Goal: Task Accomplishment & Management: Complete application form

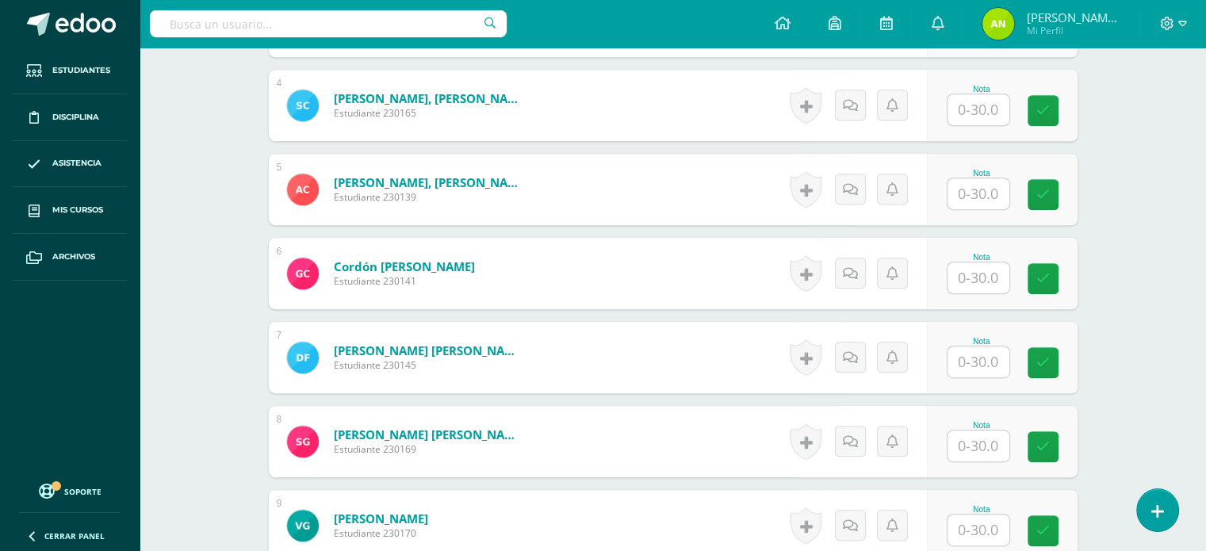
scroll to position [634, 0]
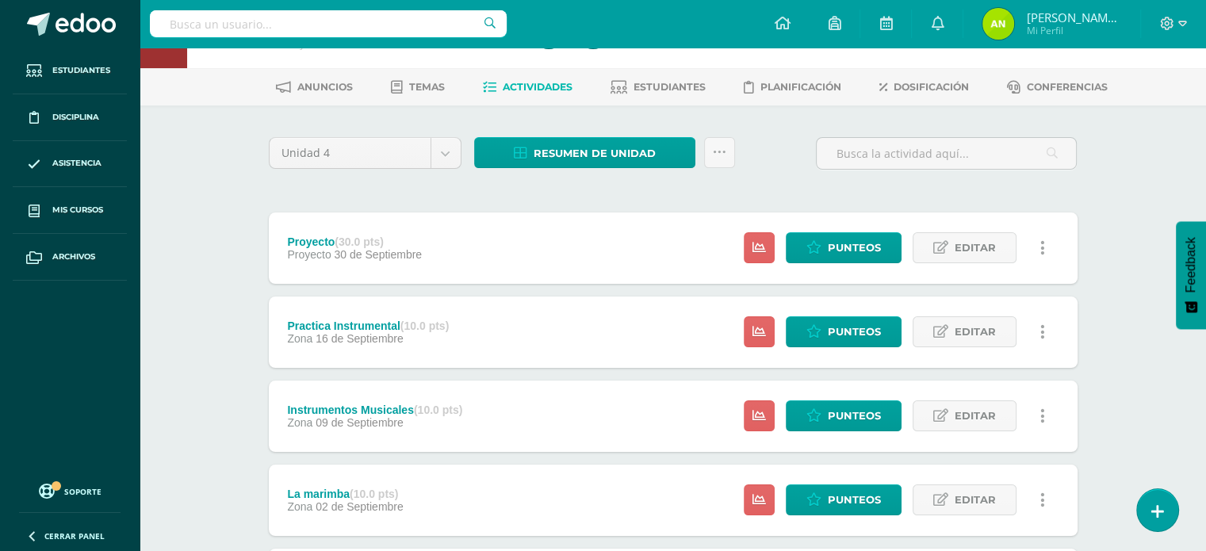
scroll to position [79, 0]
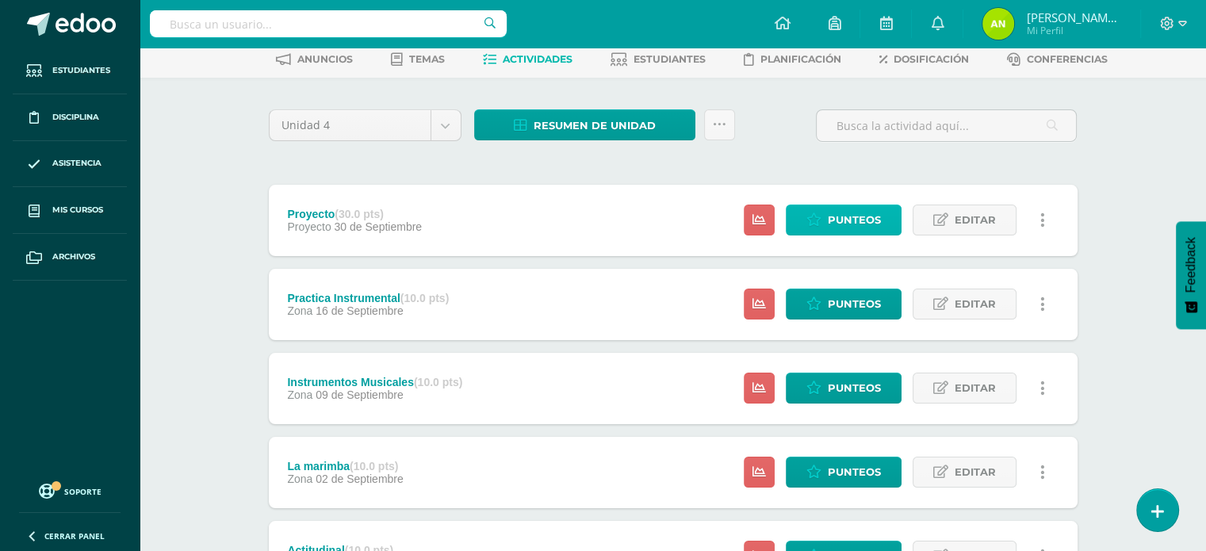
click at [841, 216] on span "Punteos" at bounding box center [854, 219] width 53 height 29
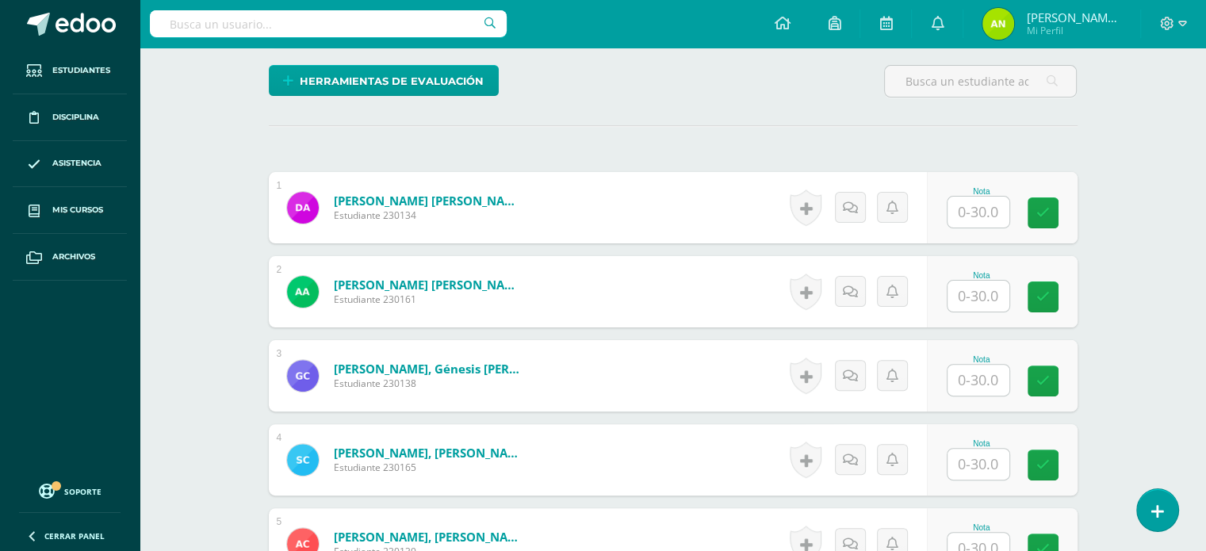
scroll to position [492, 0]
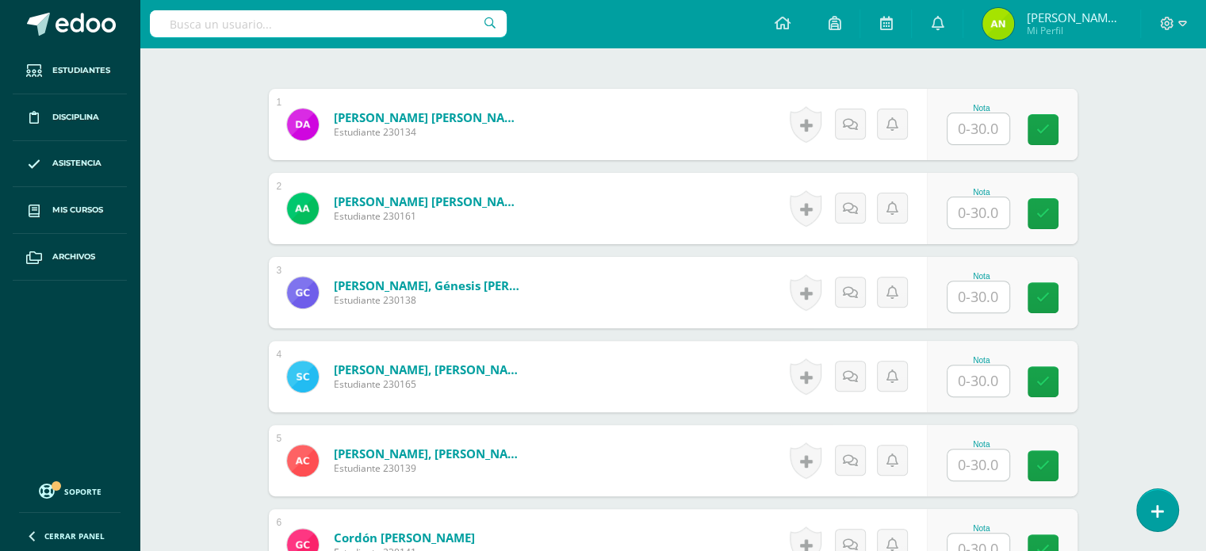
click at [984, 126] on input "text" at bounding box center [979, 128] width 62 height 31
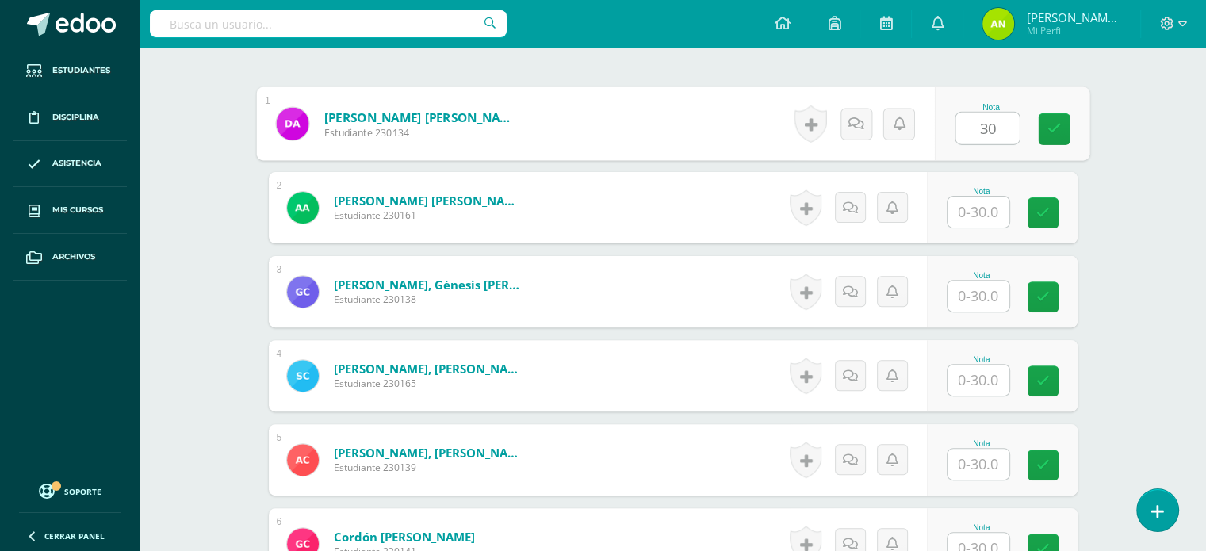
type input "30"
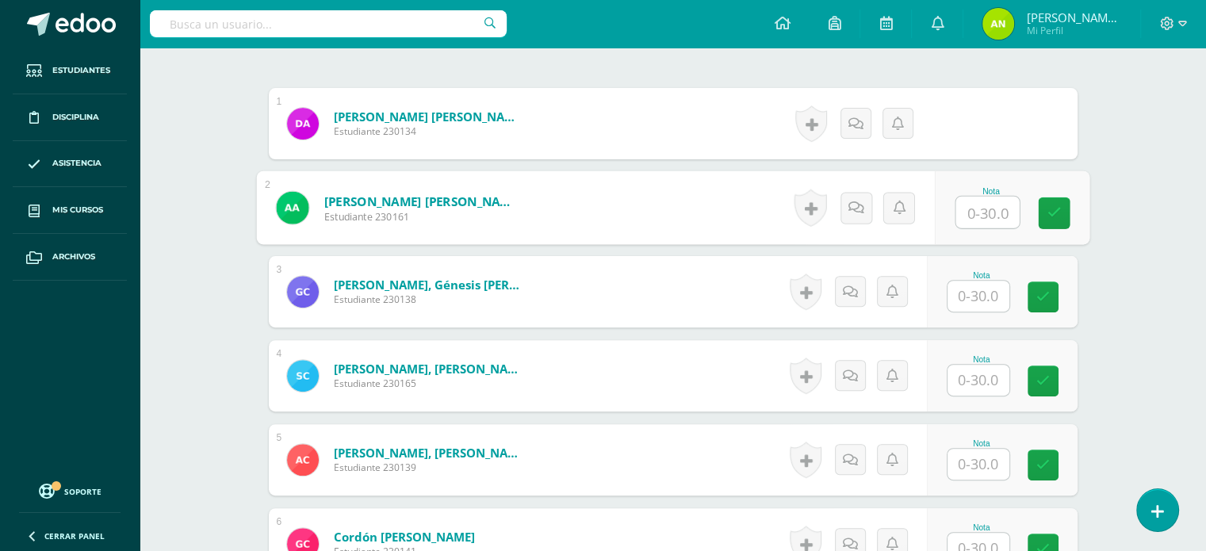
scroll to position [494, 0]
type input "30"
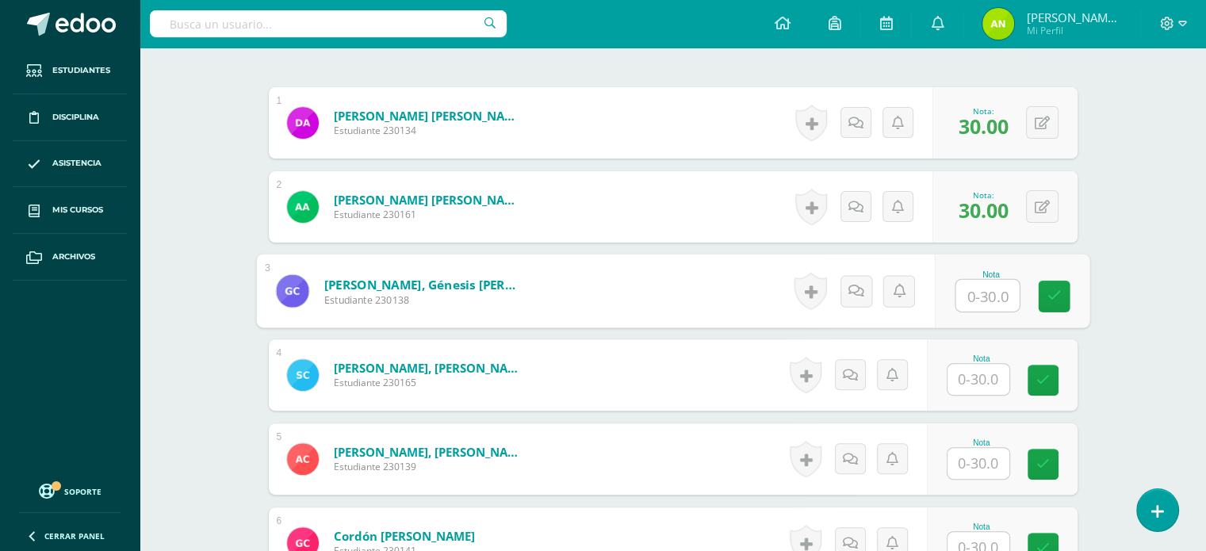
type input "3"
type input "25"
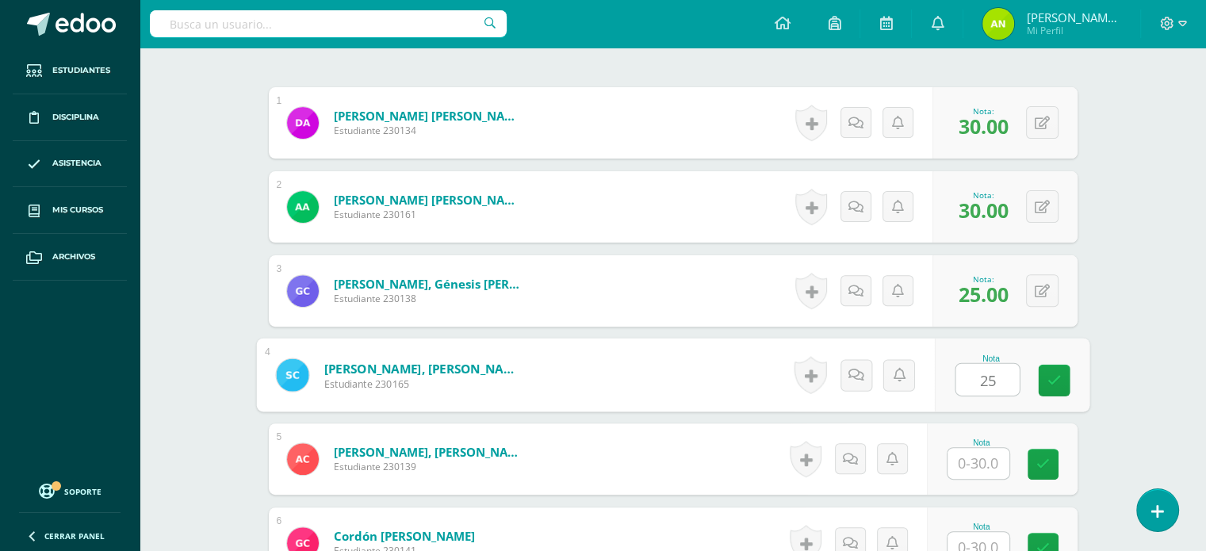
type input "25"
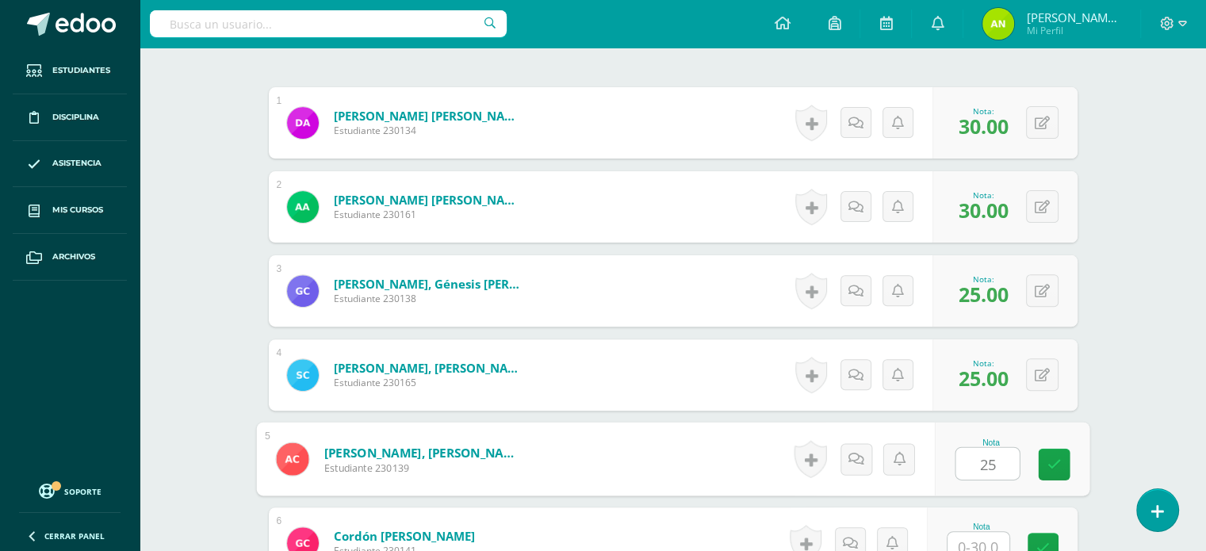
type input "25"
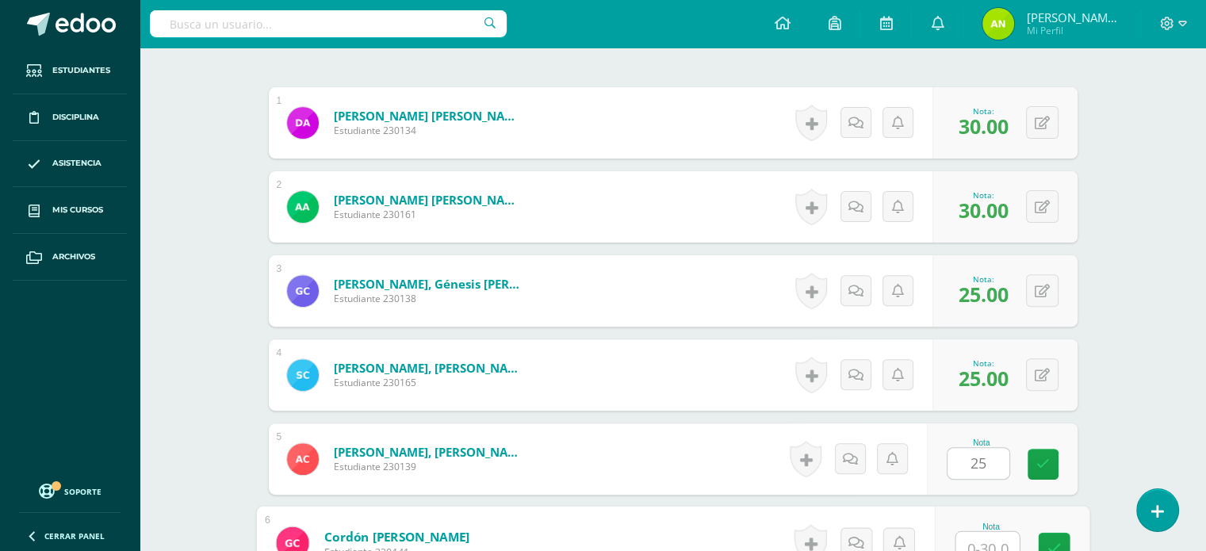
scroll to position [504, 0]
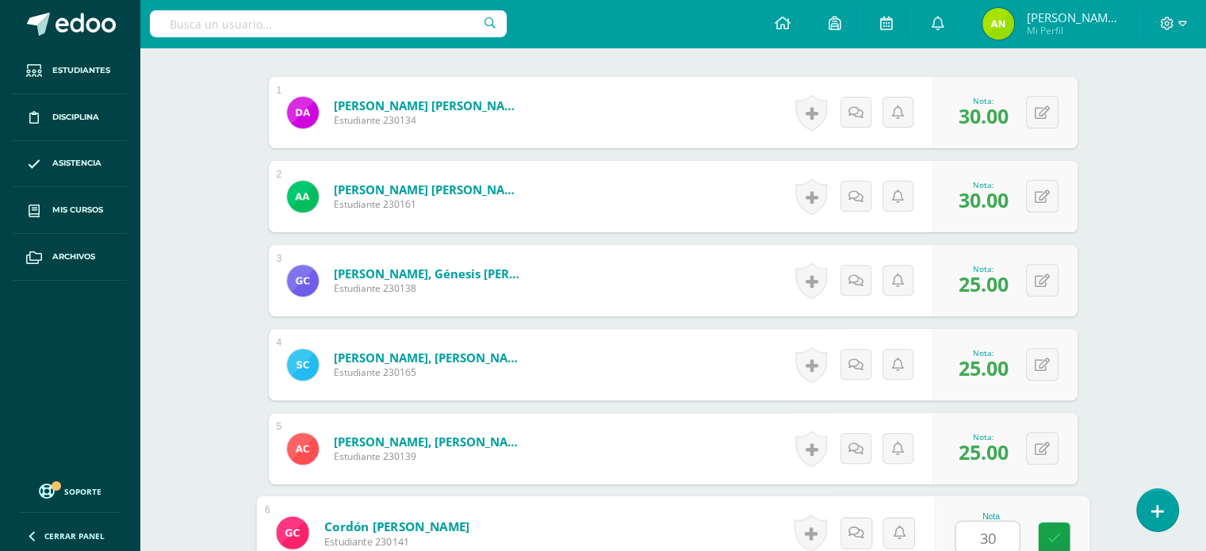
type input "30"
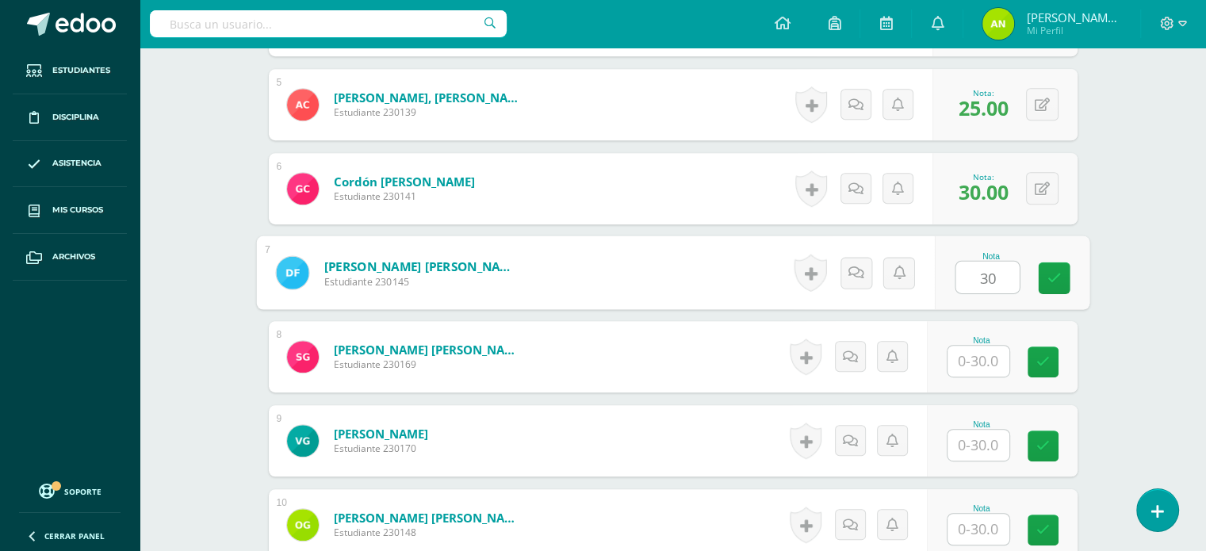
type input "30"
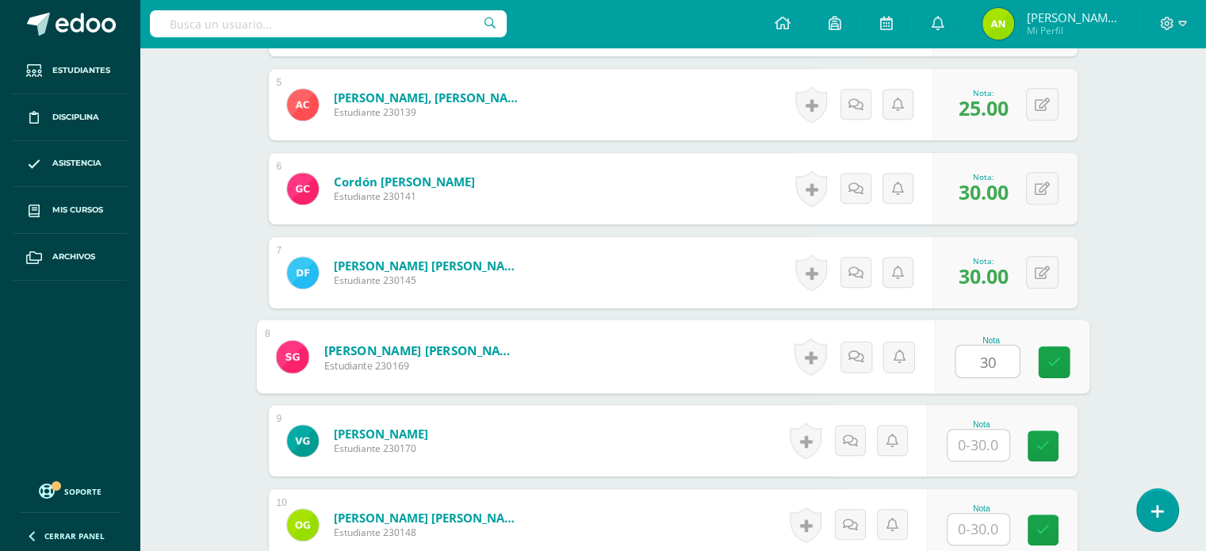
type input "30"
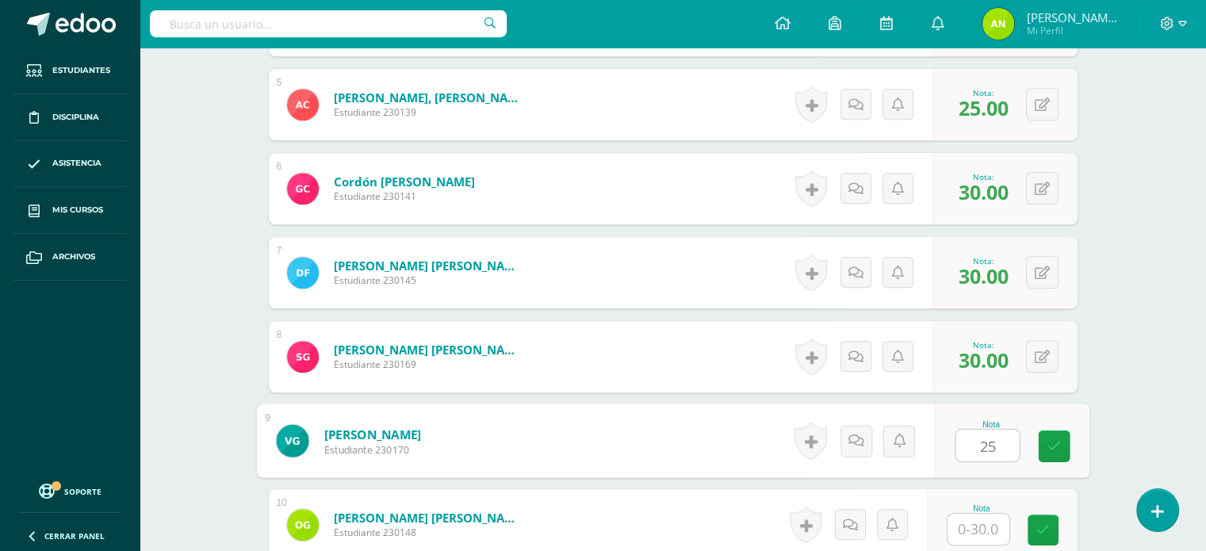
type input "25"
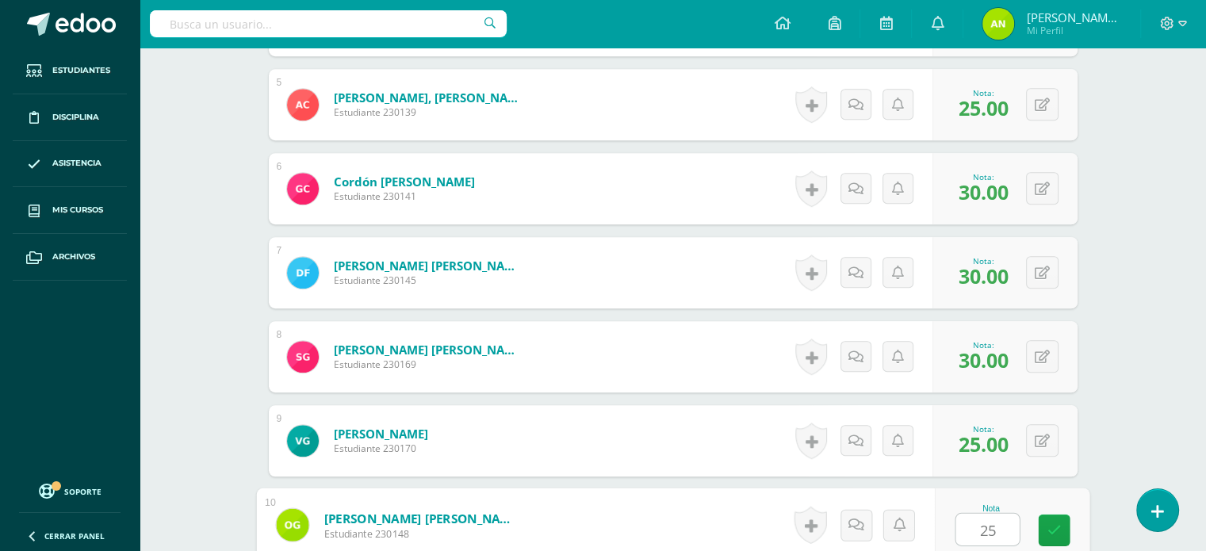
type input "25"
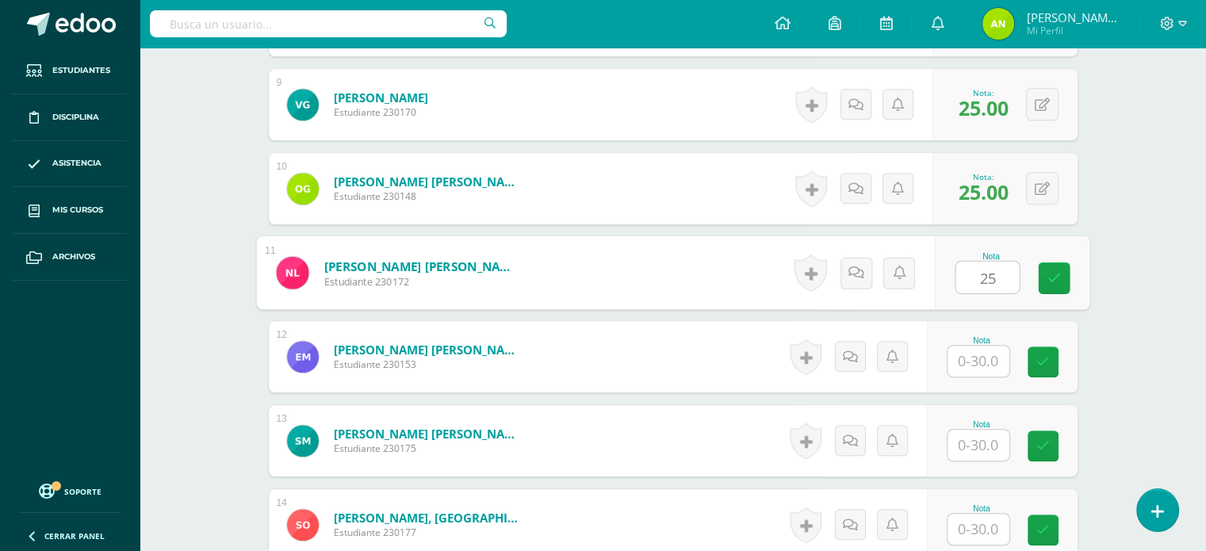
type input "25"
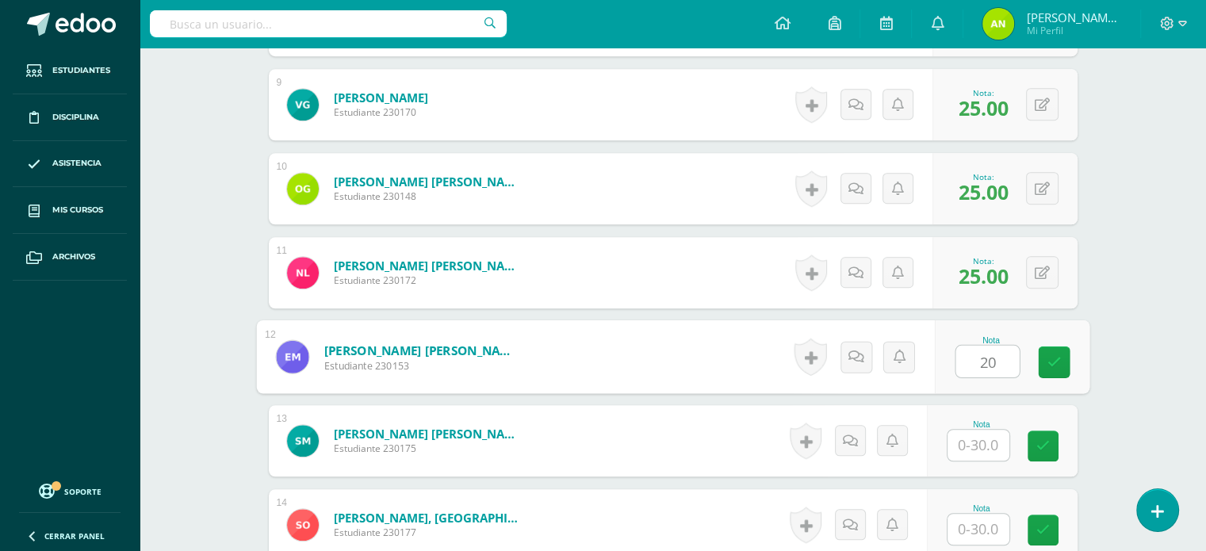
type input "20"
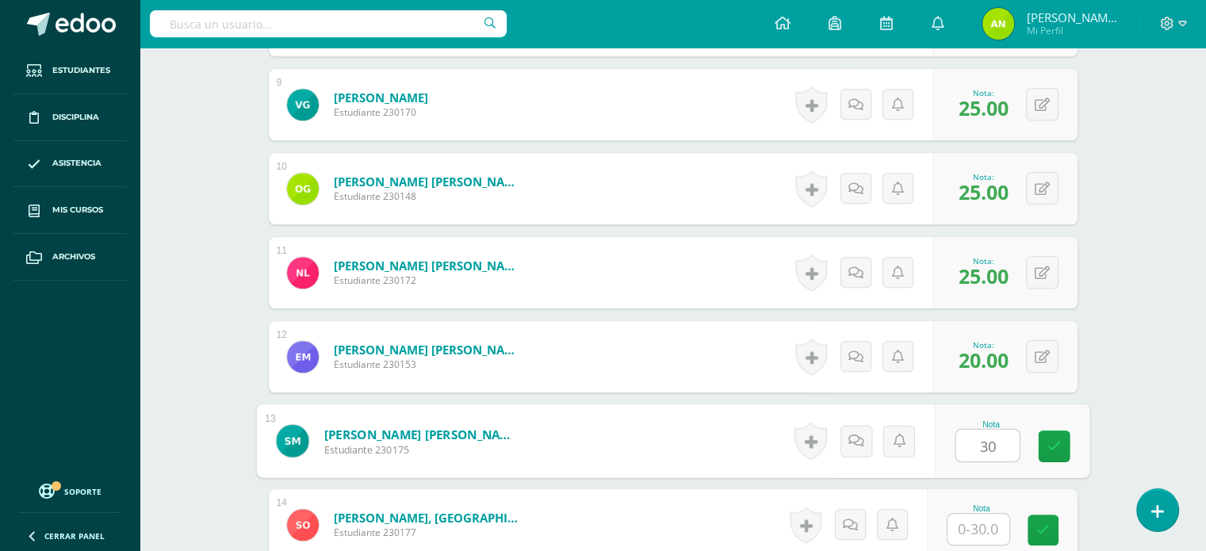
type input "30"
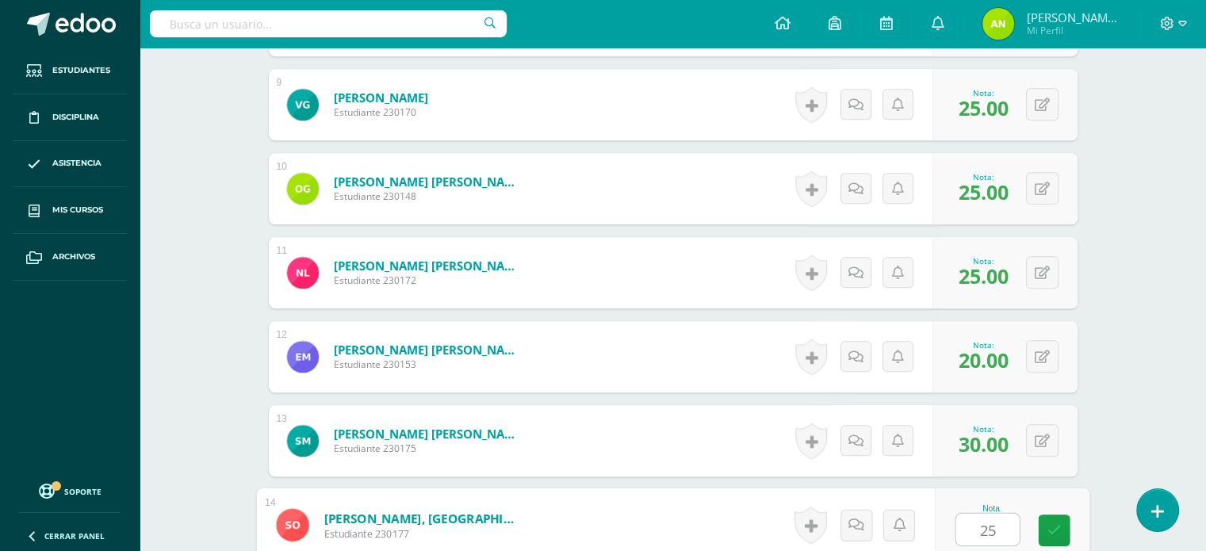
type input "25"
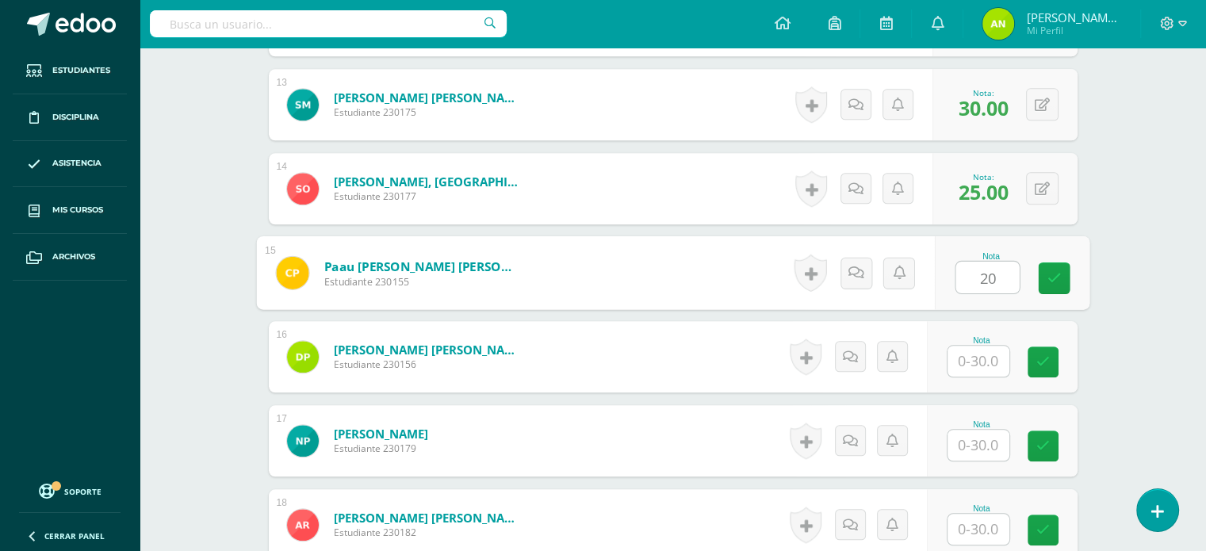
type input "20"
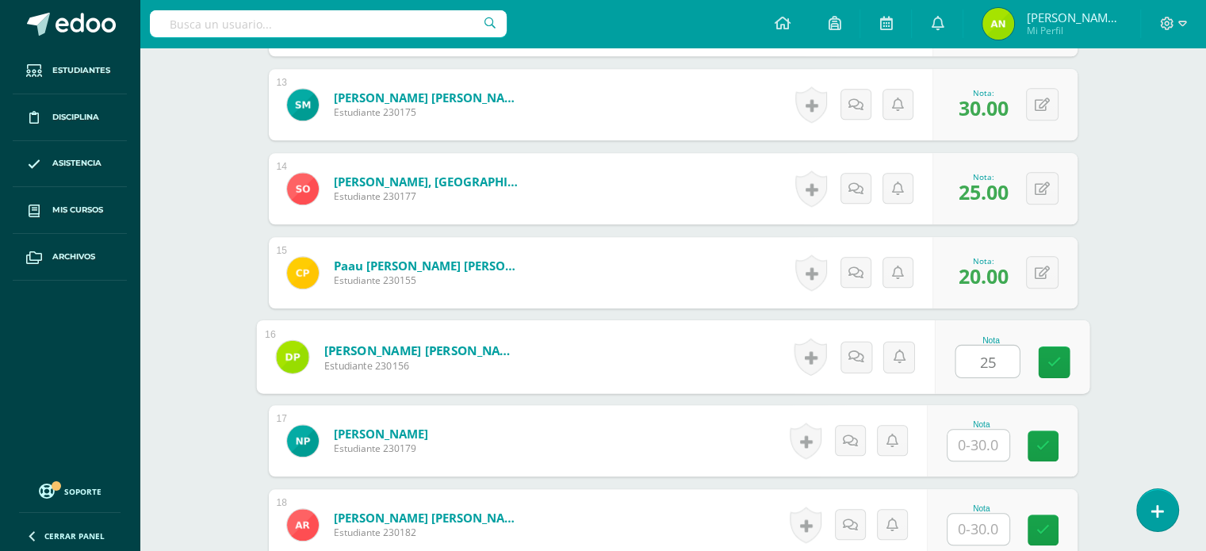
type input "25"
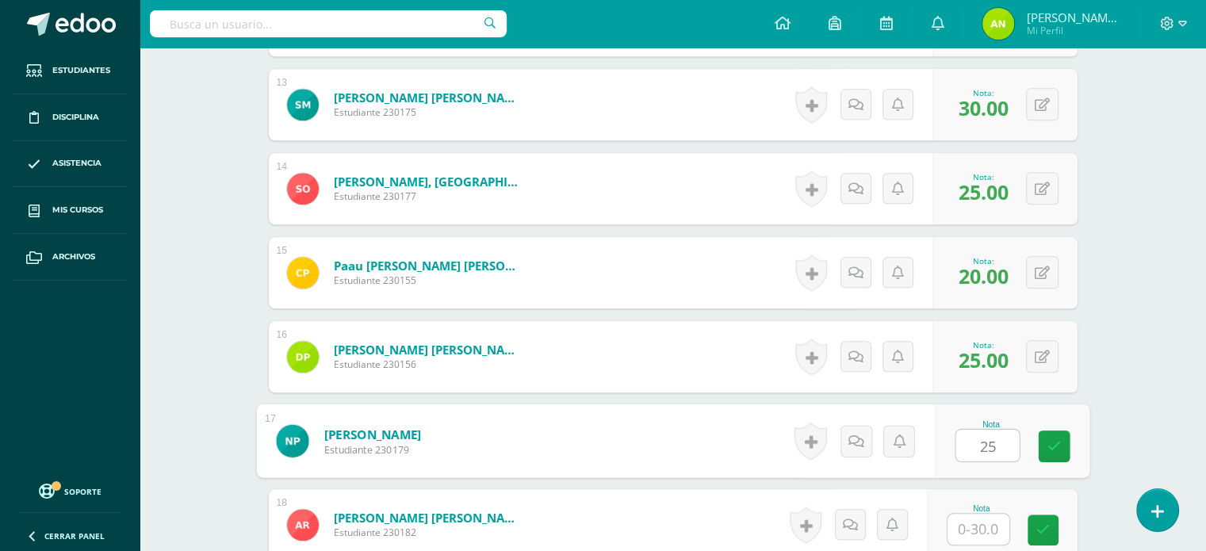
type input "25"
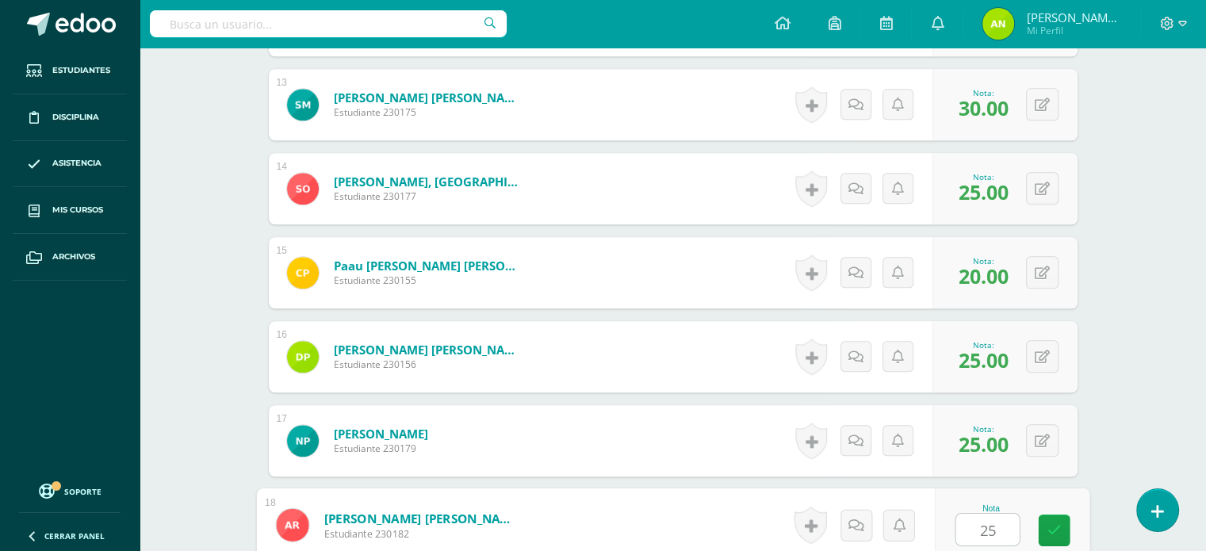
type input "25"
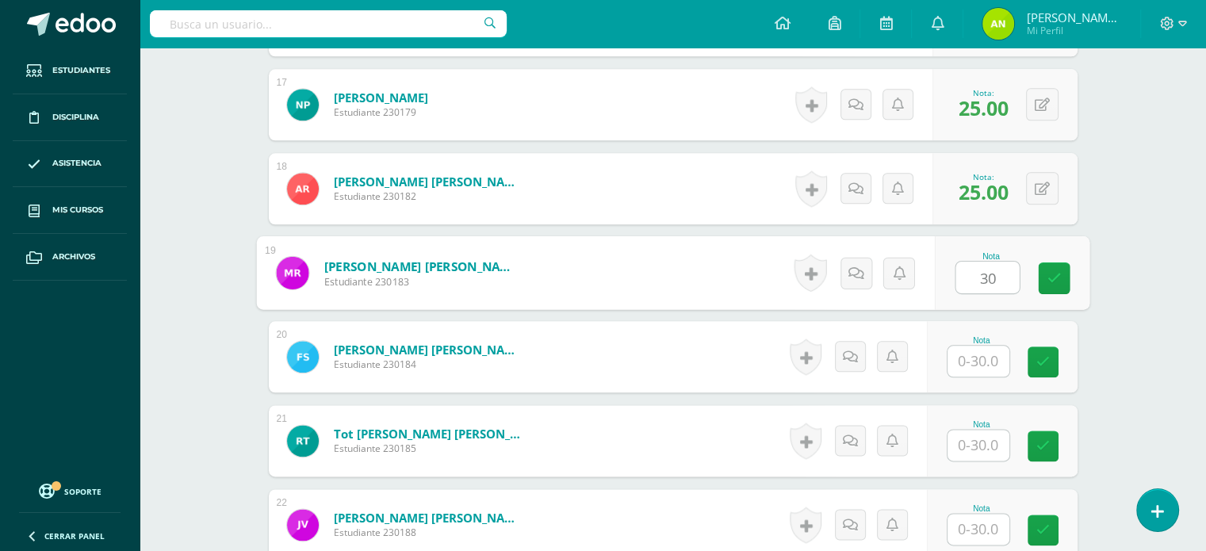
type input "30"
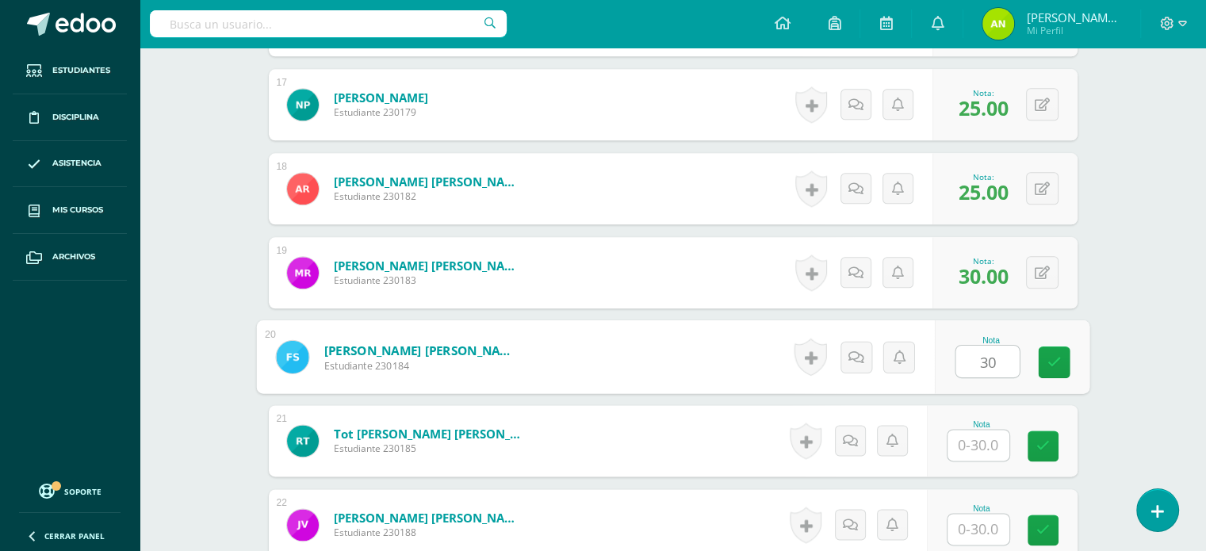
type input "30"
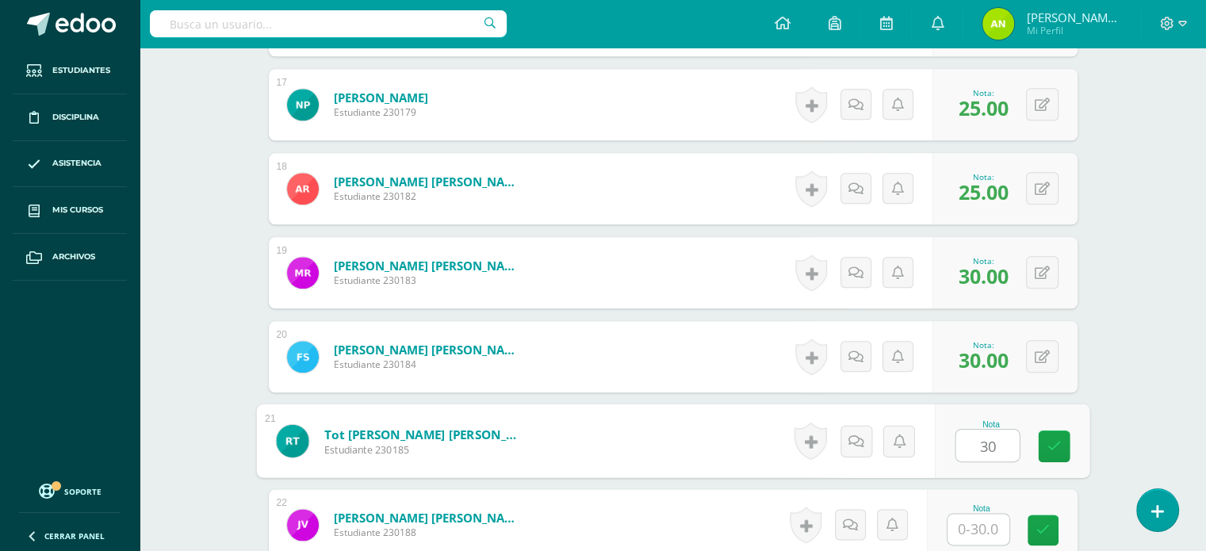
type input "30"
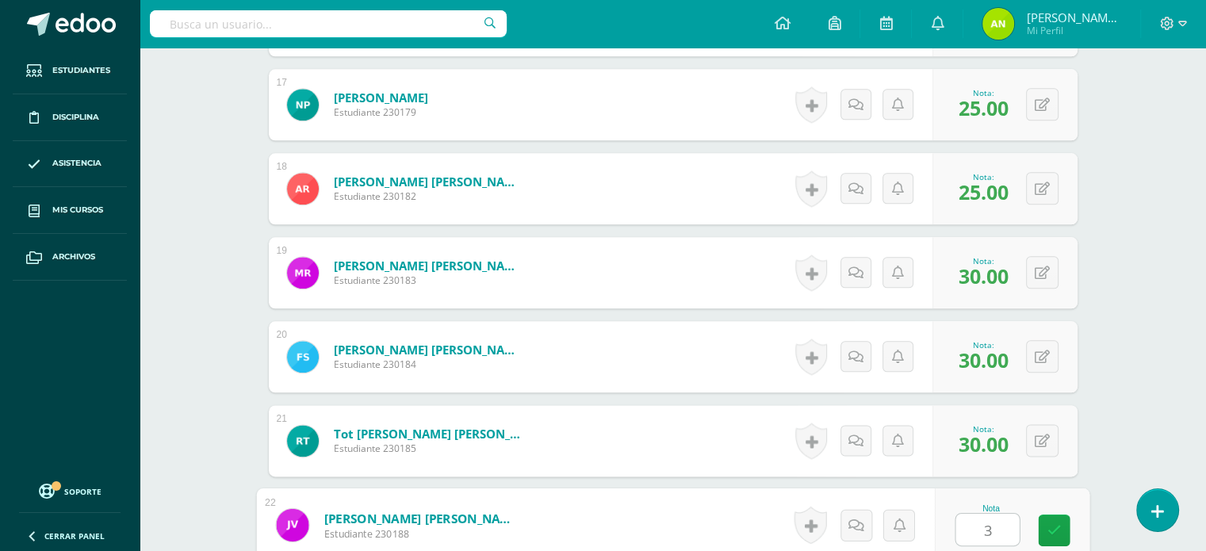
type input "30"
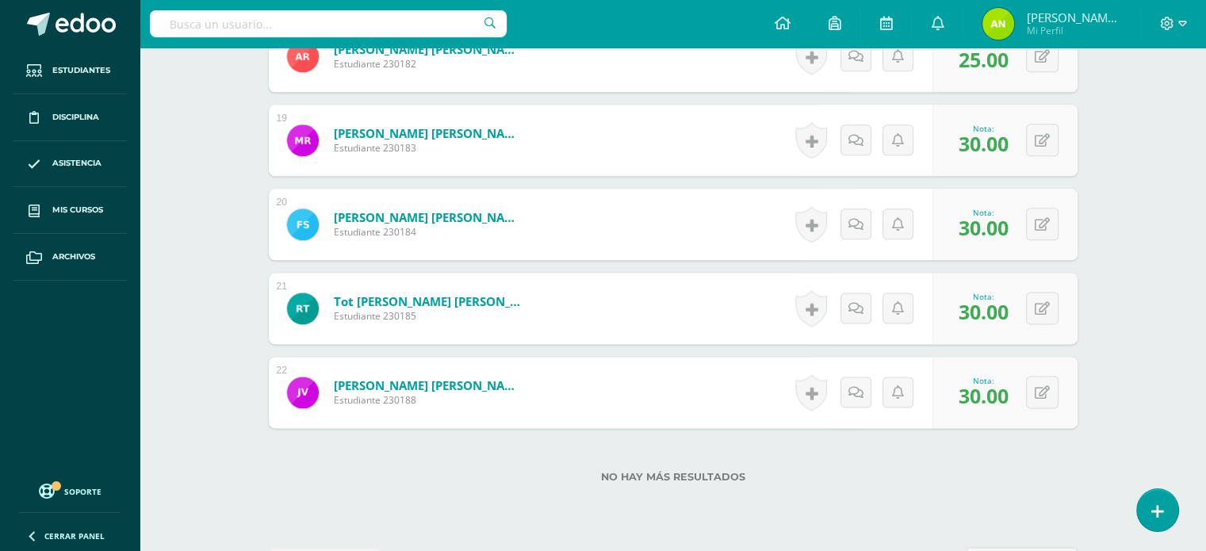
scroll to position [2048, 0]
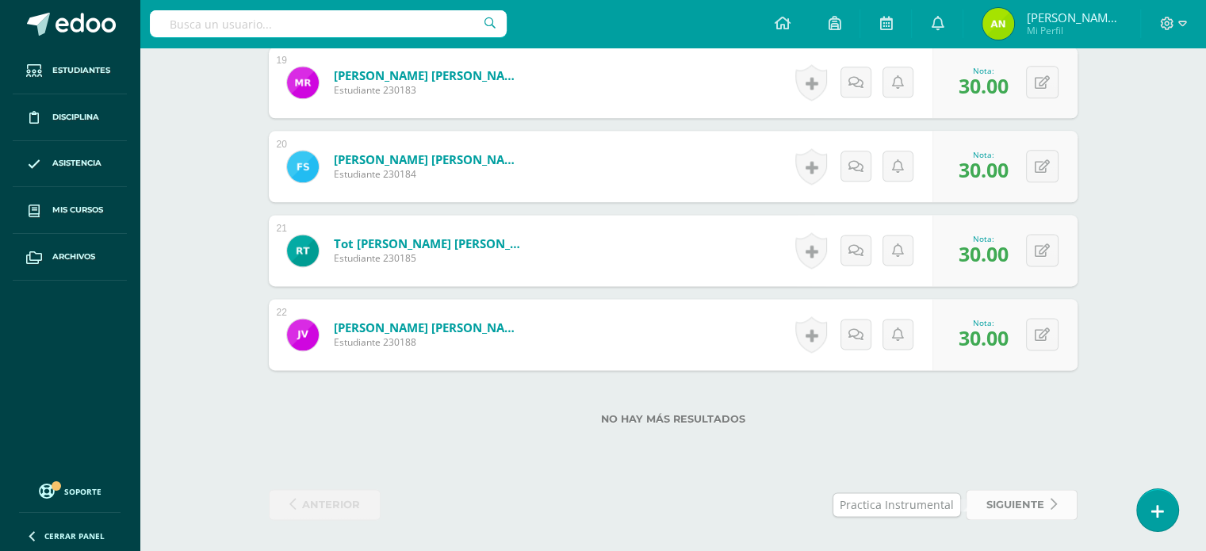
click at [987, 502] on span "siguiente" at bounding box center [1016, 504] width 58 height 29
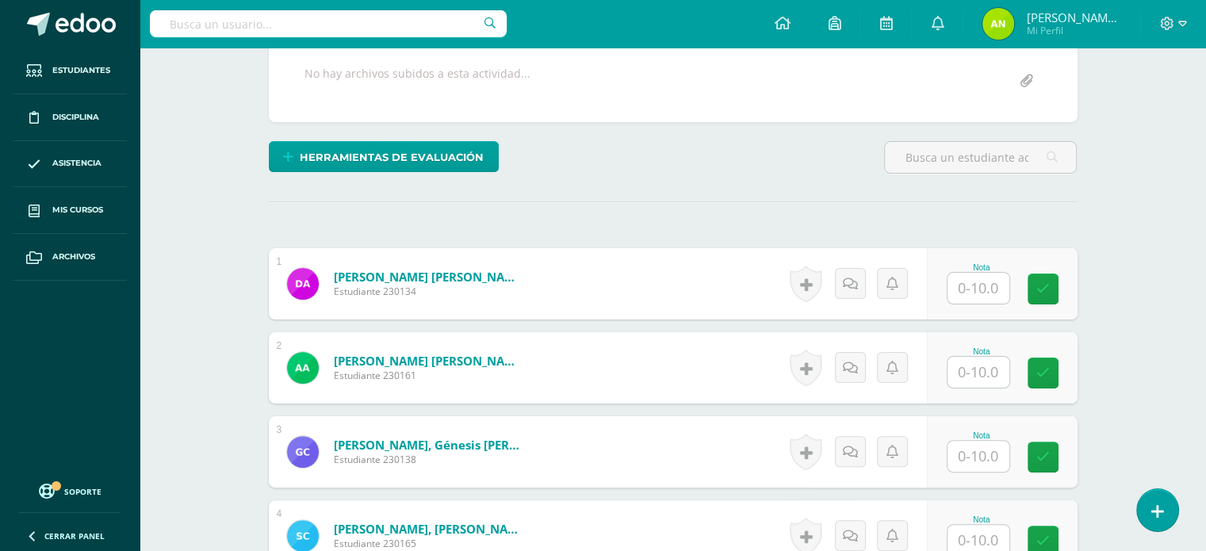
scroll to position [319, 0]
click at [977, 287] on input "text" at bounding box center [979, 287] width 62 height 31
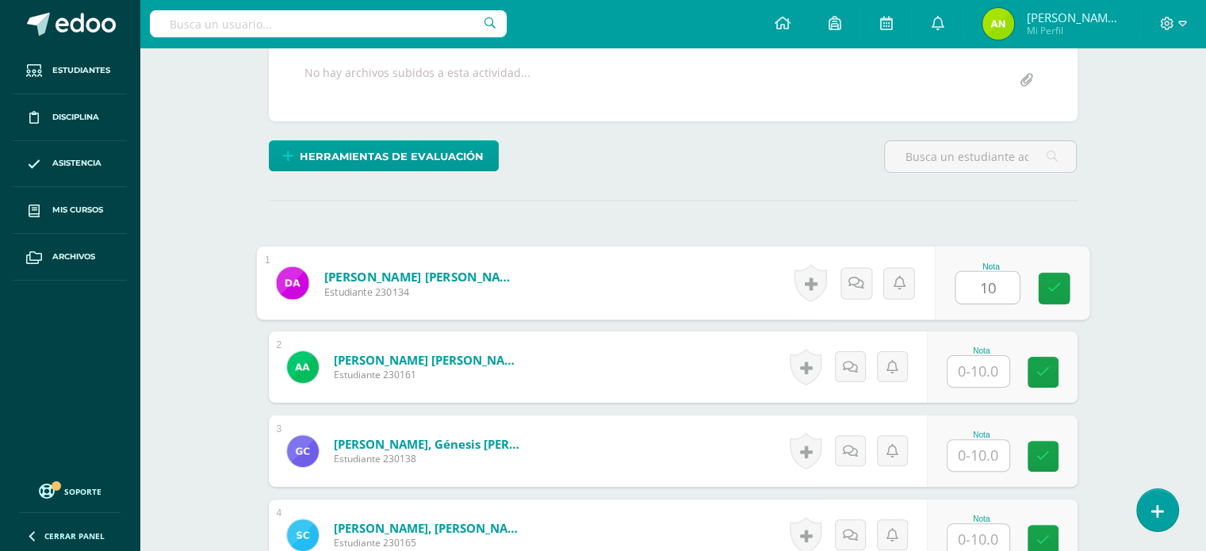
type input "10"
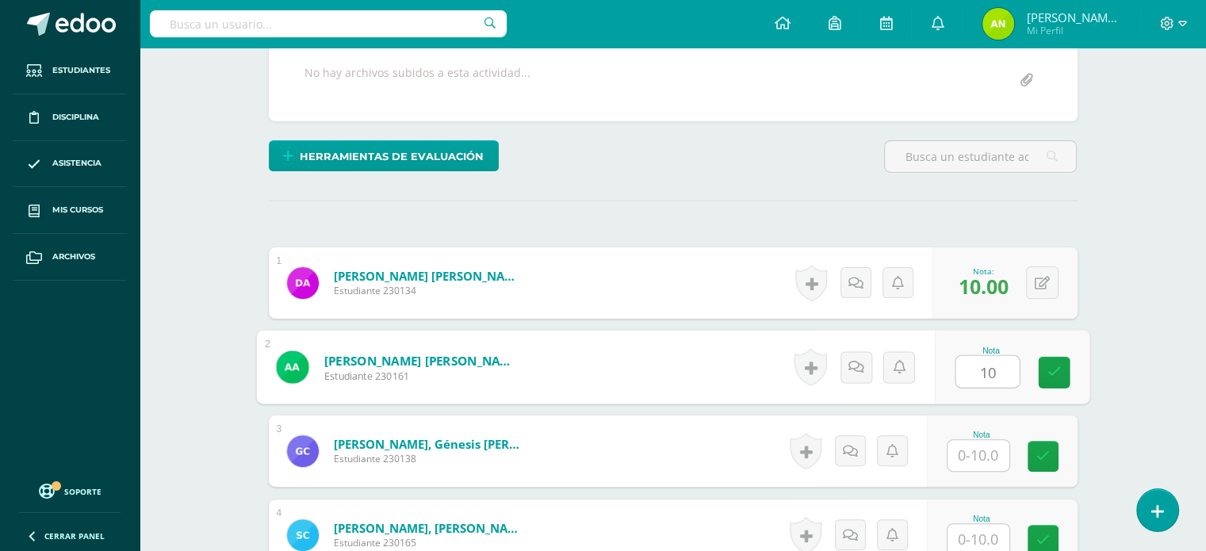
type input "10"
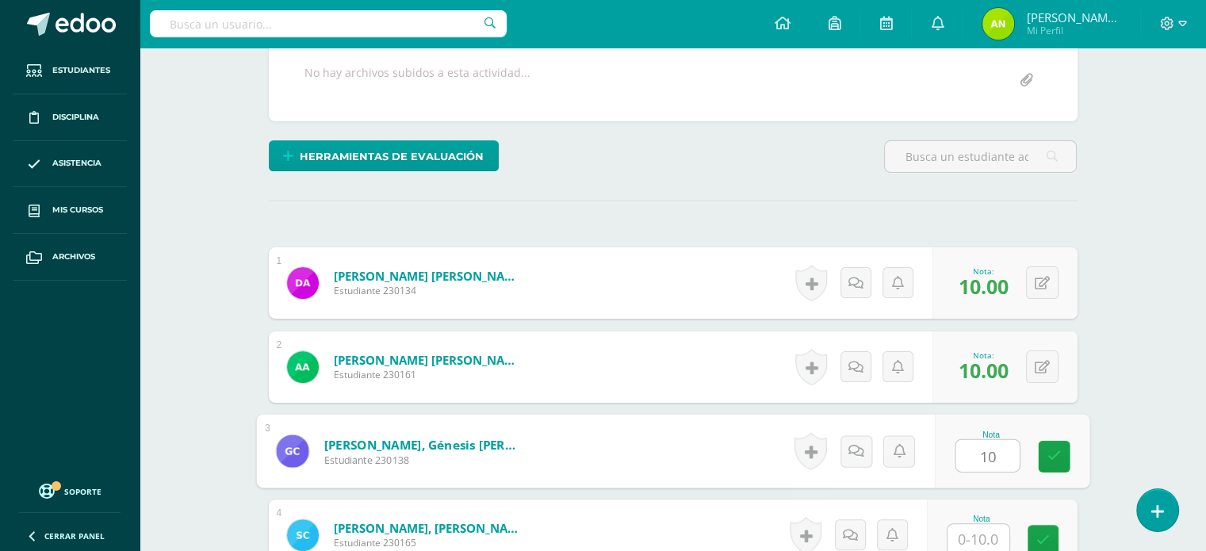
type input "10"
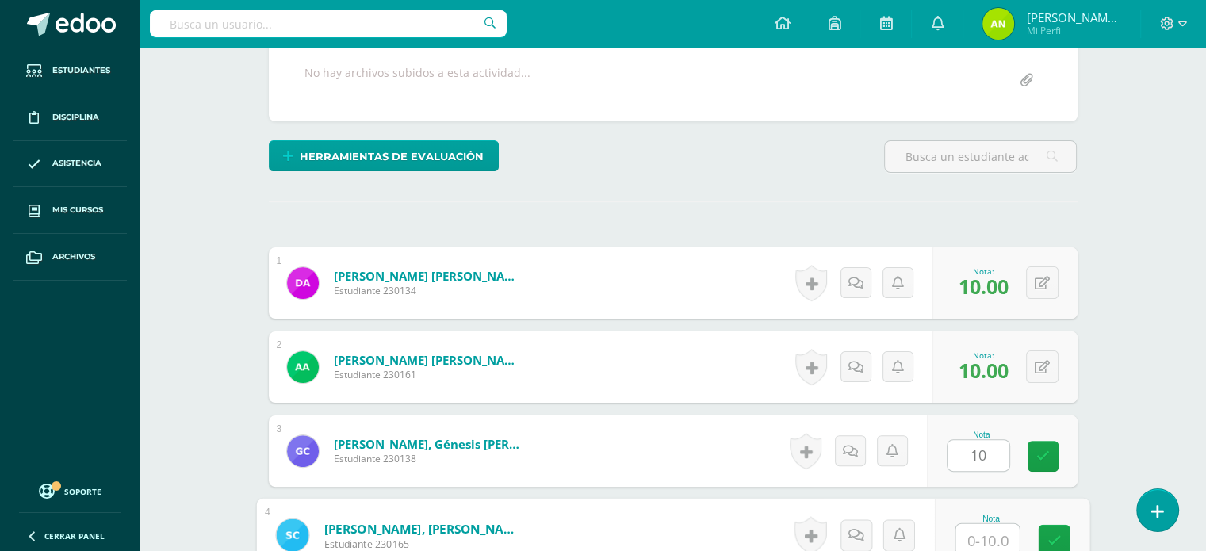
scroll to position [321, 0]
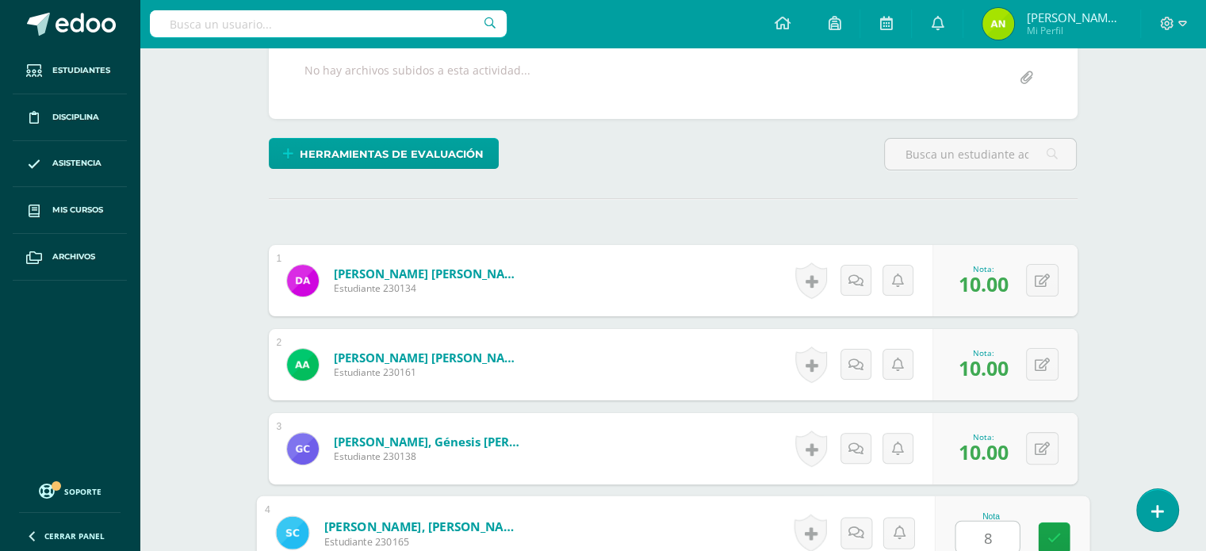
type input "8"
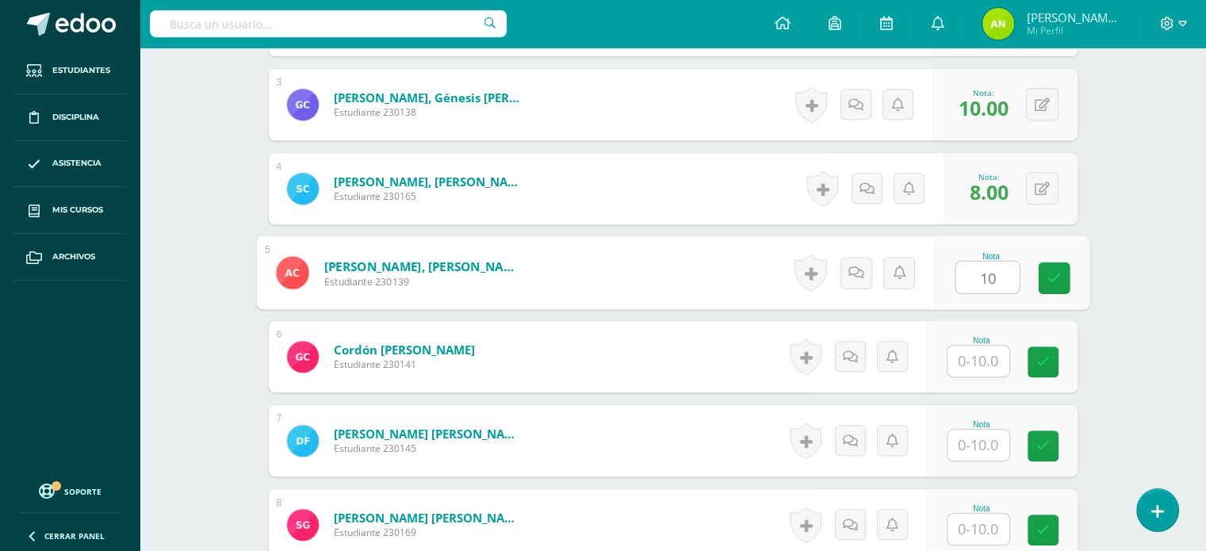
type input "10"
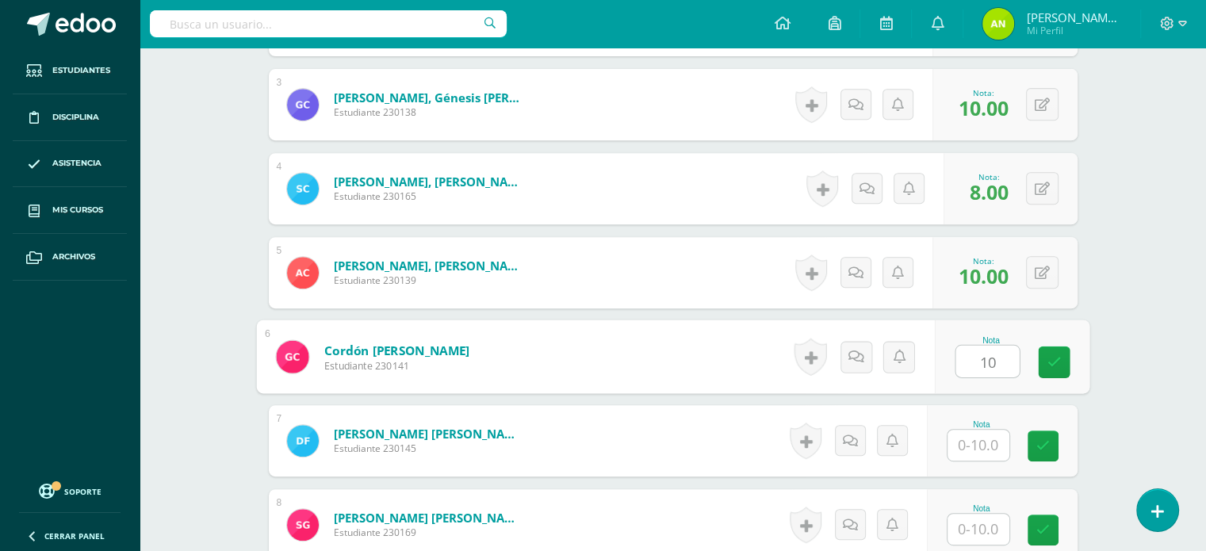
type input "10"
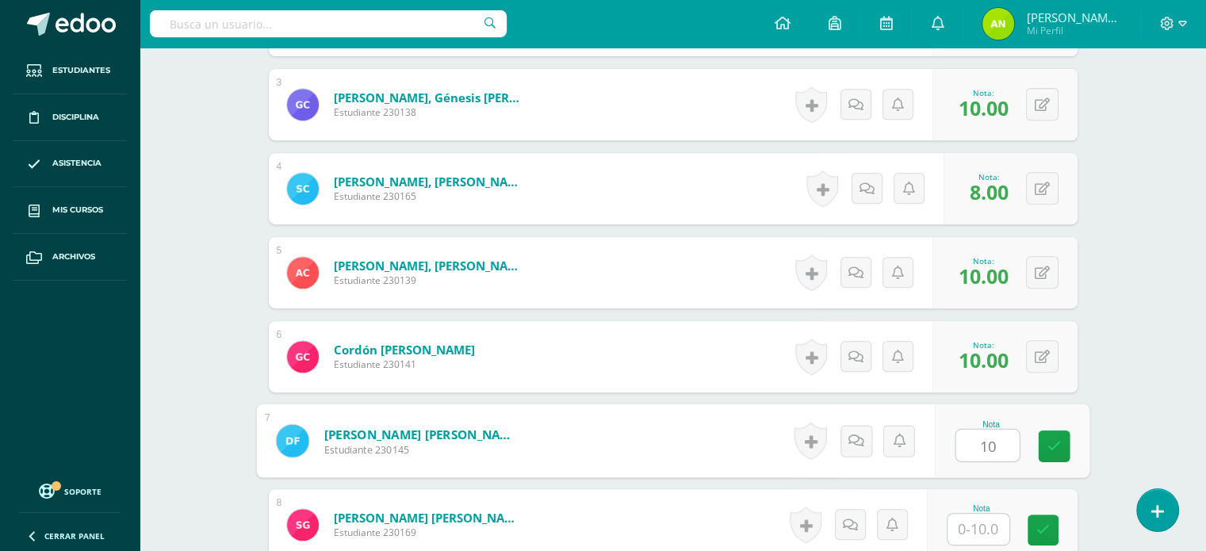
type input "10"
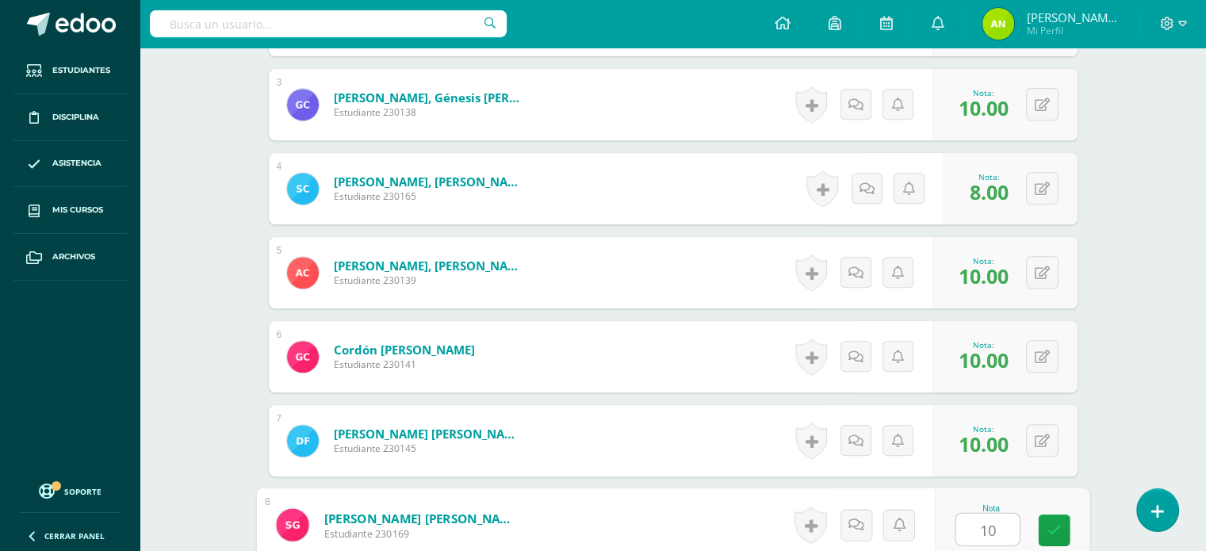
type input "10"
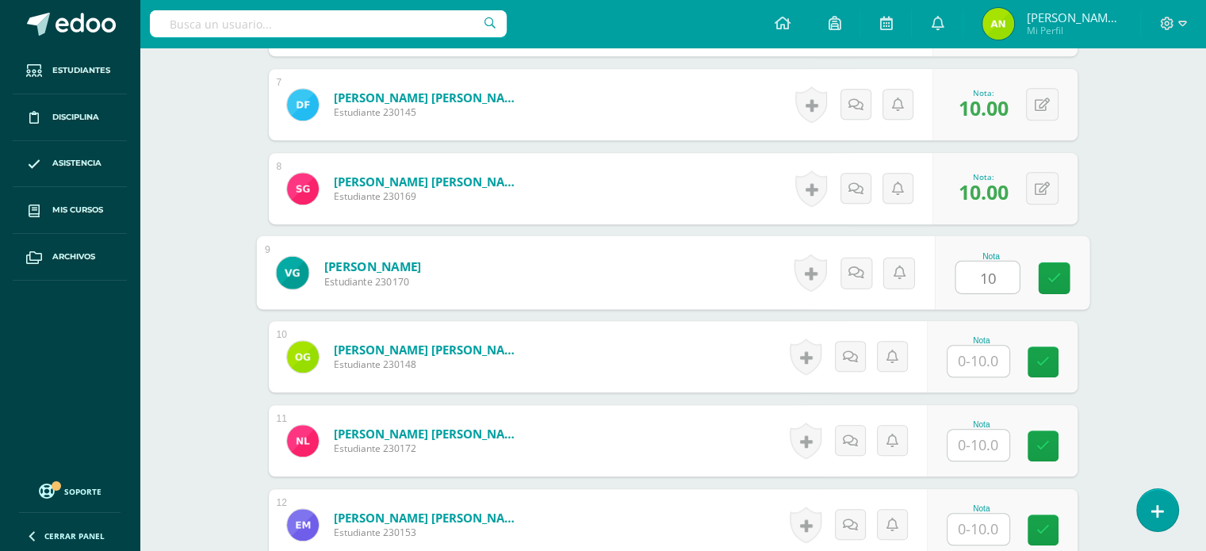
type input "10"
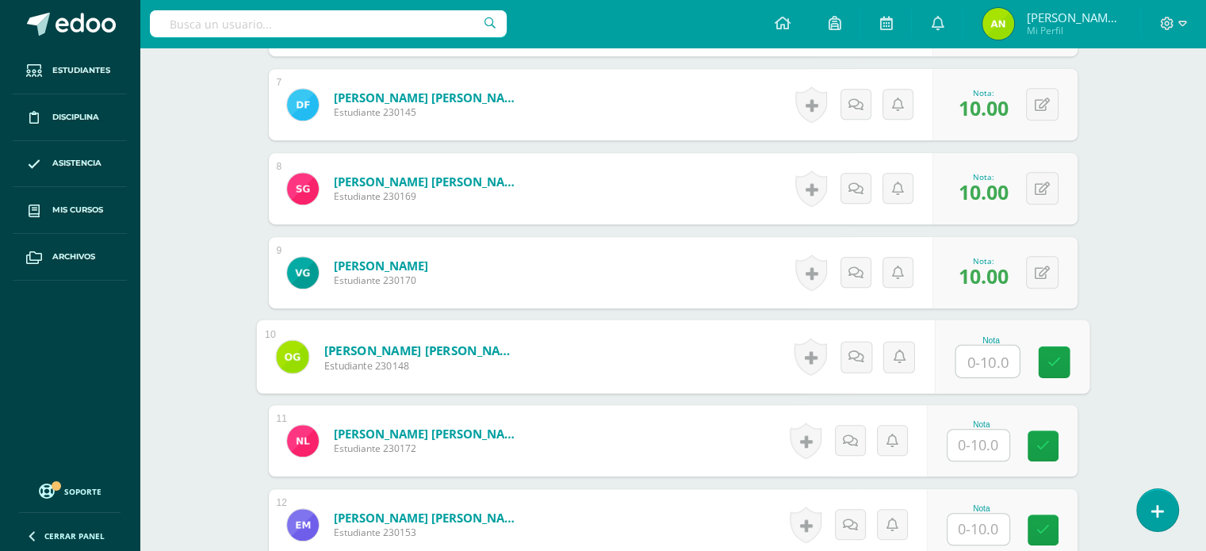
type input "1"
type input "8"
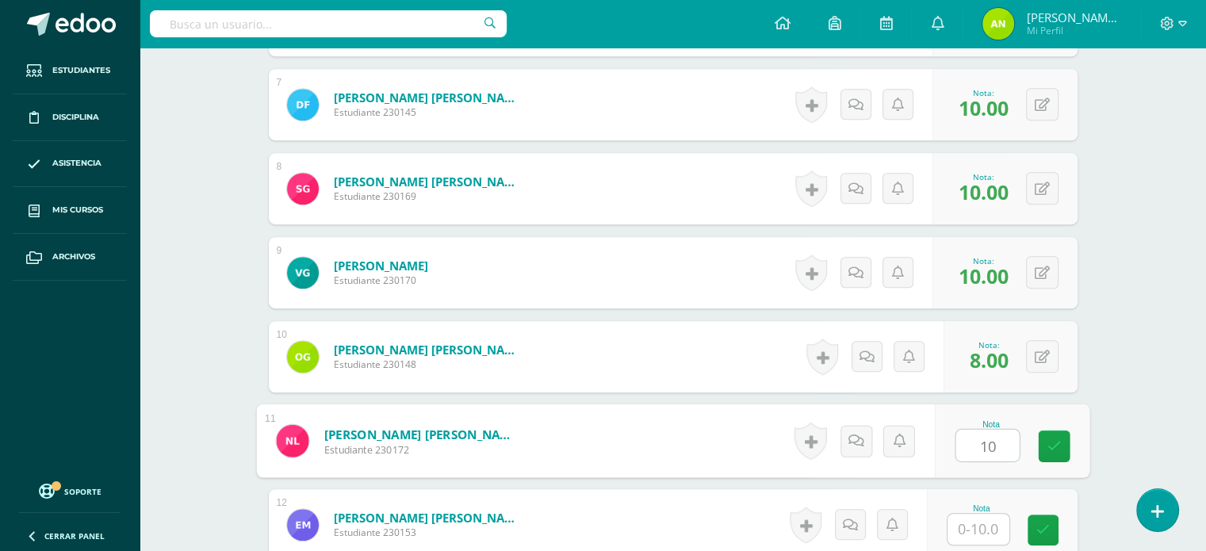
type input "10"
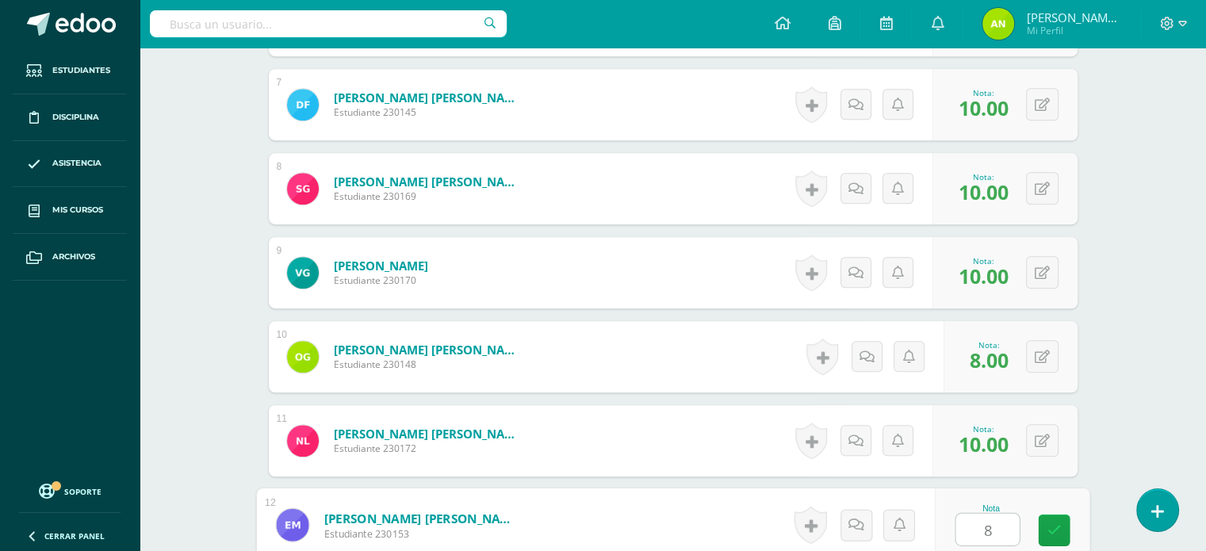
type input "8"
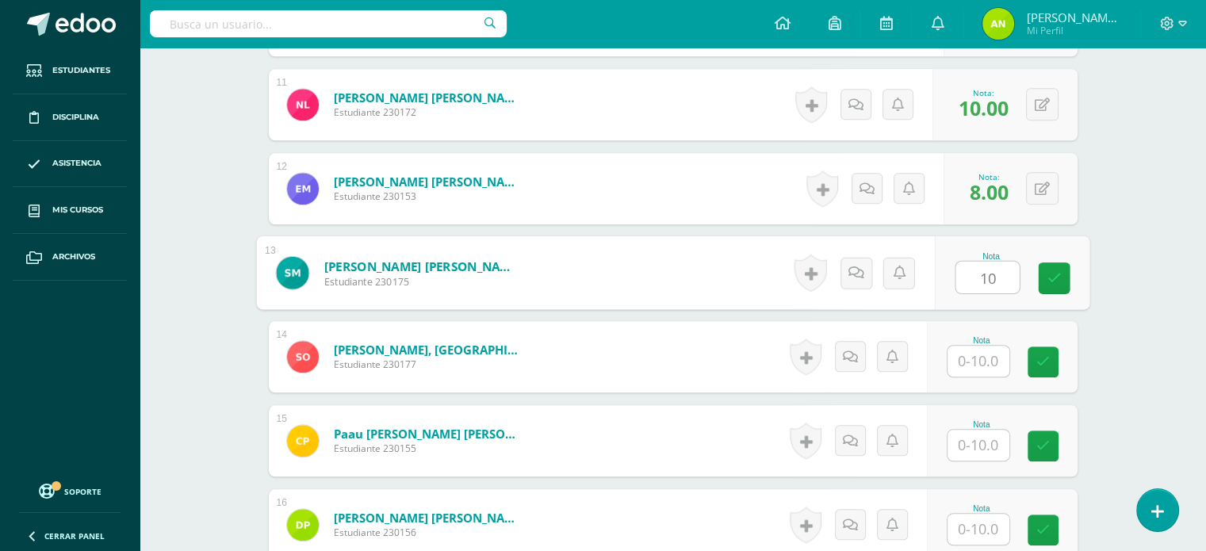
type input "10"
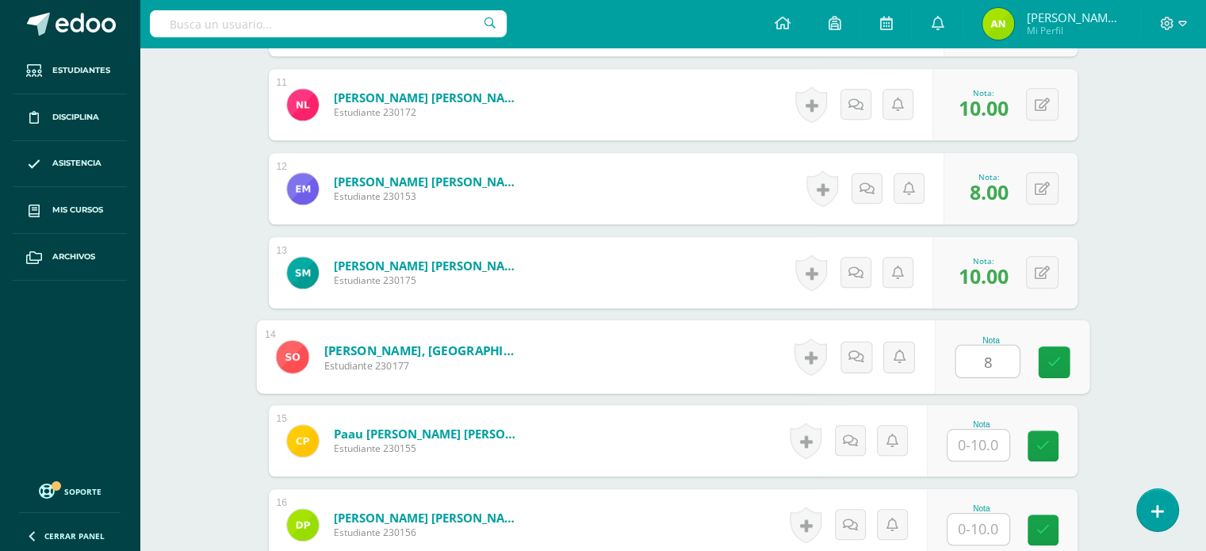
type input "8"
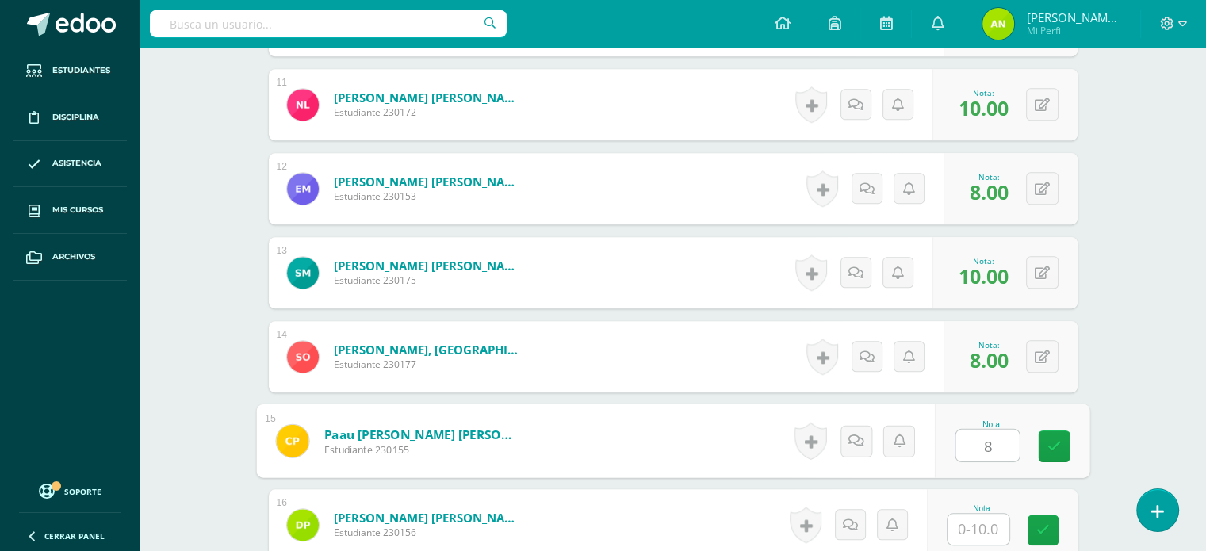
type input "8"
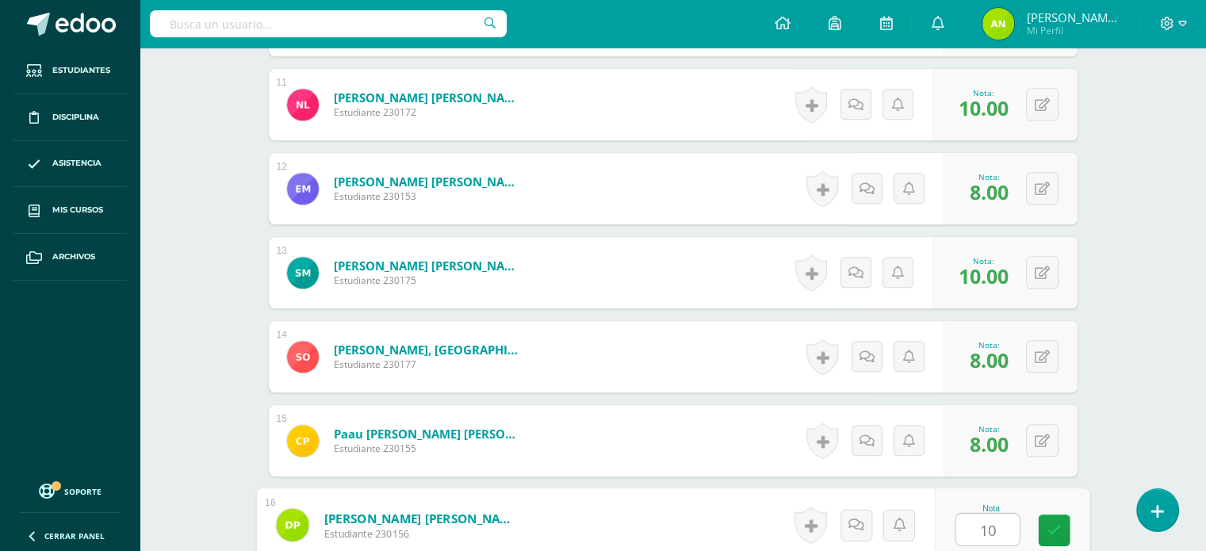
type input "10"
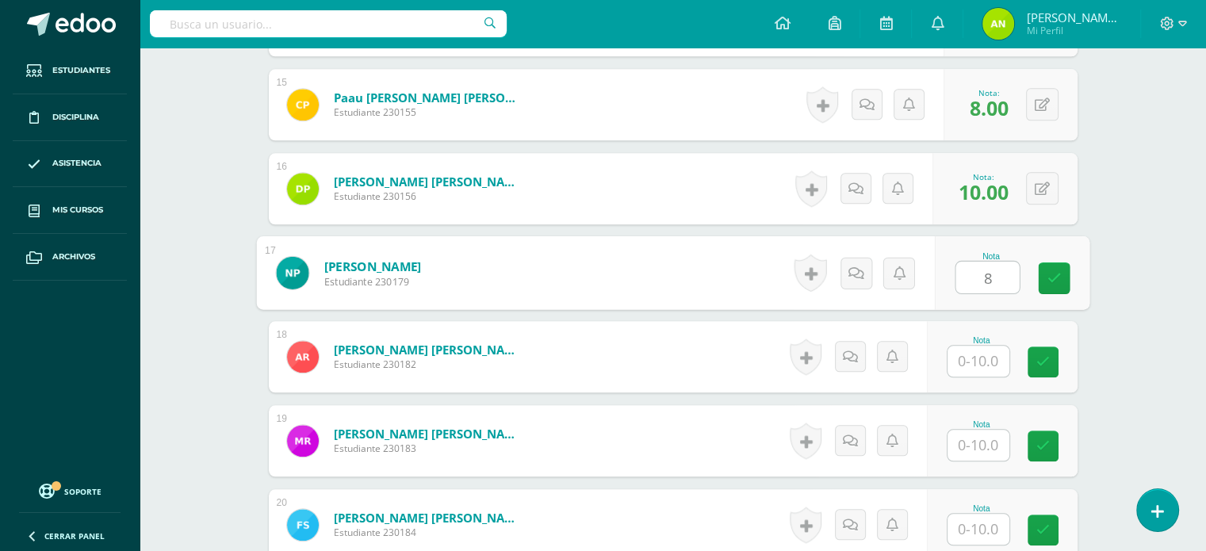
type input "8"
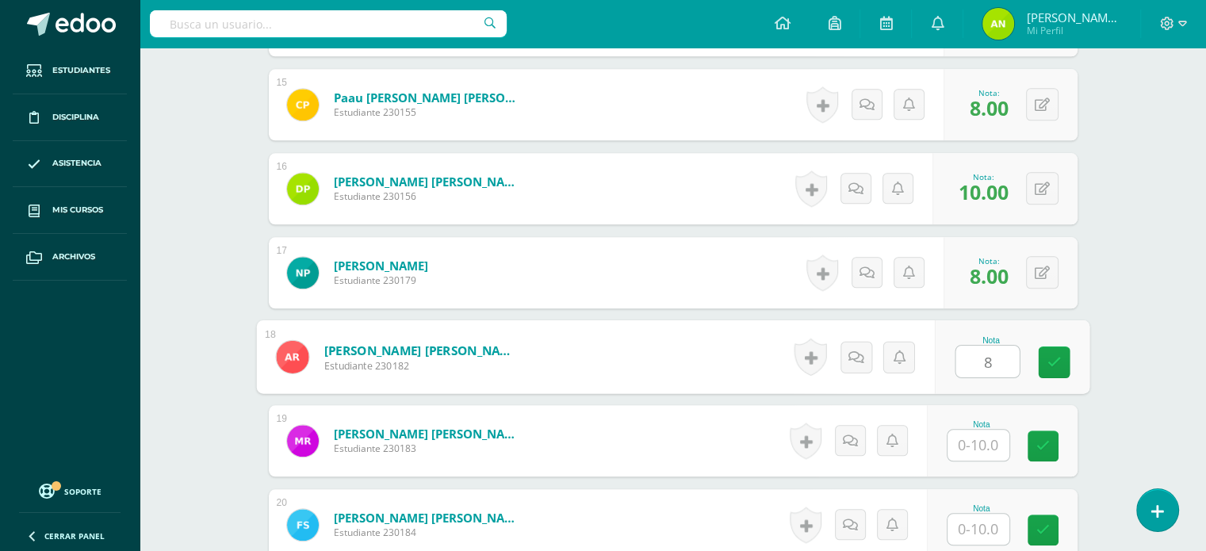
type input "8"
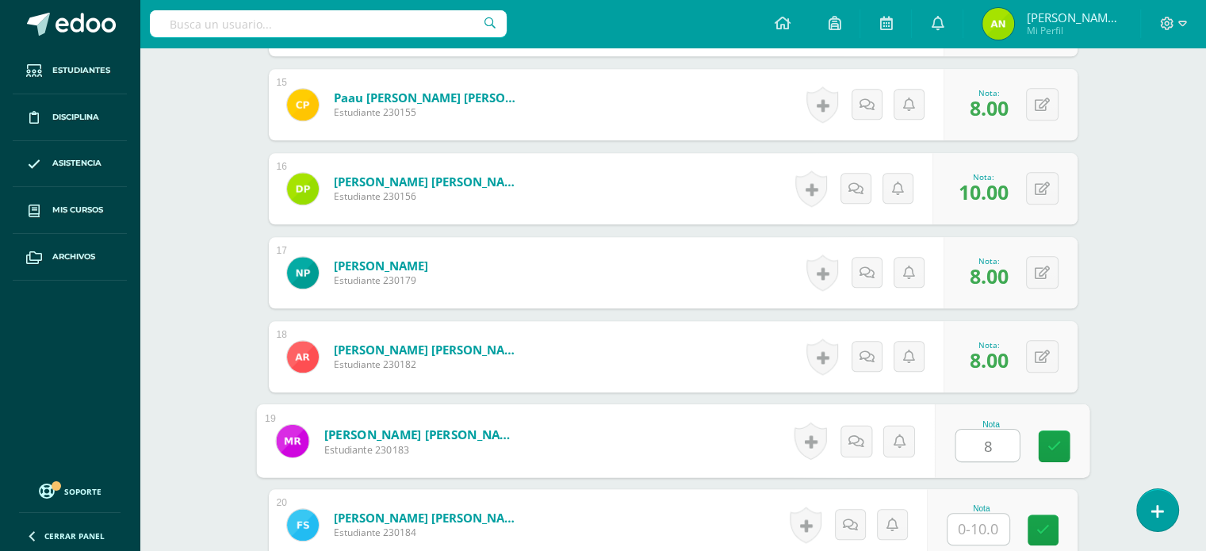
type input "8"
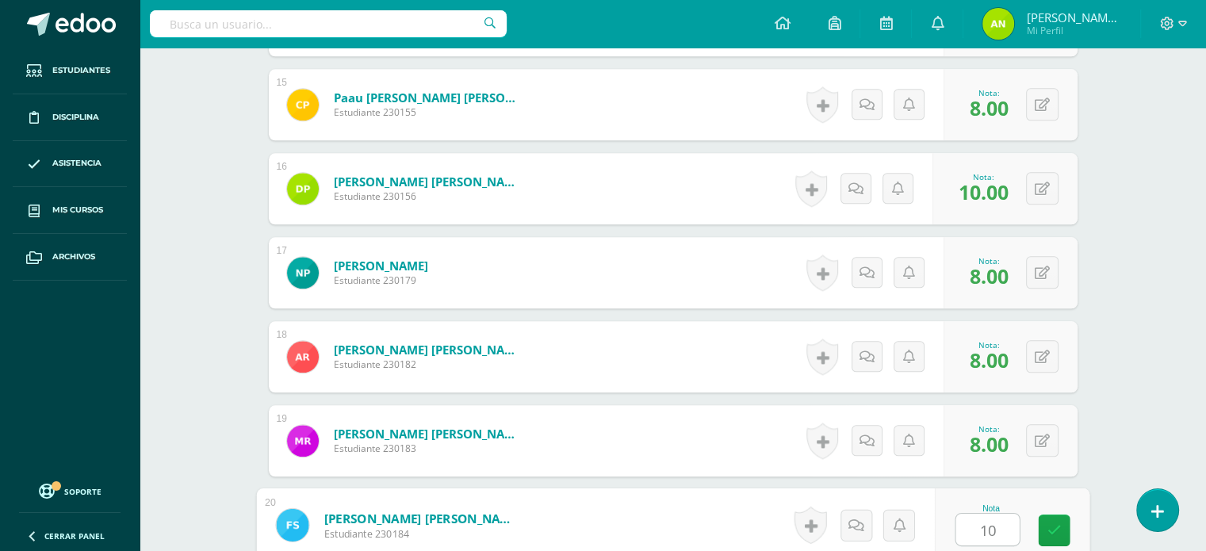
type input "1"
type input "8"
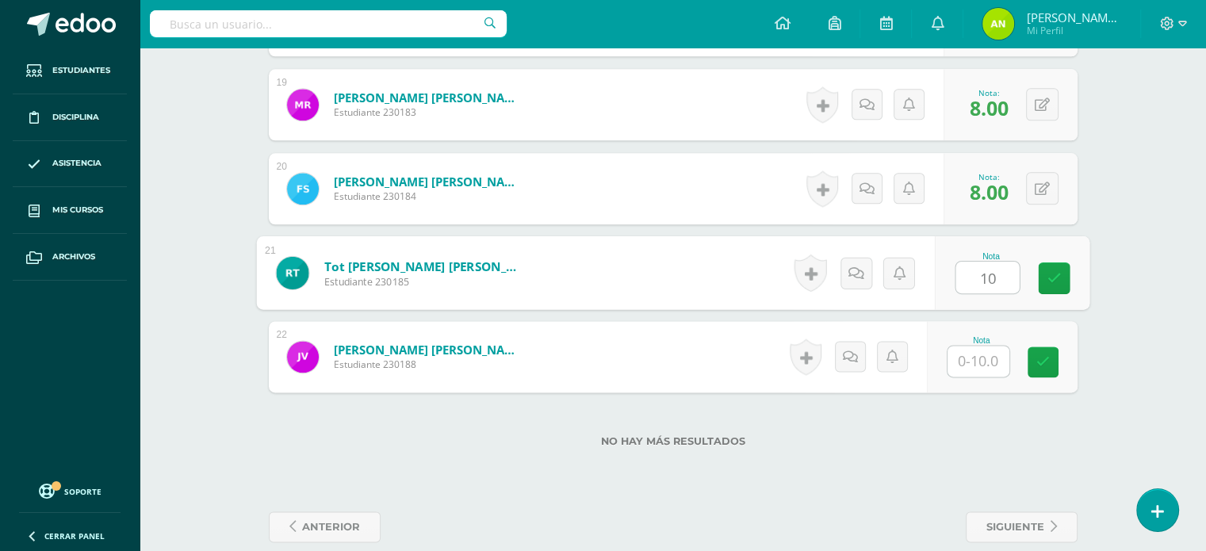
type input "10"
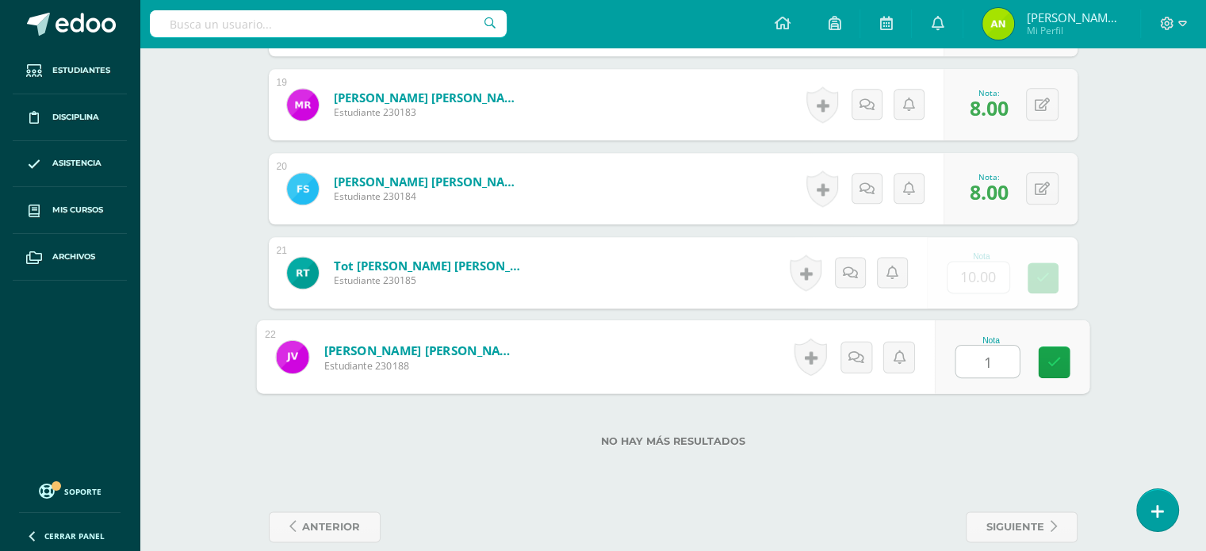
type input "10"
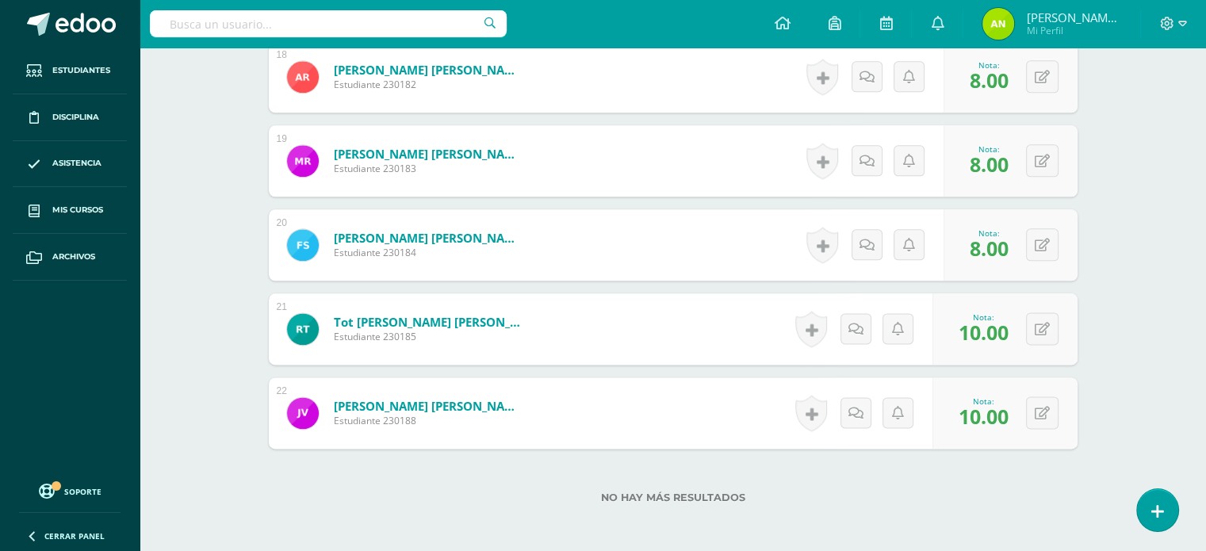
scroll to position [2032, 0]
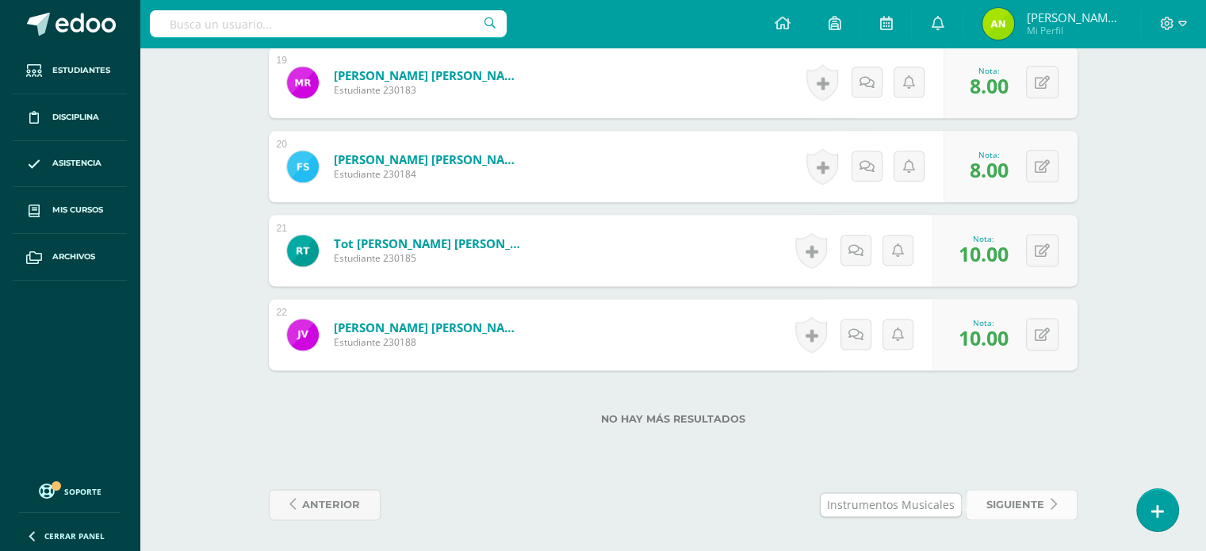
click at [1017, 495] on span "siguiente" at bounding box center [1016, 504] width 58 height 29
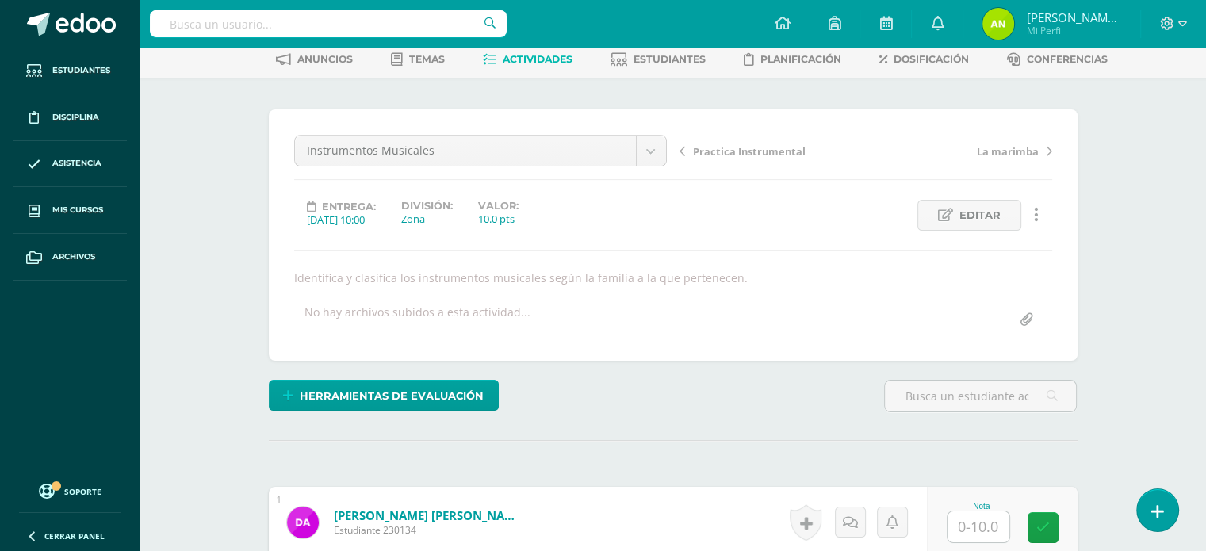
scroll to position [238, 0]
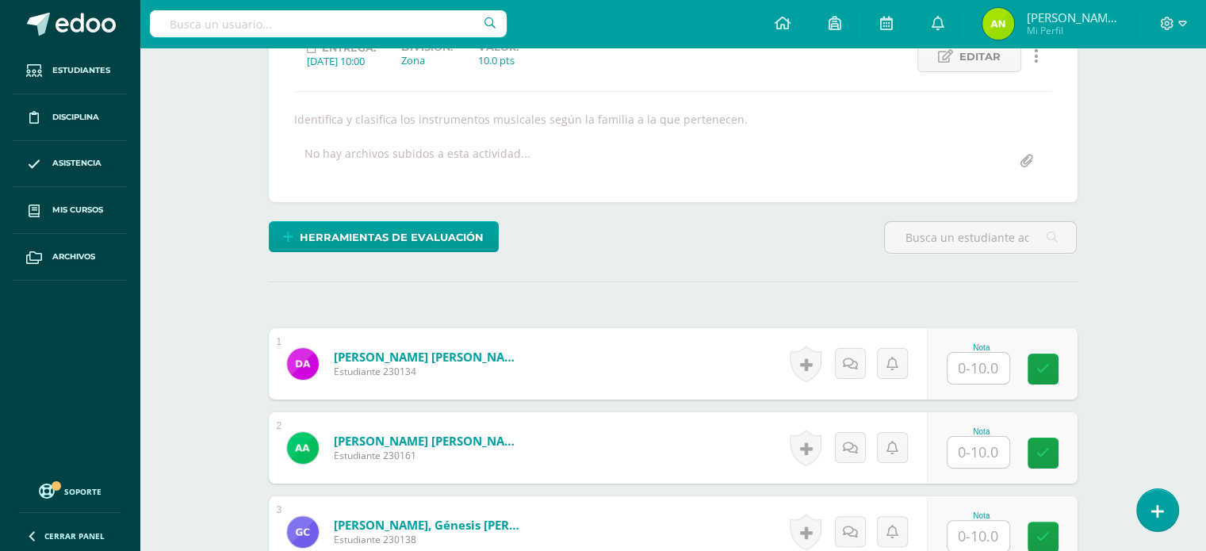
click at [971, 365] on input "text" at bounding box center [979, 368] width 62 height 31
type input "10"
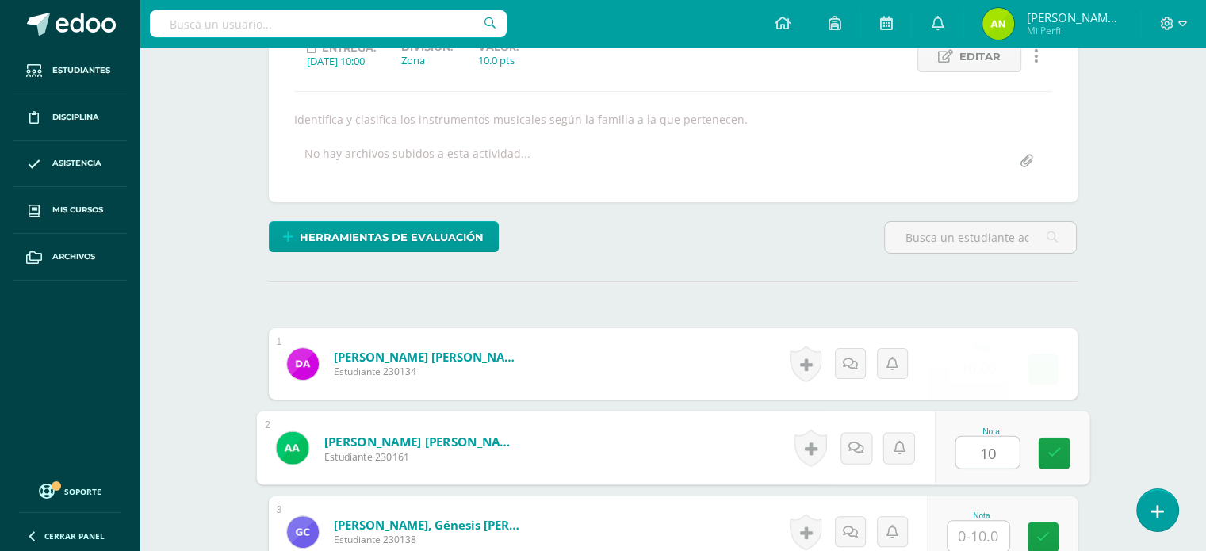
type input "10"
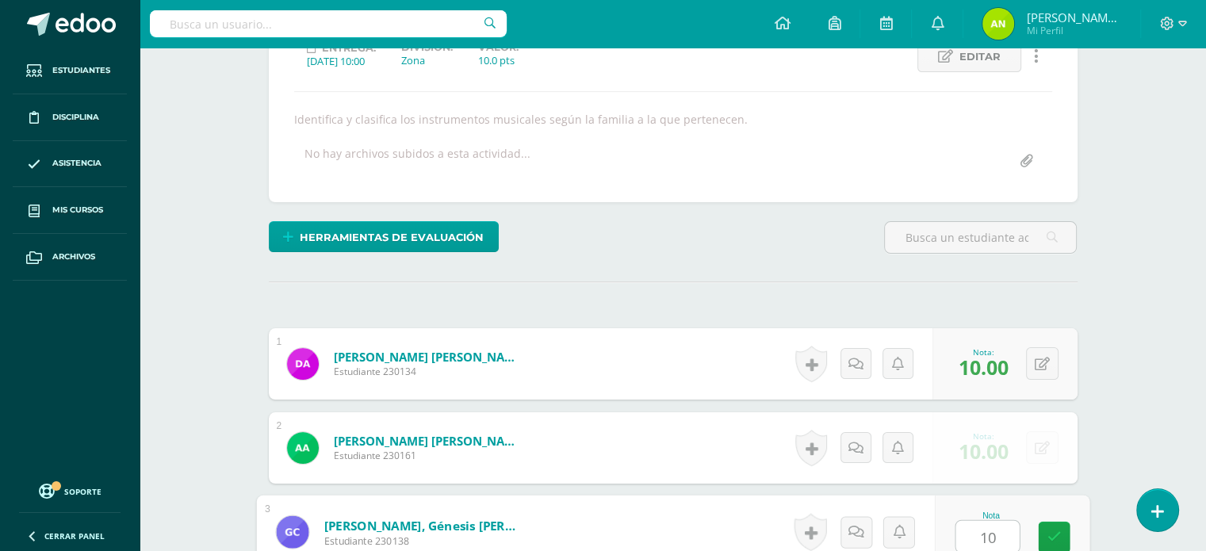
type input "10"
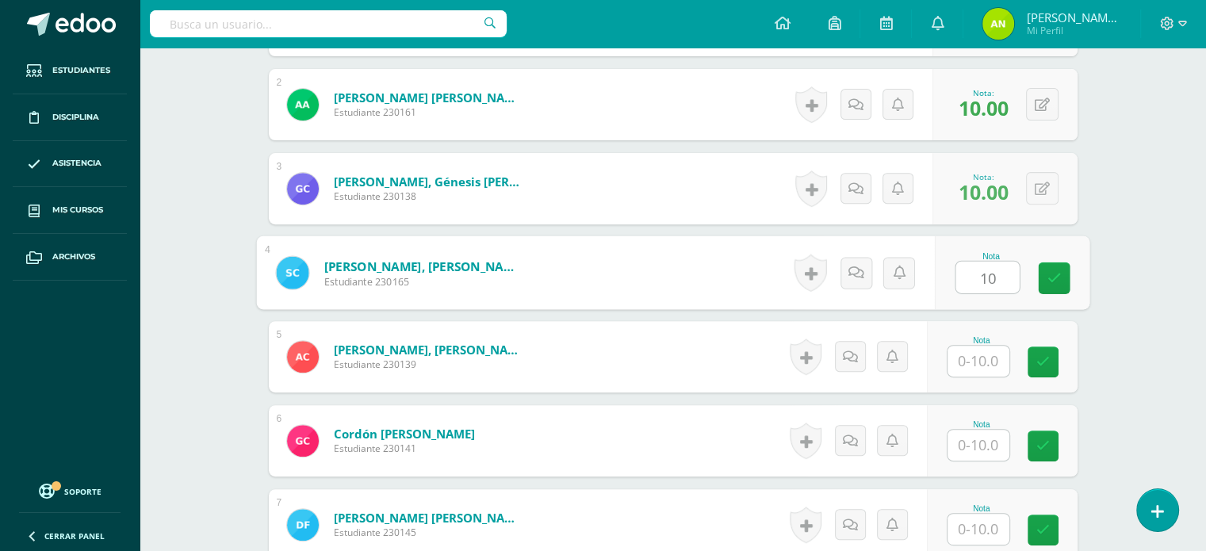
type input "10"
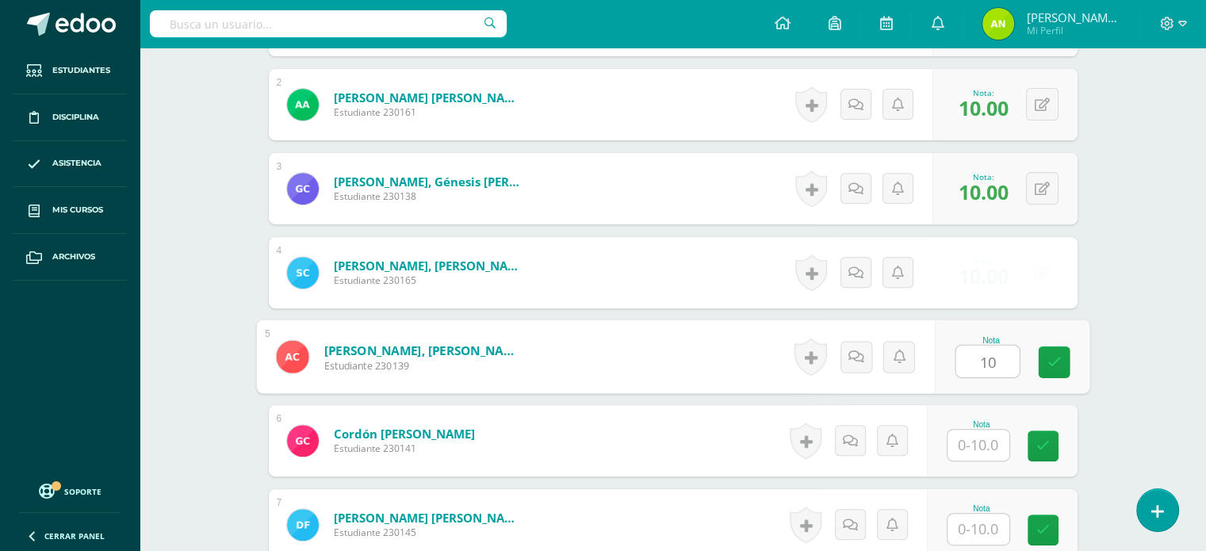
type input "10"
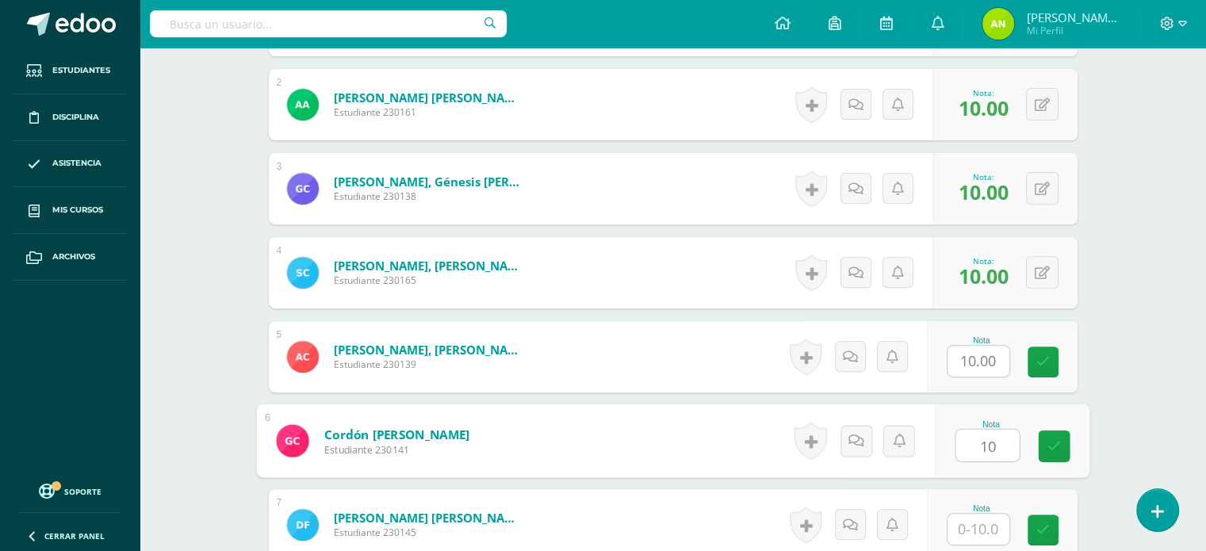
type input "10"
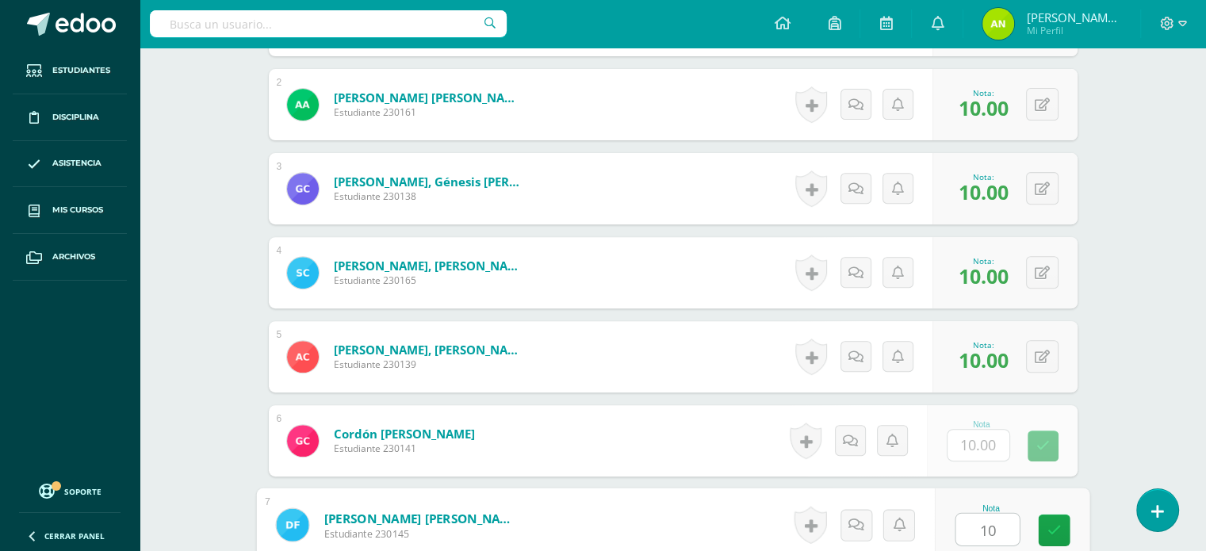
type input "10"
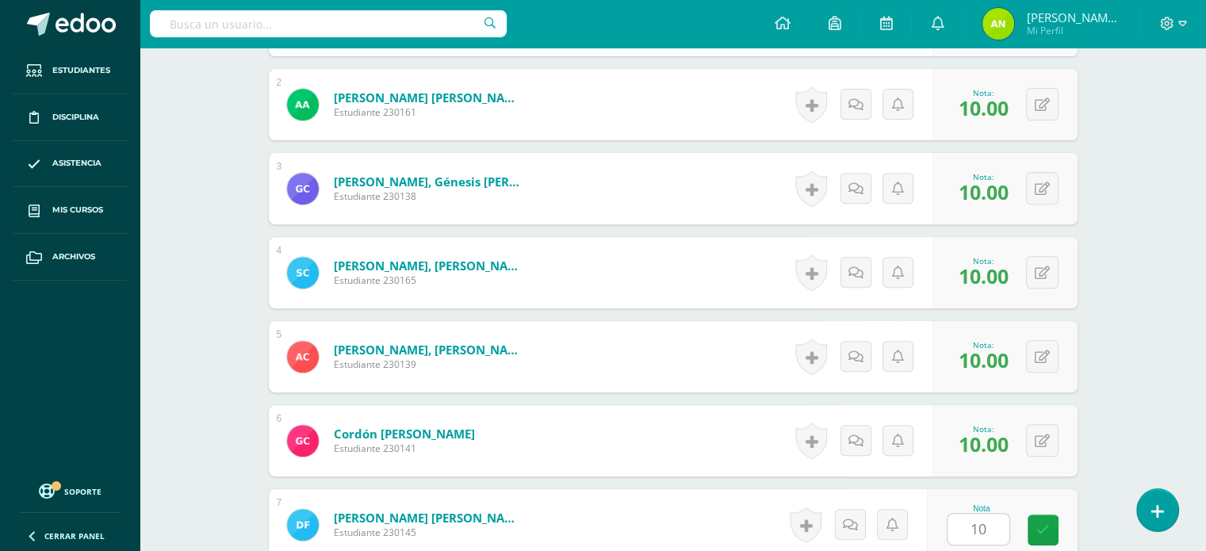
scroll to position [918, 0]
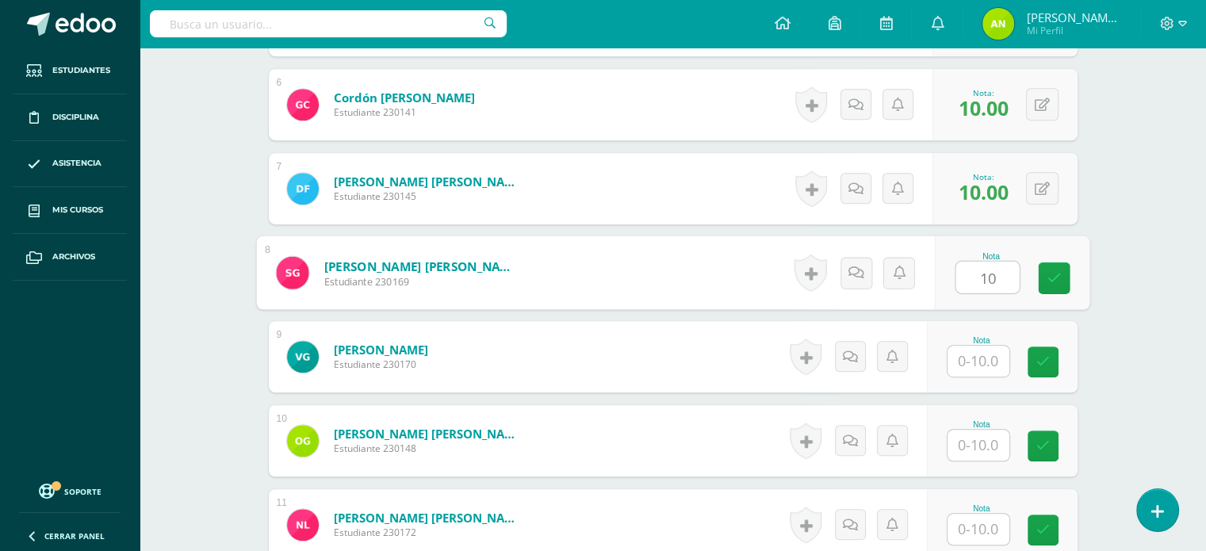
type input "10"
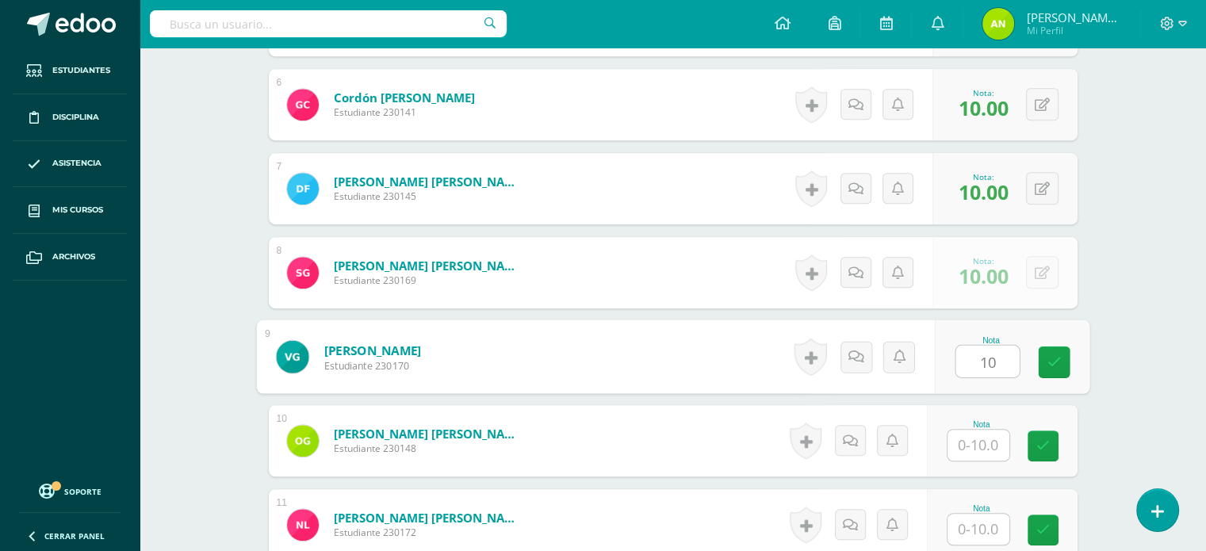
type input "10"
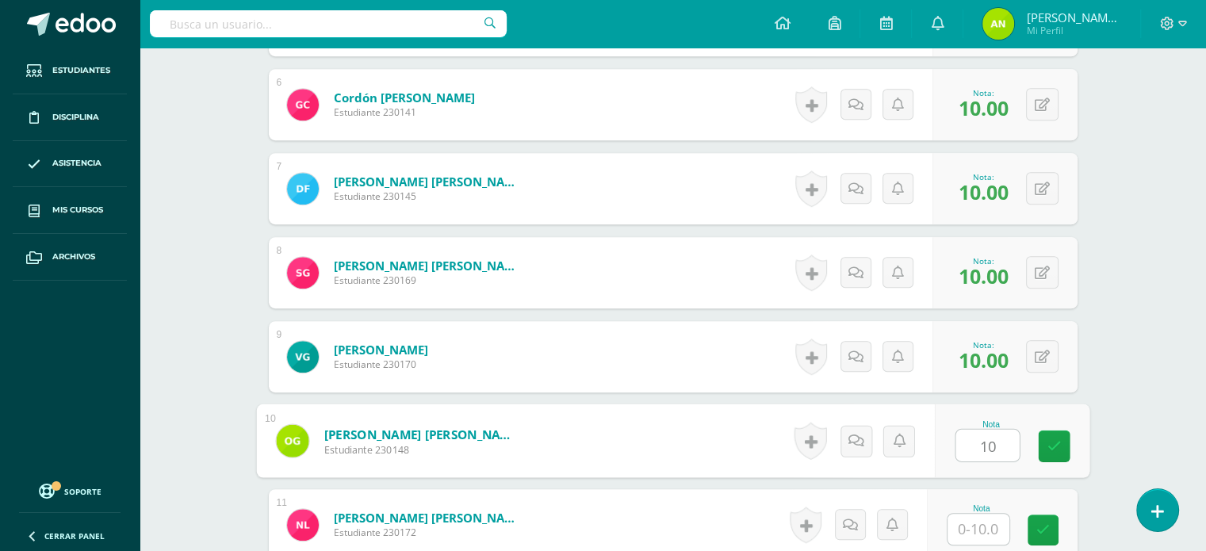
type input "10"
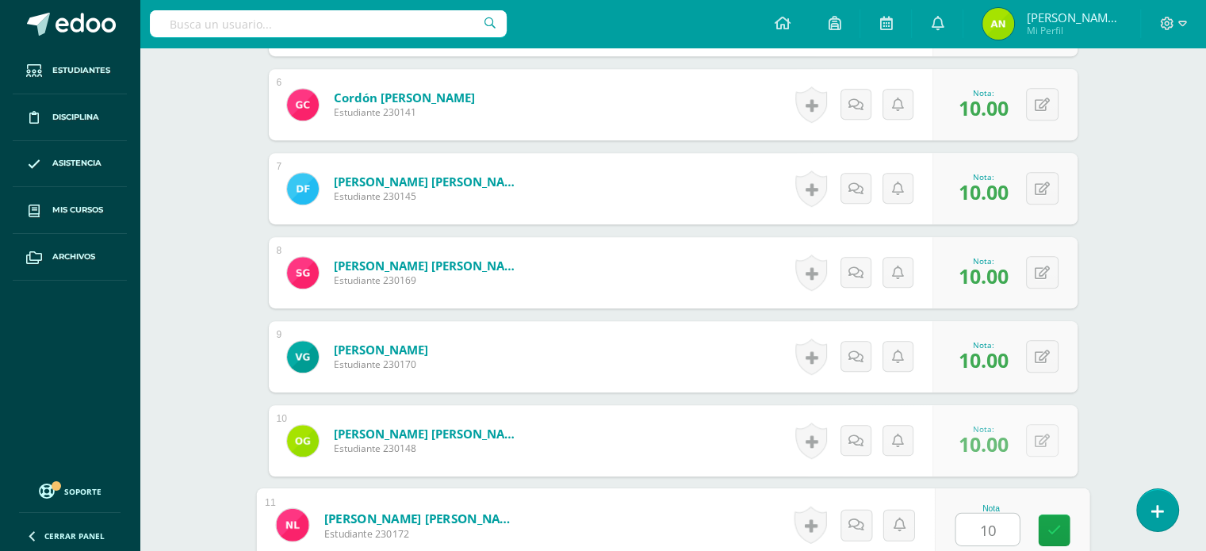
type input "10"
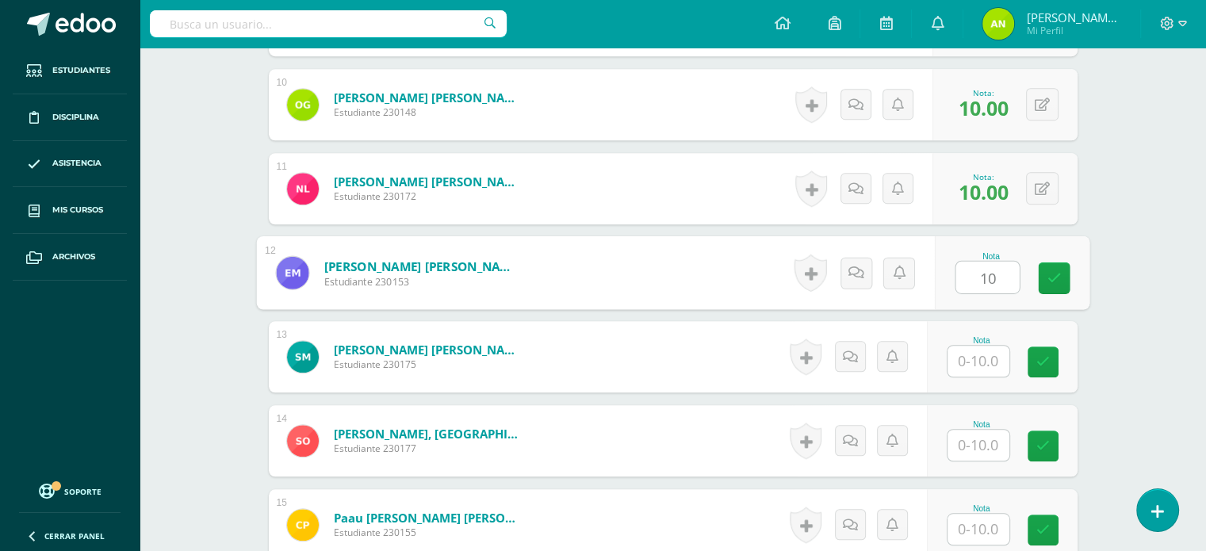
type input "10"
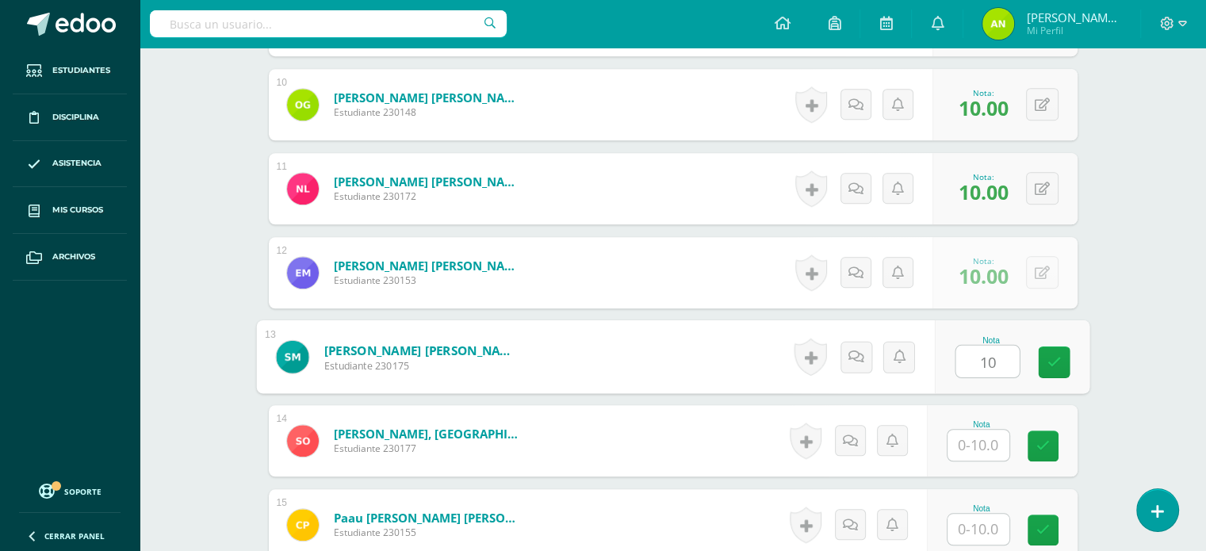
type input "10"
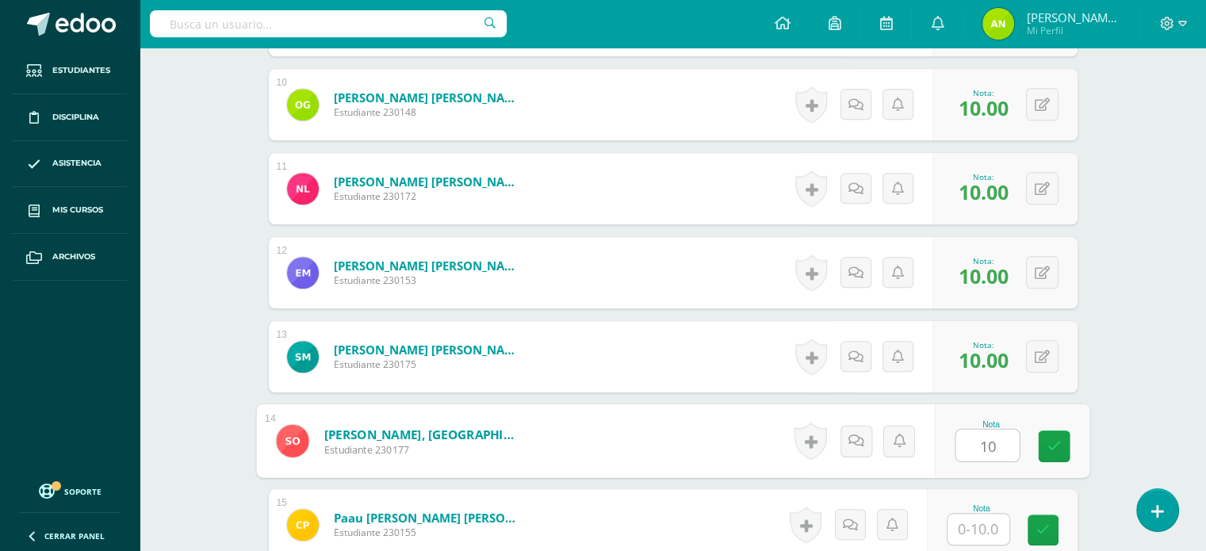
type input "10"
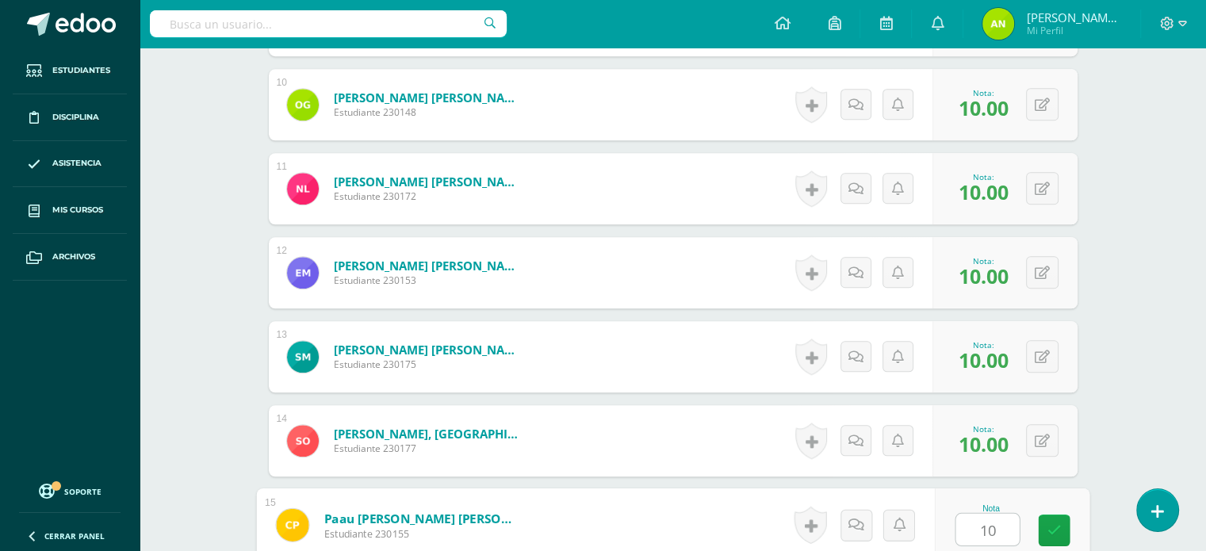
type input "10"
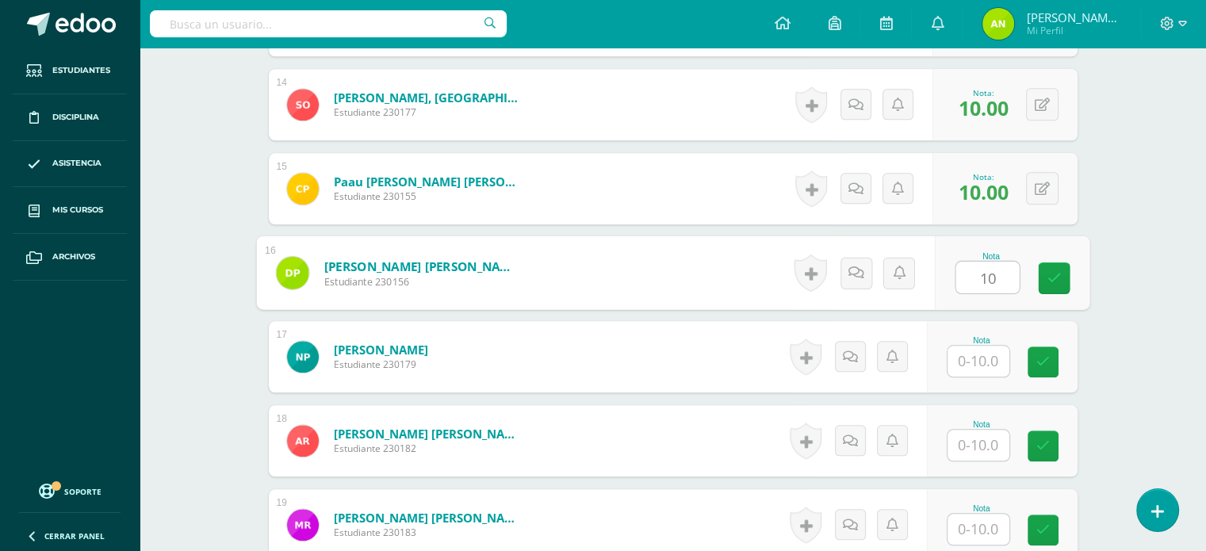
type input "10"
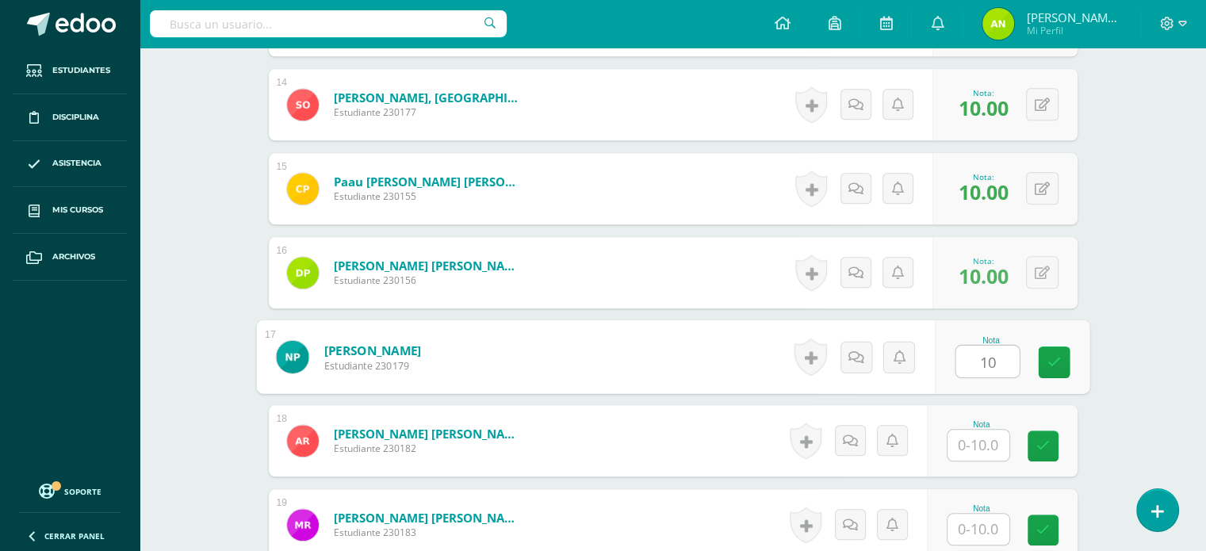
type input "10"
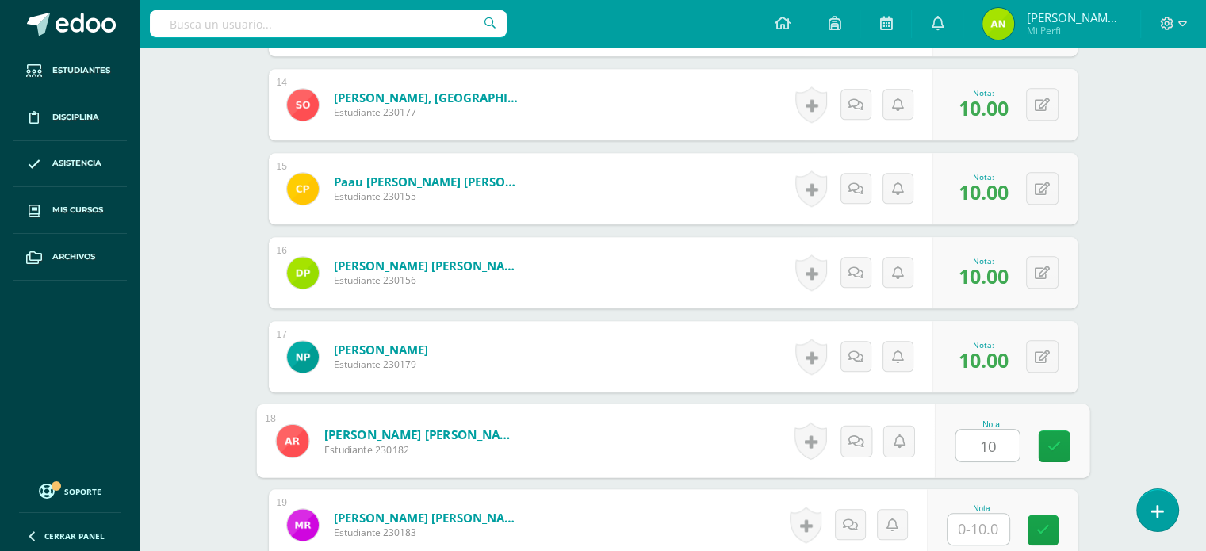
type input "10"
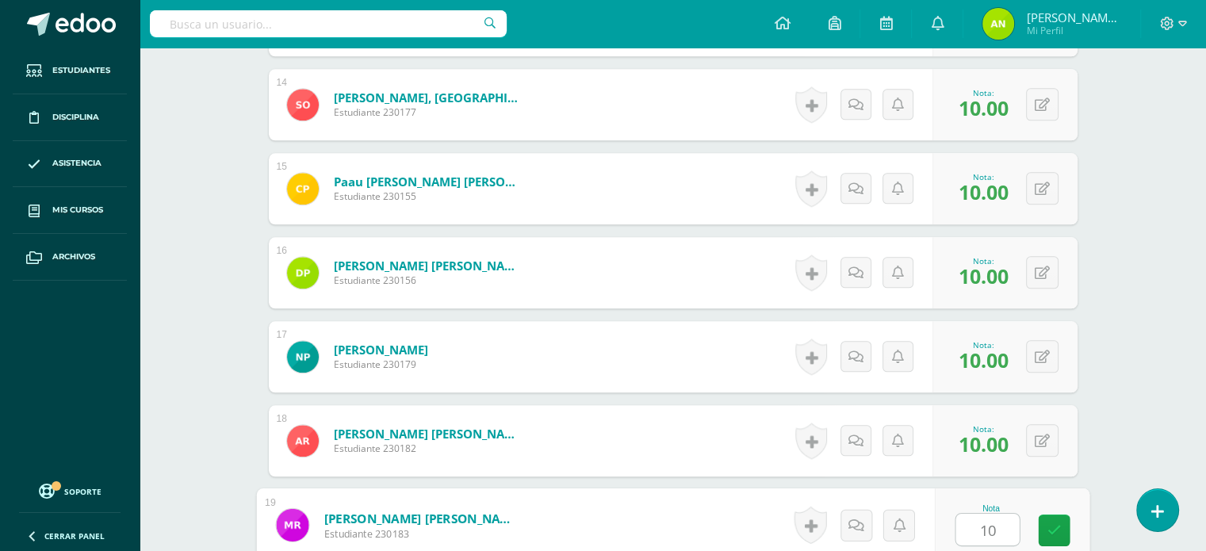
type input "10"
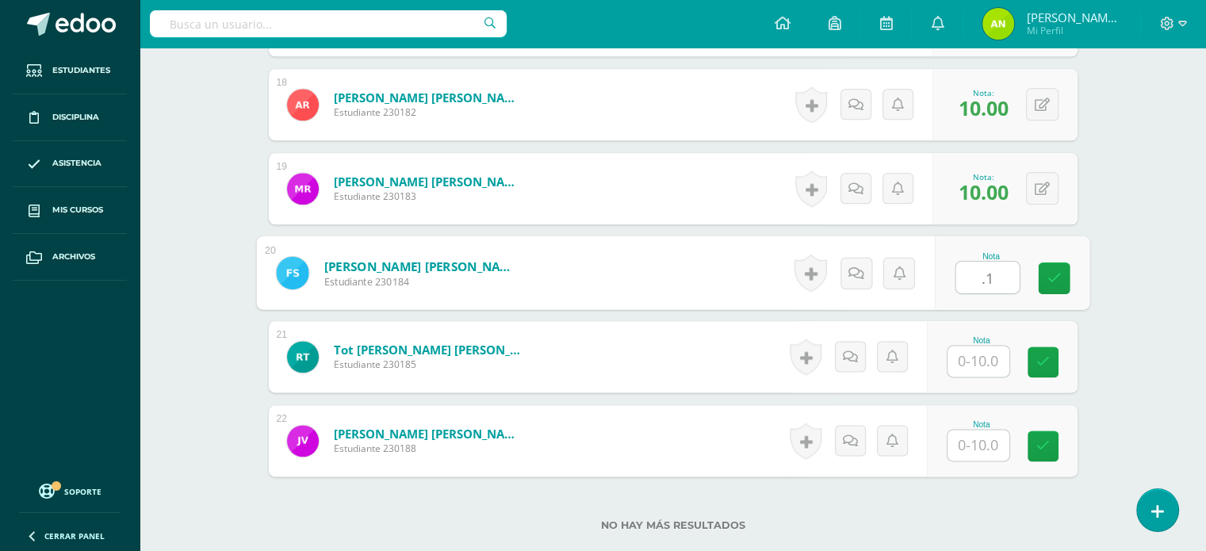
type input "."
type input "10"
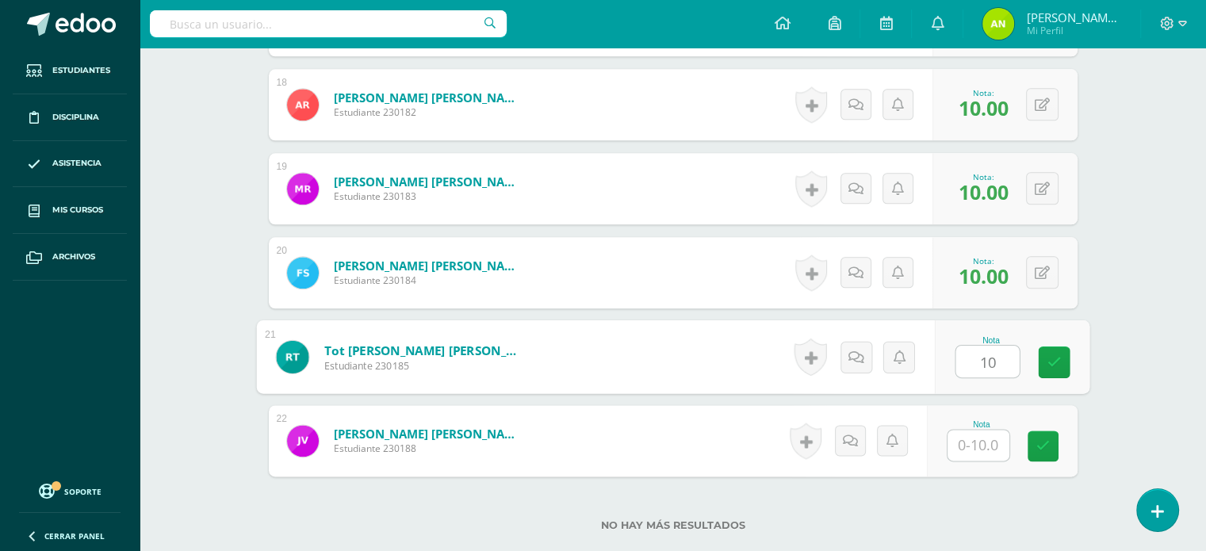
type input "10"
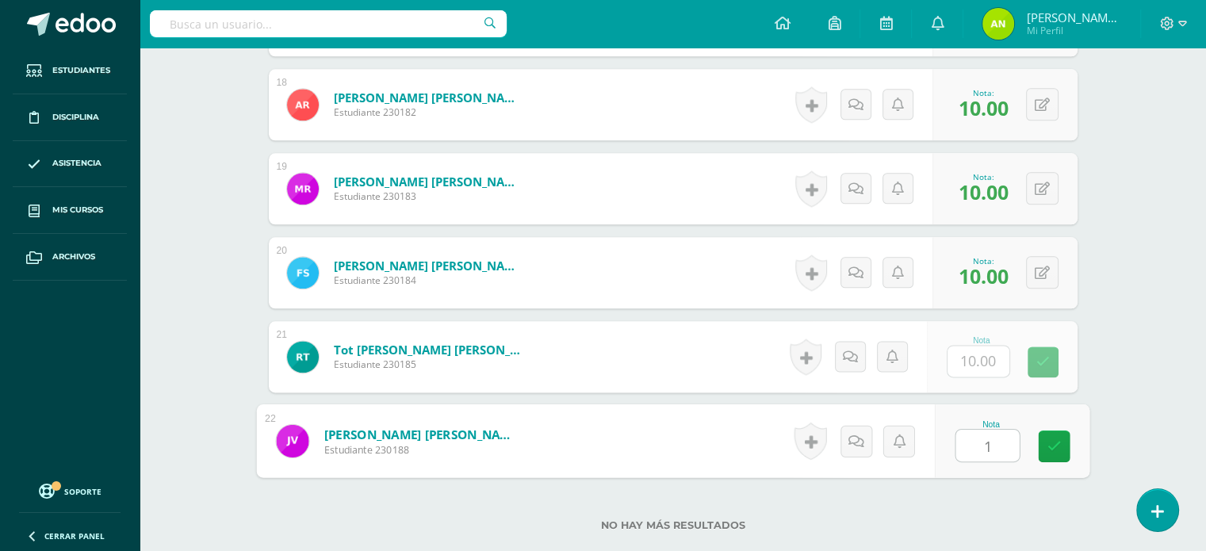
type input "10"
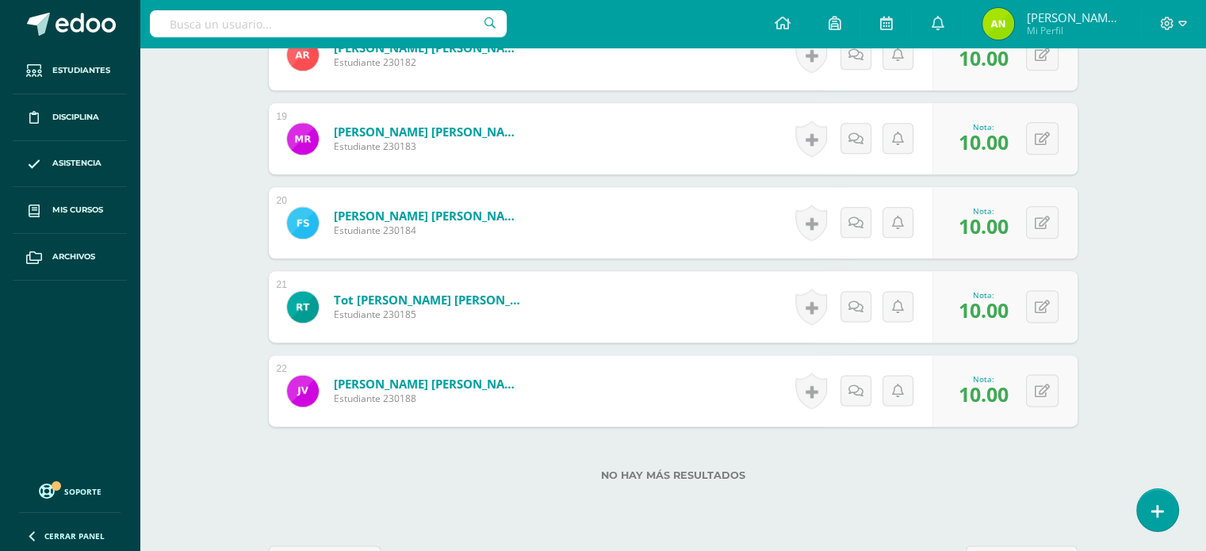
scroll to position [2032, 0]
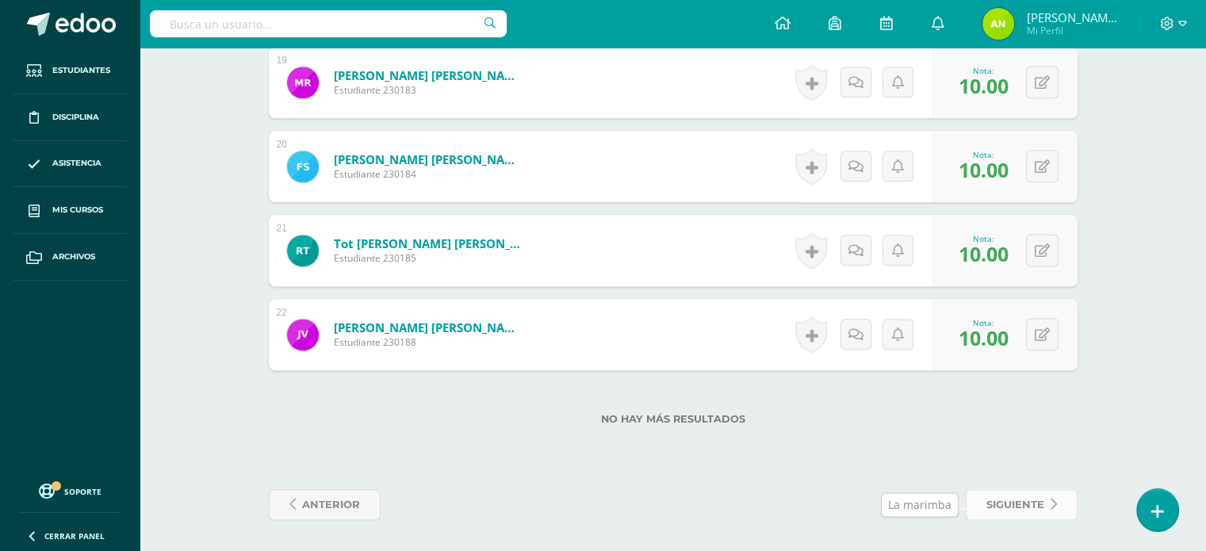
click at [994, 512] on span "siguiente" at bounding box center [1016, 504] width 58 height 29
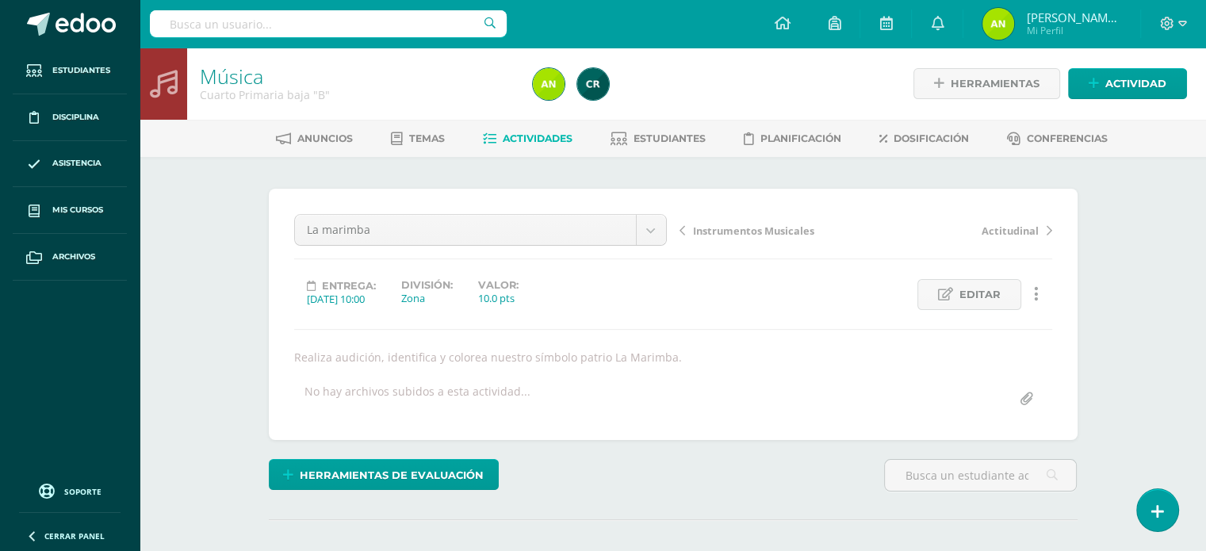
scroll to position [195, 0]
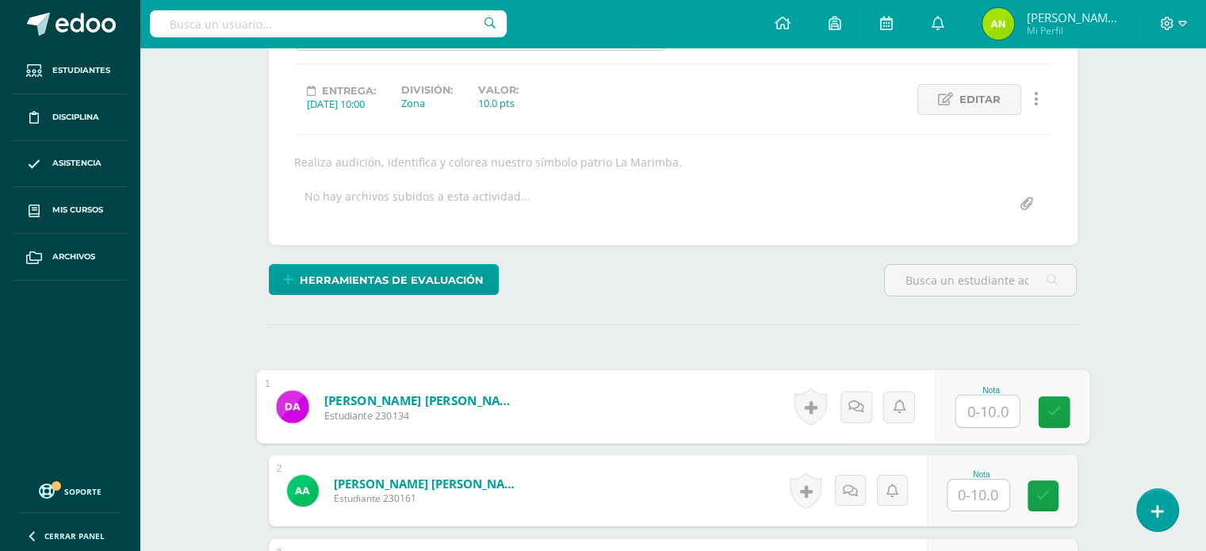
click at [996, 396] on input "text" at bounding box center [987, 412] width 63 height 32
type input "10"
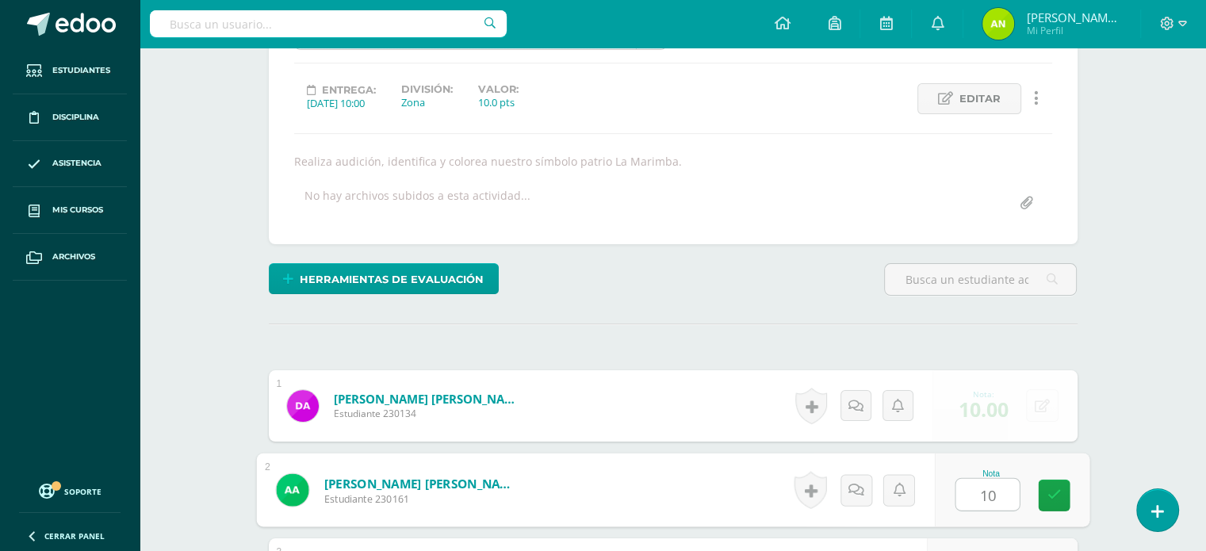
type input "10"
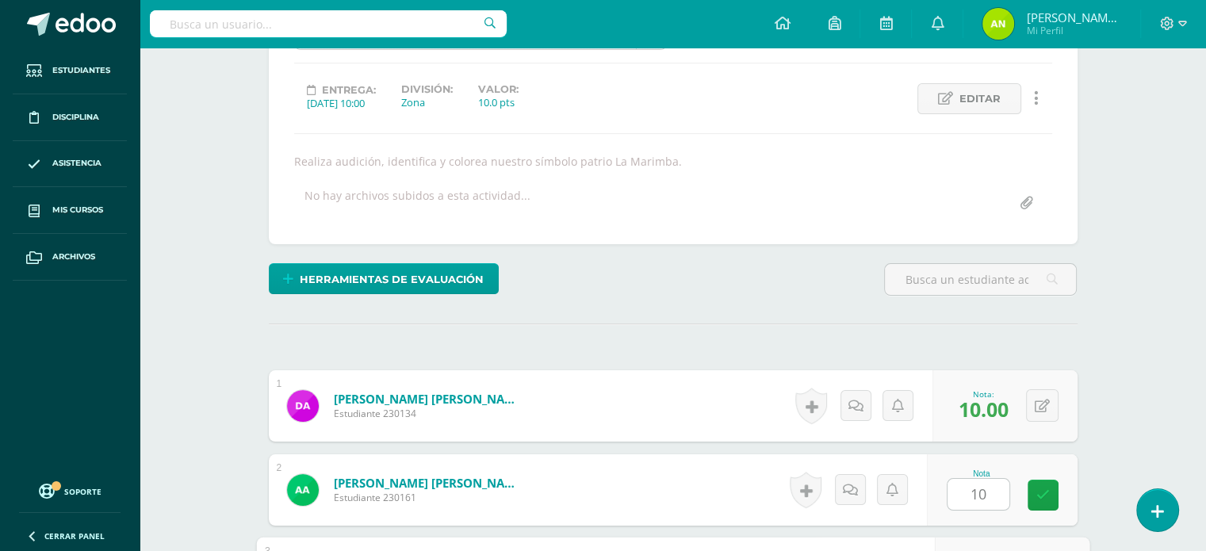
scroll to position [497, 0]
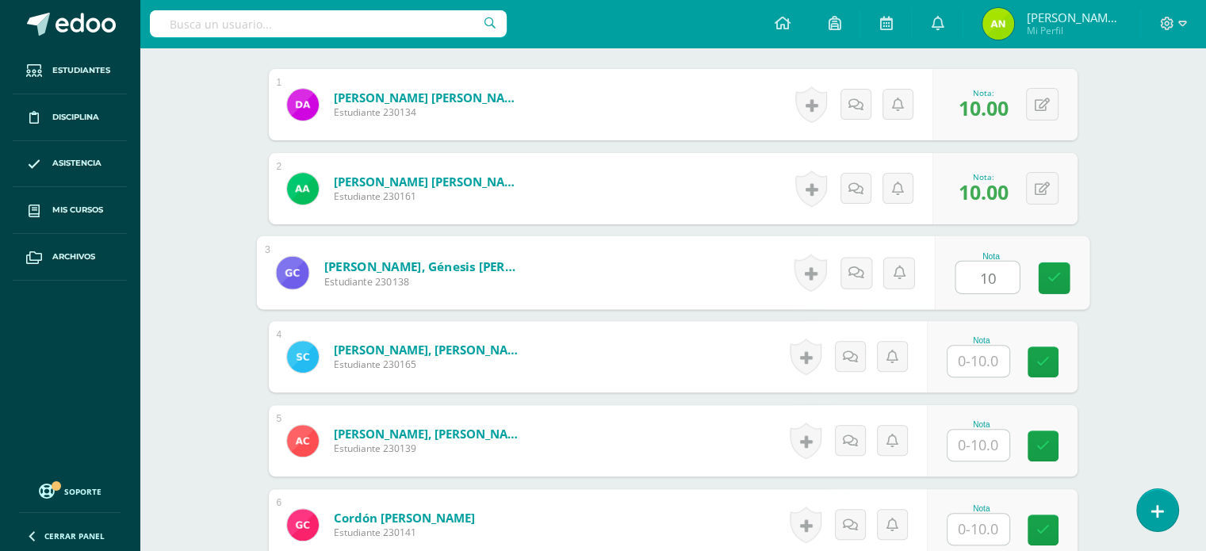
type input "10"
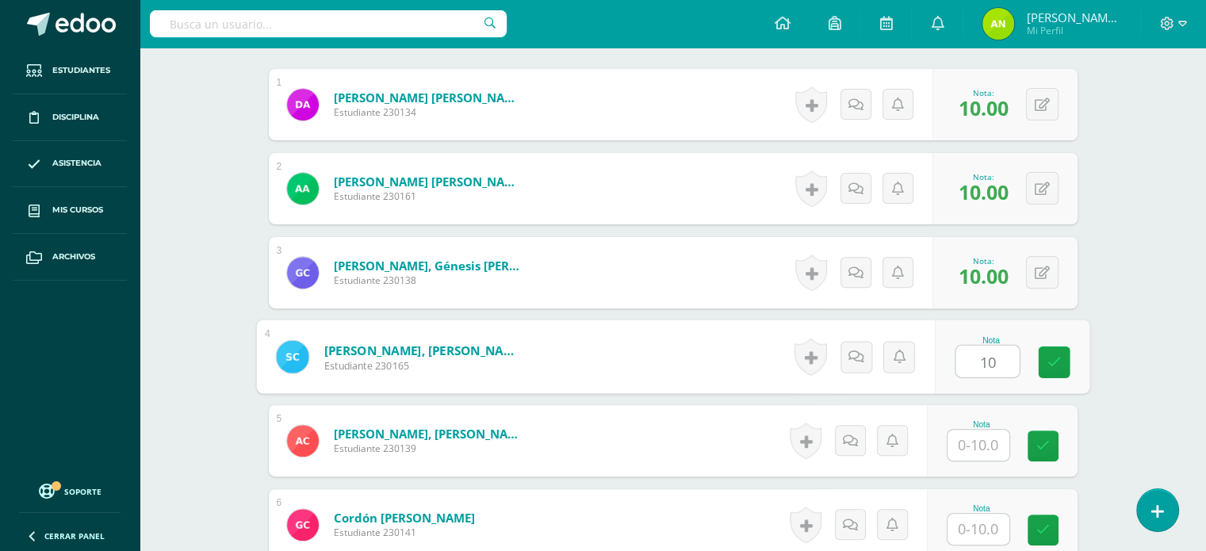
type input "10"
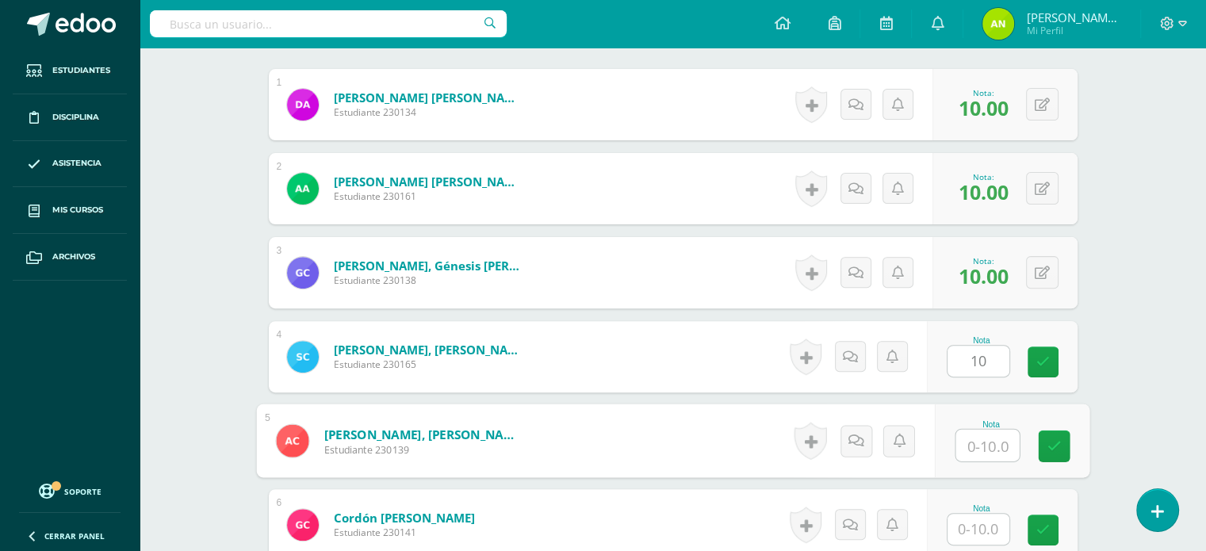
scroll to position [498, 0]
type input "10"
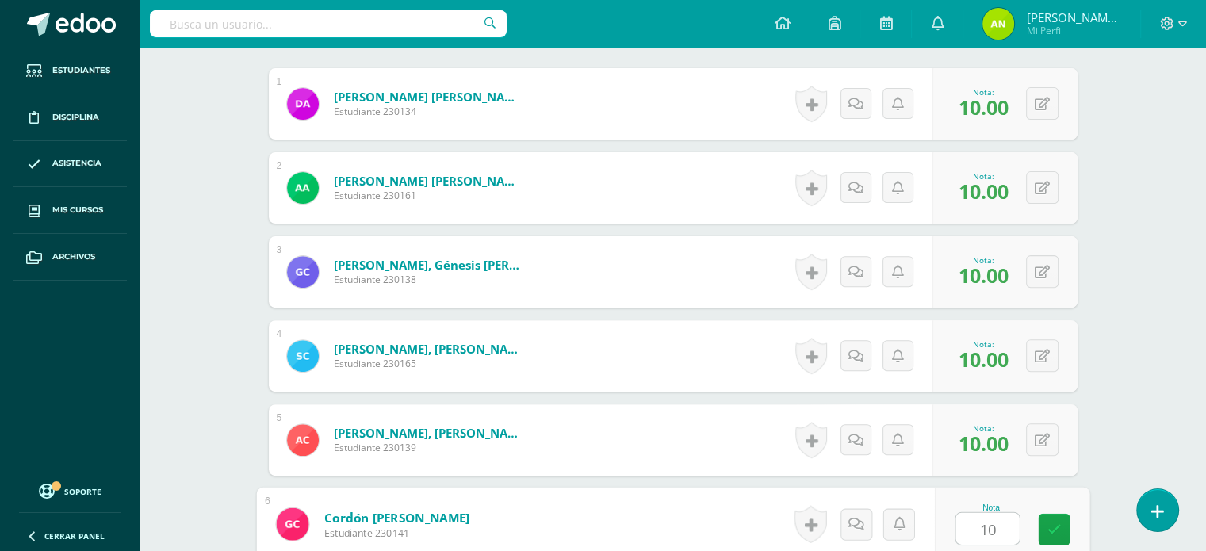
type input "10"
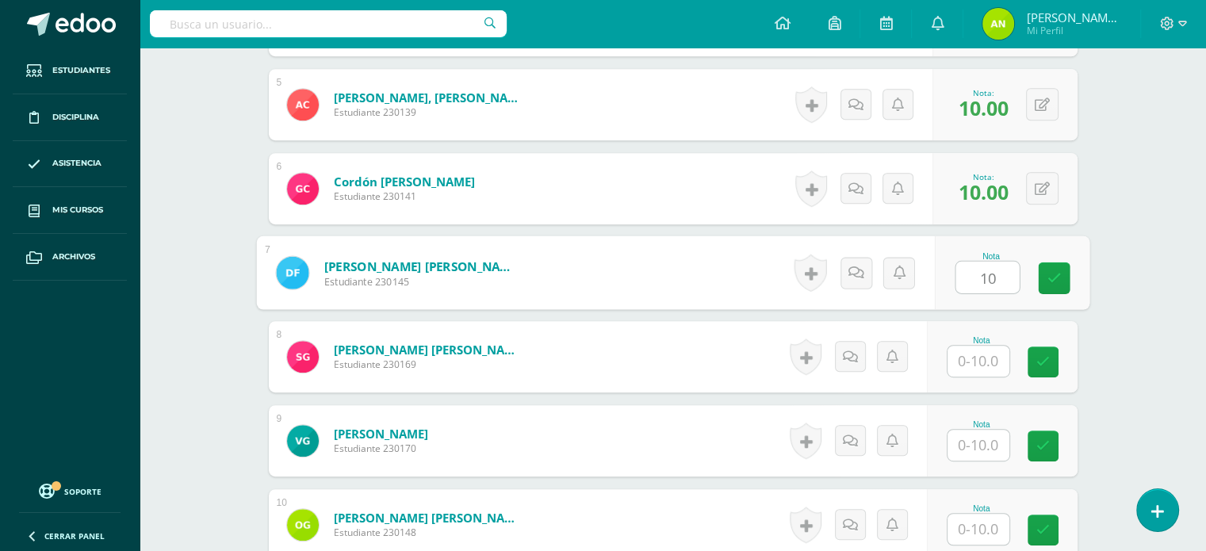
type input "10"
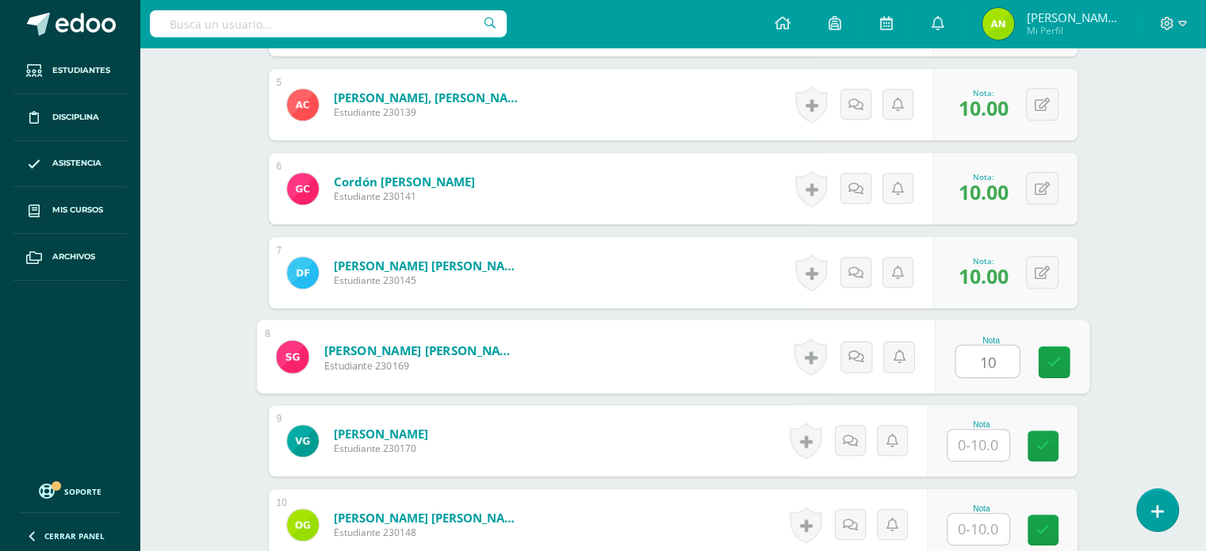
type input "10"
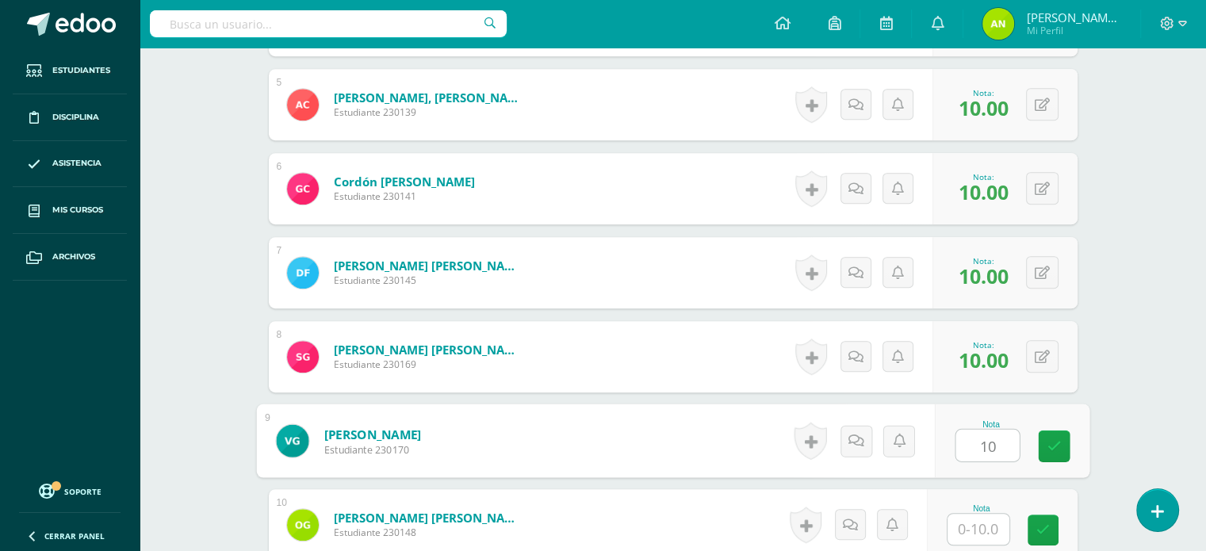
type input "10"
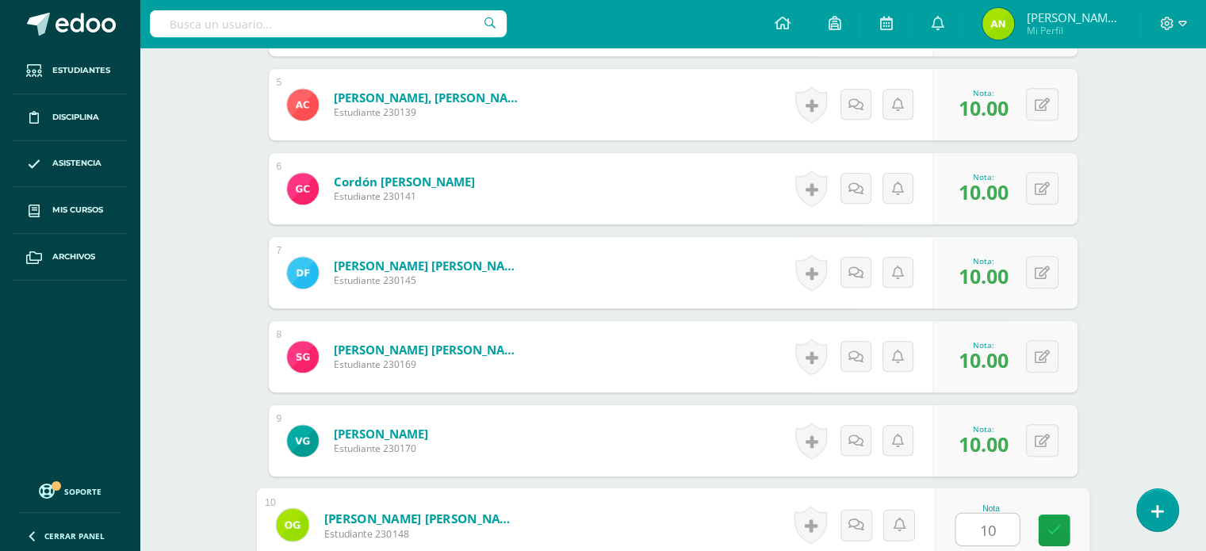
type input "10"
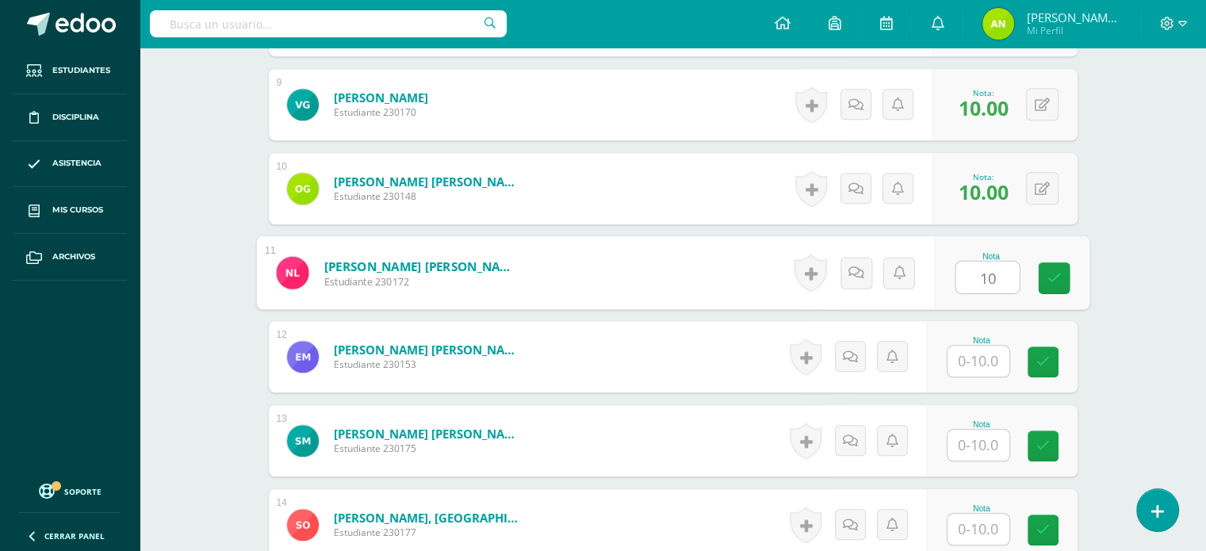
type input "10"
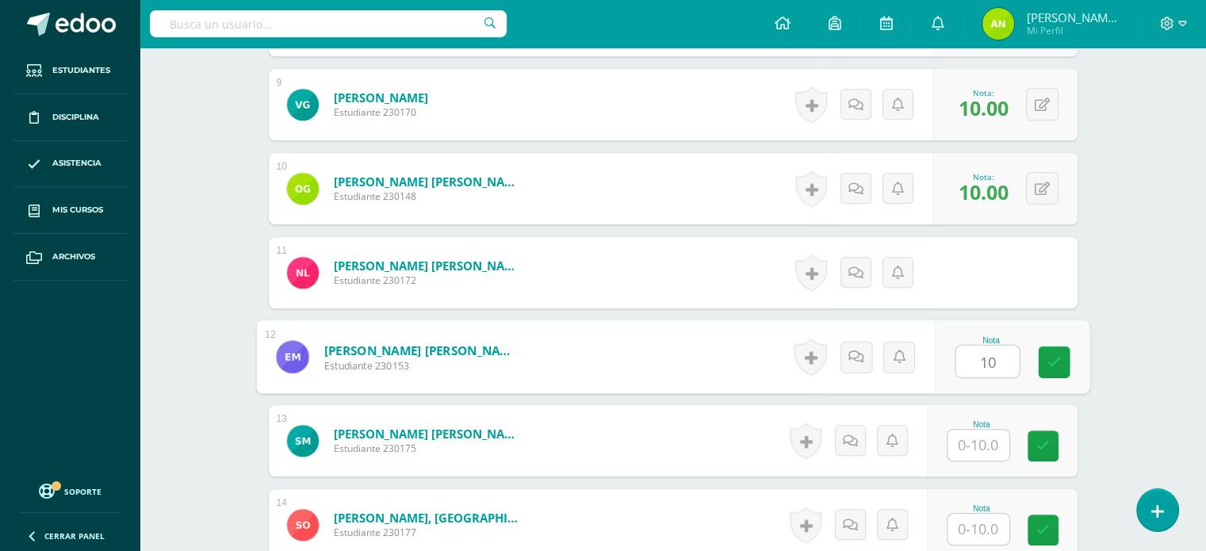
type input "10"
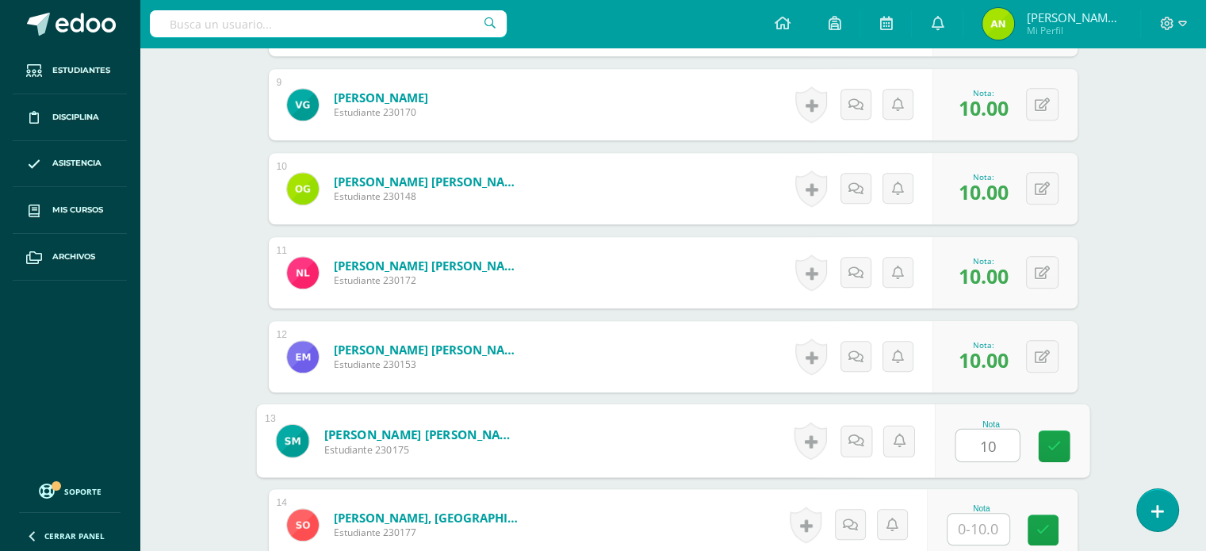
type input "10"
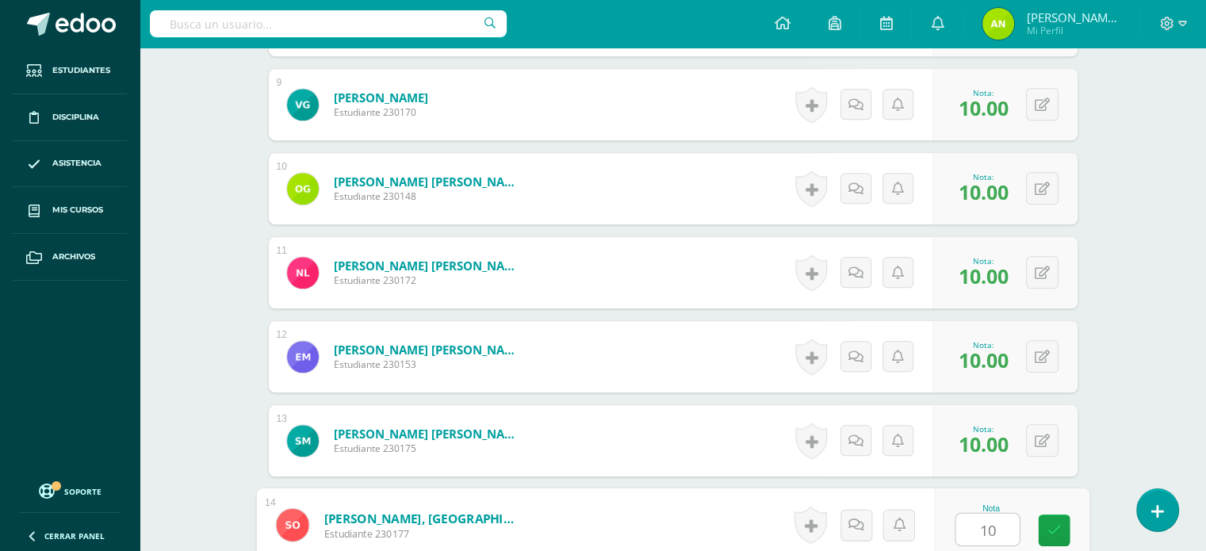
type input "10"
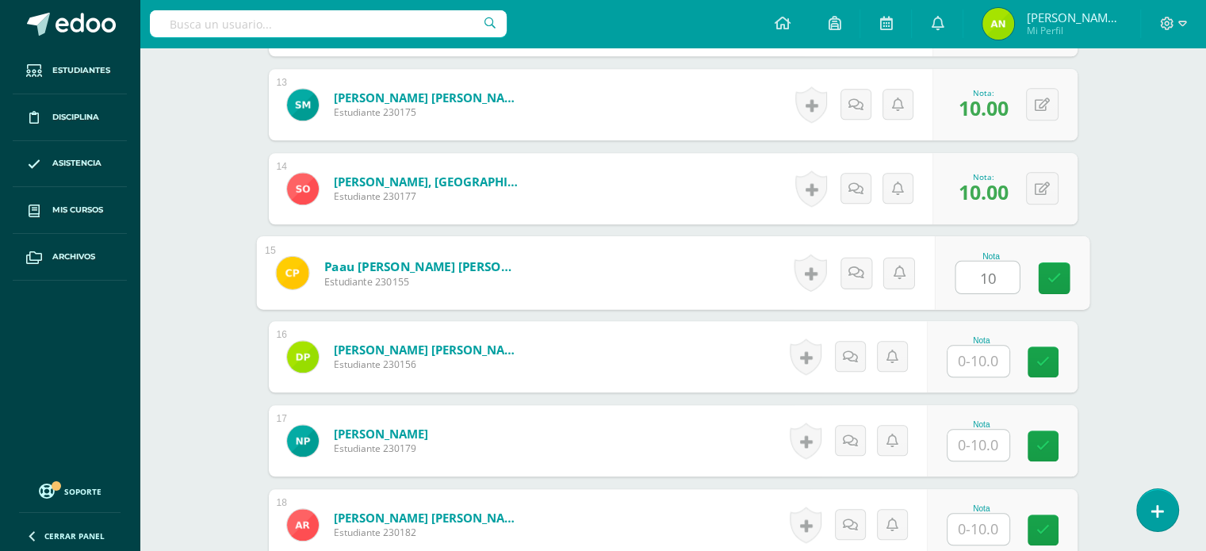
type input "10"
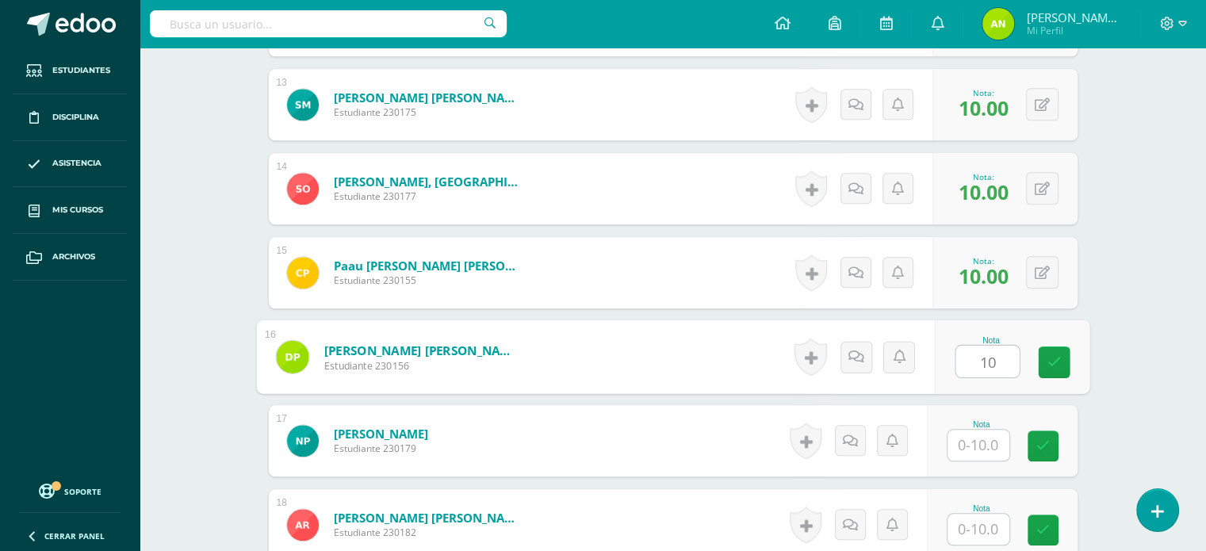
type input "10"
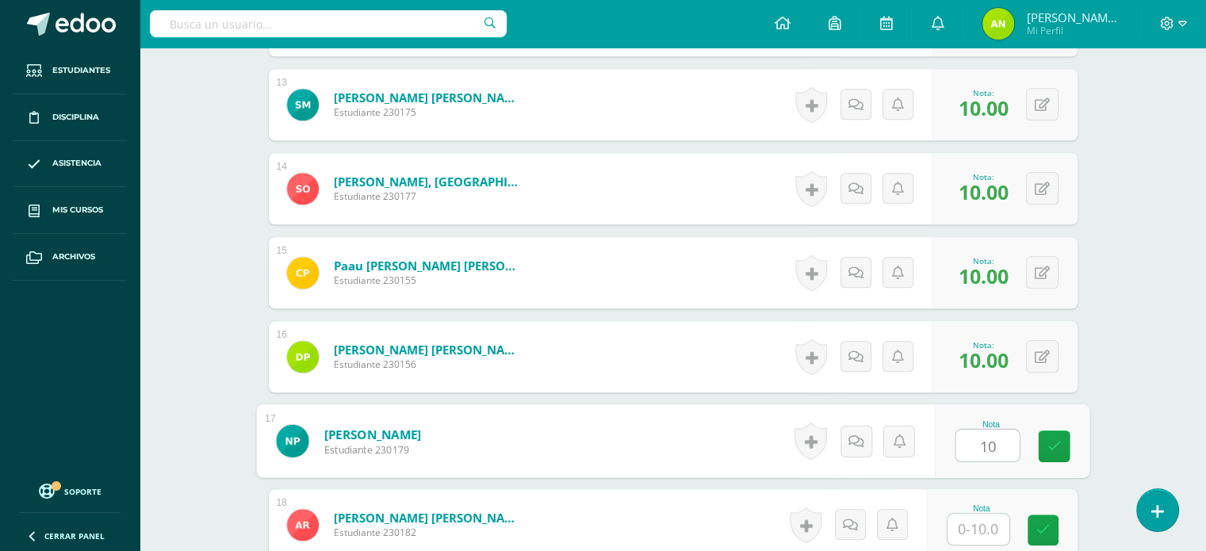
type input "10"
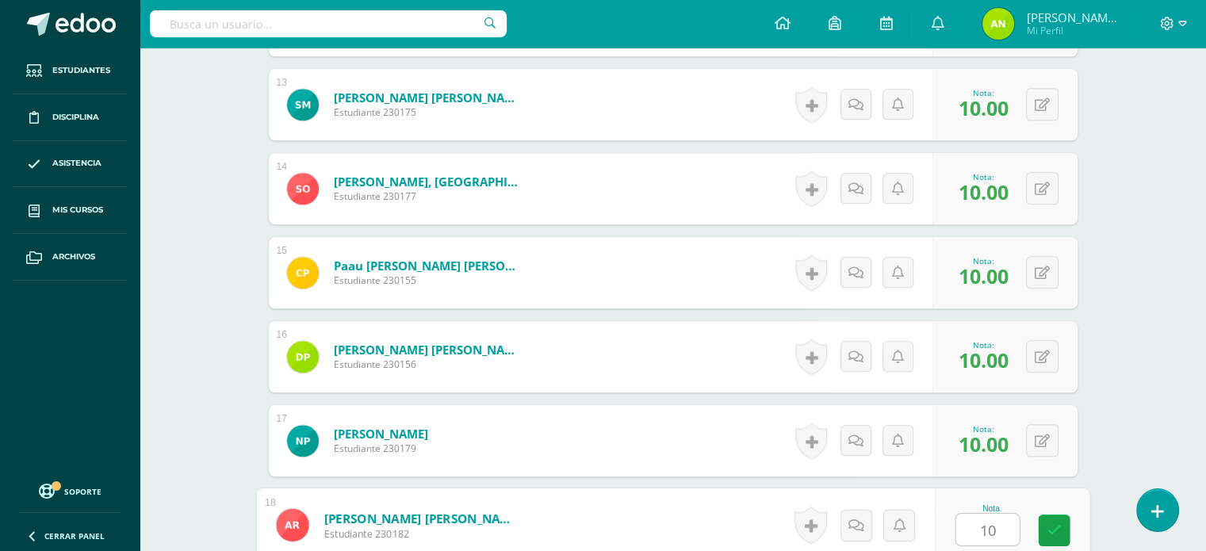
type input "10"
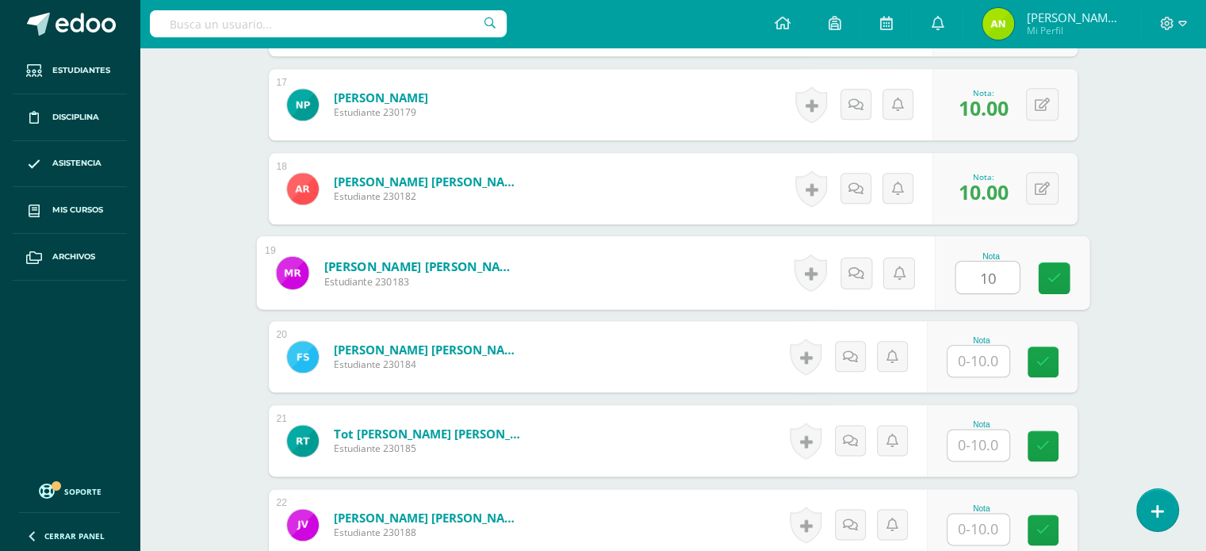
type input "10"
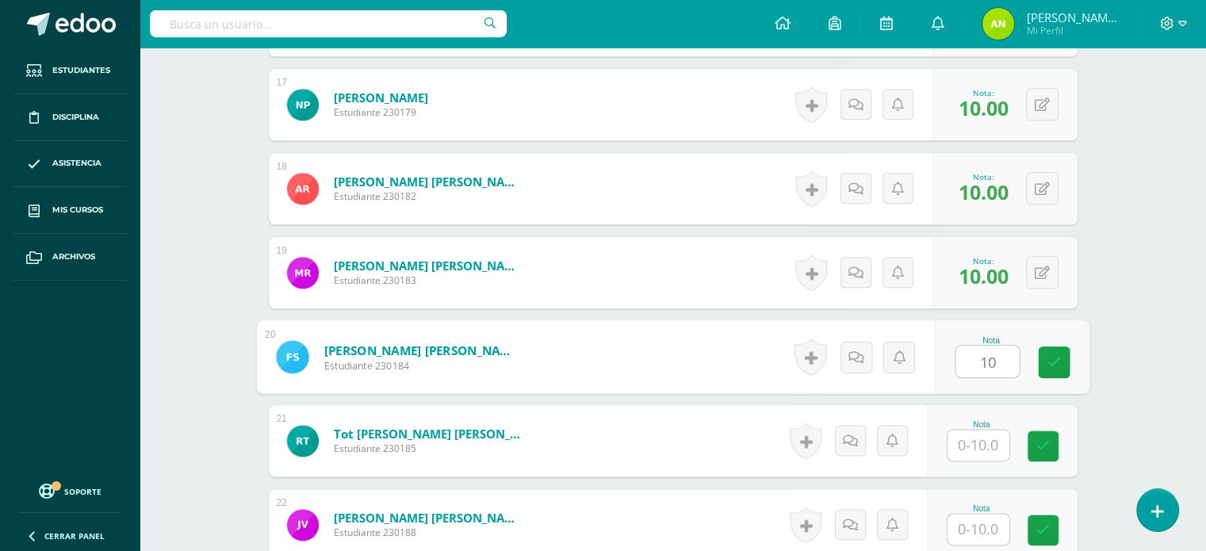
type input "10"
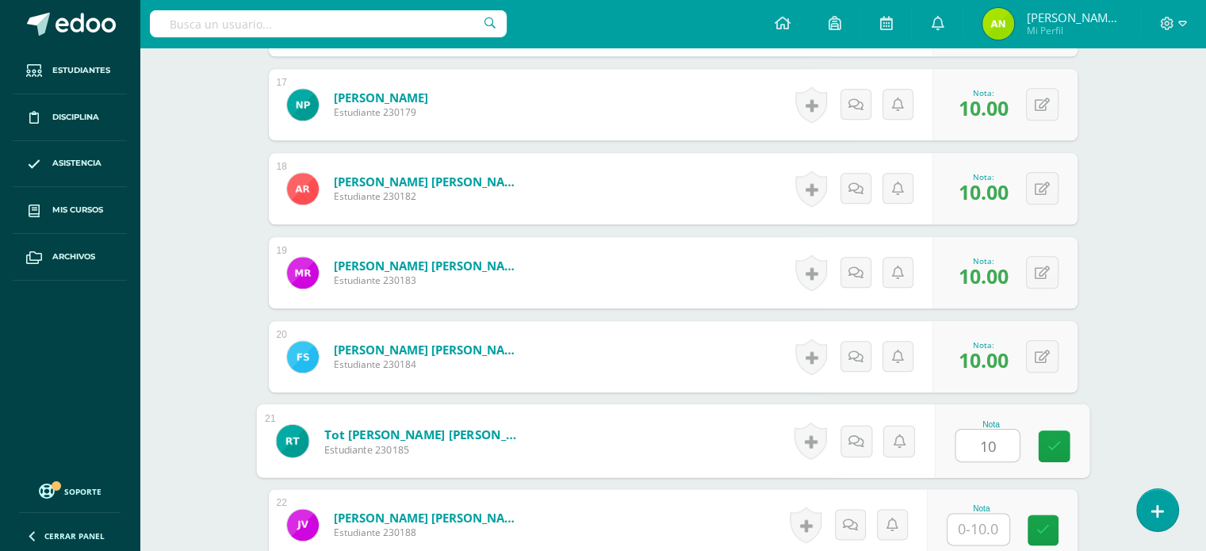
type input "10"
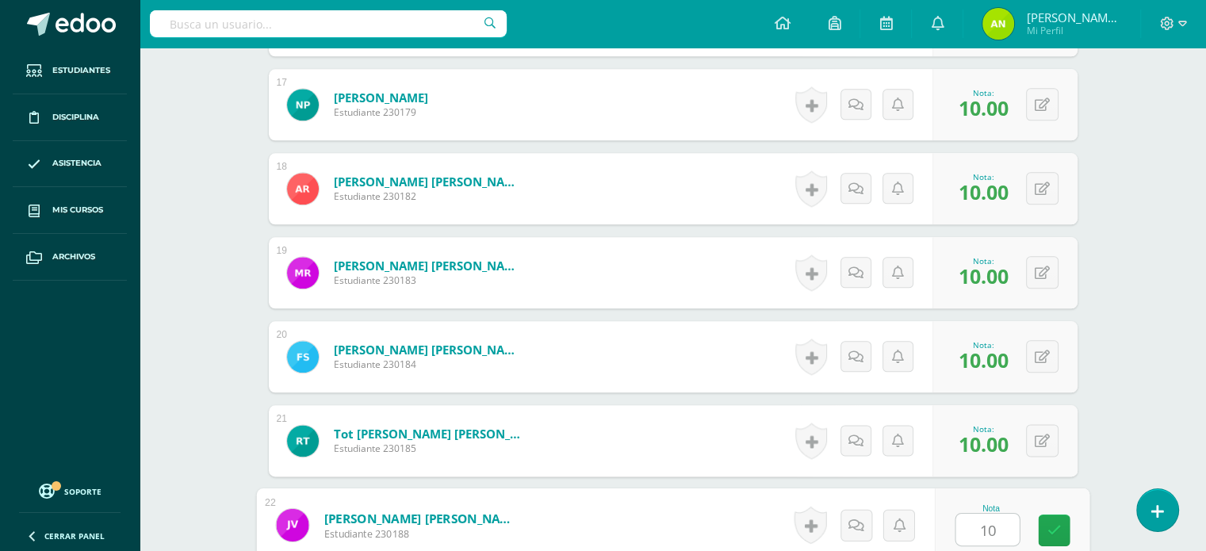
type input "101"
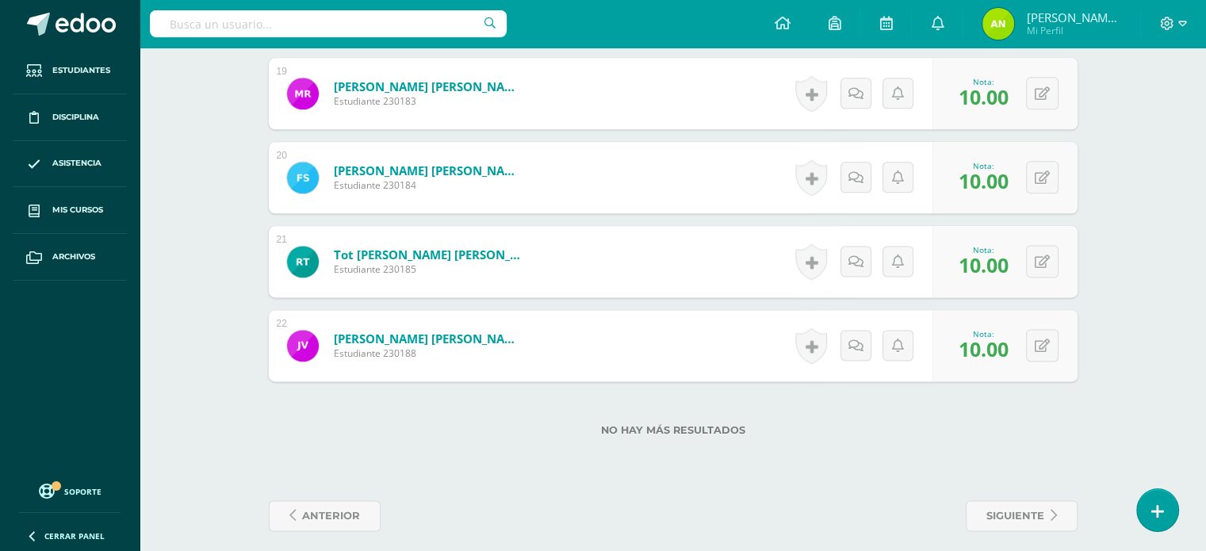
scroll to position [2032, 0]
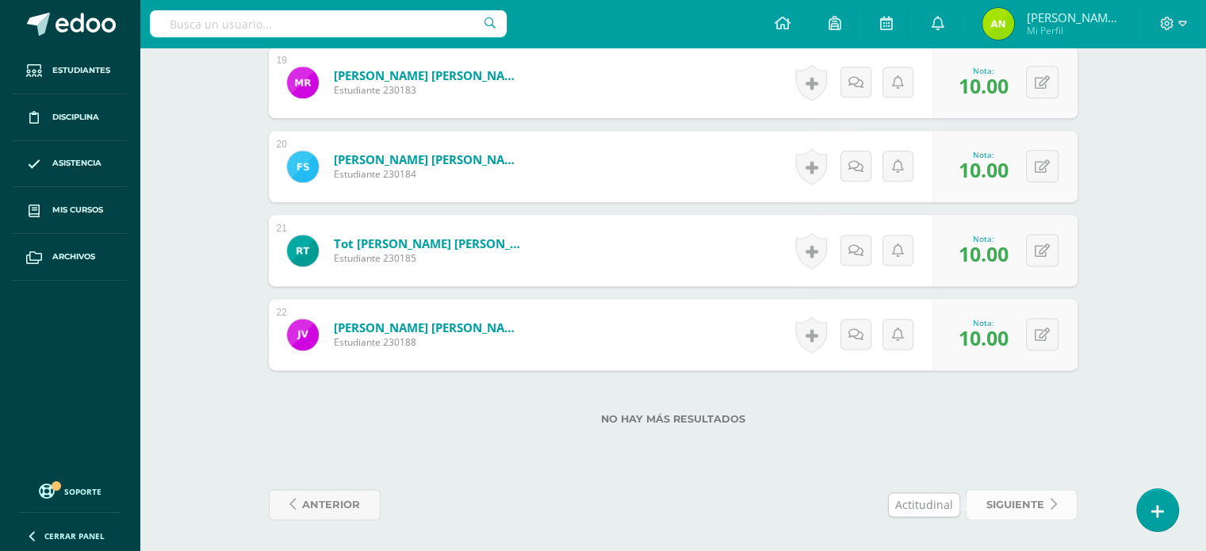
click at [1047, 504] on link "siguiente" at bounding box center [1022, 504] width 112 height 31
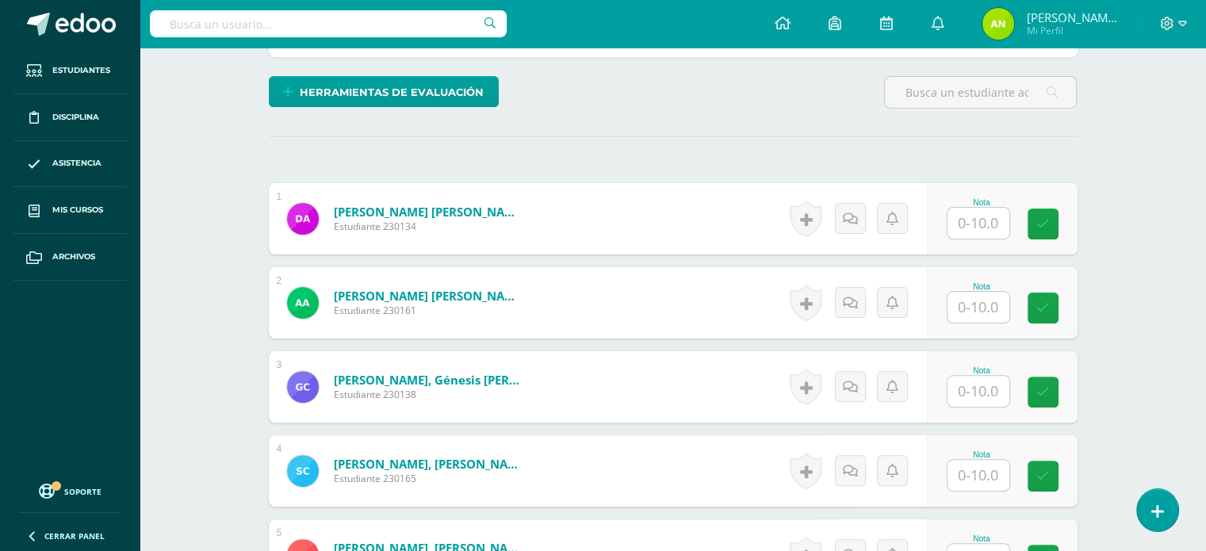
scroll to position [434, 0]
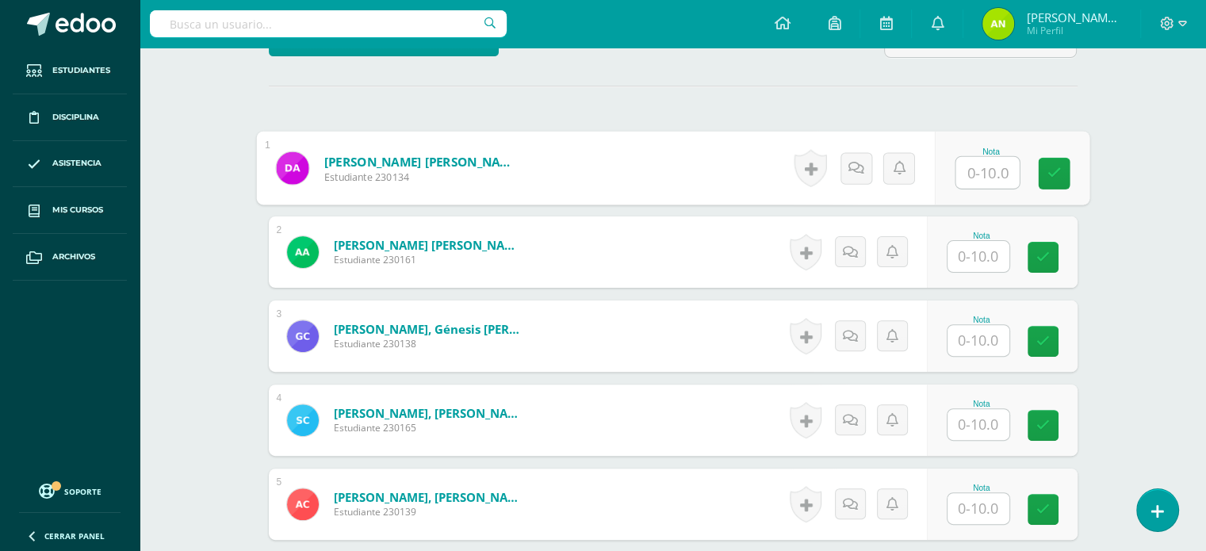
click at [988, 175] on input "text" at bounding box center [987, 173] width 63 height 32
type input "10"
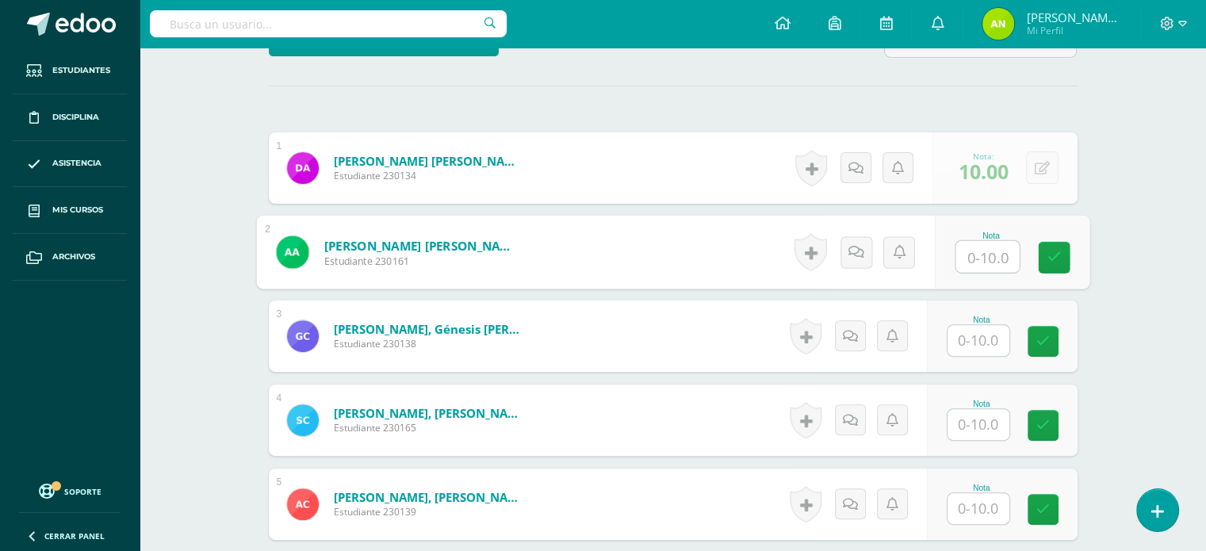
scroll to position [435, 0]
type input "10"
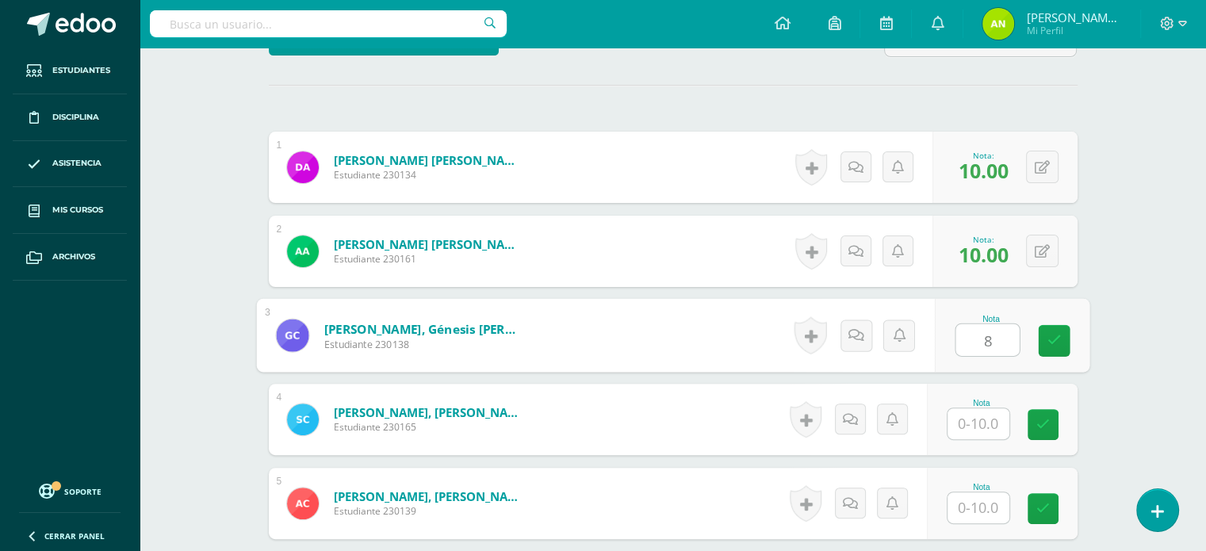
type input "8"
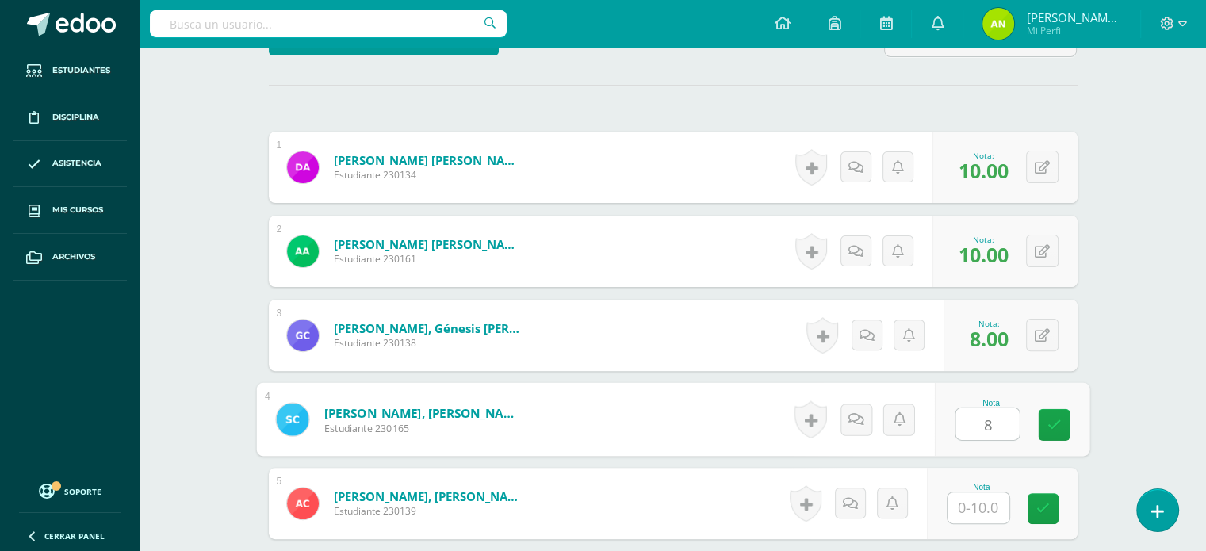
type input "8"
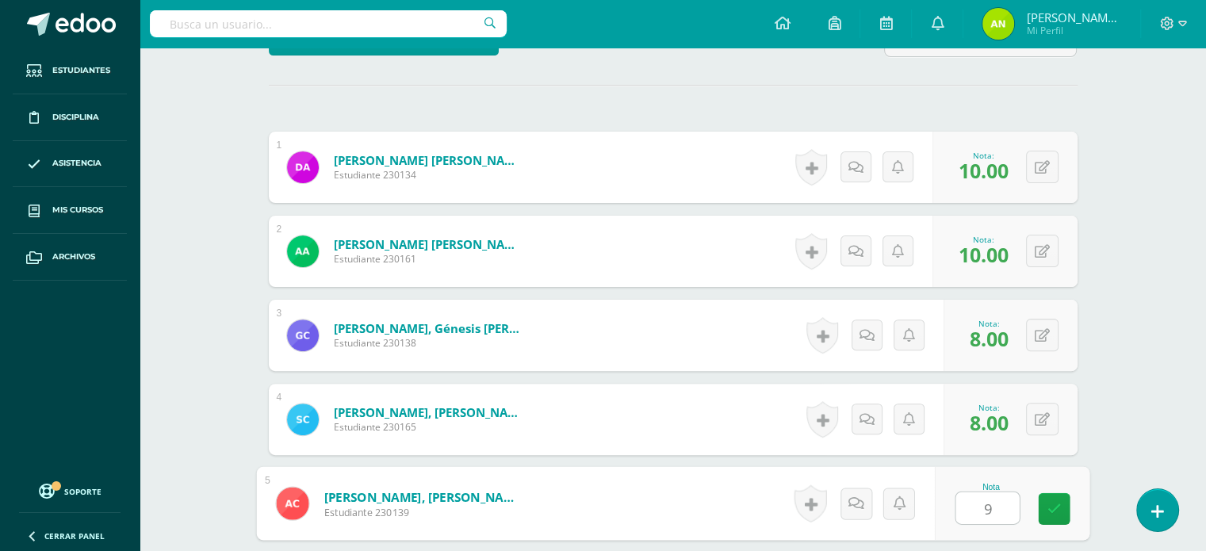
type input "9"
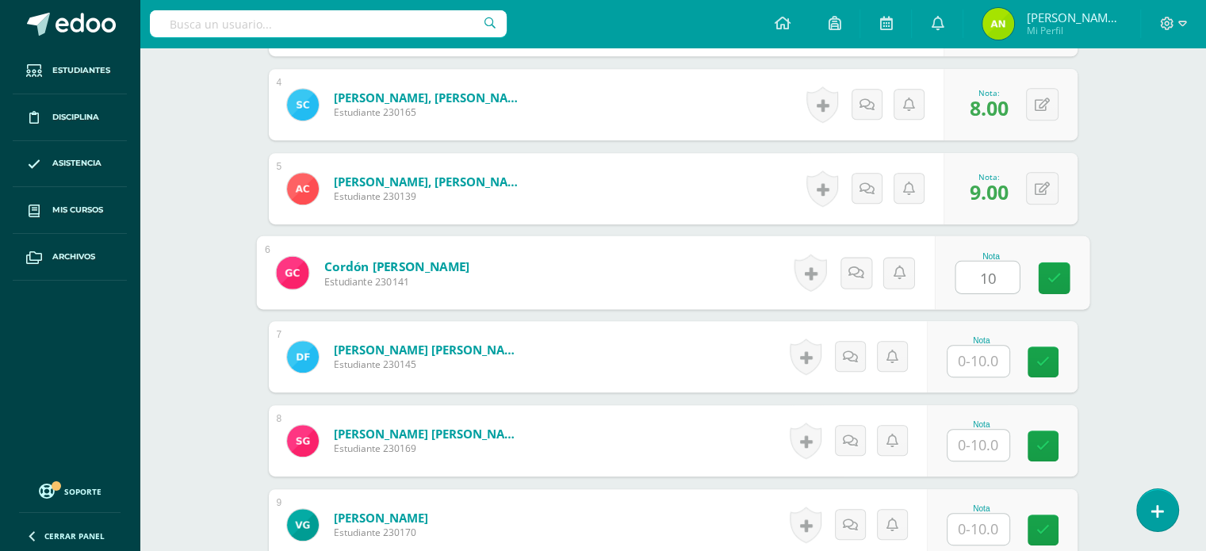
type input "10"
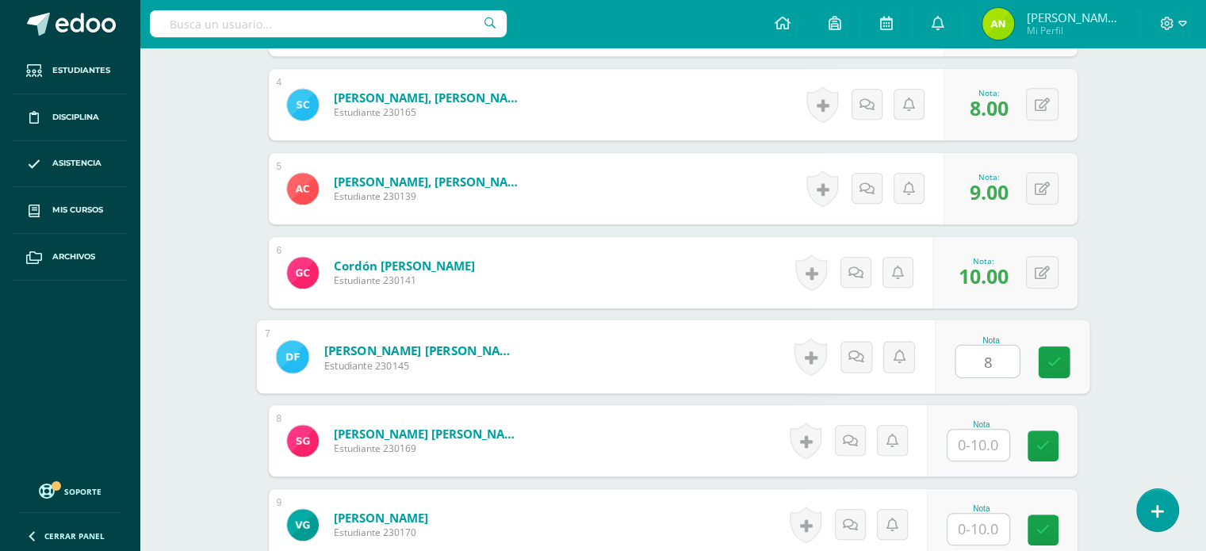
type input "8"
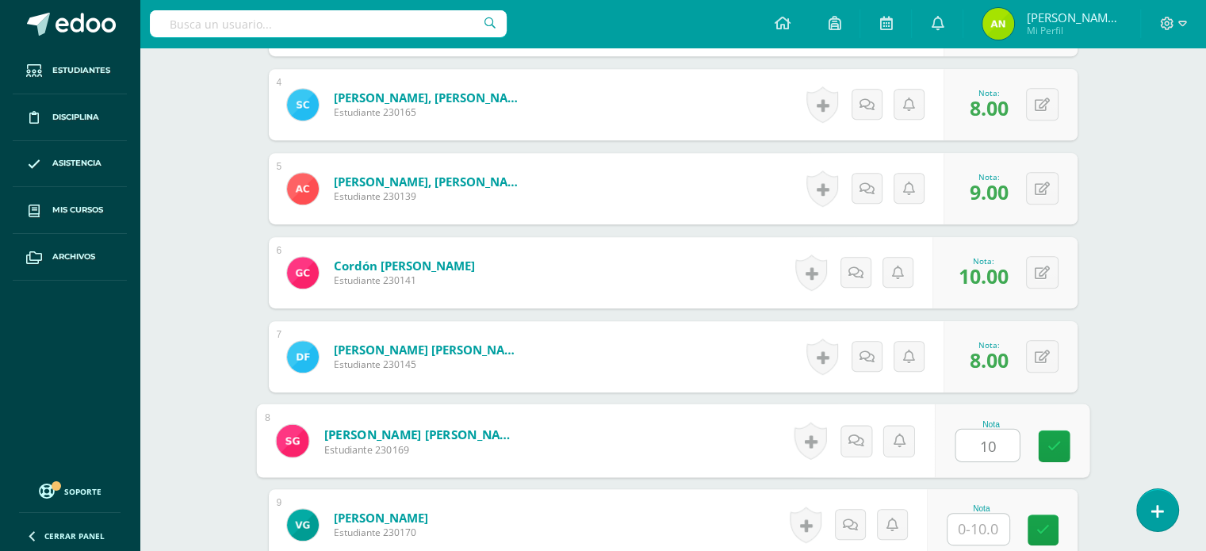
type input "10"
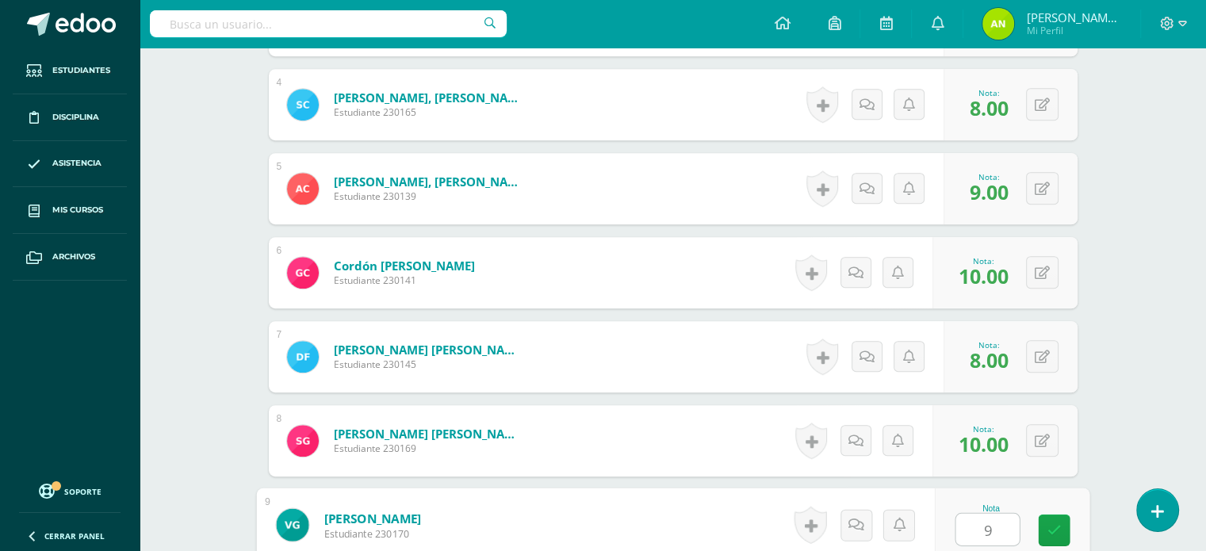
type input "9"
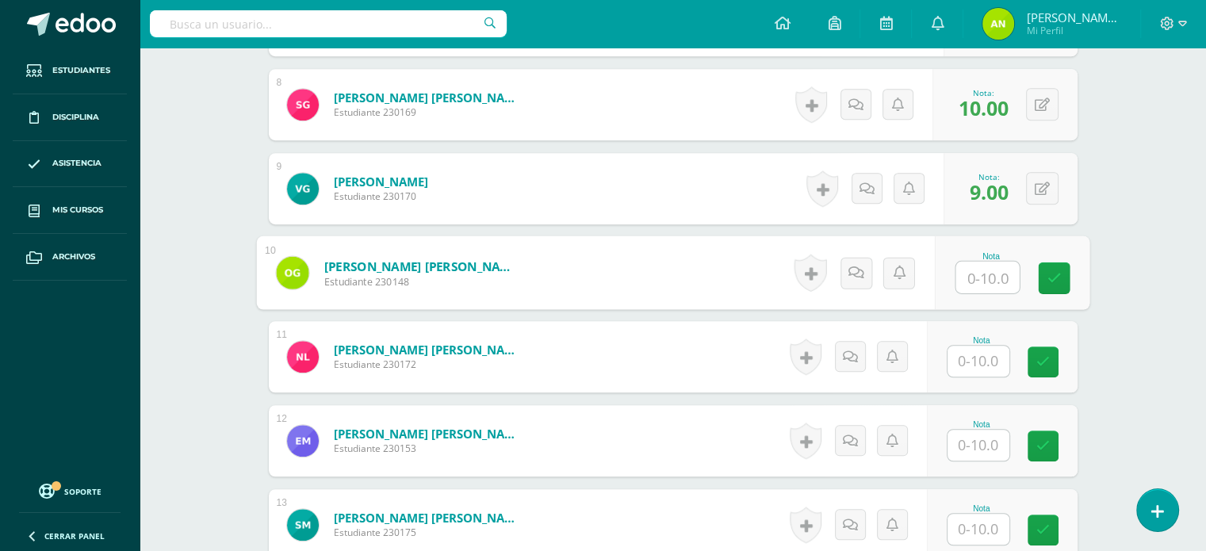
type input "7"
type input "8"
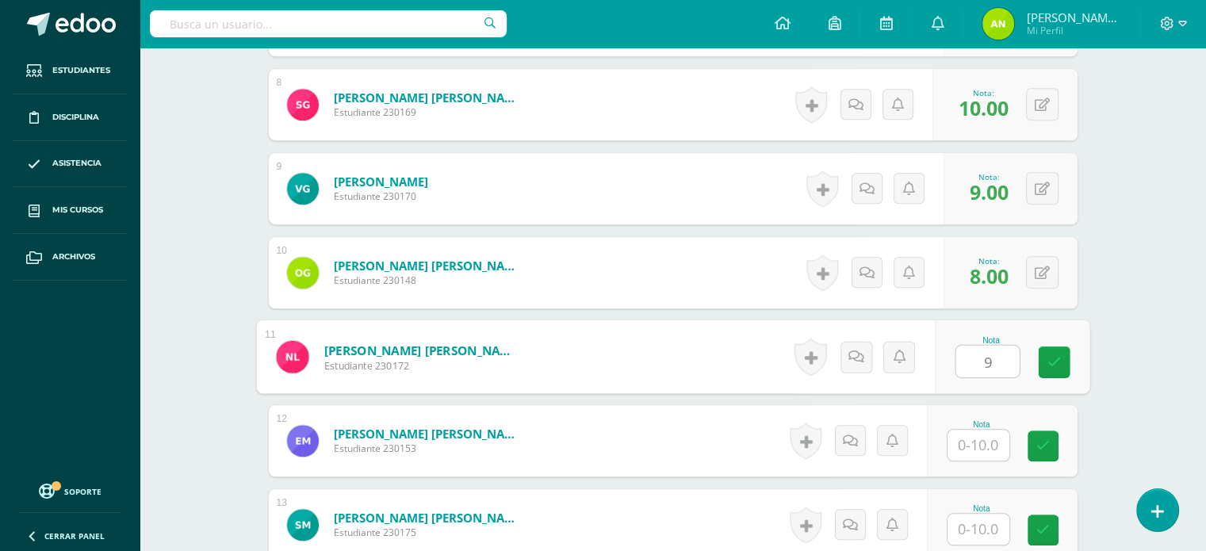
type input "9"
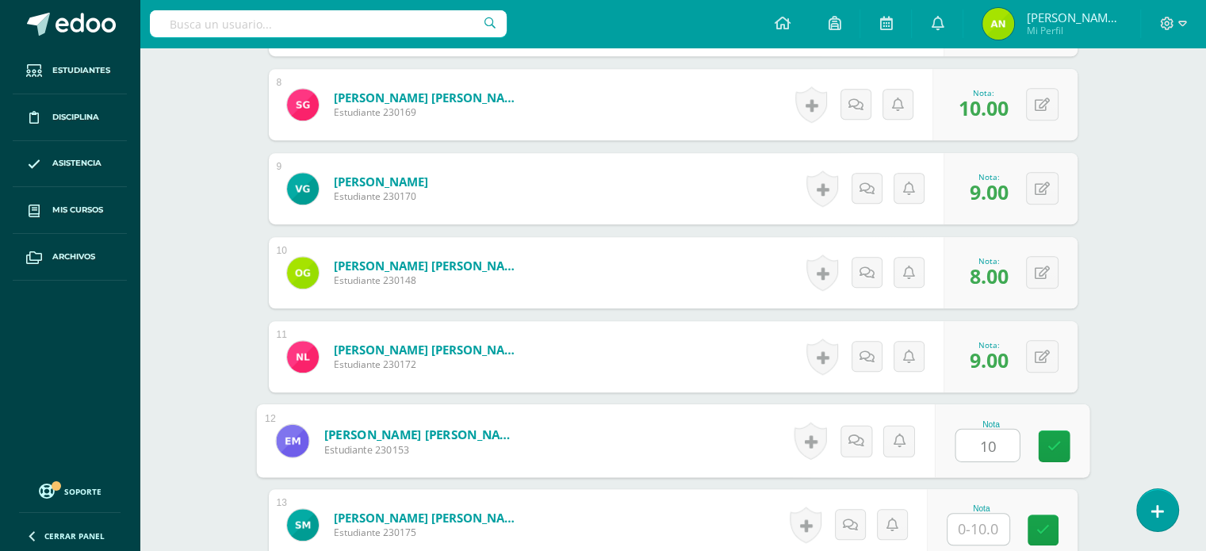
type input "10"
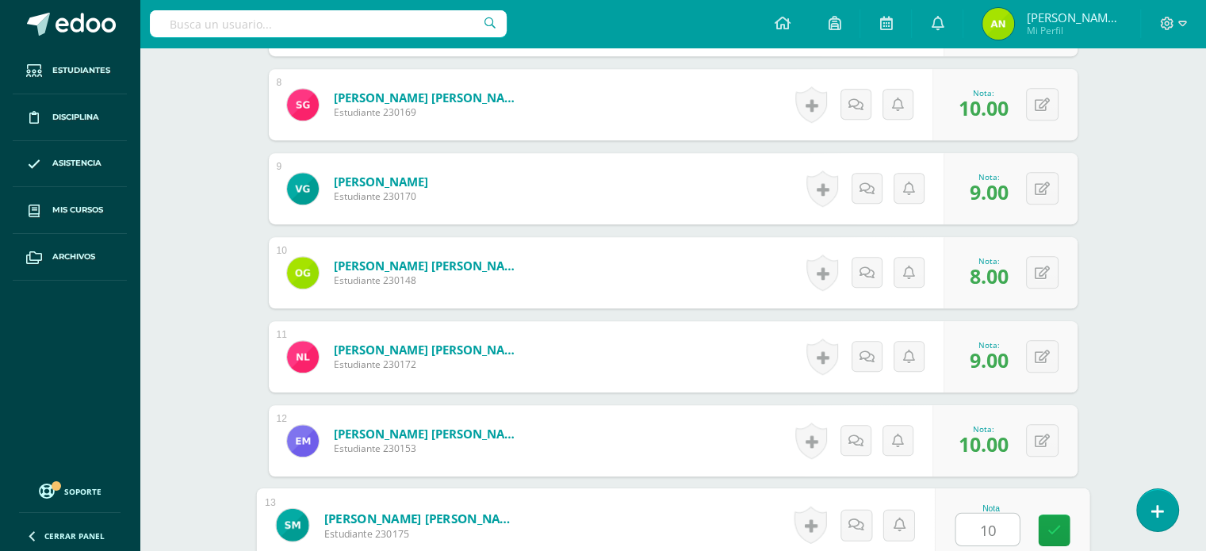
type input "10"
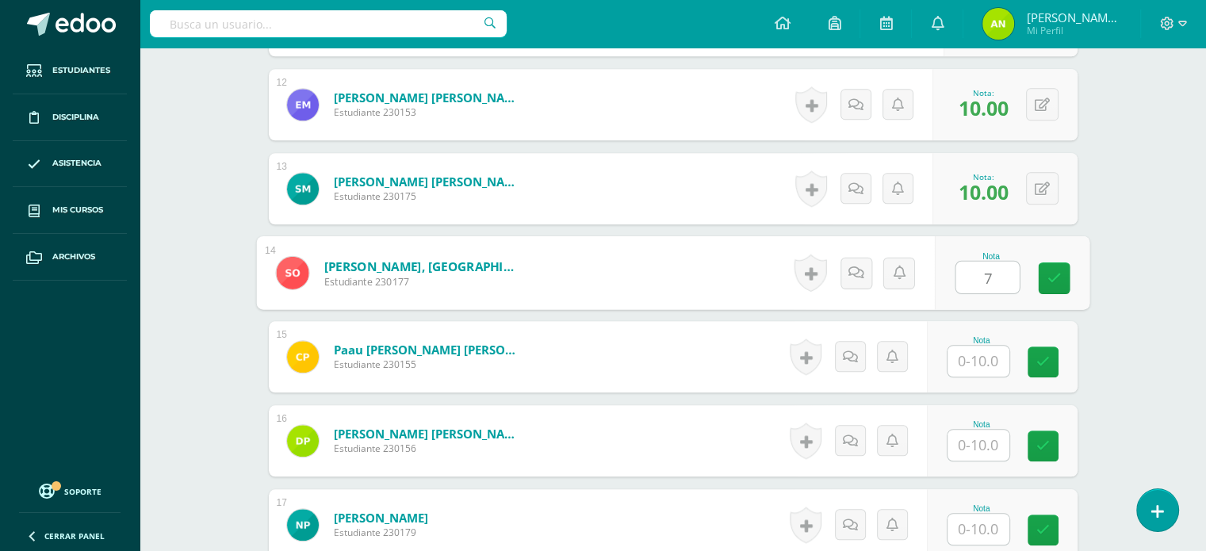
type input "7"
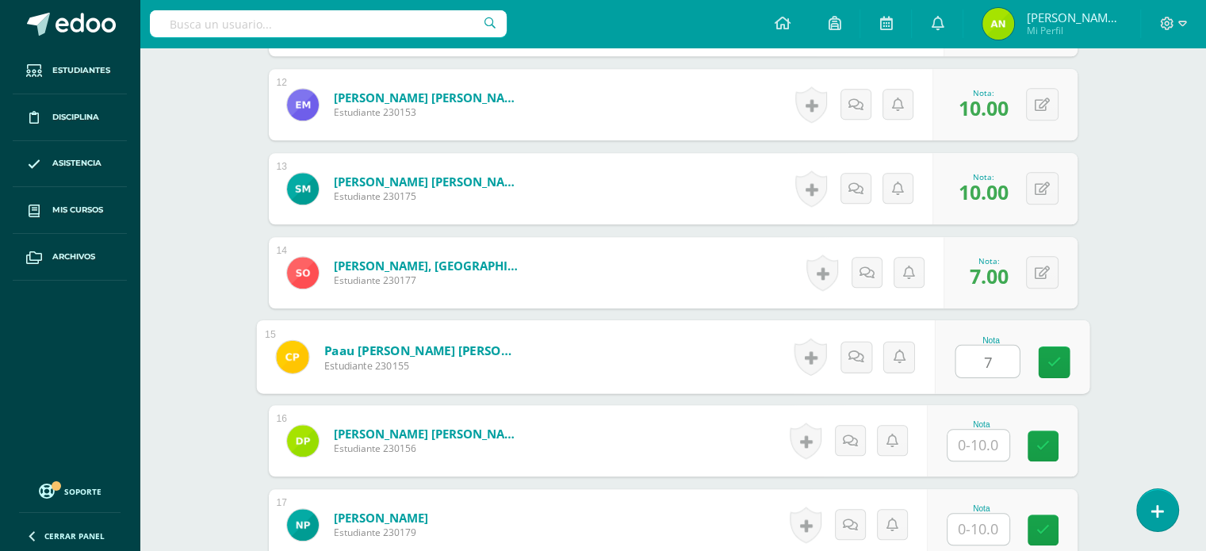
type input "7"
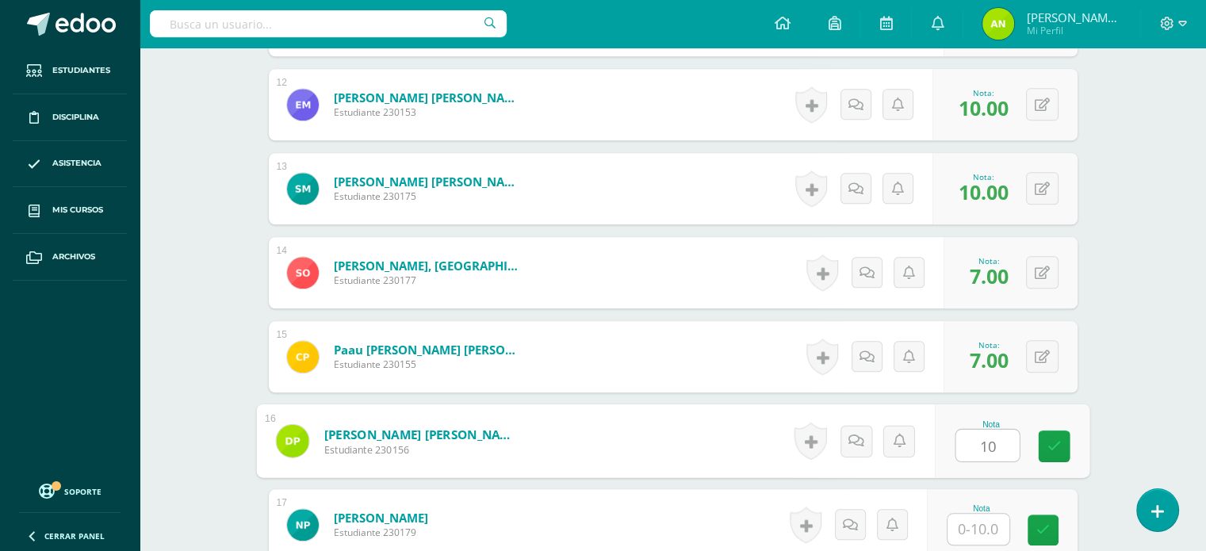
type input "10"
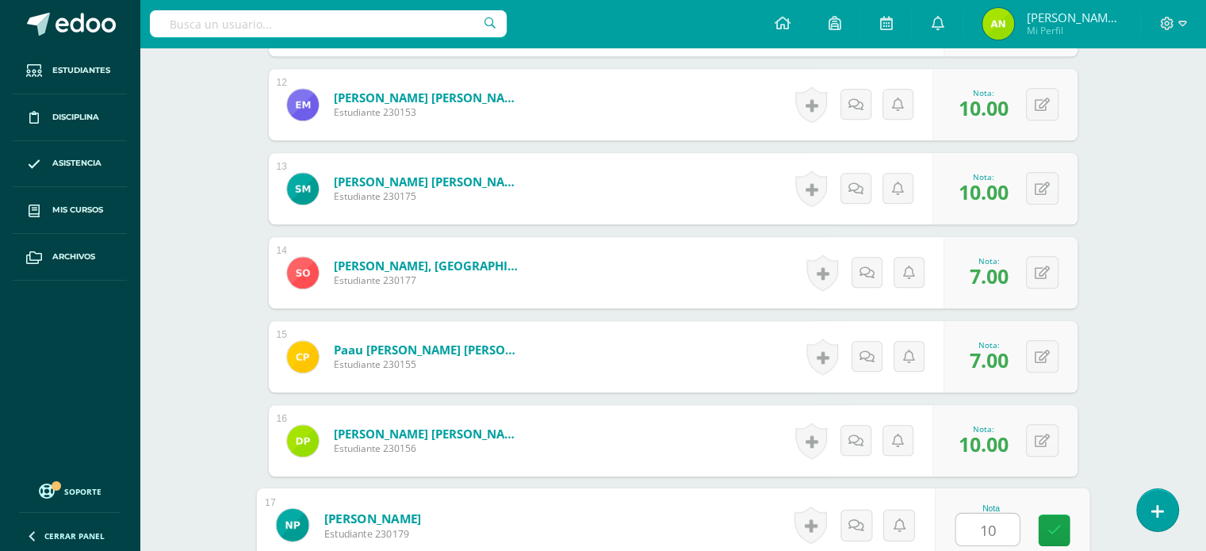
type input "10"
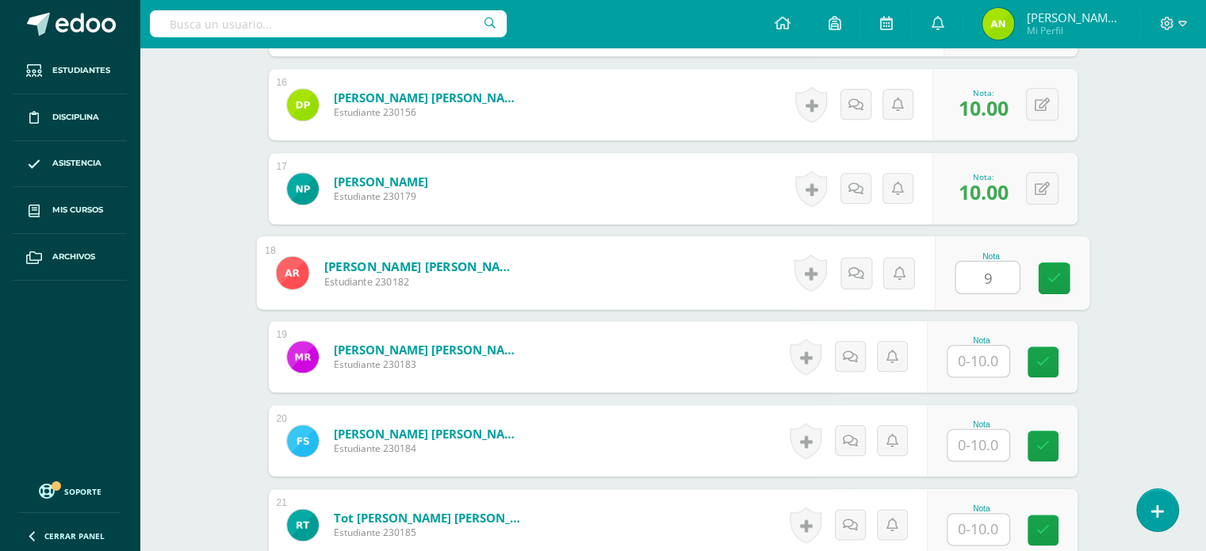
type input "9"
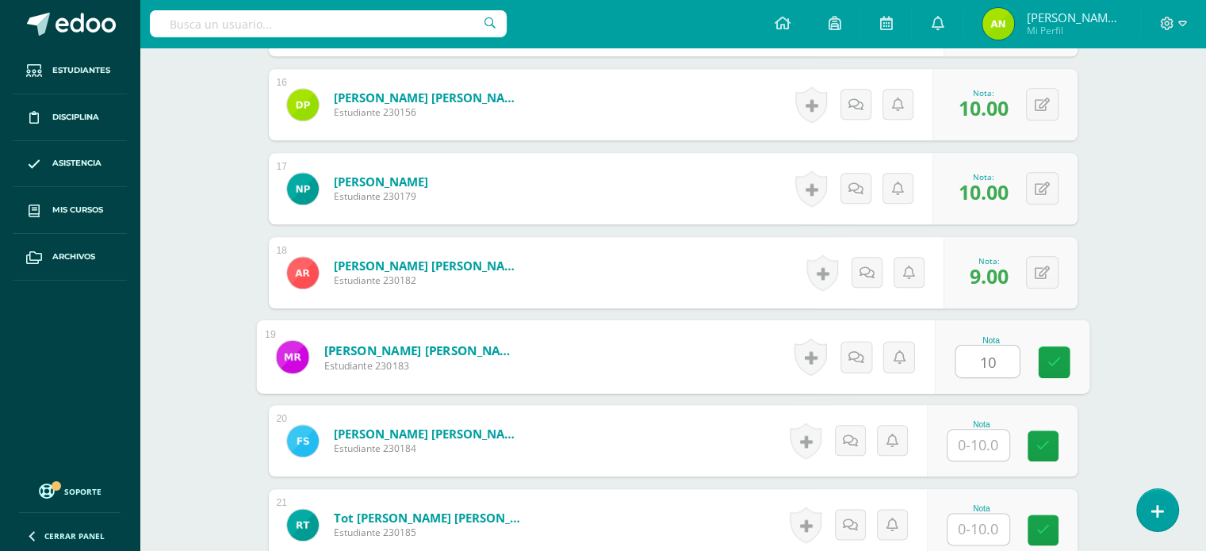
type input "10"
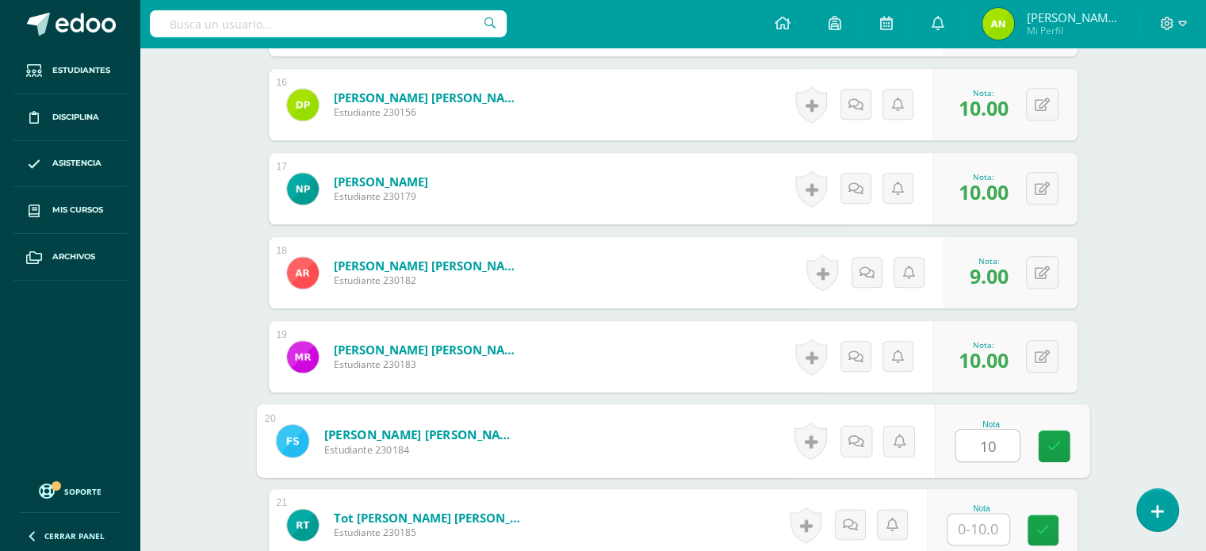
type input "10"
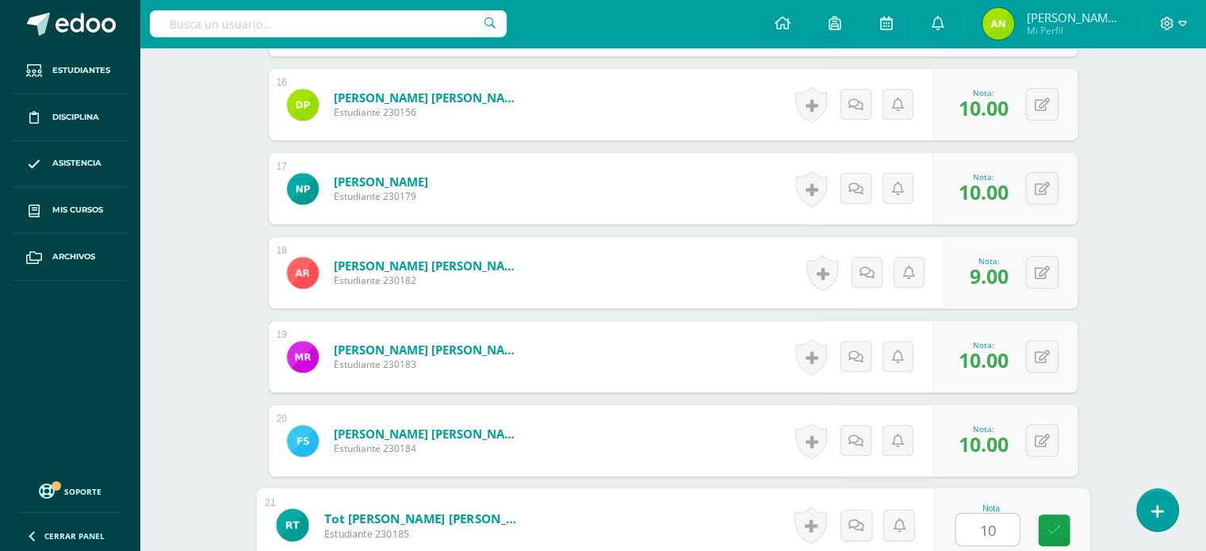
type input "10"
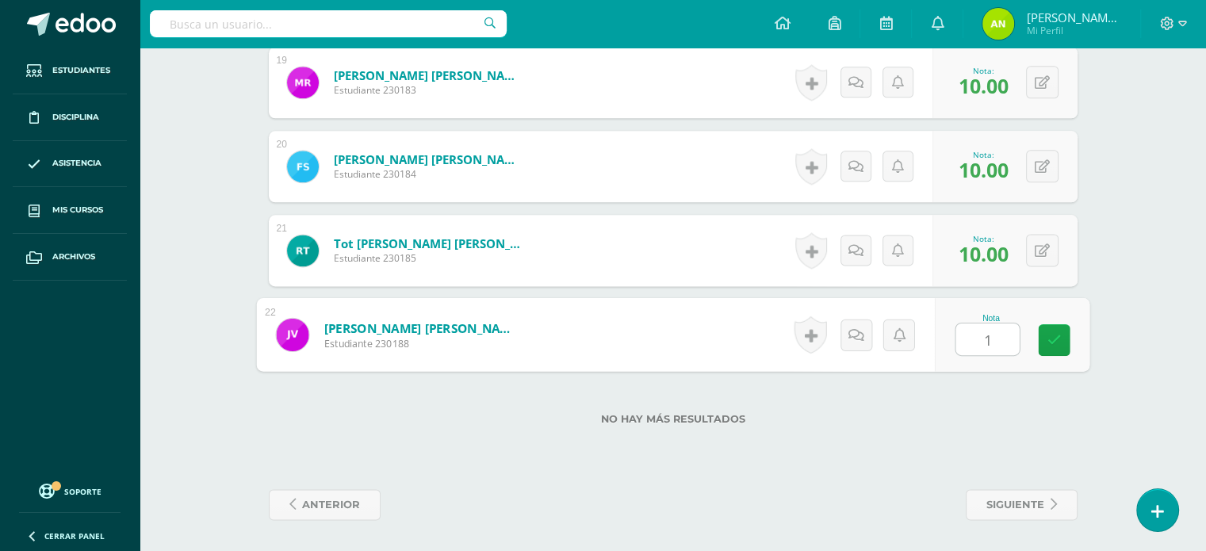
type input "10"
click at [996, 500] on span "siguiente" at bounding box center [1016, 504] width 58 height 29
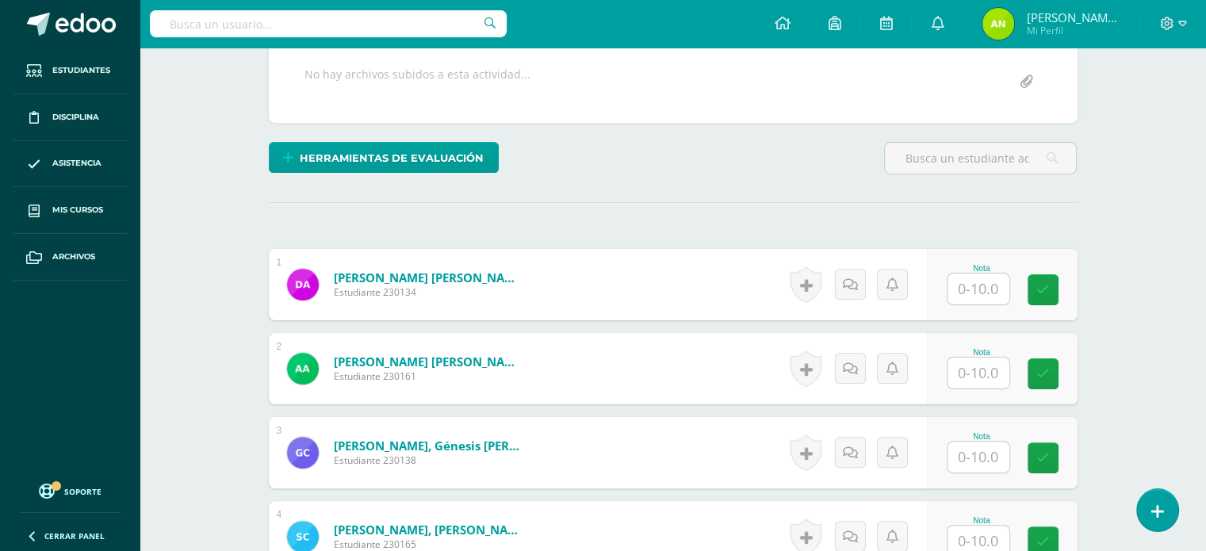
scroll to position [317, 0]
click at [989, 284] on input "text" at bounding box center [987, 290] width 63 height 32
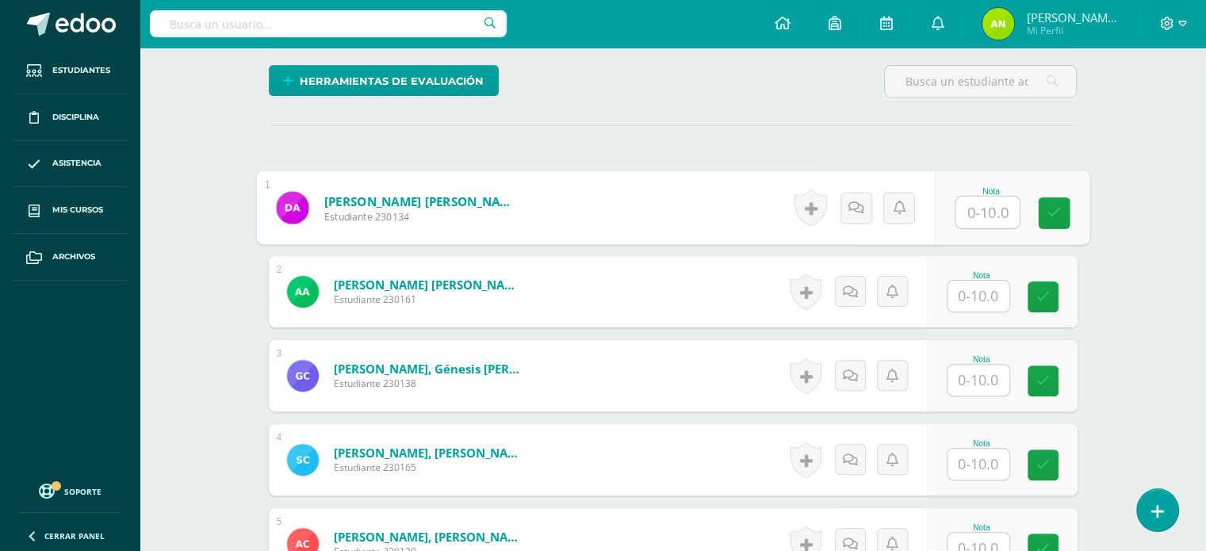
scroll to position [397, 0]
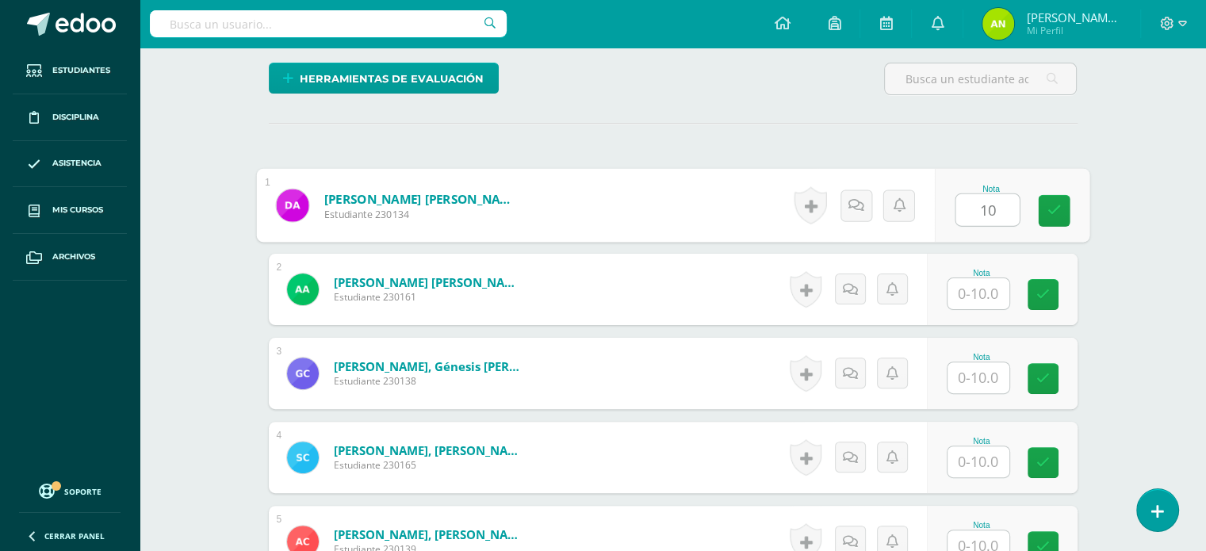
type input "10"
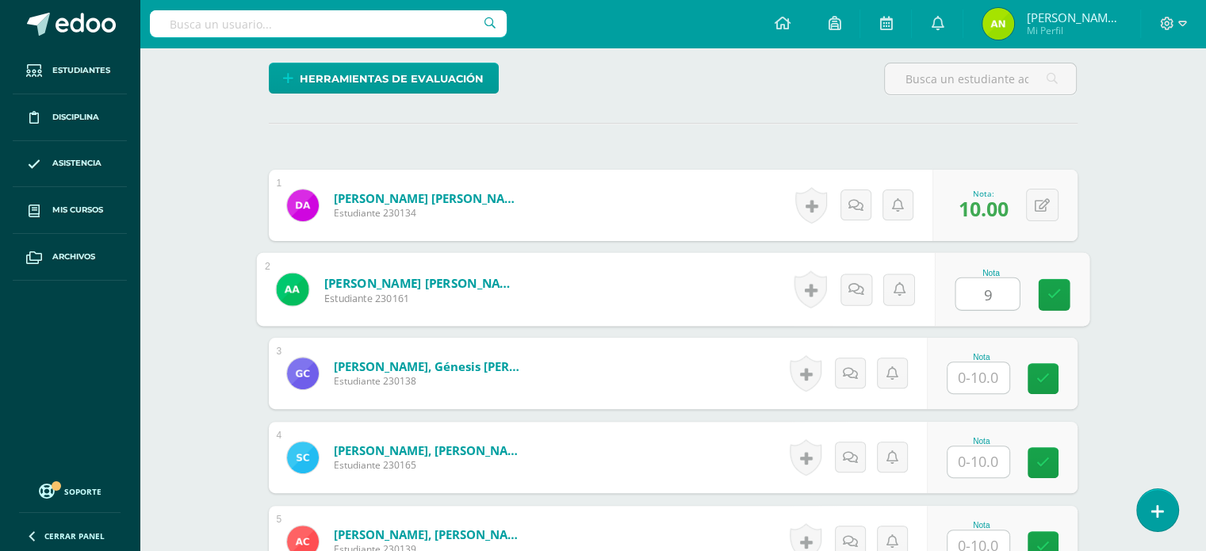
type input "9"
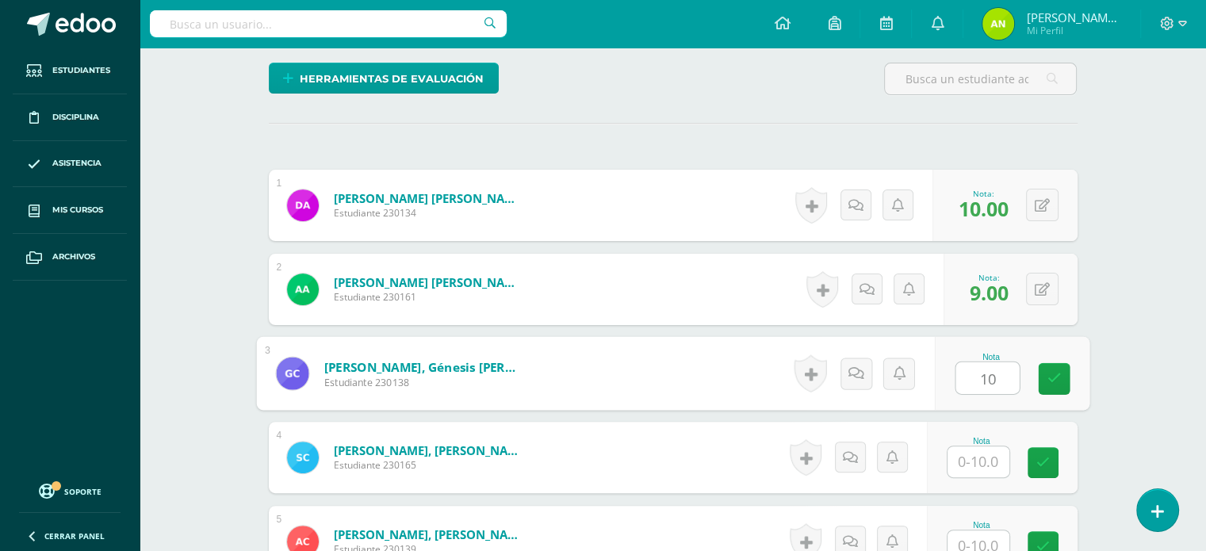
type input "10"
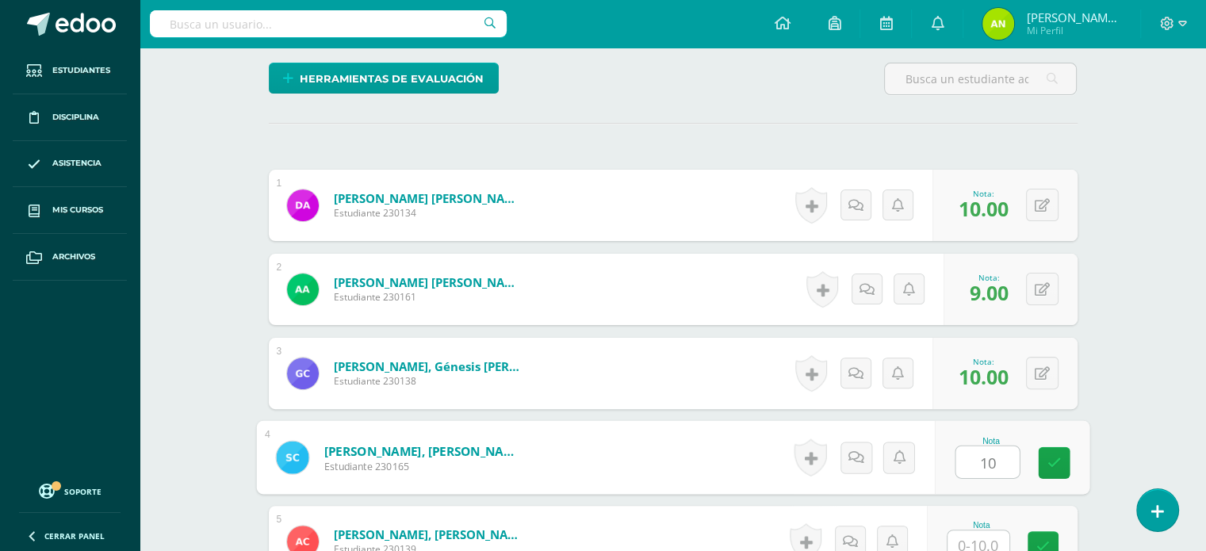
type input "10"
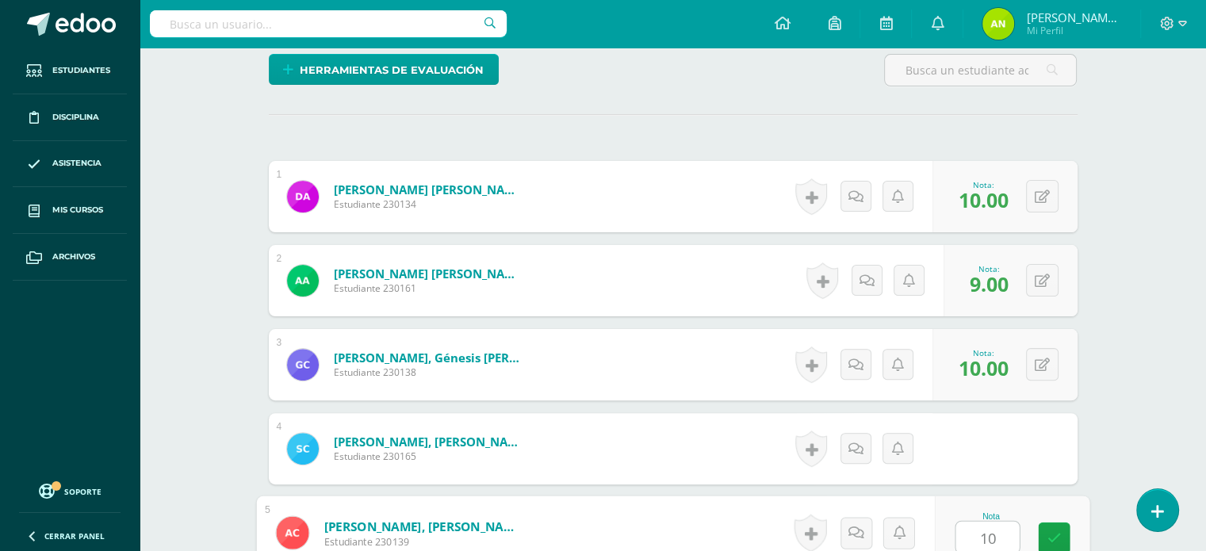
type input "10"
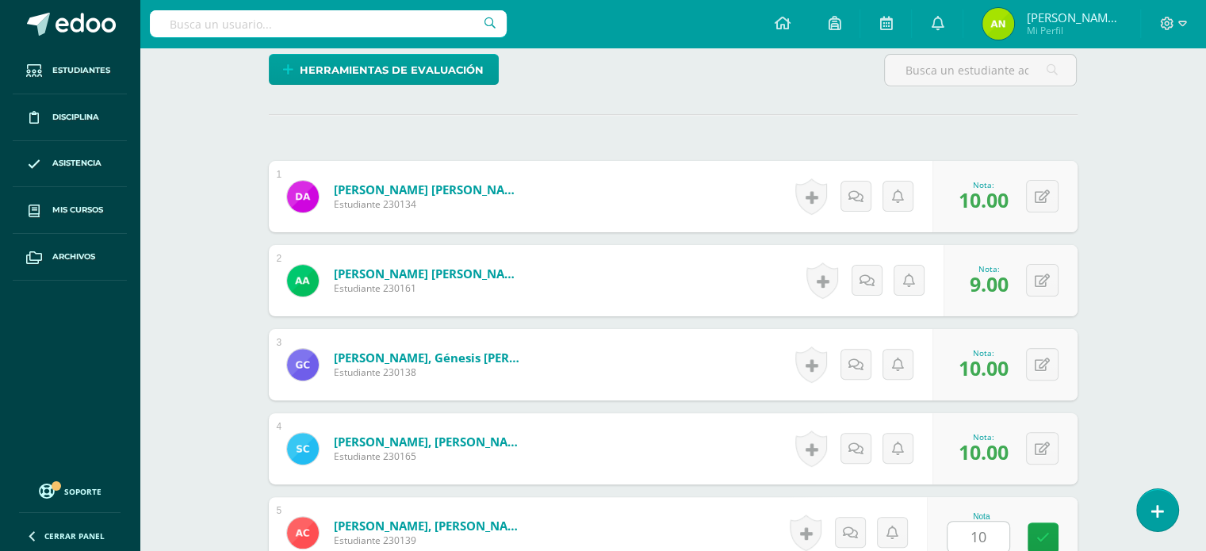
scroll to position [749, 0]
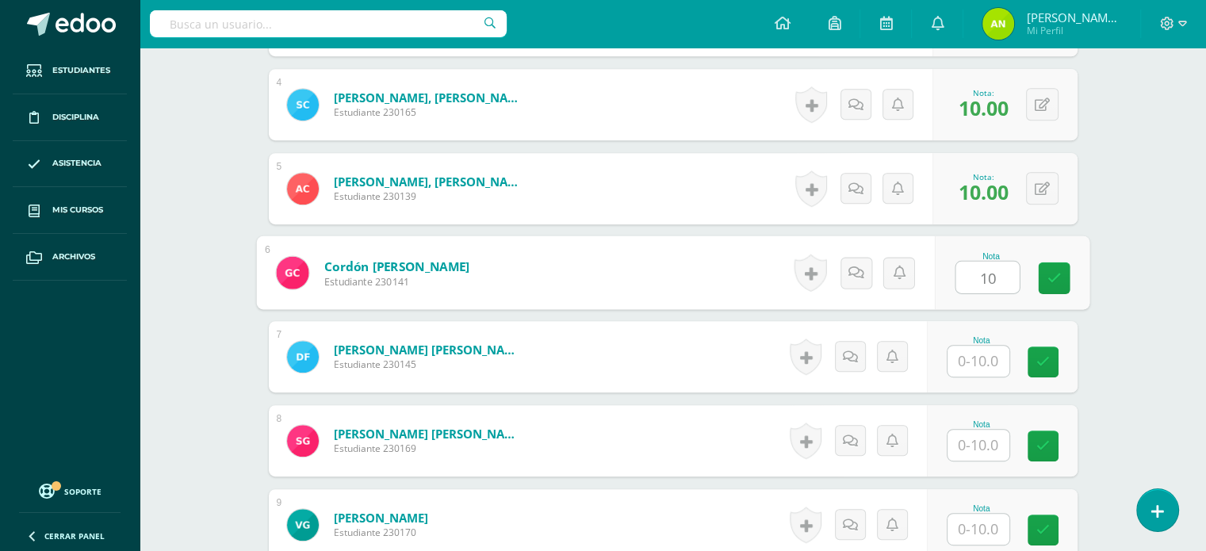
type input "10"
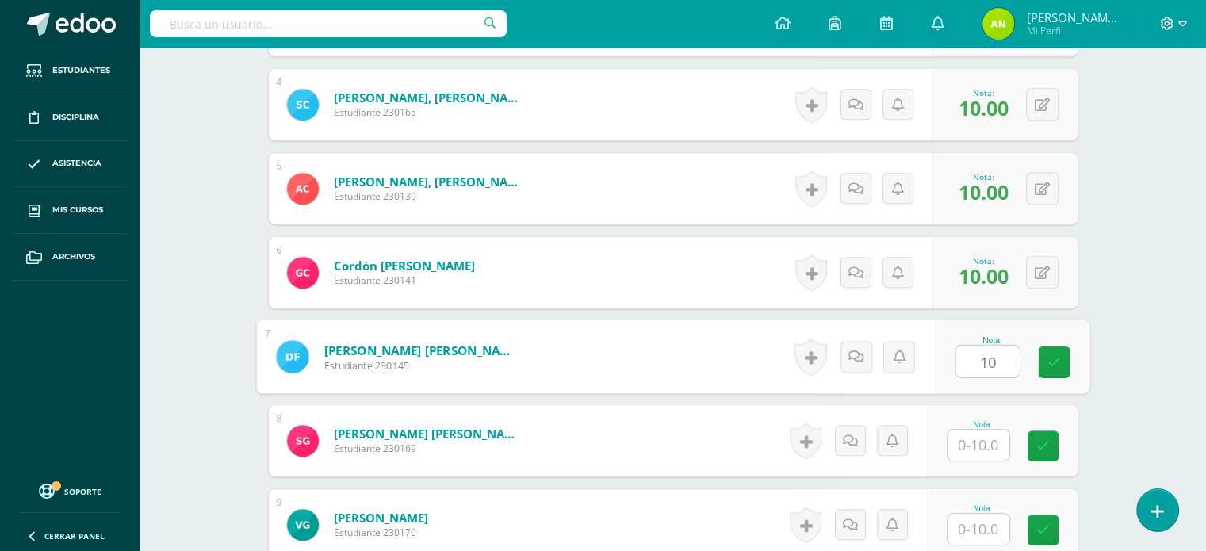
type input "10"
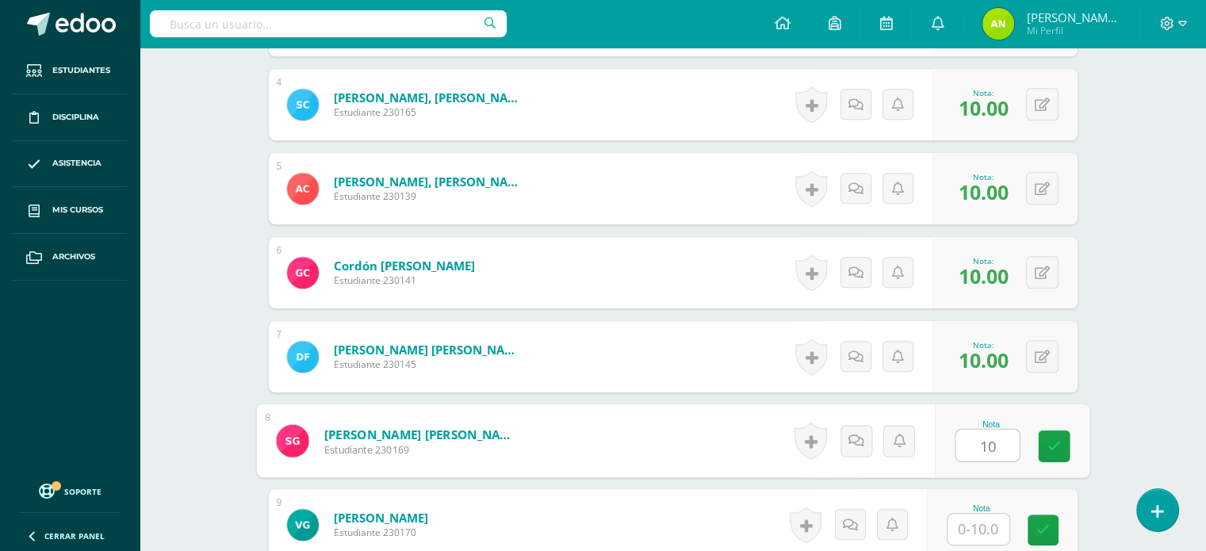
type input "10"
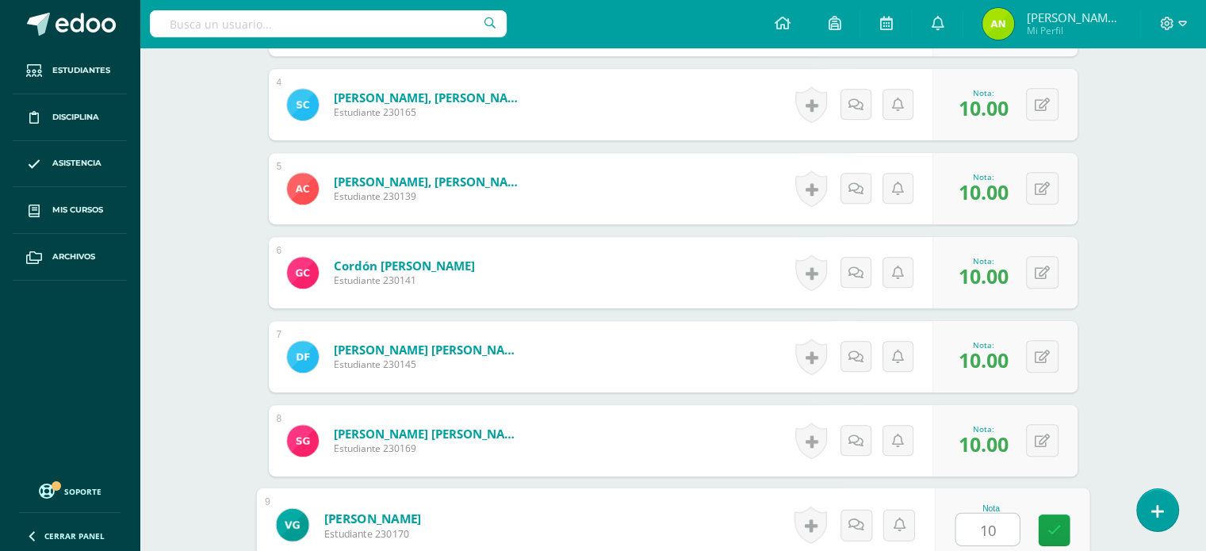
type input "10"
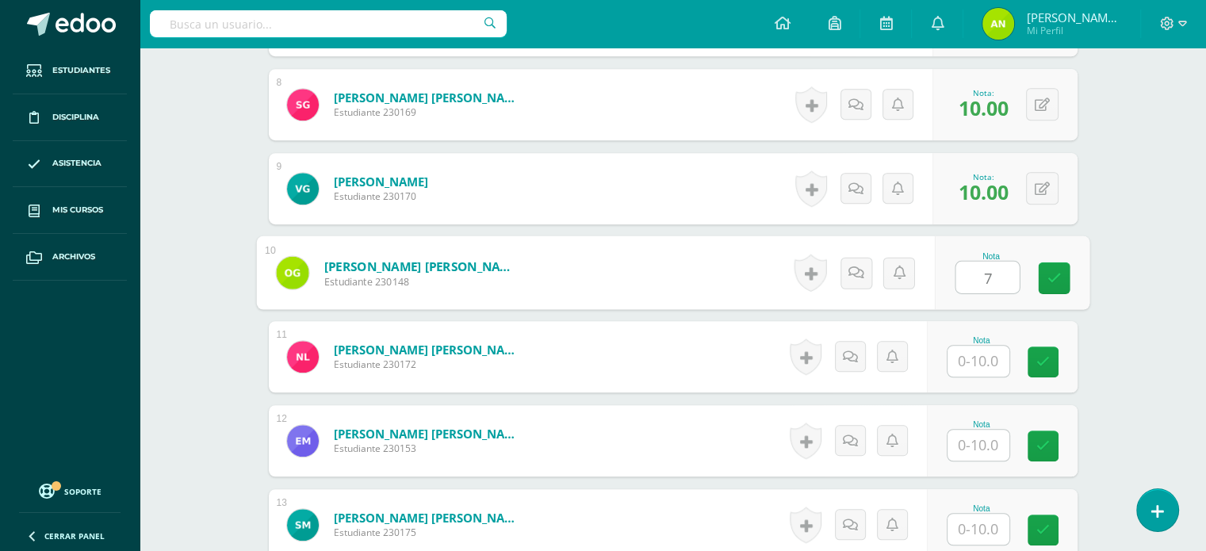
type input "7"
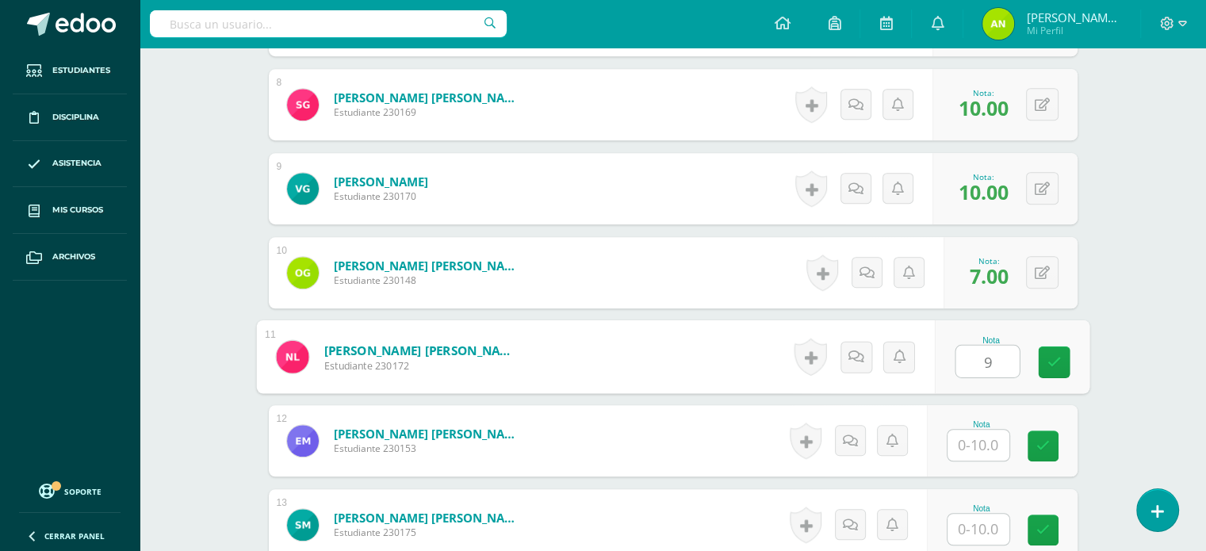
type input "9"
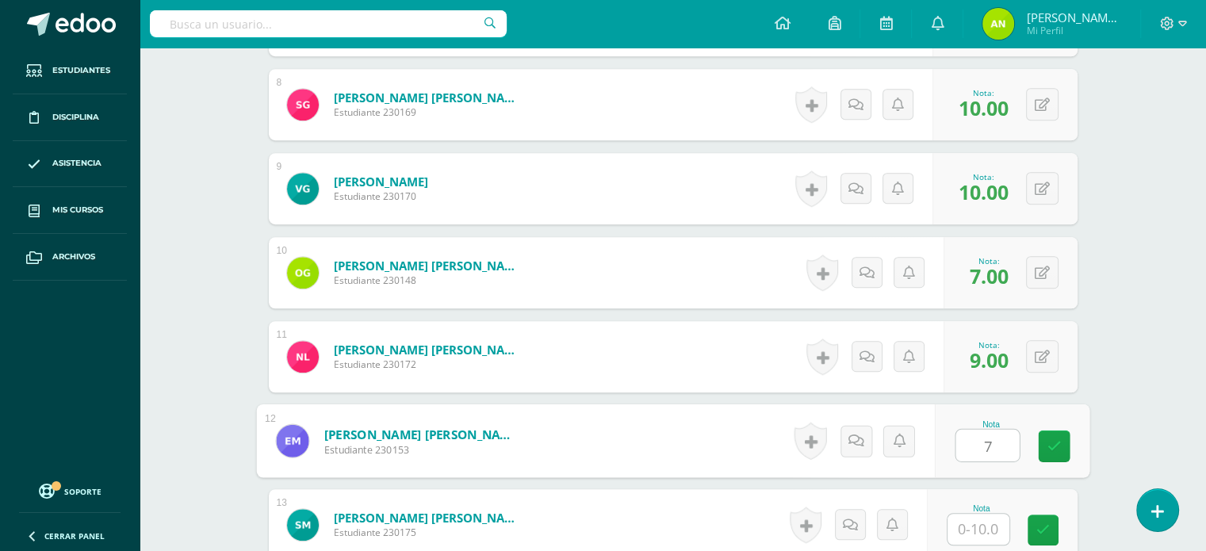
type input "7"
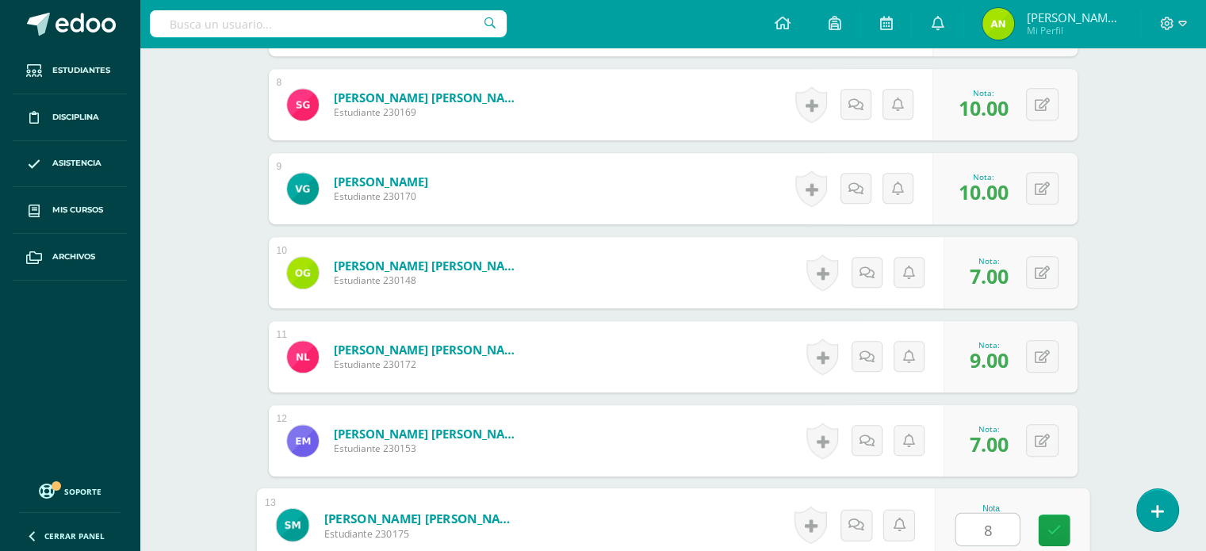
type input "8"
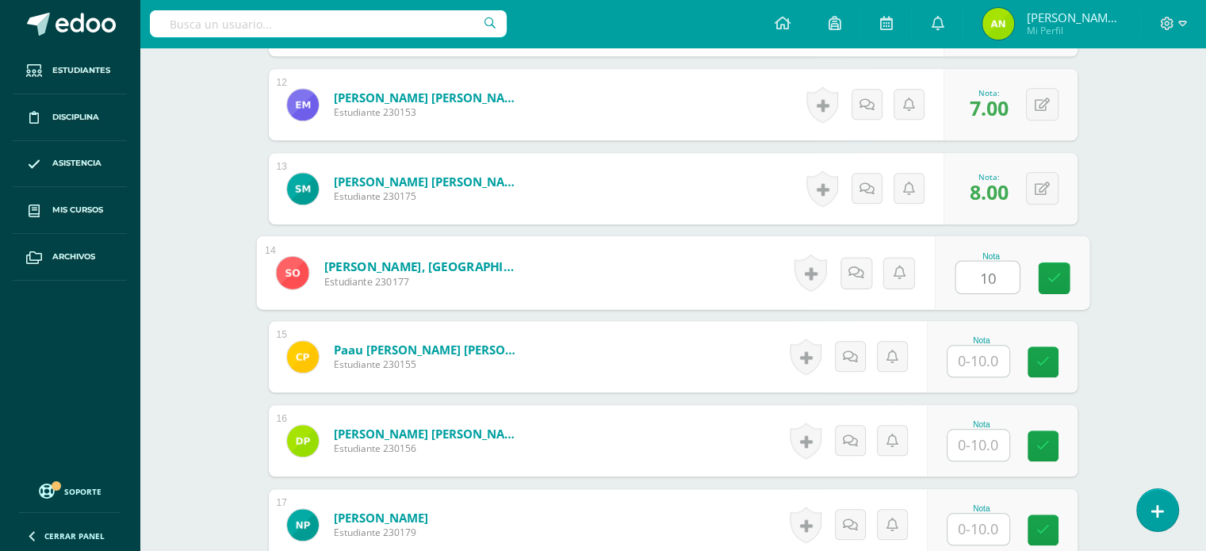
type input "10"
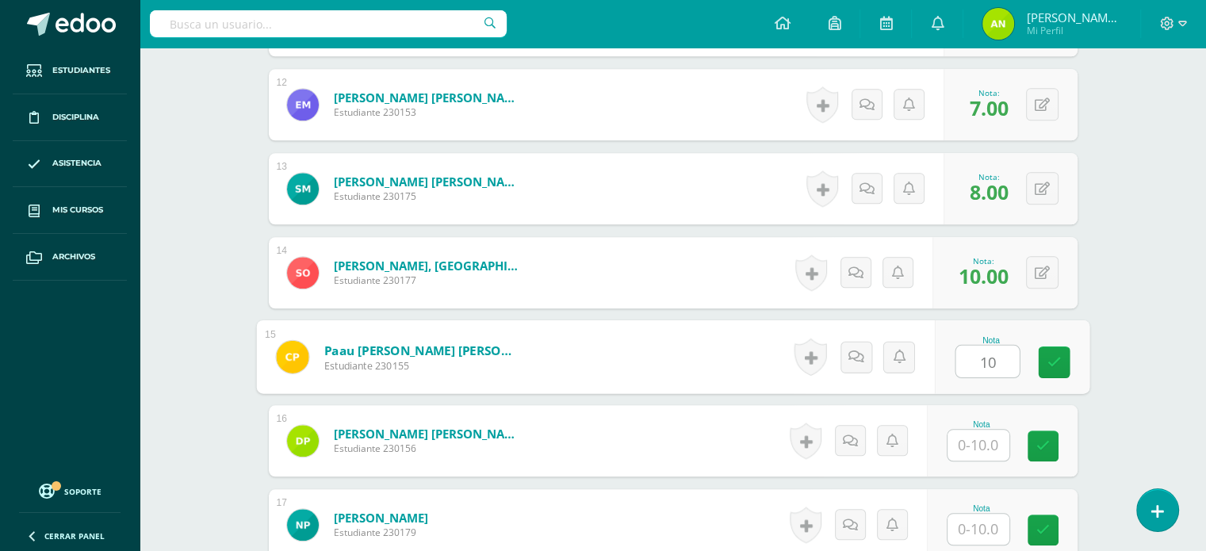
type input "10"
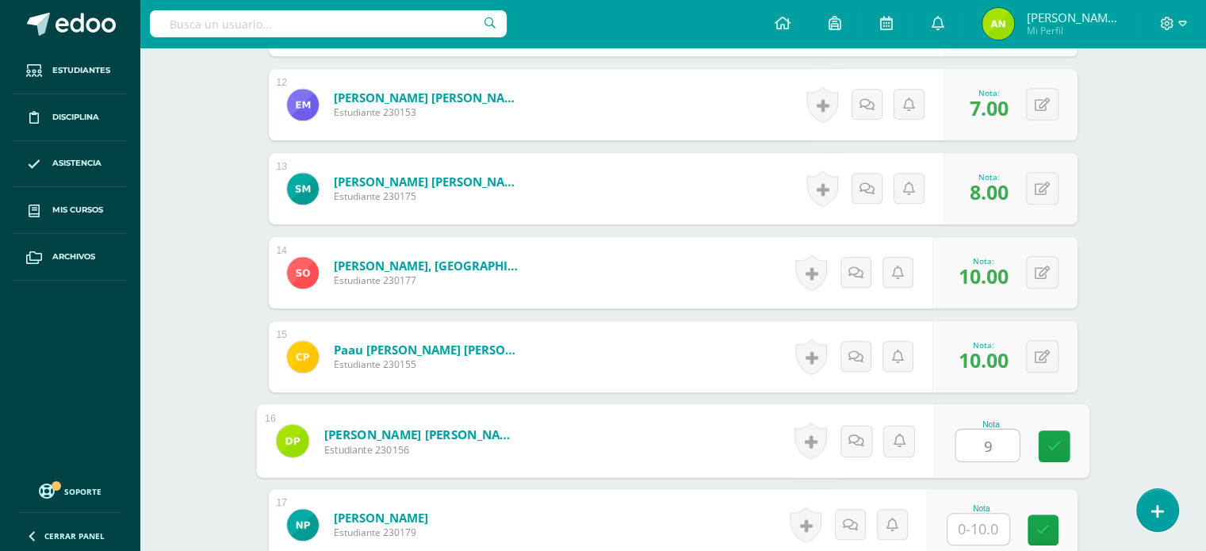
type input "9"
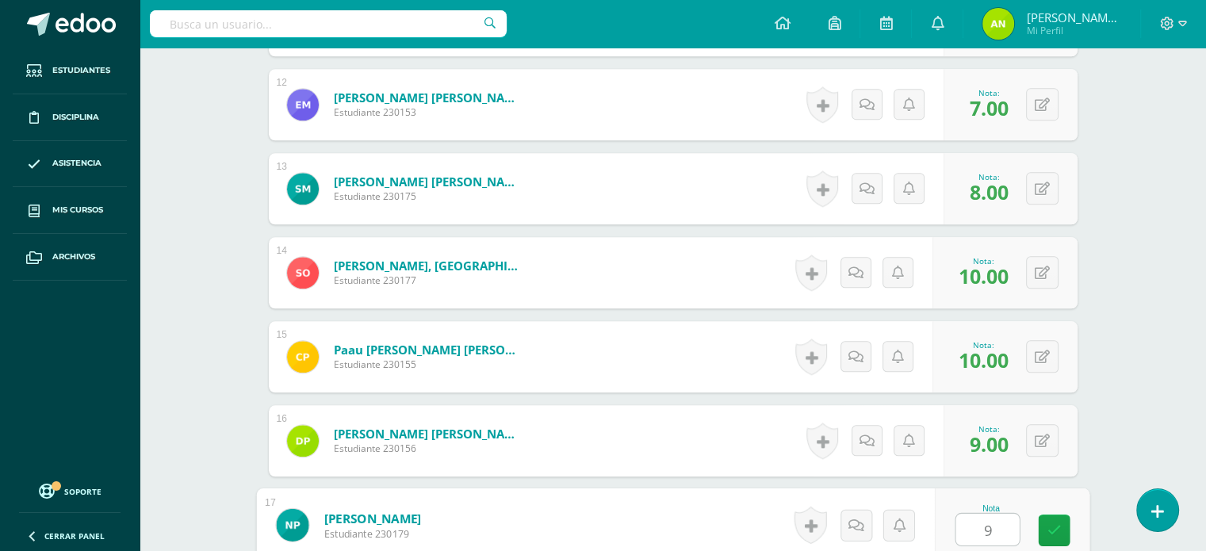
type input "9"
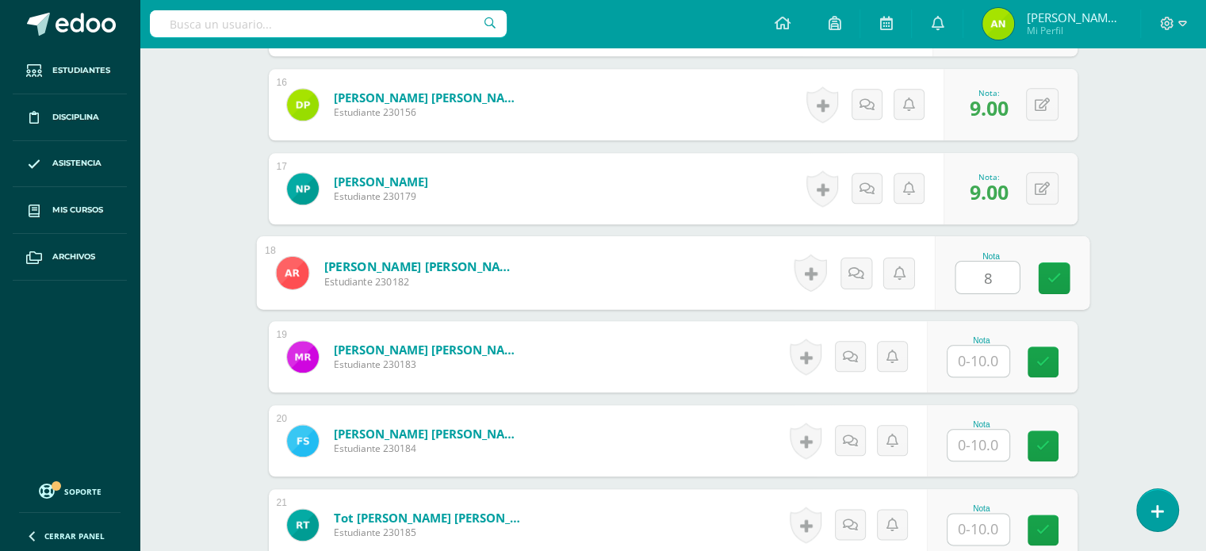
type input "8"
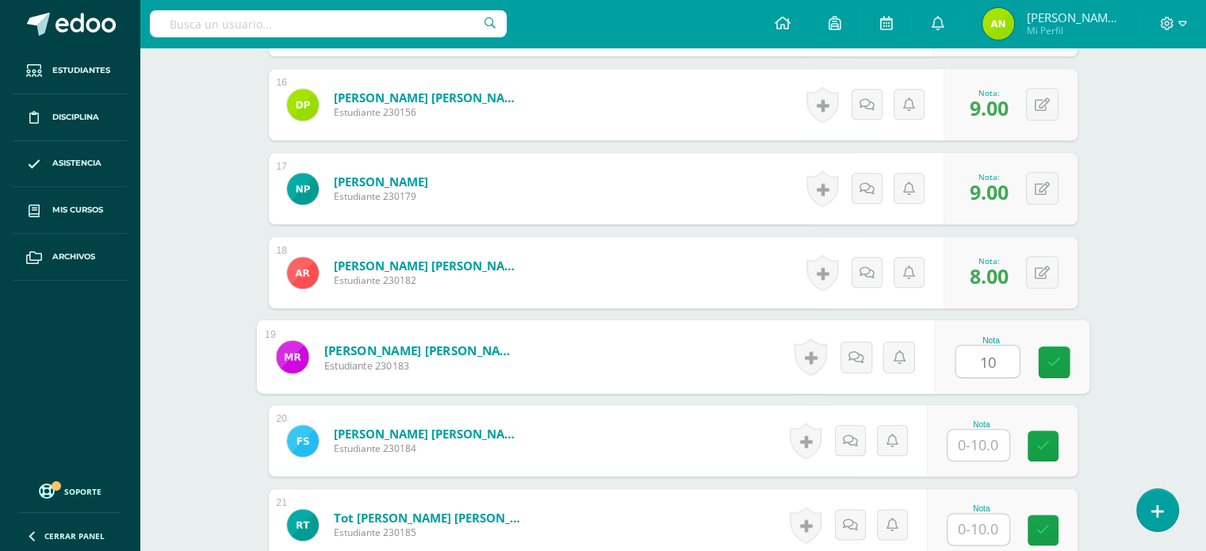
type input "10"
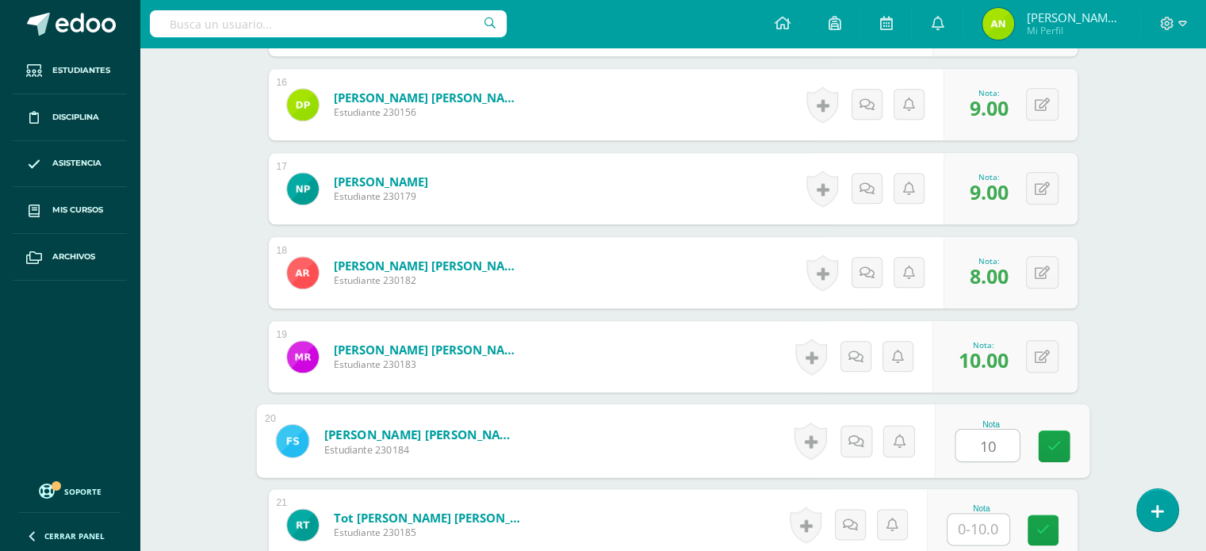
type input "10"
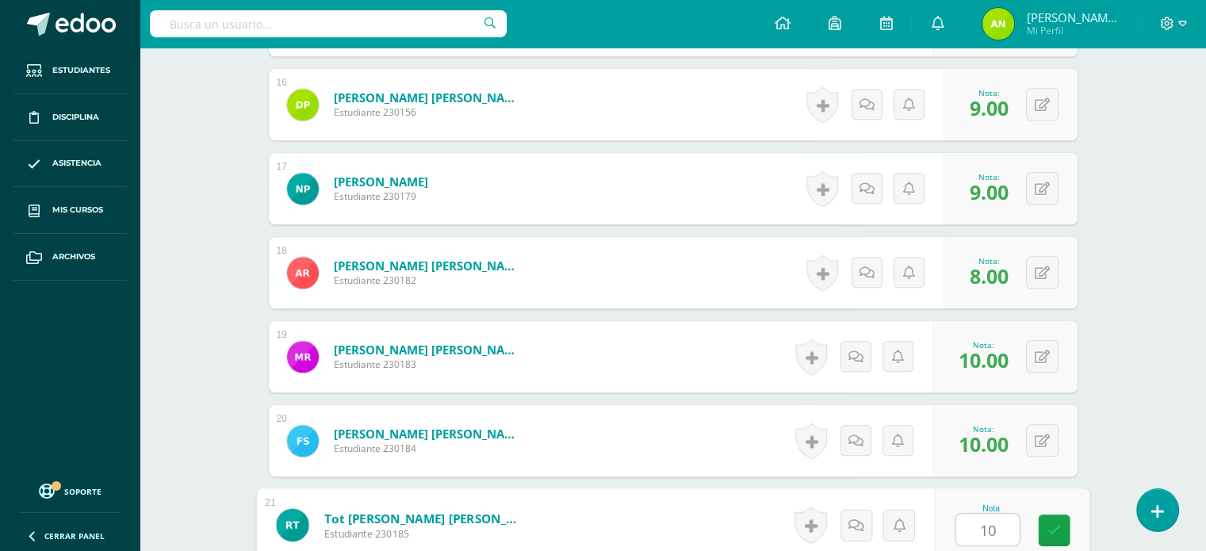
type input "10"
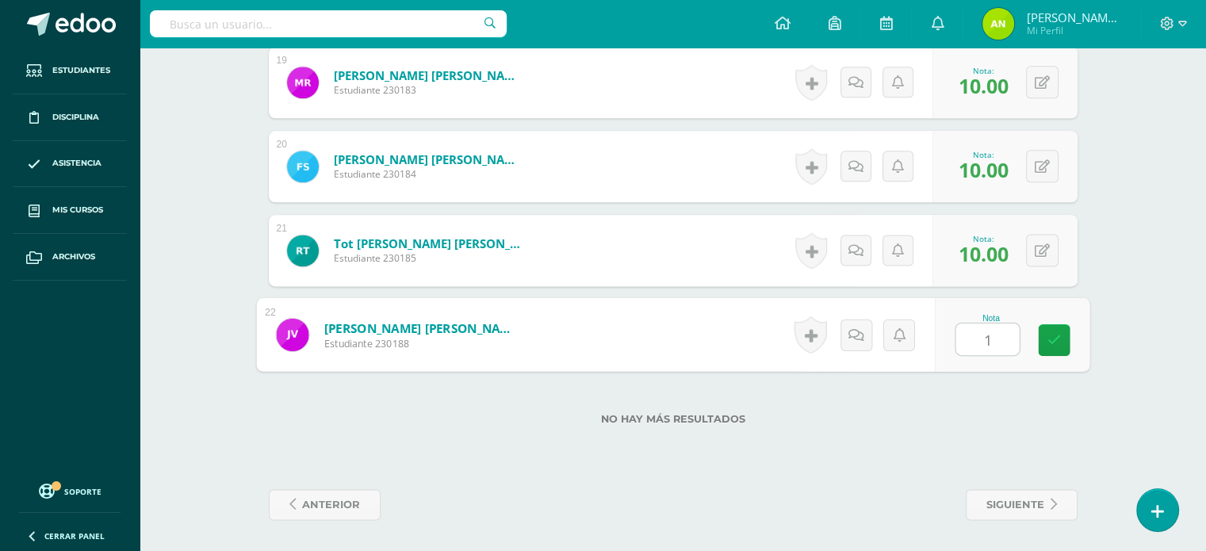
type input "10"
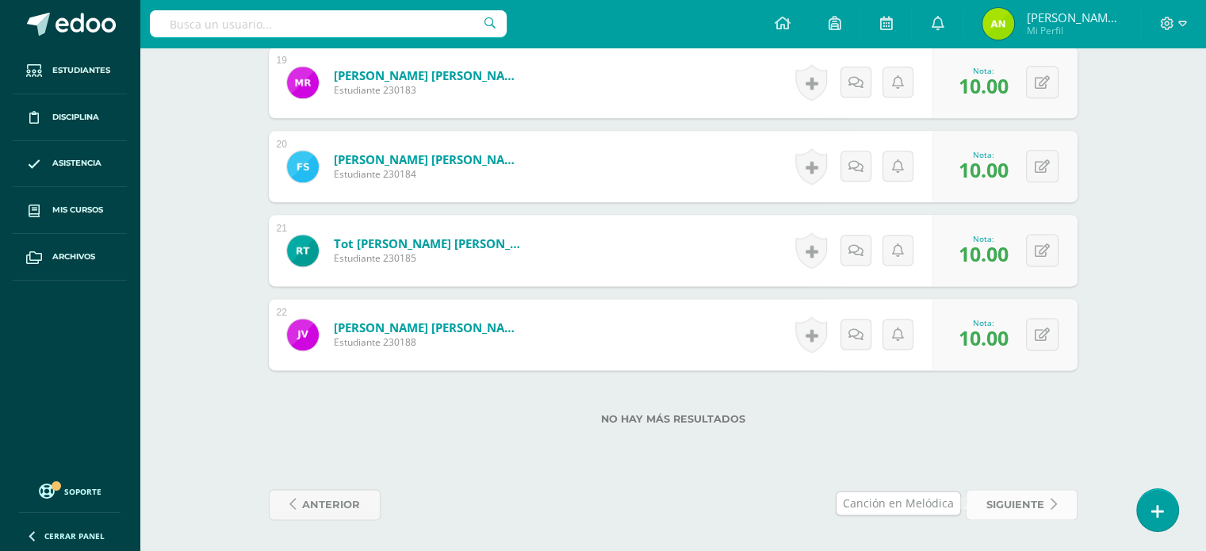
click at [1014, 513] on span "siguiente" at bounding box center [1016, 504] width 58 height 29
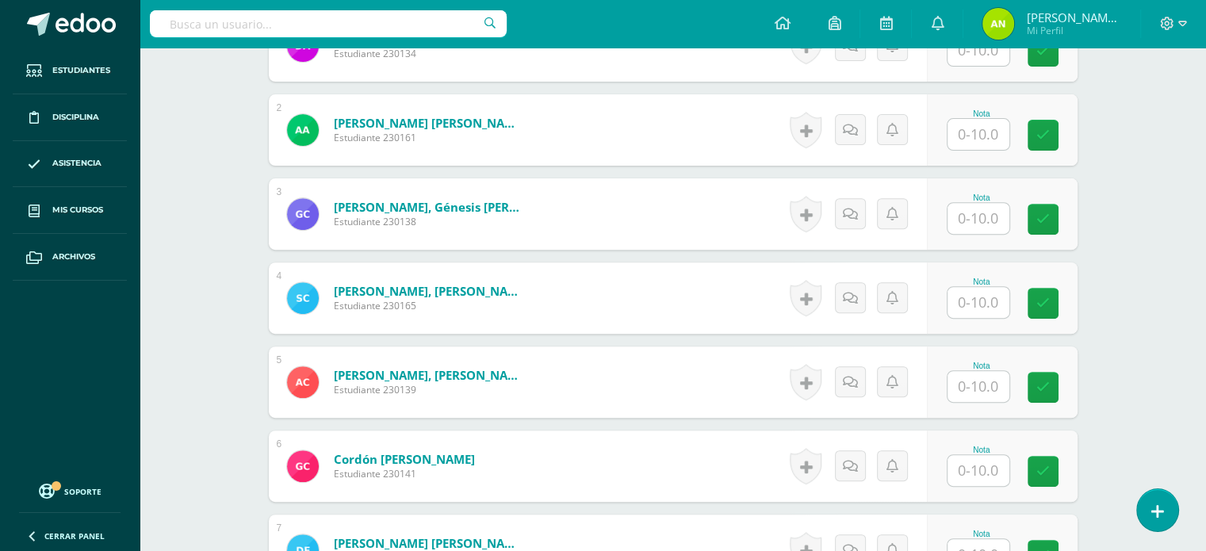
scroll to position [80, 0]
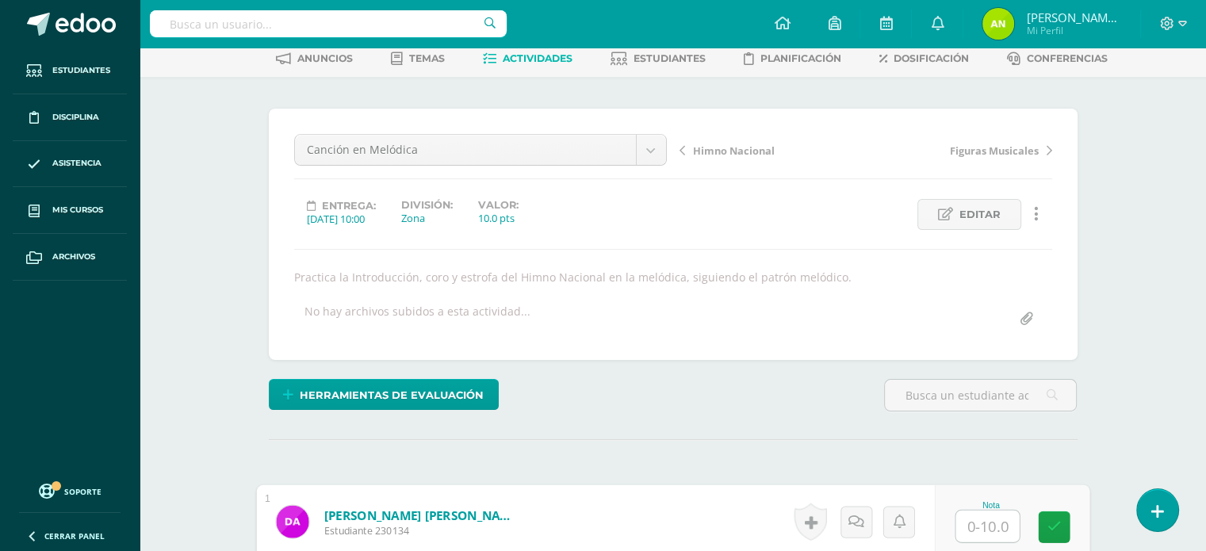
click at [964, 524] on input "text" at bounding box center [987, 527] width 63 height 32
type input "8"
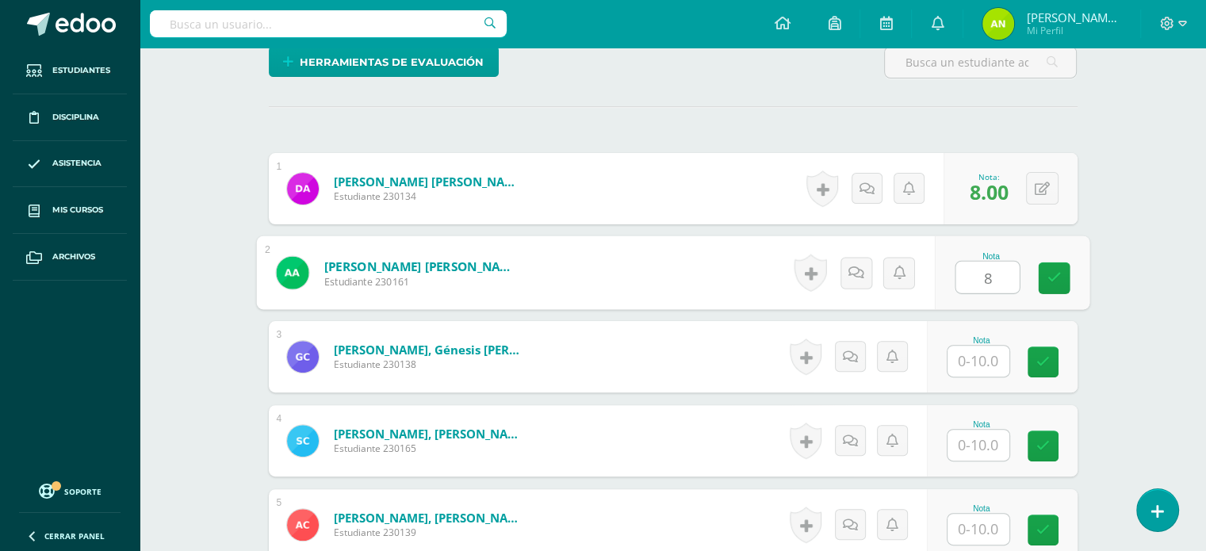
type input "8"
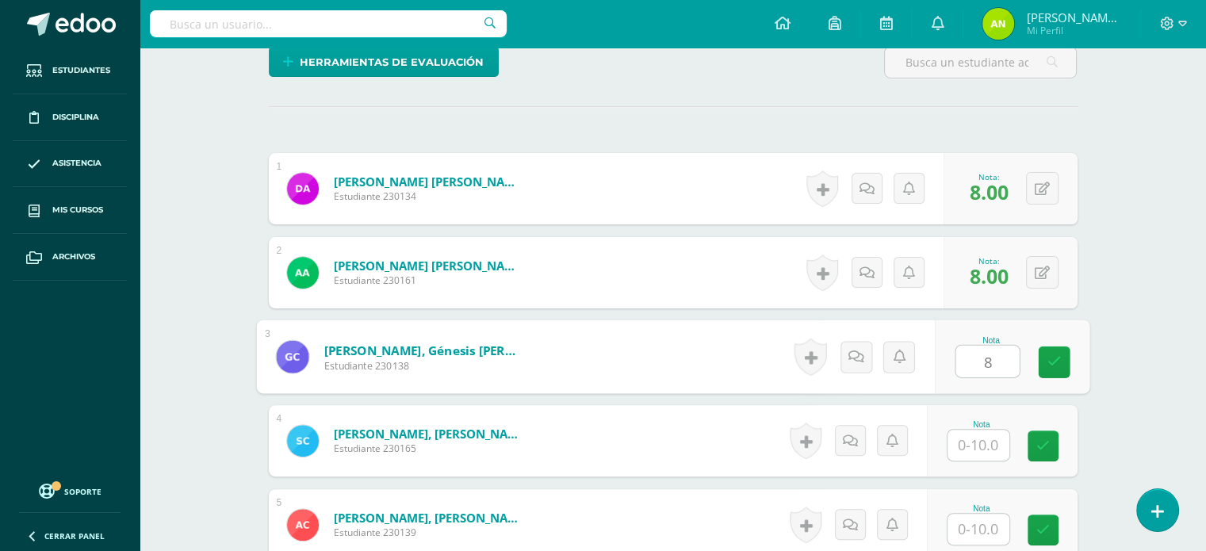
type input "8"
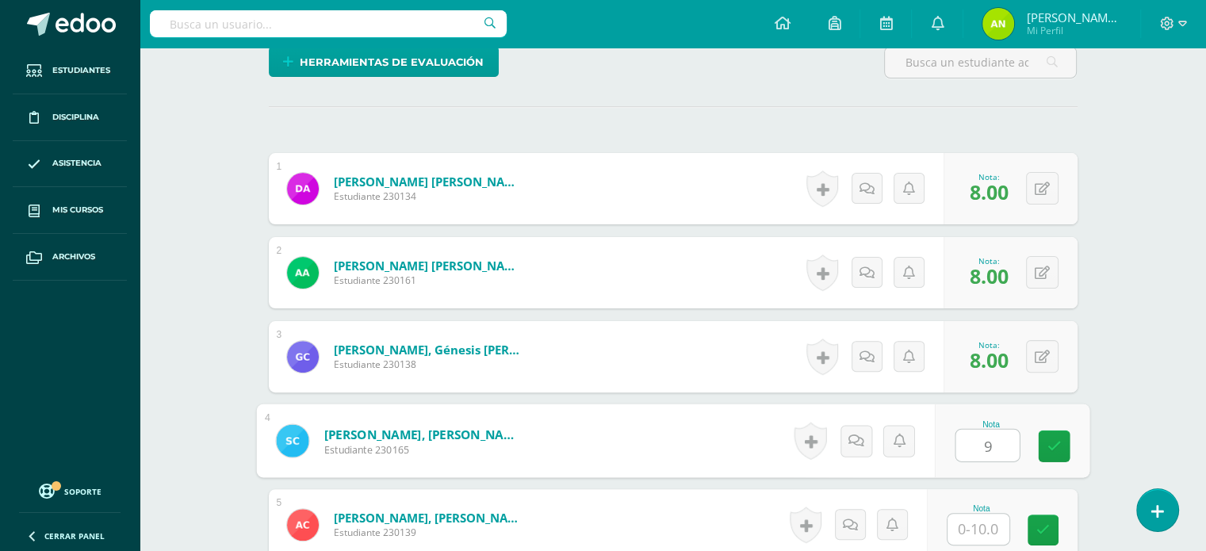
type input "9"
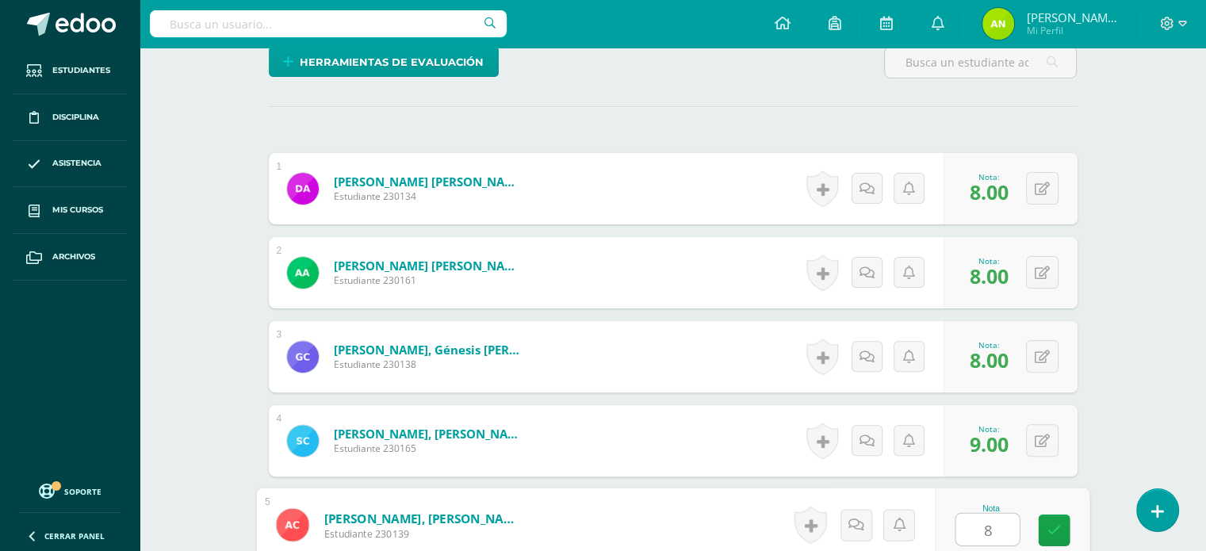
type input "8"
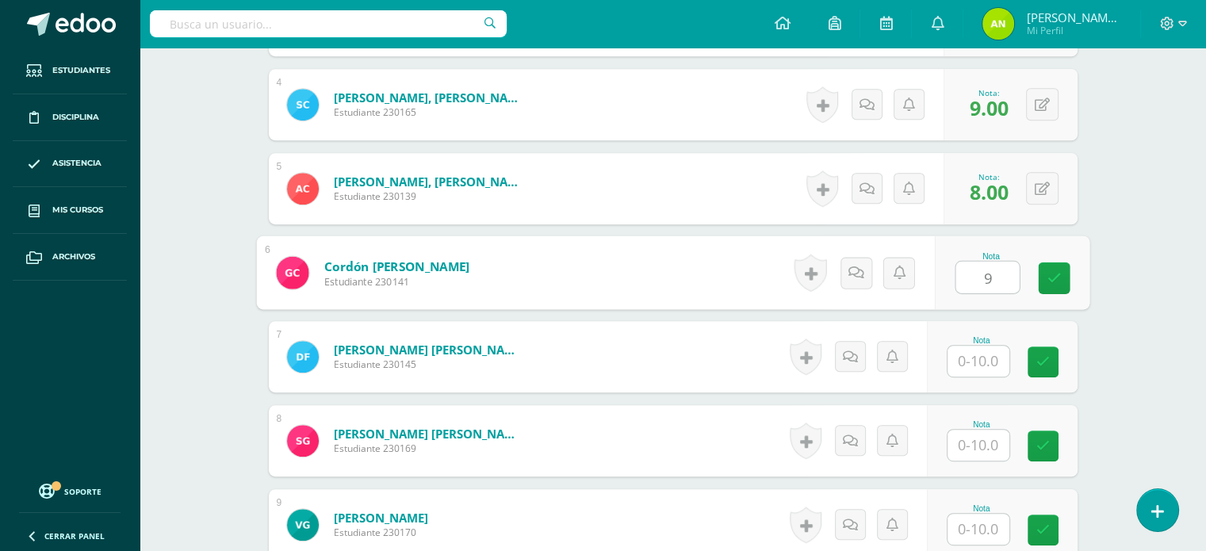
type input "9"
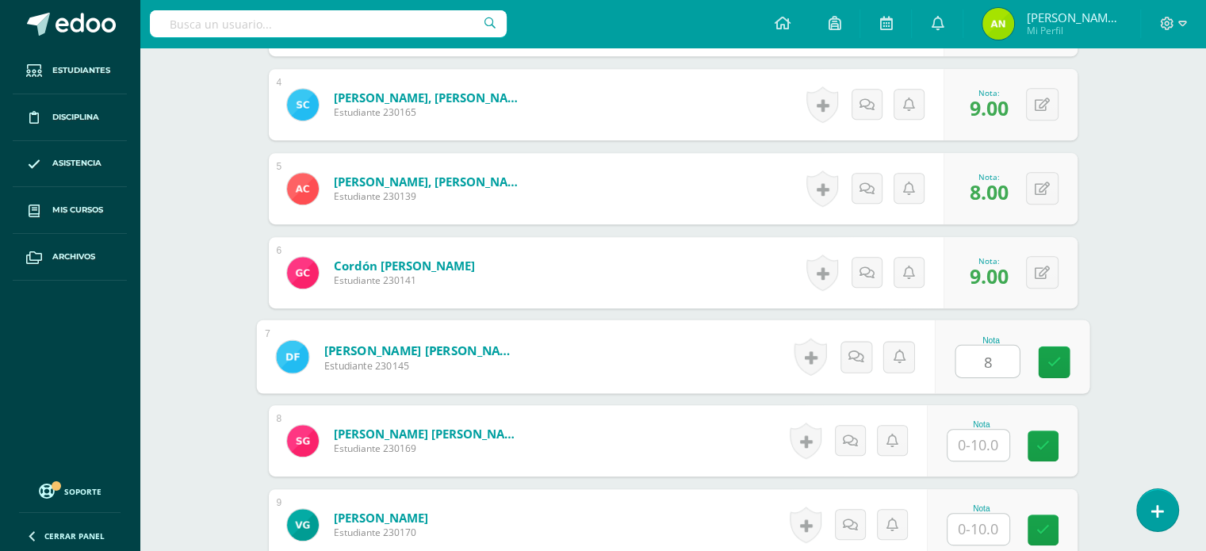
type input "8"
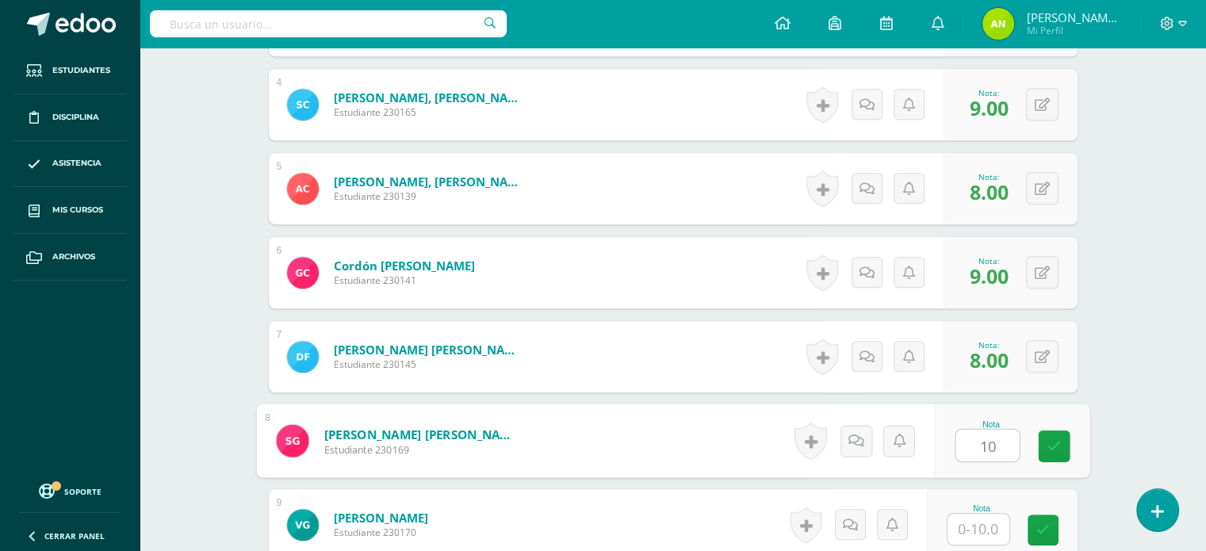
type input "10"
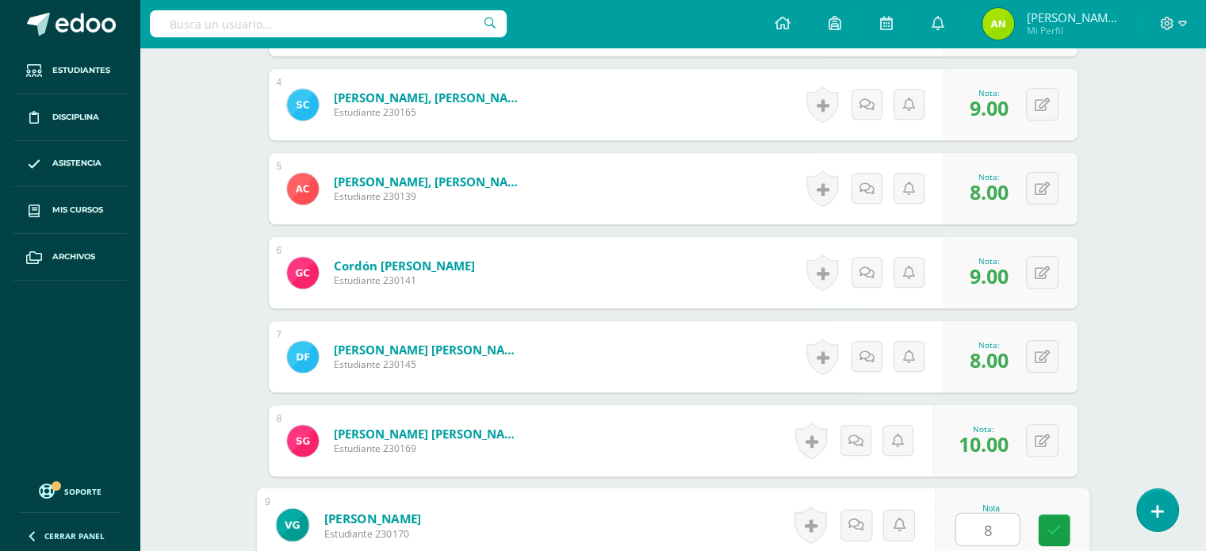
type input "8"
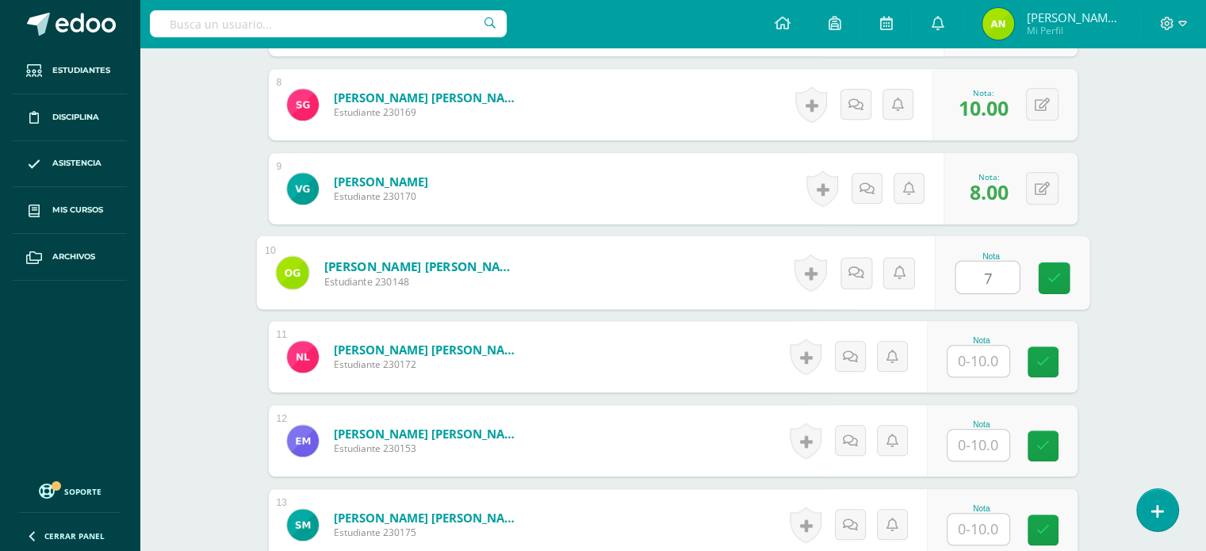
type input "7"
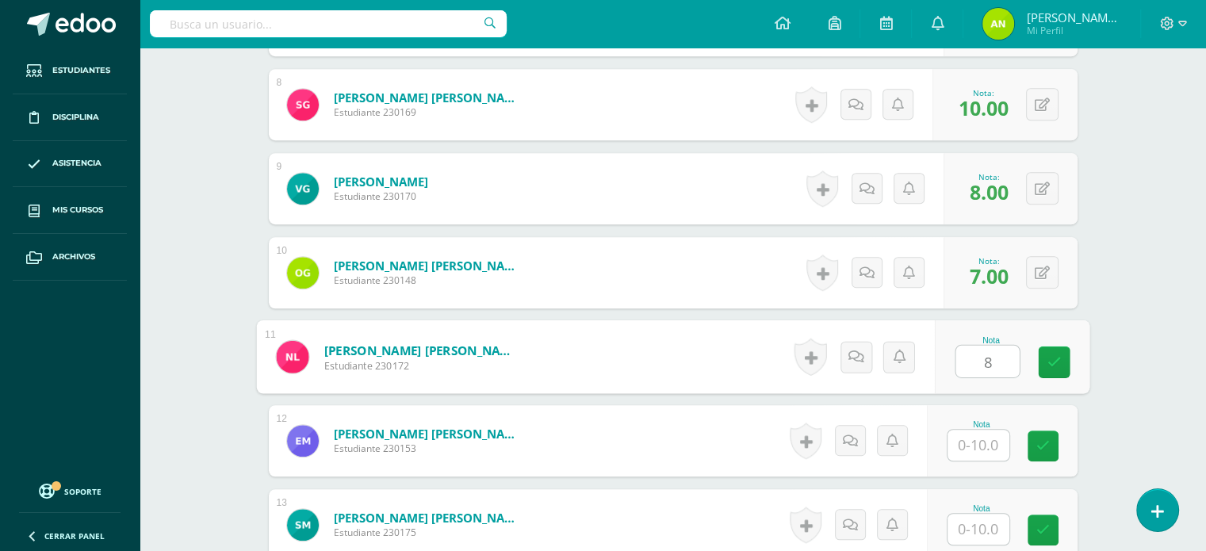
type input "8"
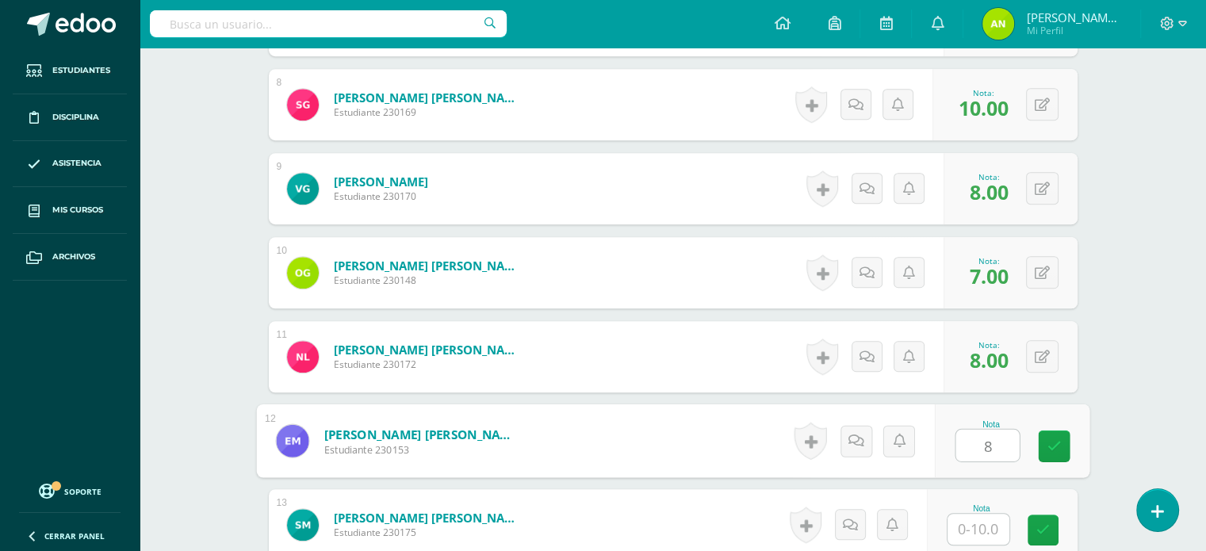
type input "8"
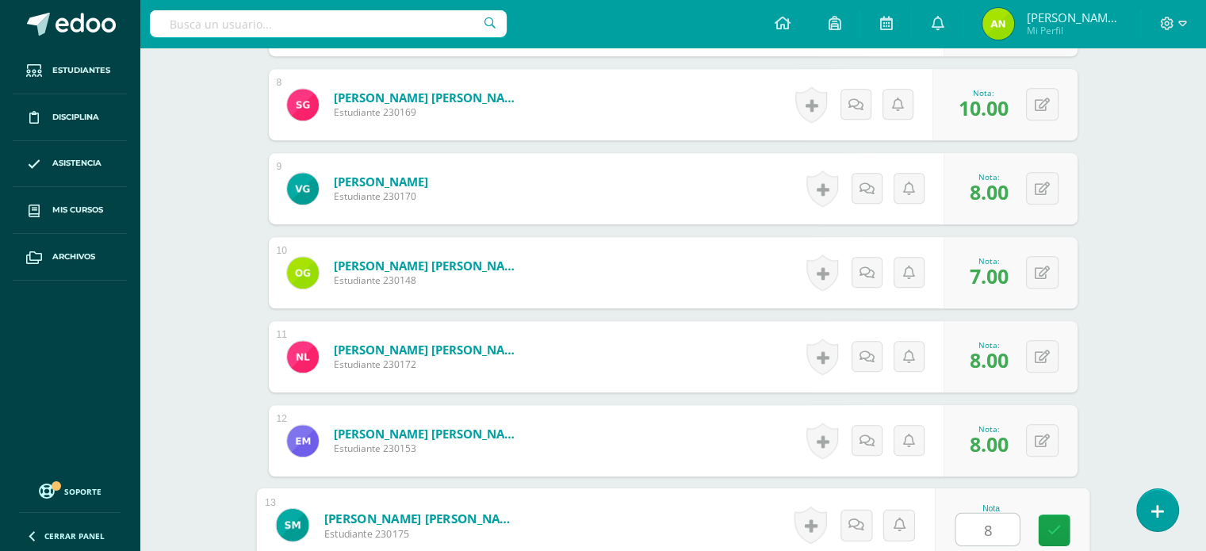
type input "8"
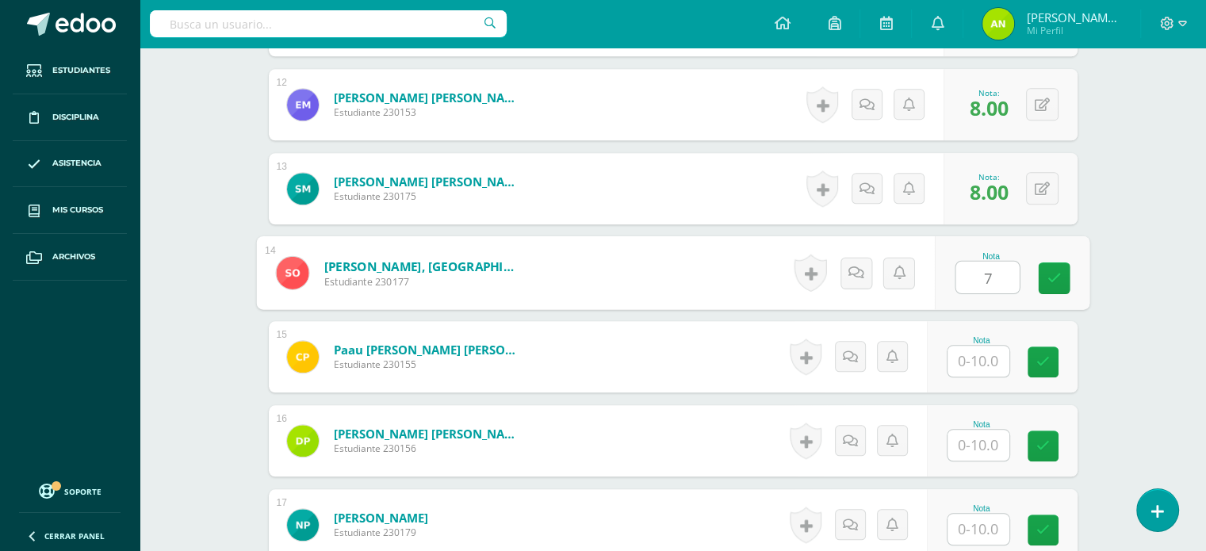
type input "7"
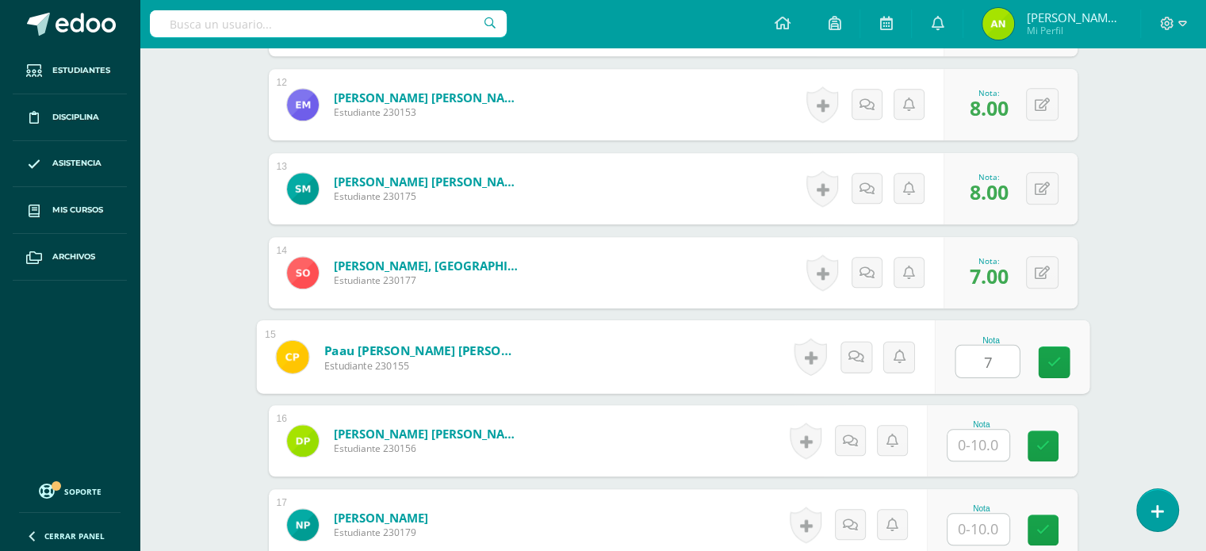
type input "7"
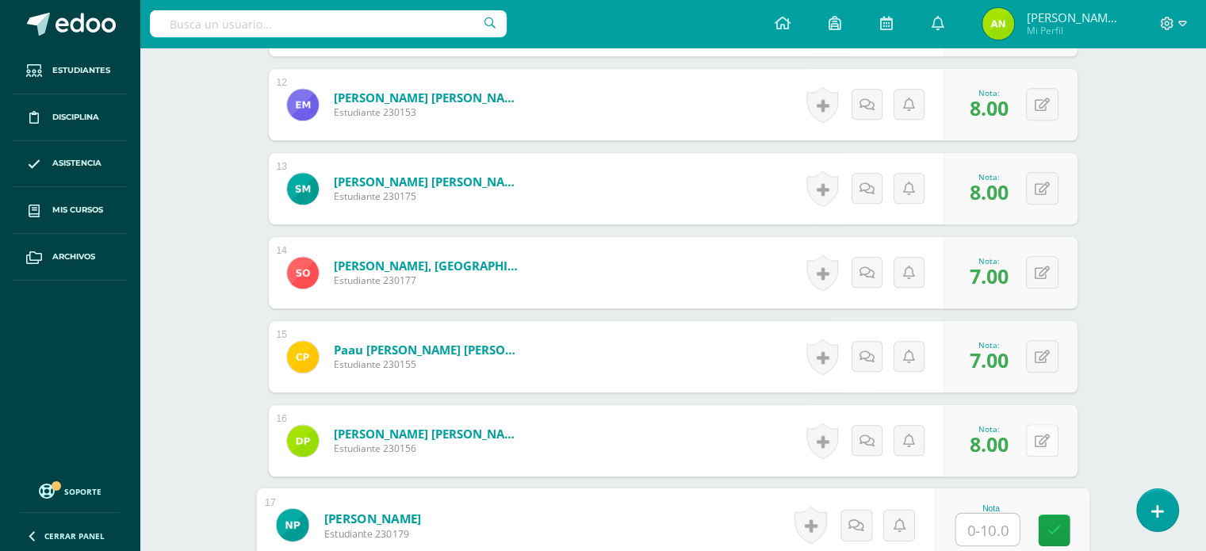
click at [1055, 437] on button at bounding box center [1042, 440] width 33 height 33
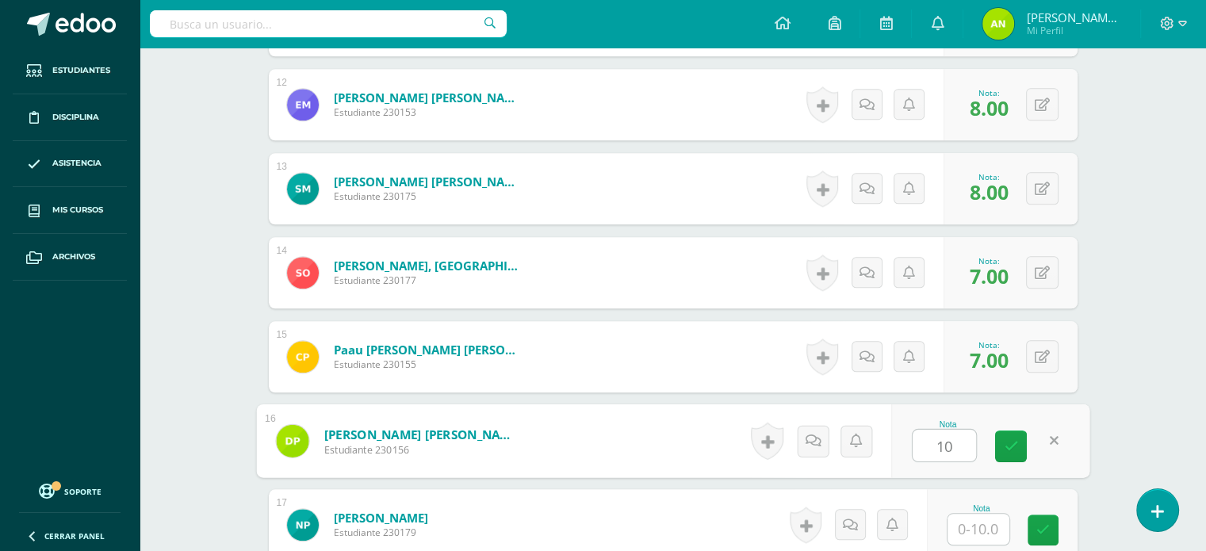
type input "10"
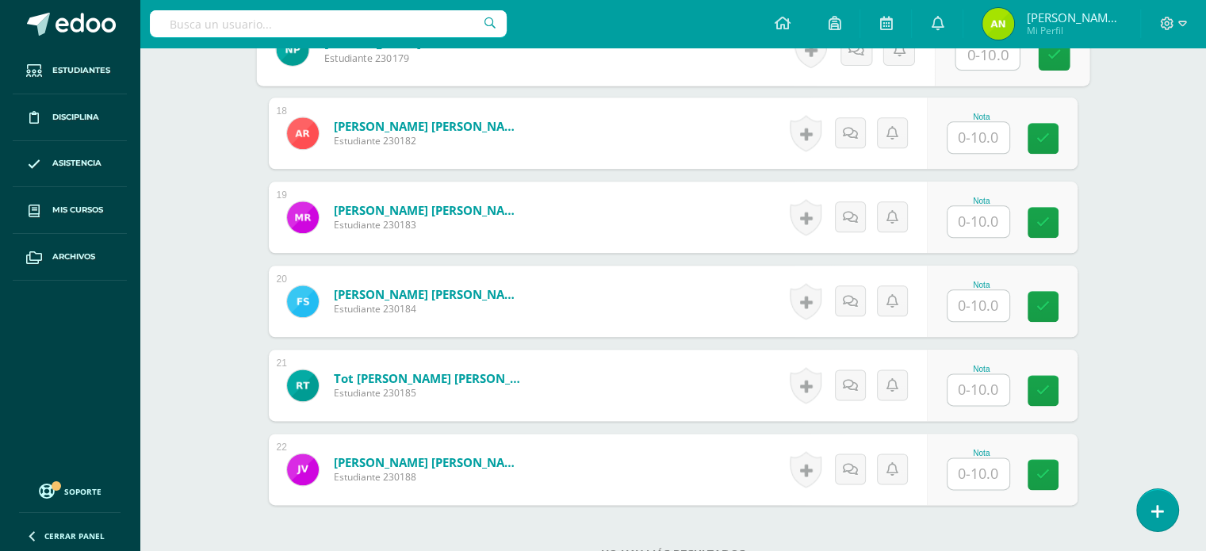
scroll to position [1818, 0]
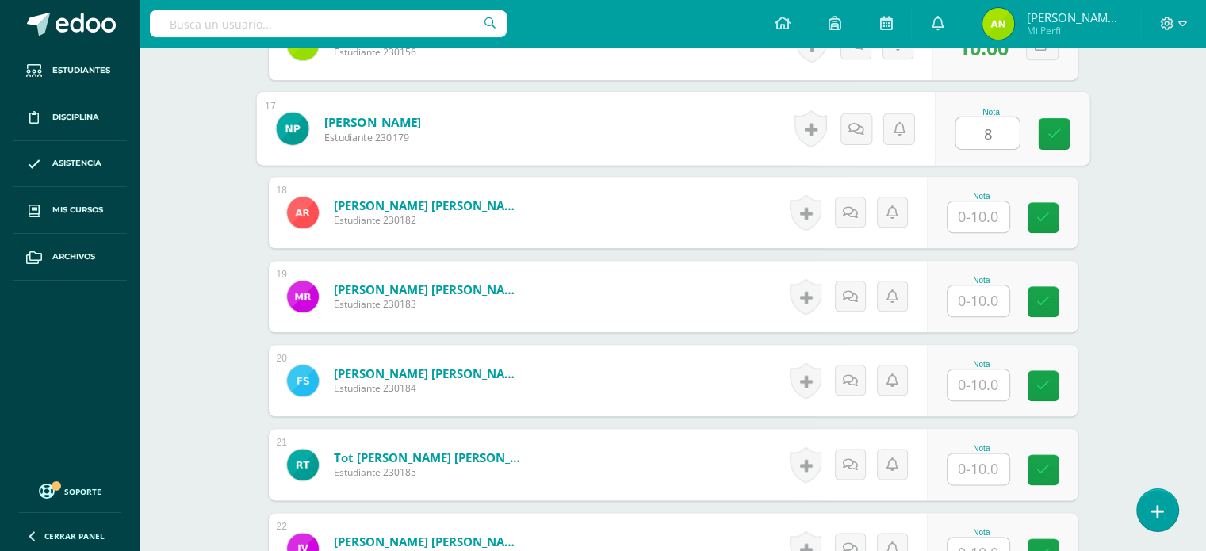
type input "8"
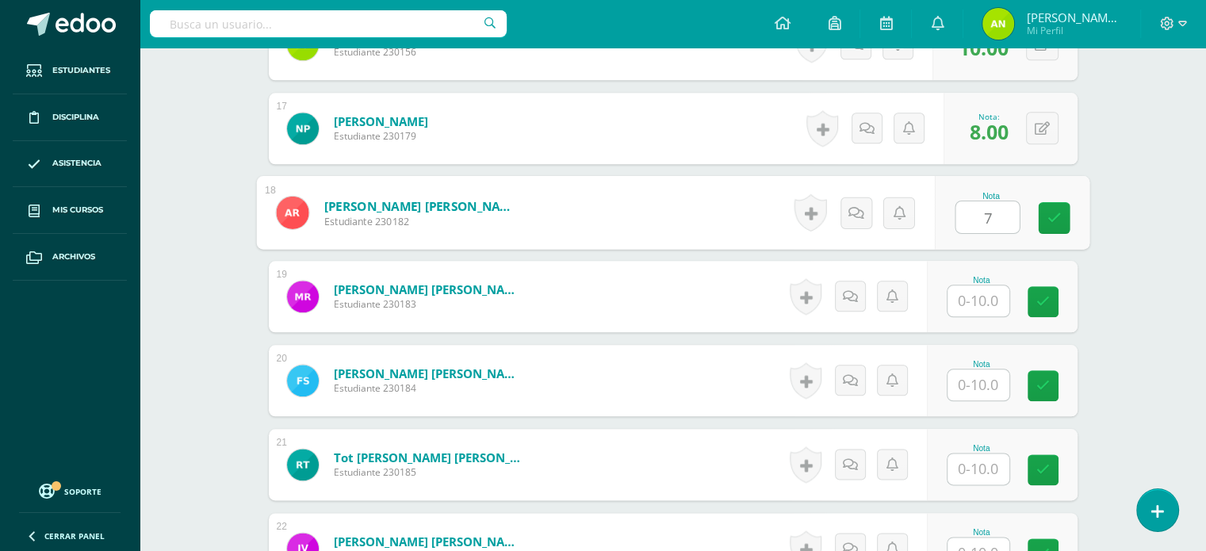
type input "7"
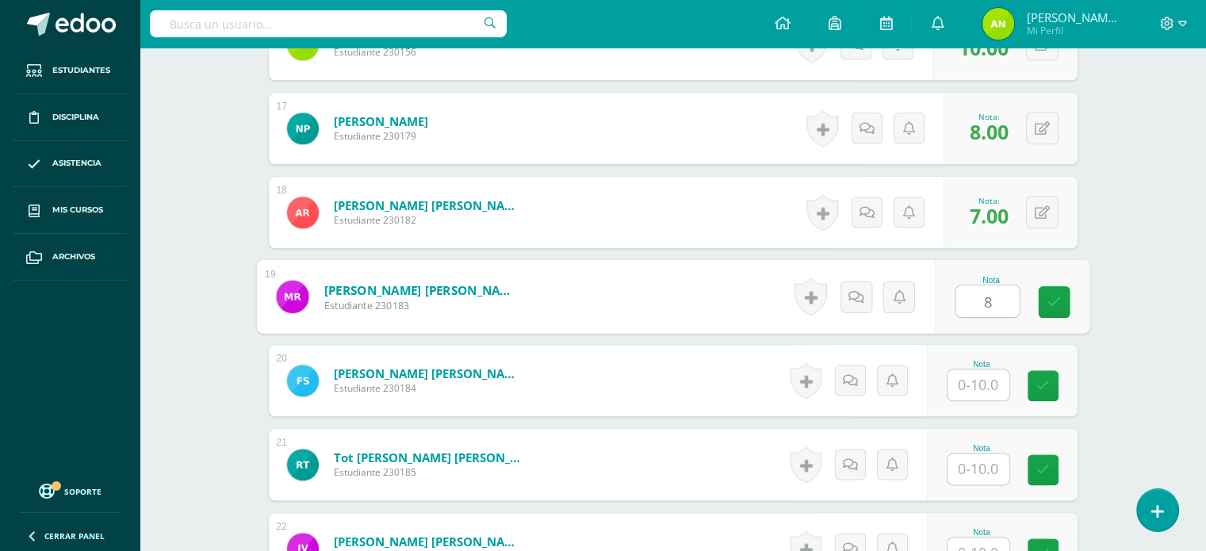
type input "8"
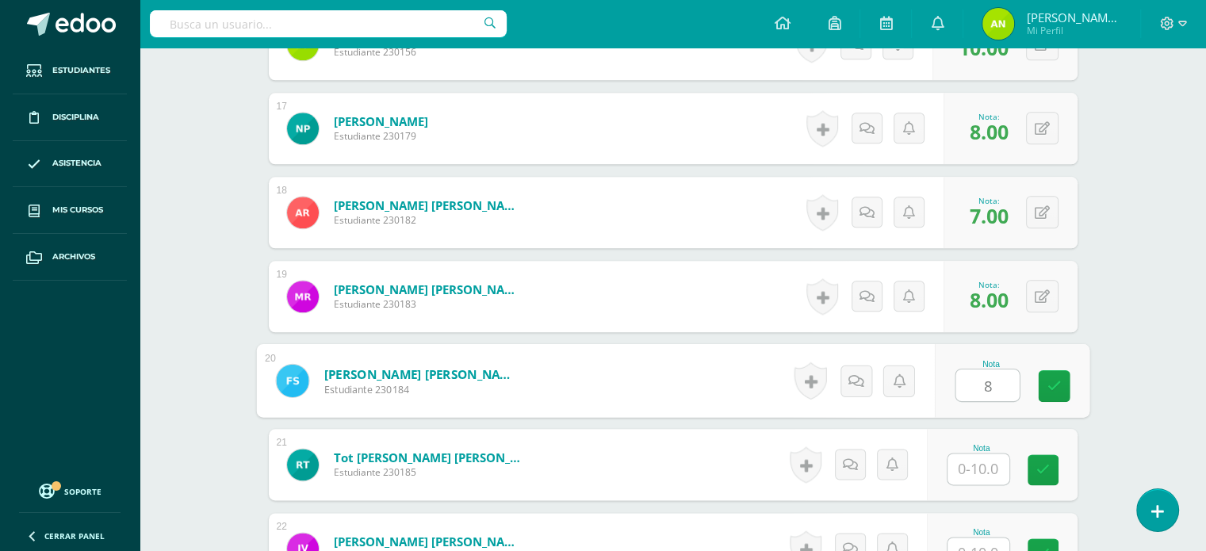
type input "8"
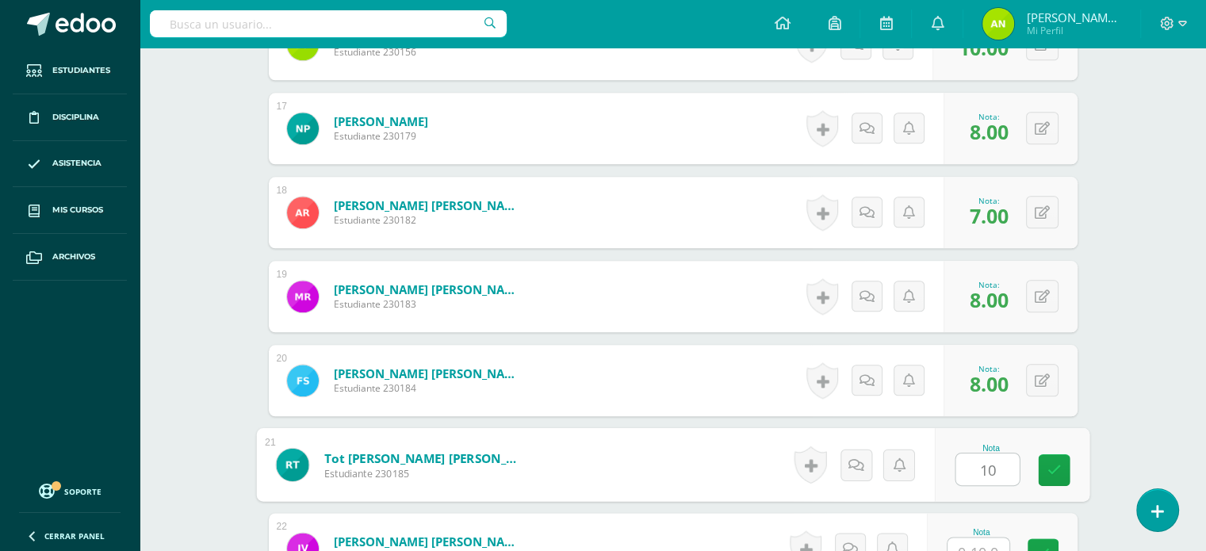
type input "10"
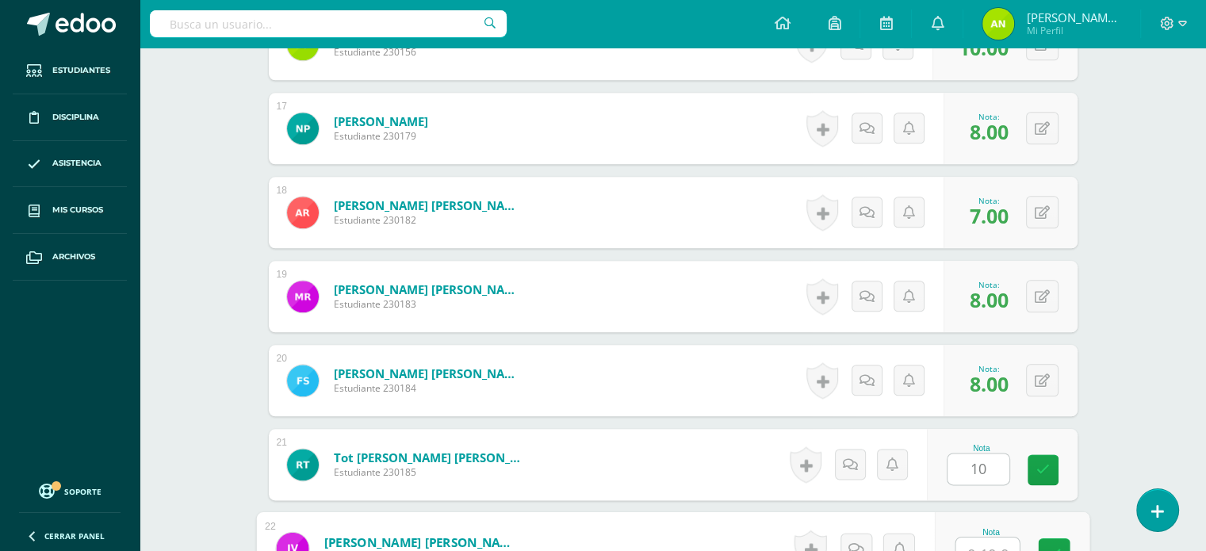
scroll to position [1834, 0]
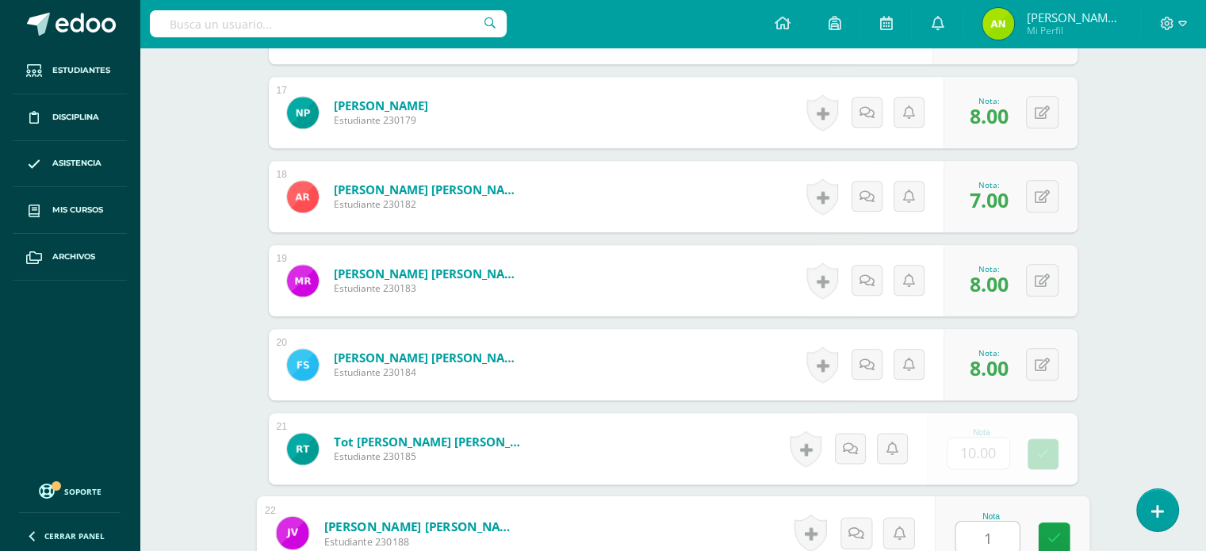
type input "10"
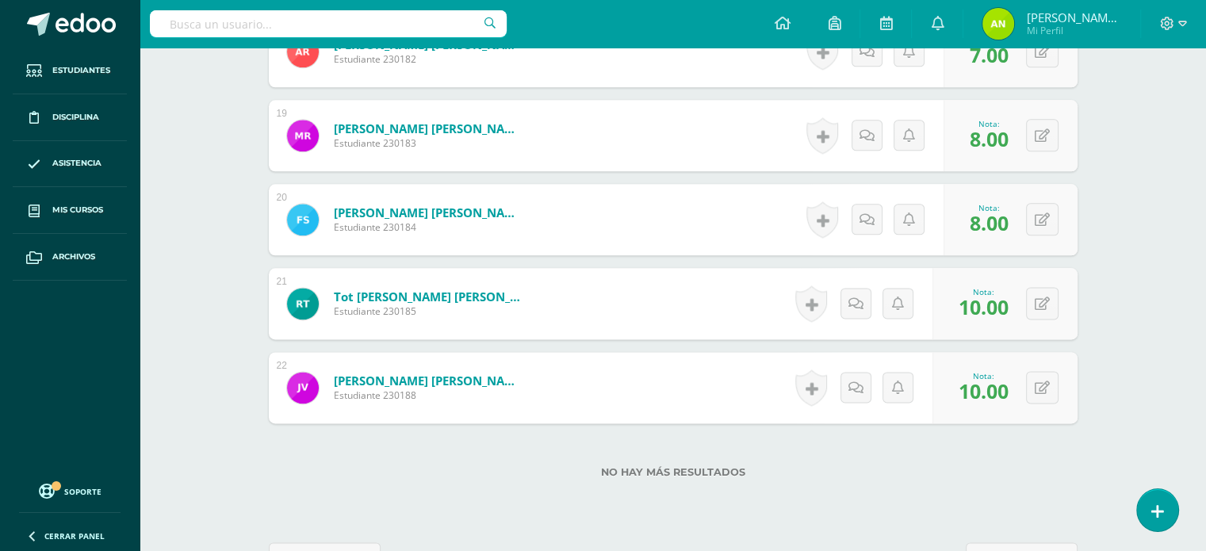
scroll to position [2032, 0]
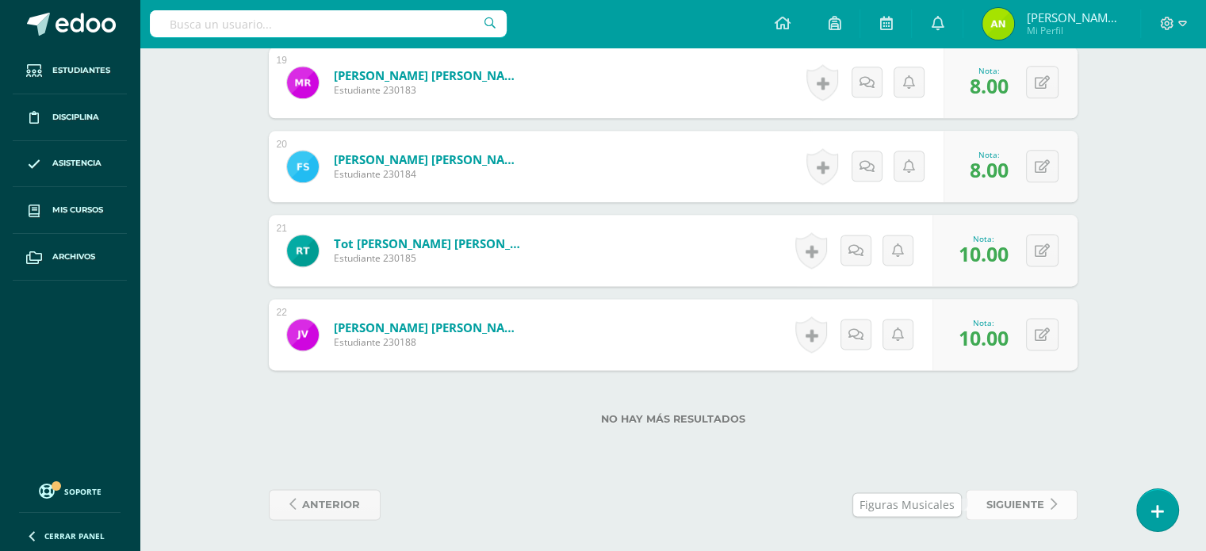
click at [1022, 506] on span "siguiente" at bounding box center [1016, 504] width 58 height 29
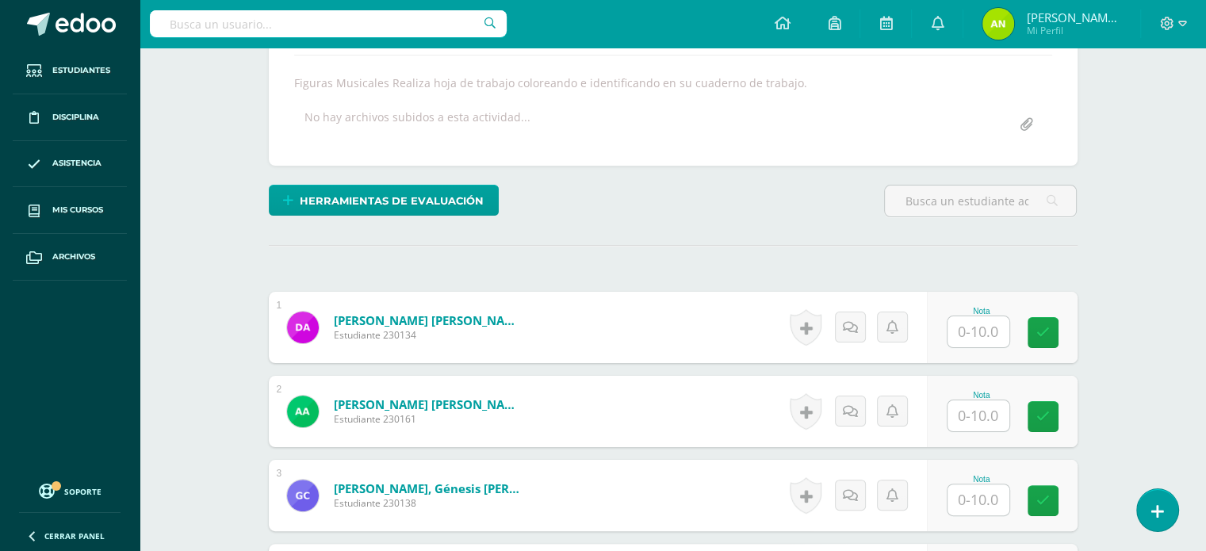
scroll to position [275, 0]
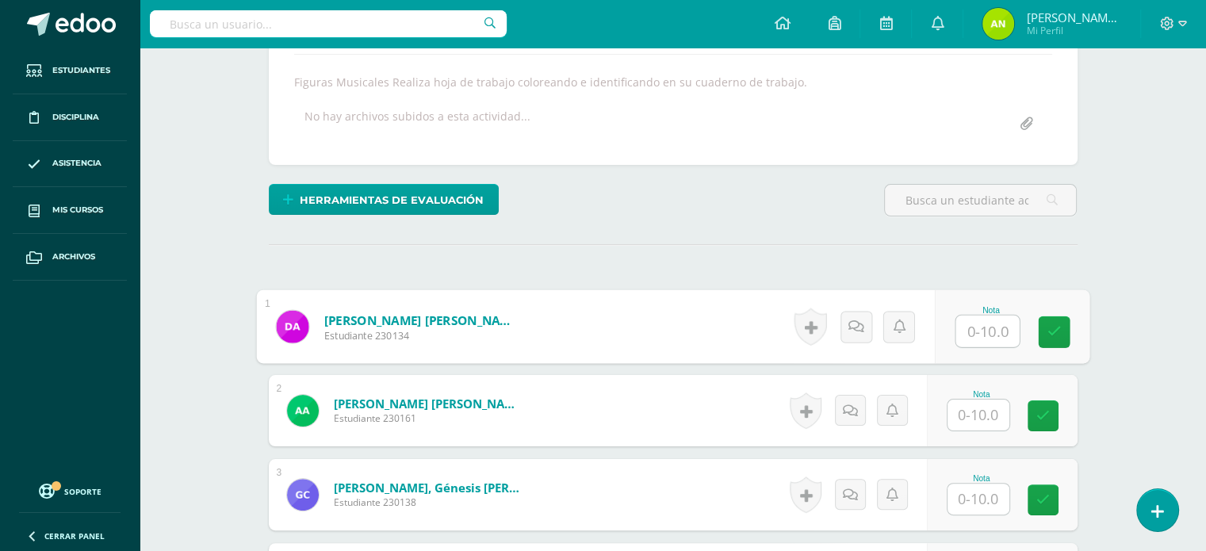
click at [978, 332] on input "text" at bounding box center [987, 332] width 63 height 32
type input "10"
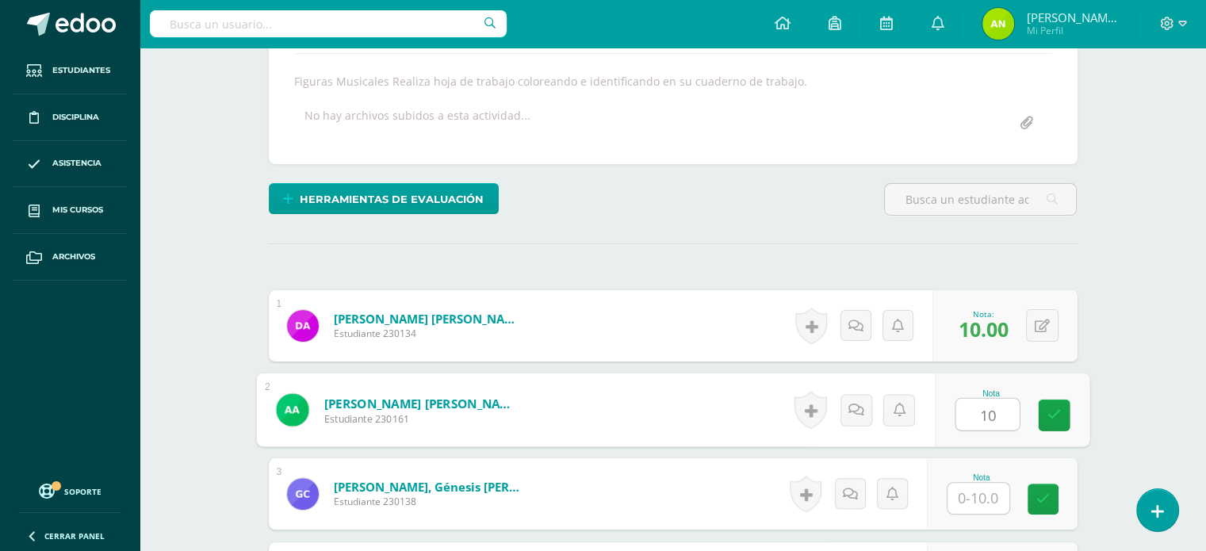
type input "10"
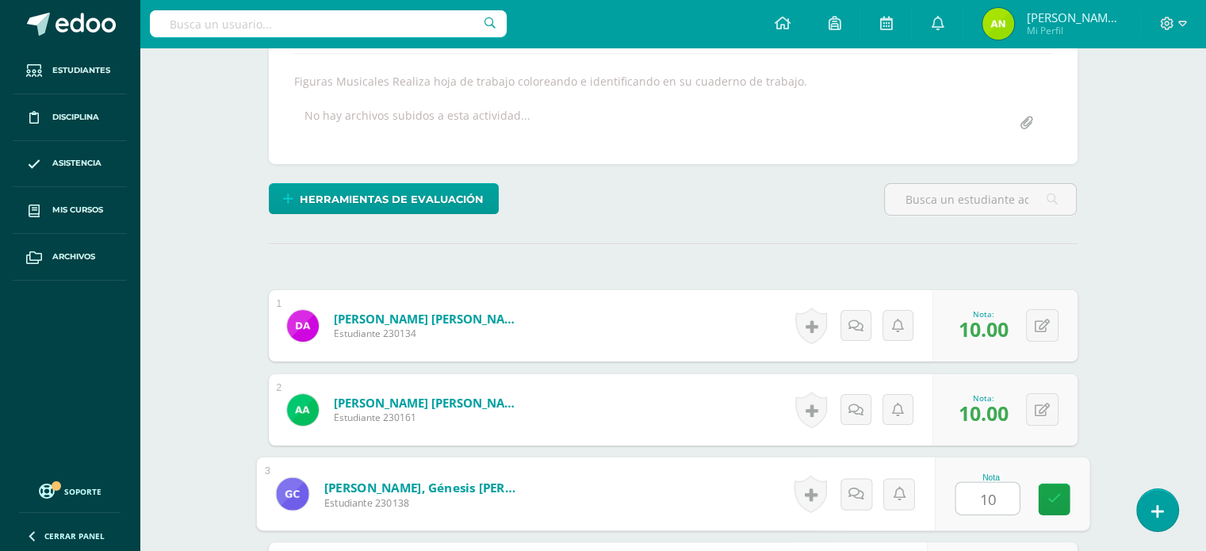
type input "10"
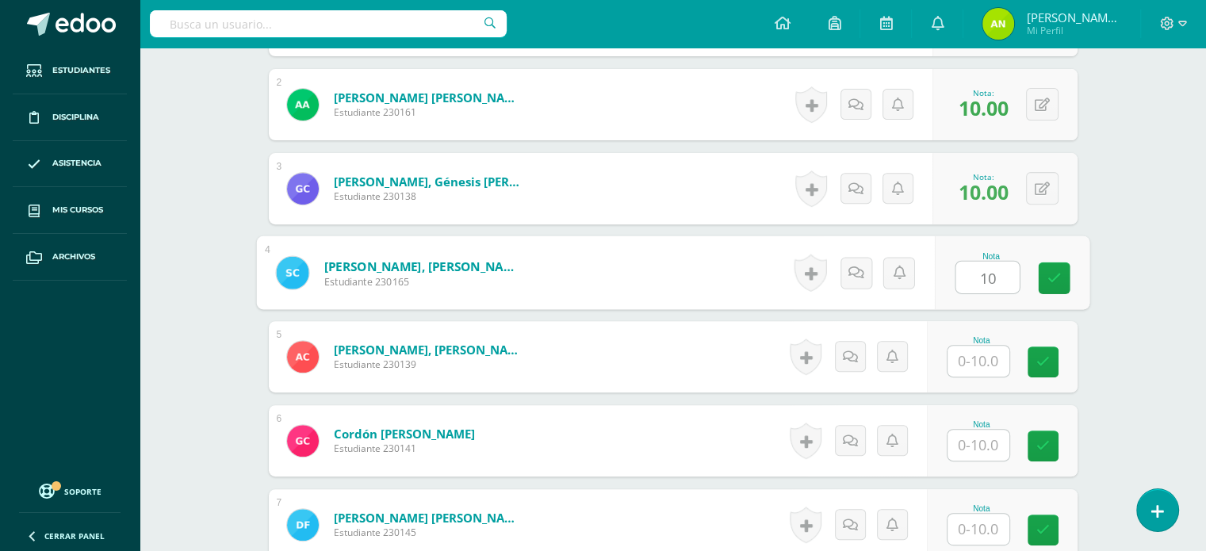
type input "10"
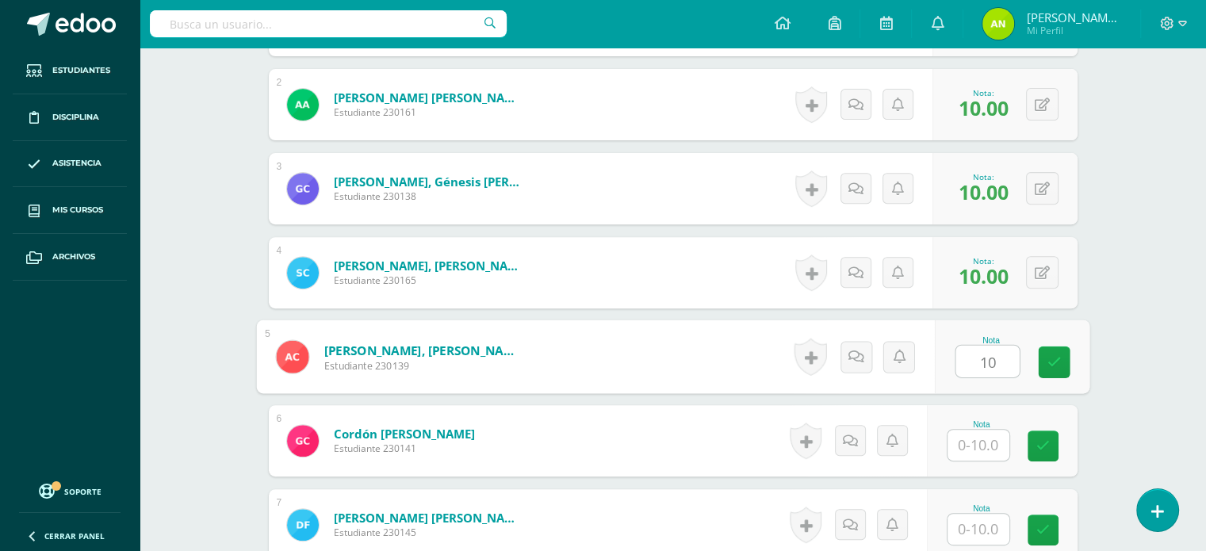
type input "10"
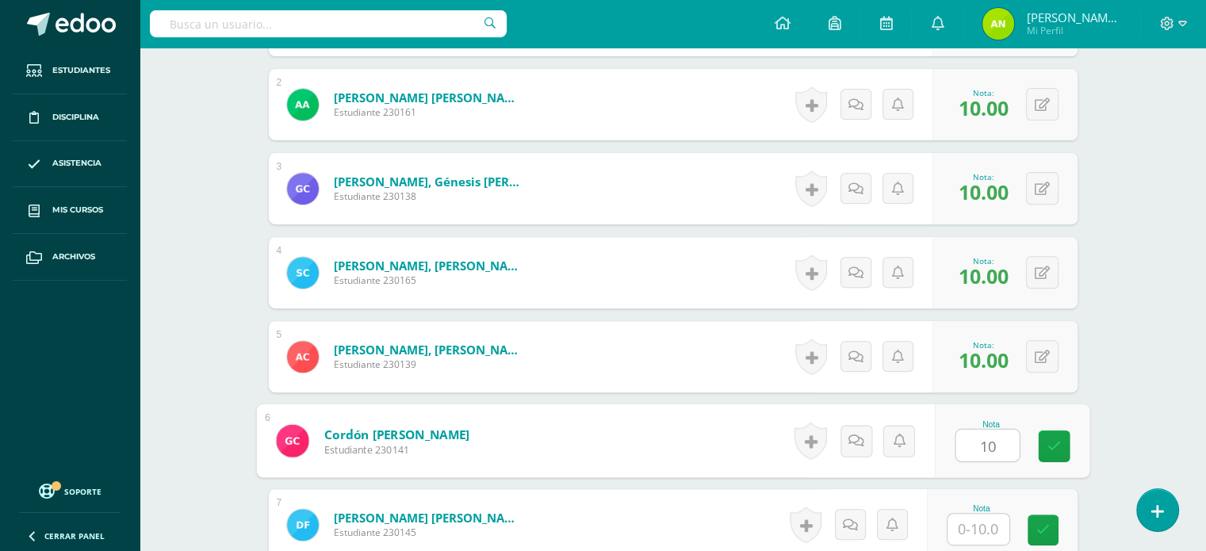
type input "10"
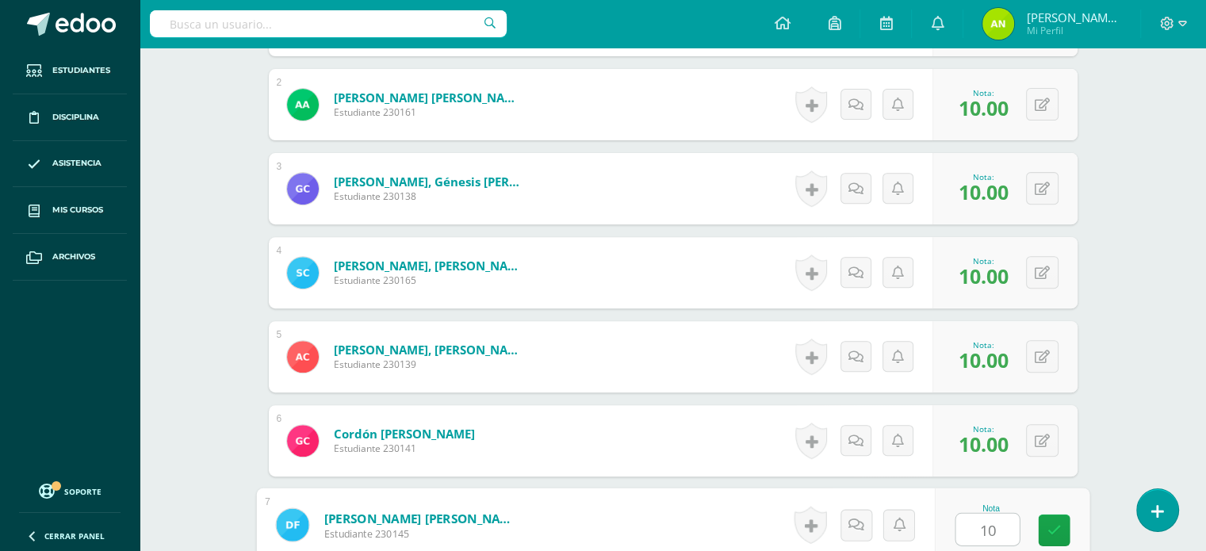
type input "10"
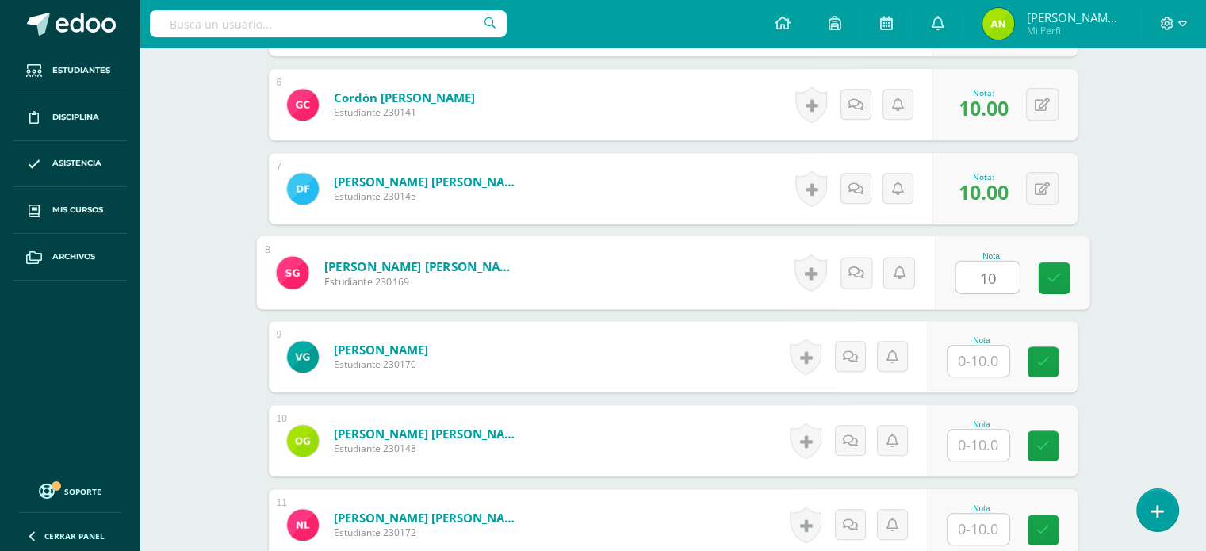
type input "10"
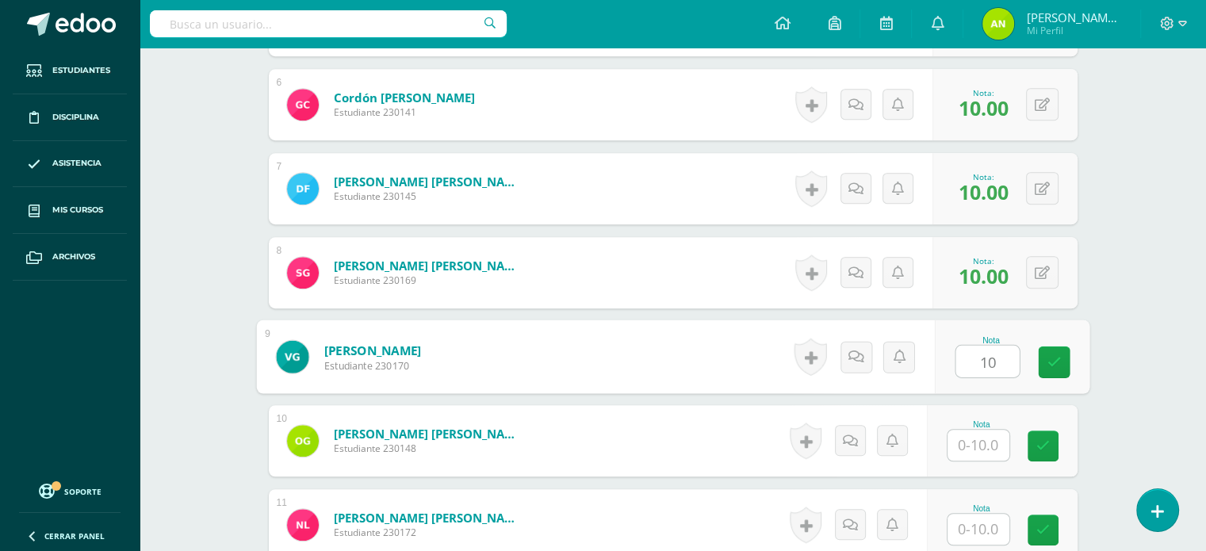
type input "10"
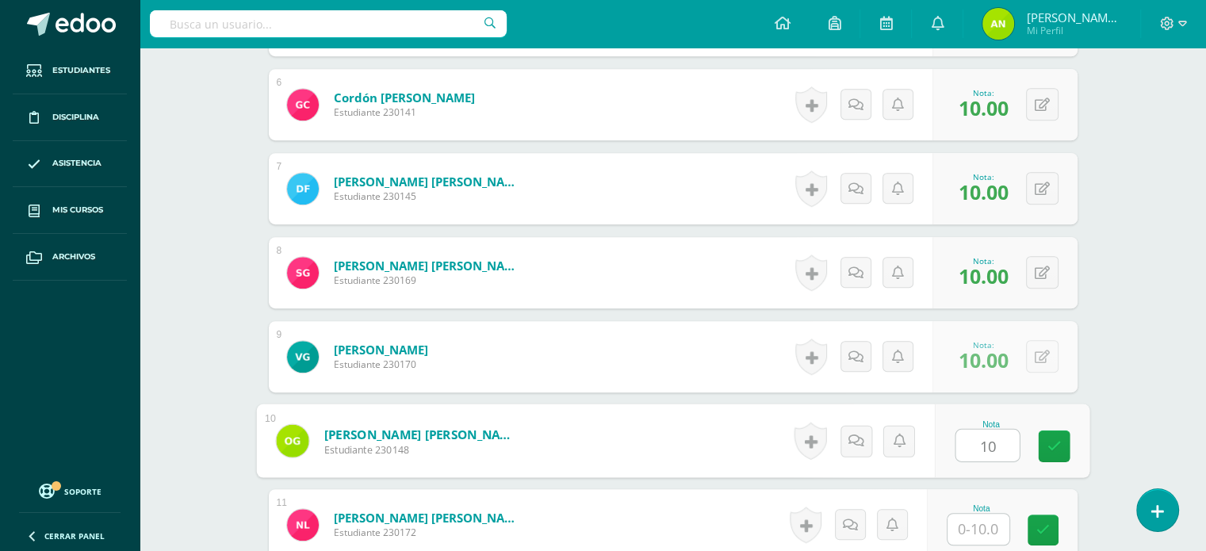
type input "10"
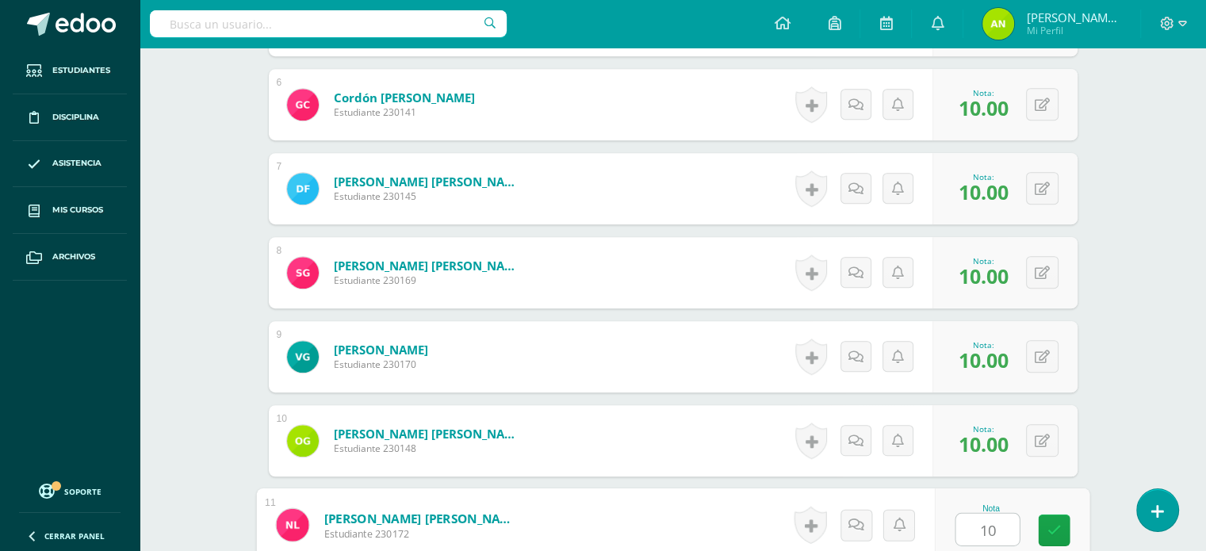
type input "10"
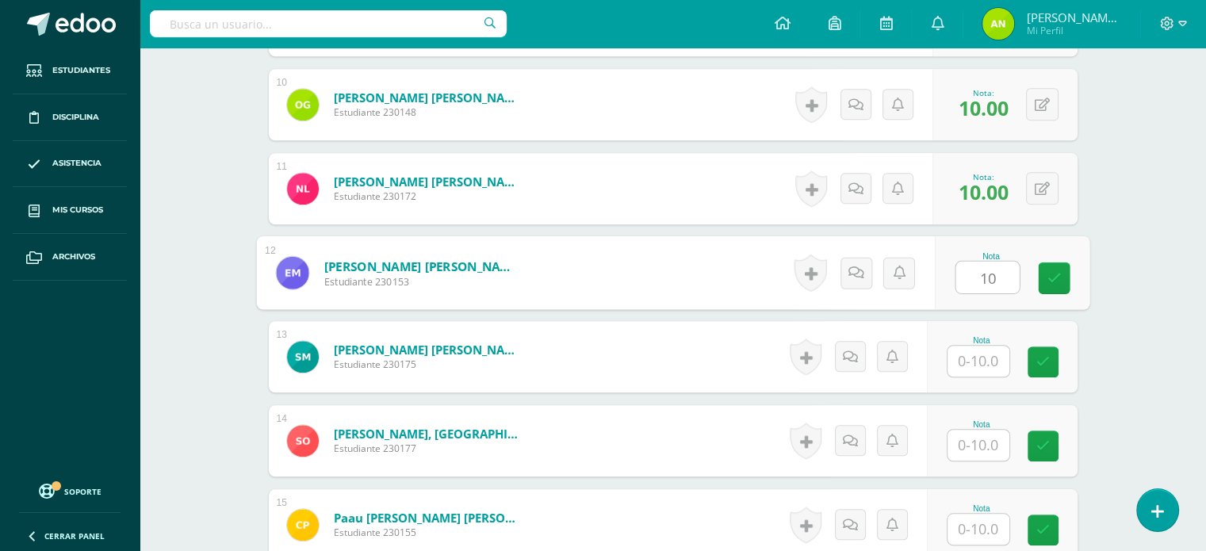
type input "10"
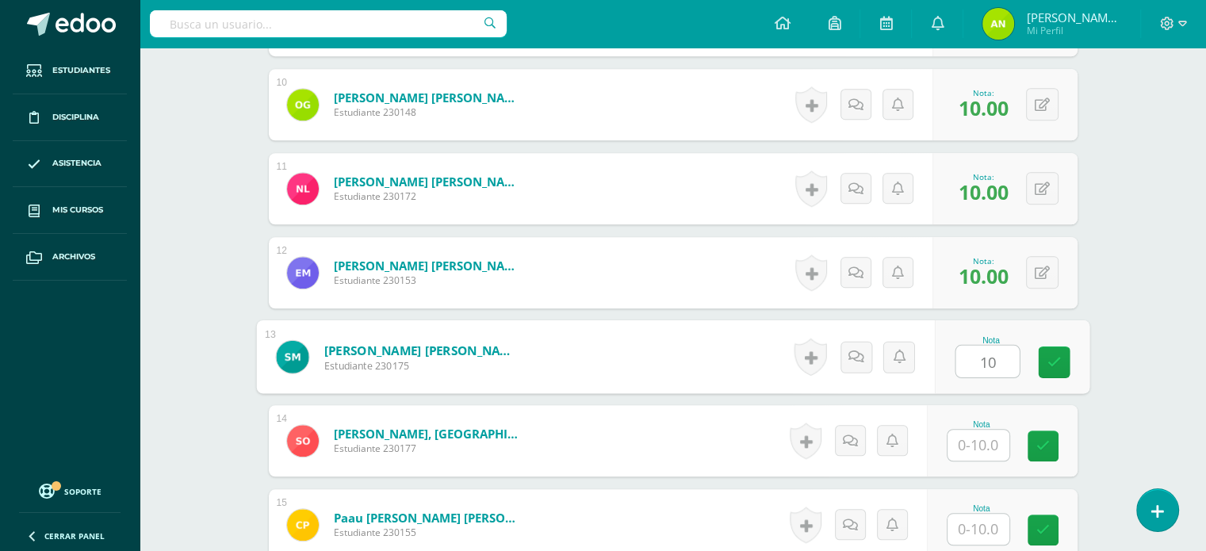
type input "10"
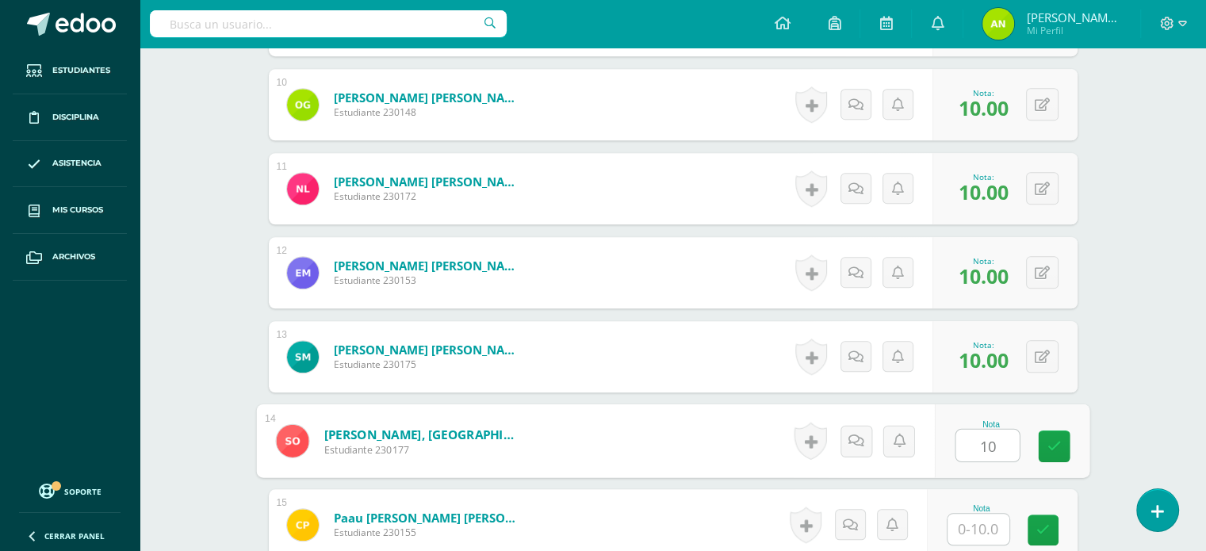
type input "10"
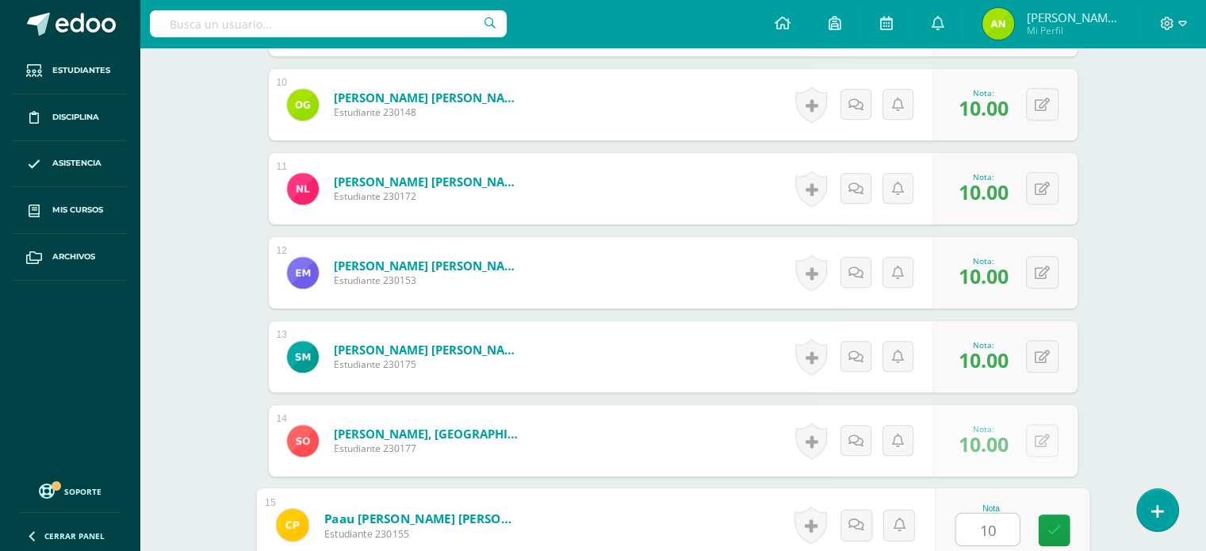
type input "10"
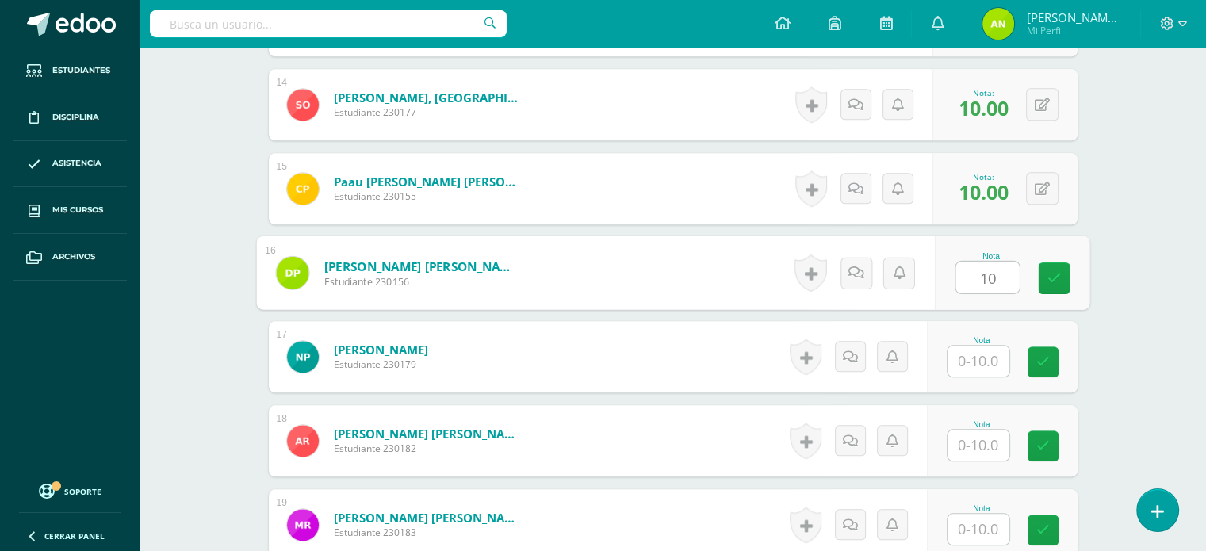
type input "10"
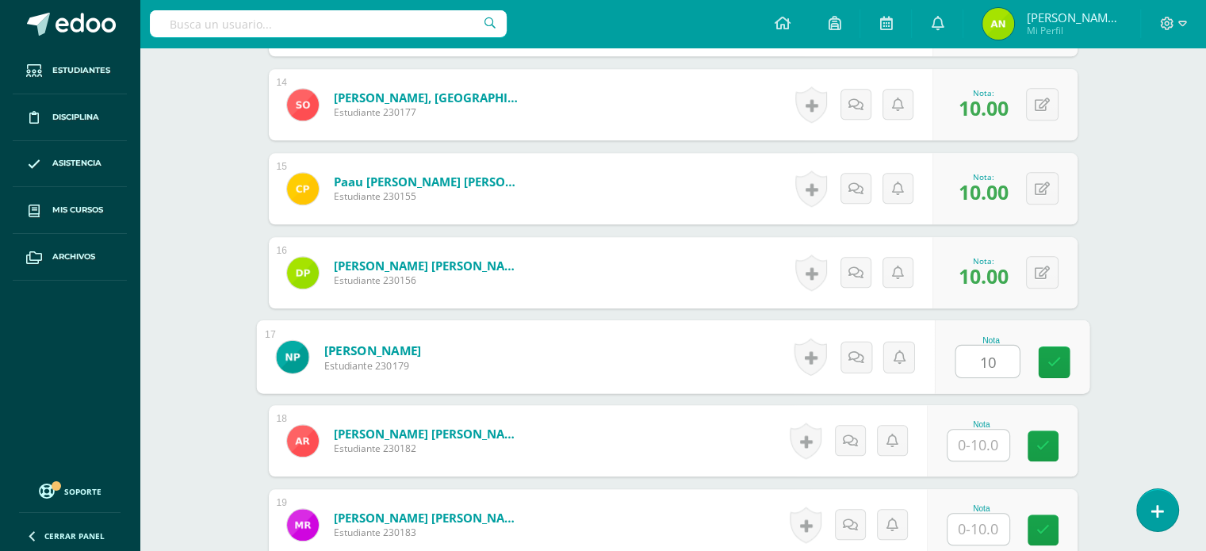
type input "10"
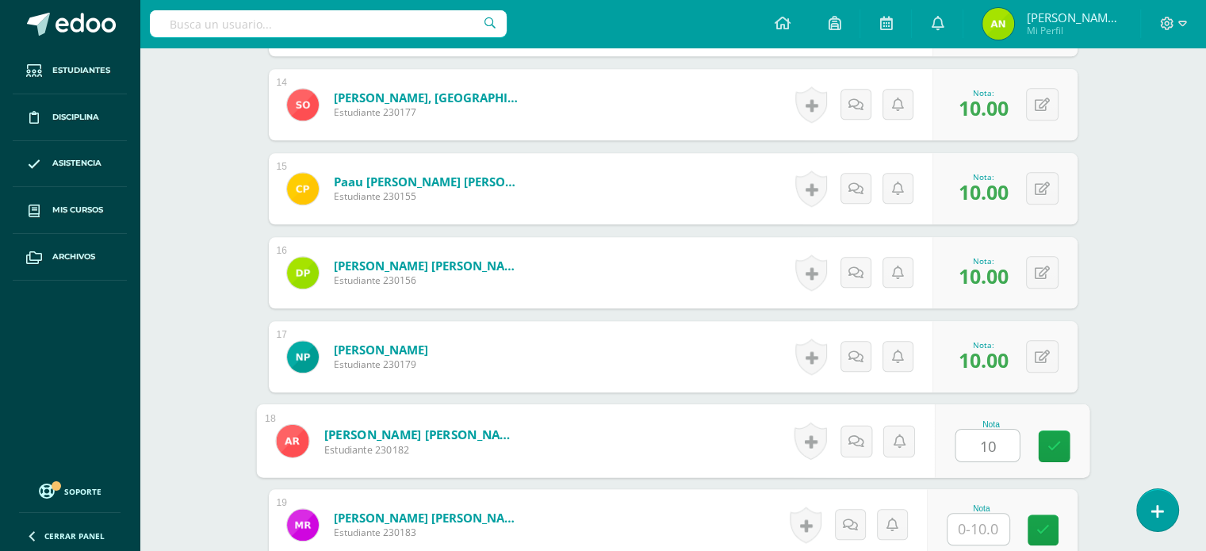
type input "10"
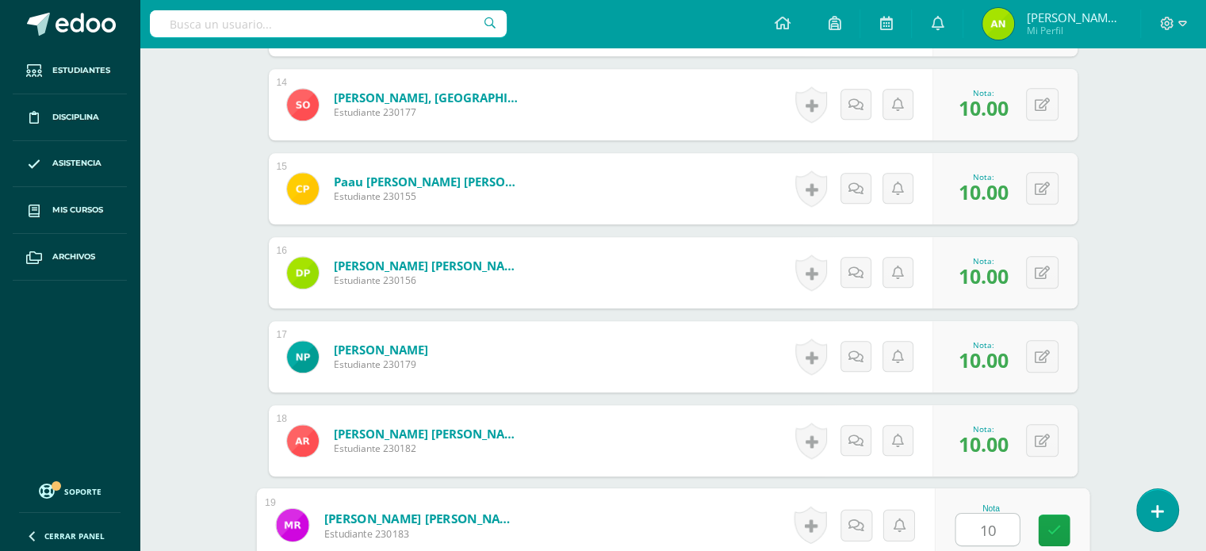
type input "10"
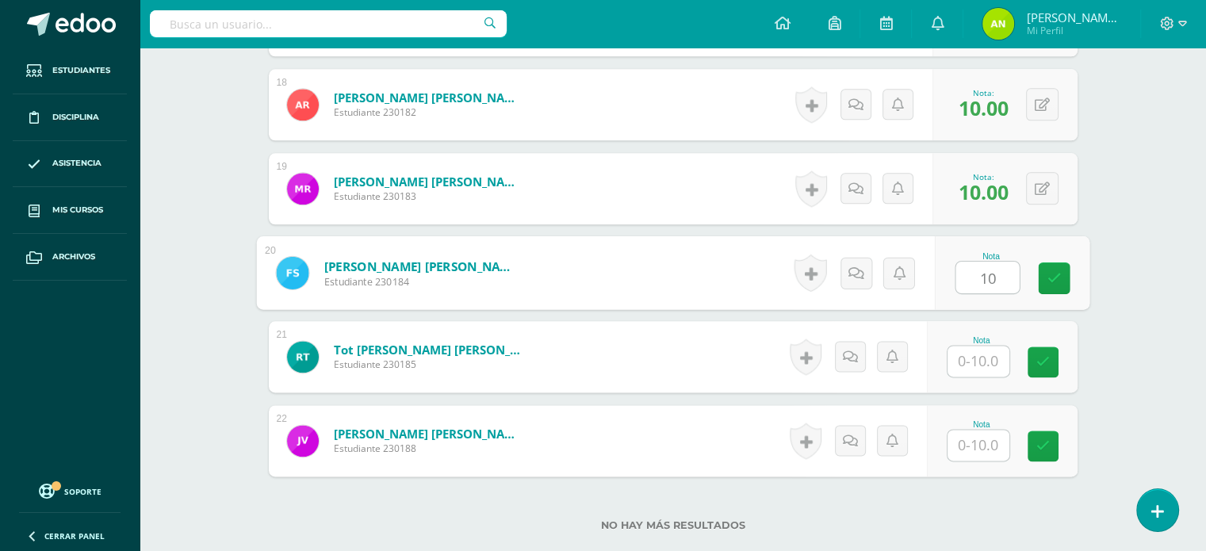
type input "10"
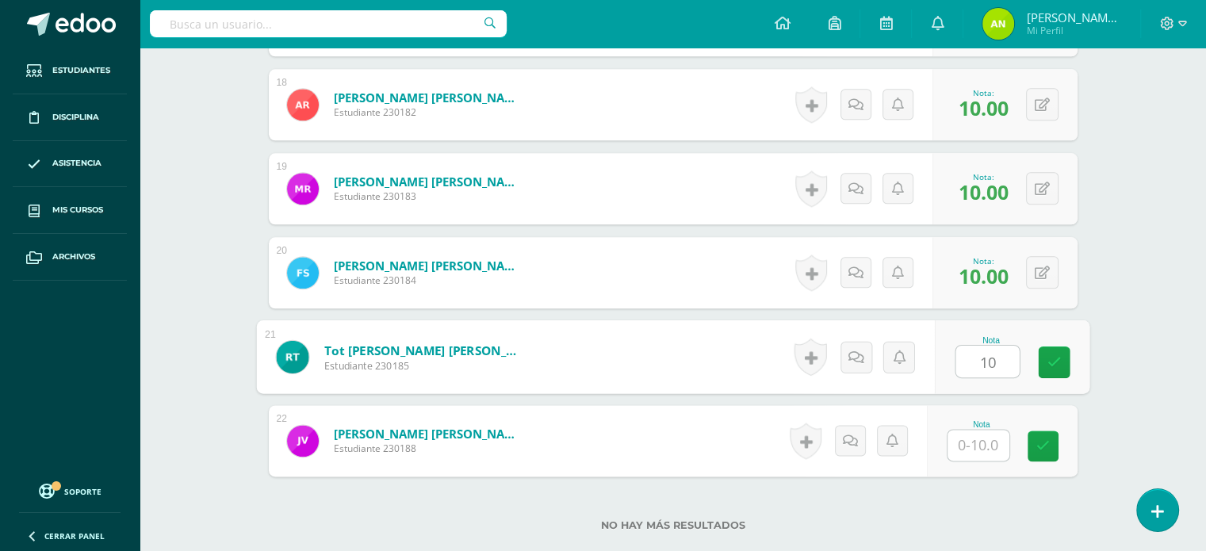
type input "10"
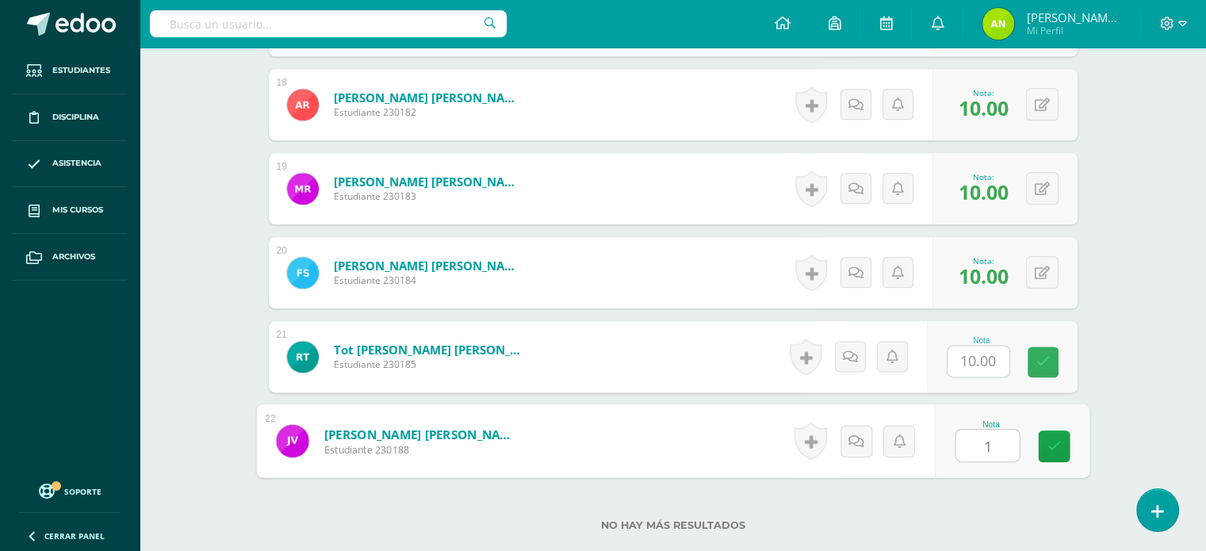
type input "10"
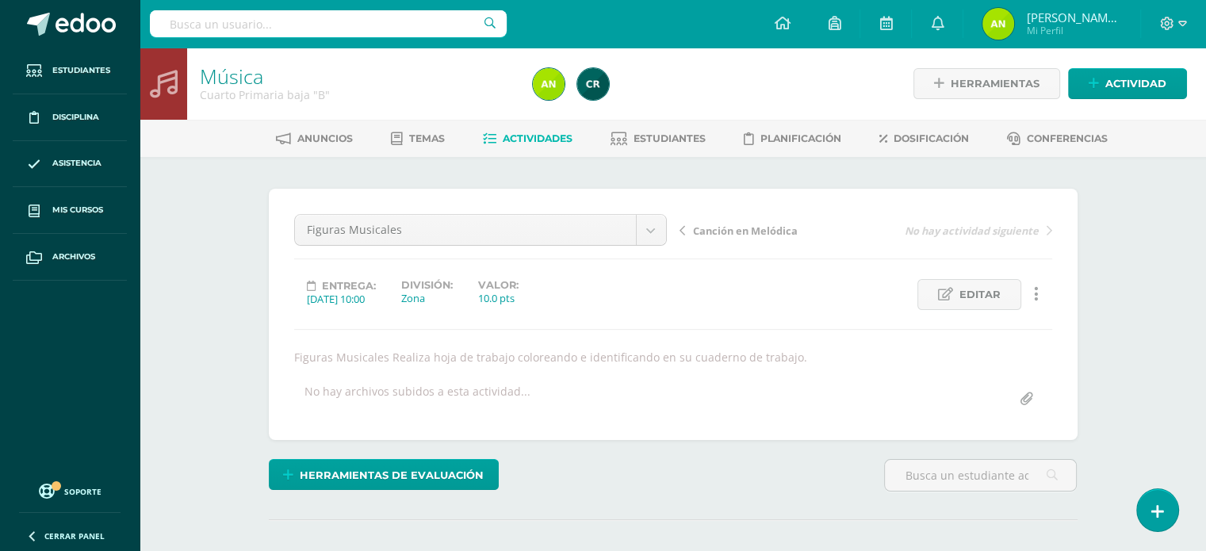
scroll to position [0, 0]
click at [676, 145] on link "Estudiantes" at bounding box center [658, 138] width 95 height 25
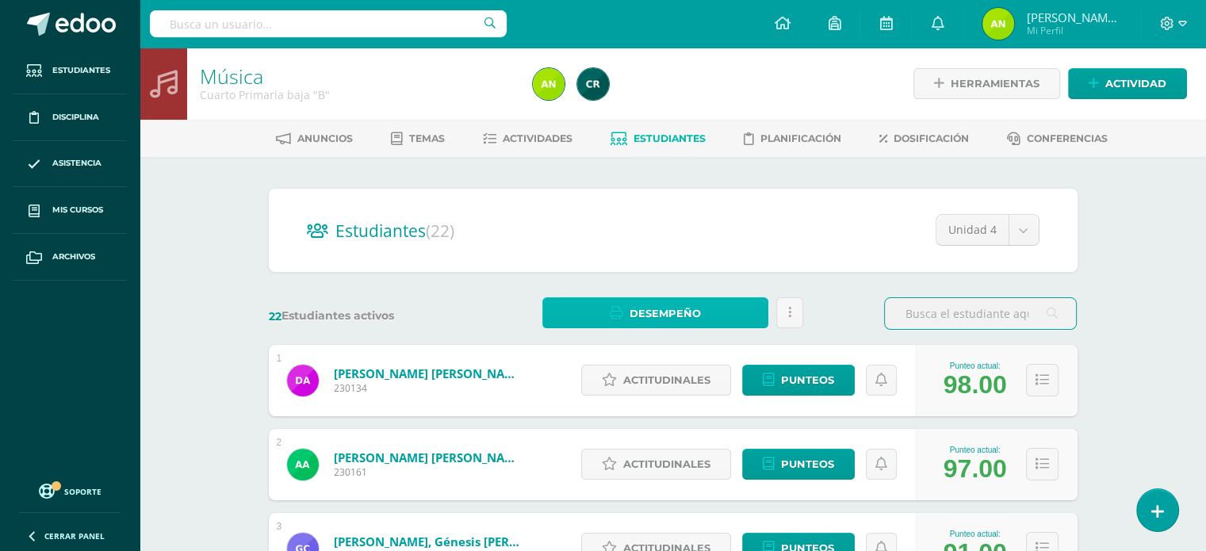
click at [704, 313] on link "Desempeño" at bounding box center [655, 312] width 226 height 31
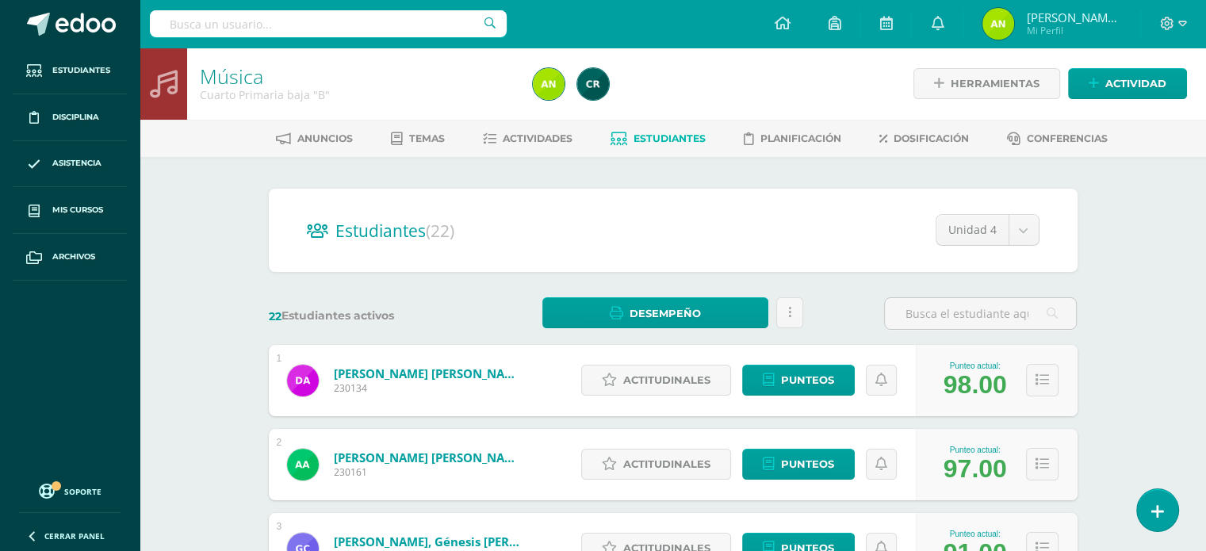
click at [551, 141] on span "Actividades" at bounding box center [538, 138] width 70 height 12
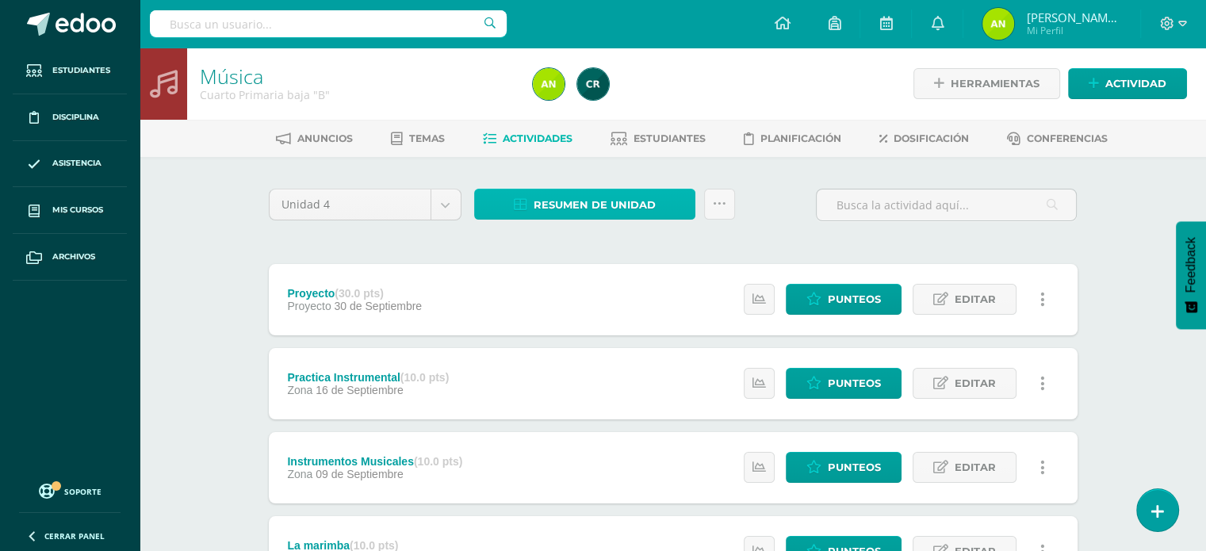
click at [680, 196] on link "Resumen de unidad" at bounding box center [584, 204] width 221 height 31
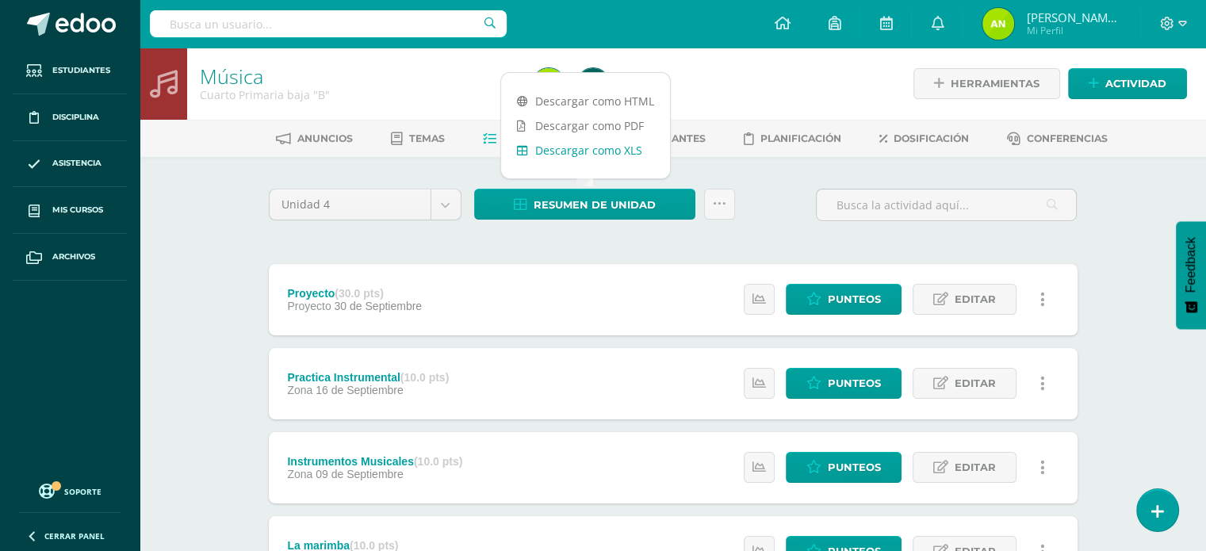
click at [631, 153] on link "Descargar como XLS" at bounding box center [585, 150] width 169 height 25
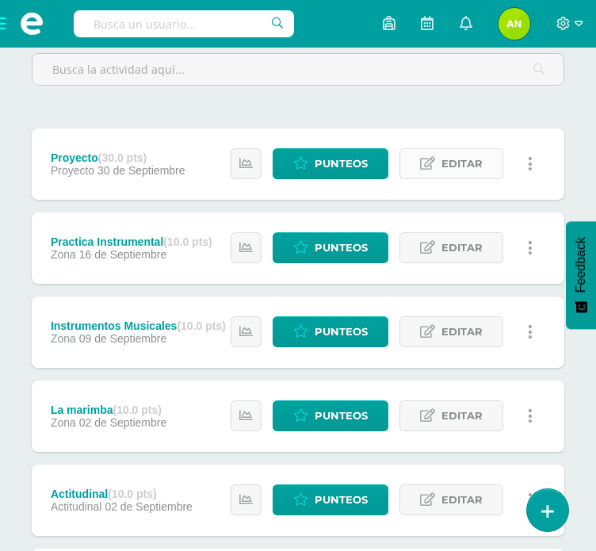
scroll to position [238, 0]
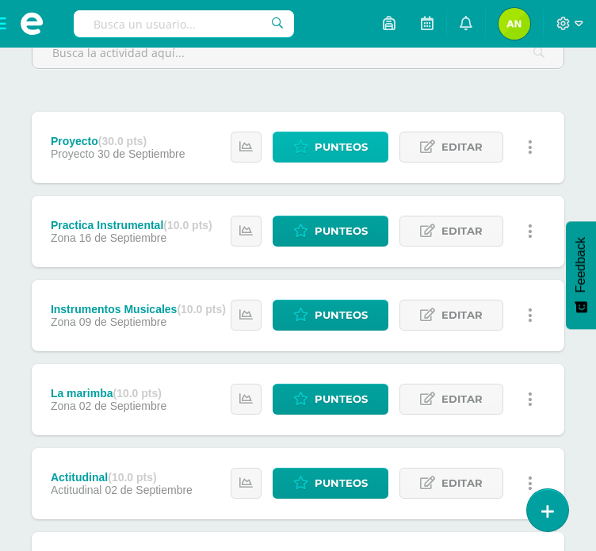
click at [370, 152] on link "Punteos" at bounding box center [331, 147] width 116 height 31
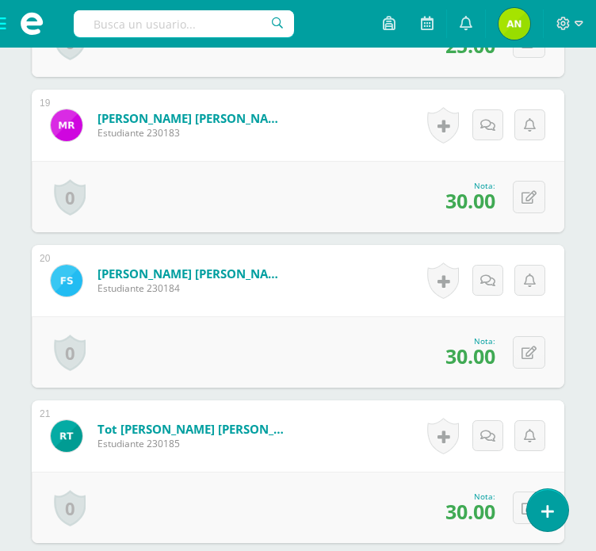
scroll to position [3665, 0]
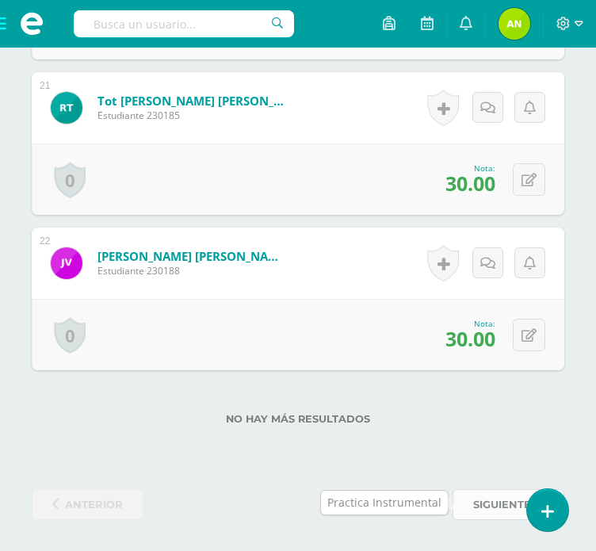
click at [491, 500] on span "siguiente" at bounding box center [502, 504] width 58 height 29
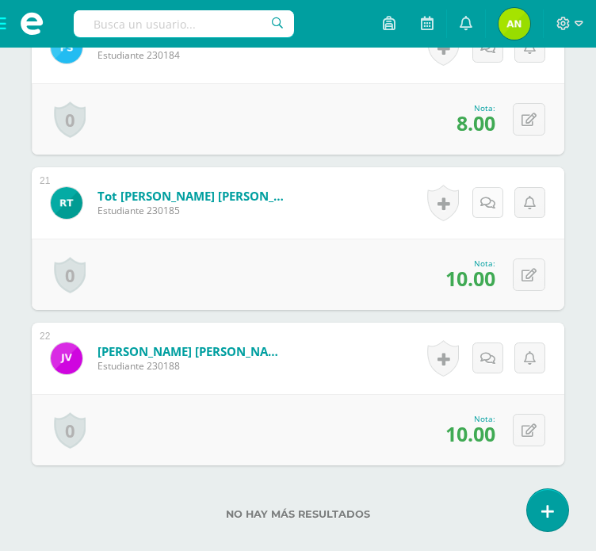
scroll to position [3650, 0]
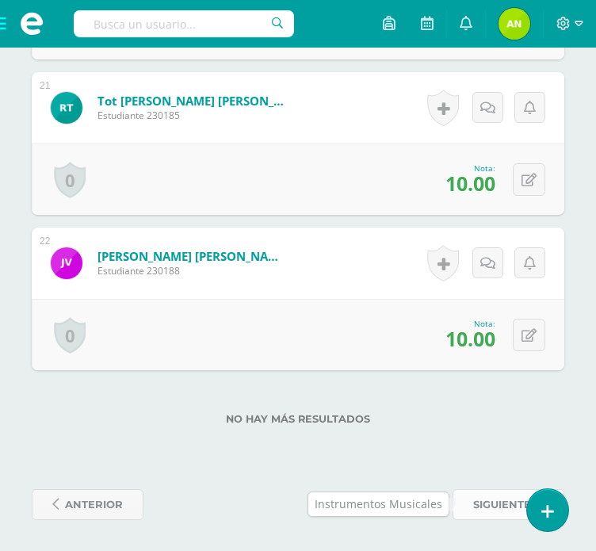
click at [494, 497] on span "siguiente" at bounding box center [502, 504] width 58 height 29
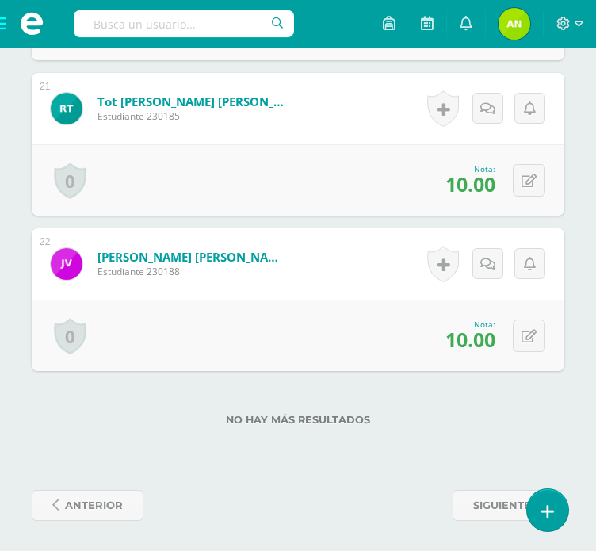
scroll to position [3650, 0]
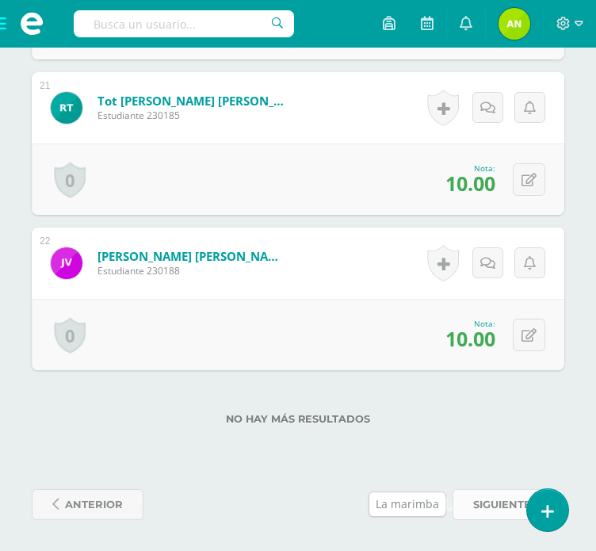
click at [485, 504] on span "siguiente" at bounding box center [502, 504] width 58 height 29
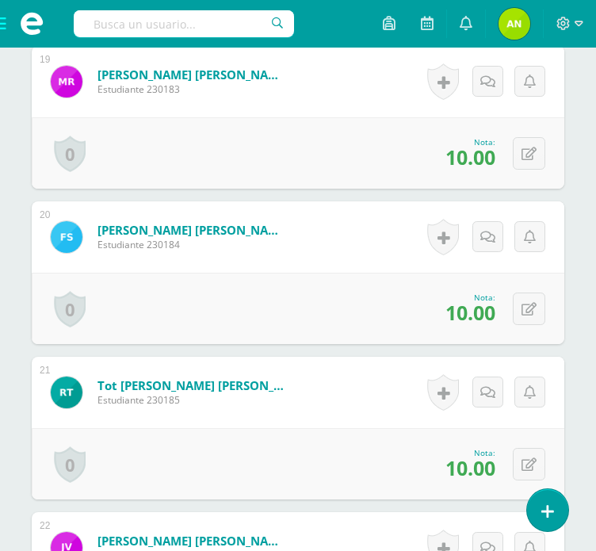
scroll to position [3650, 0]
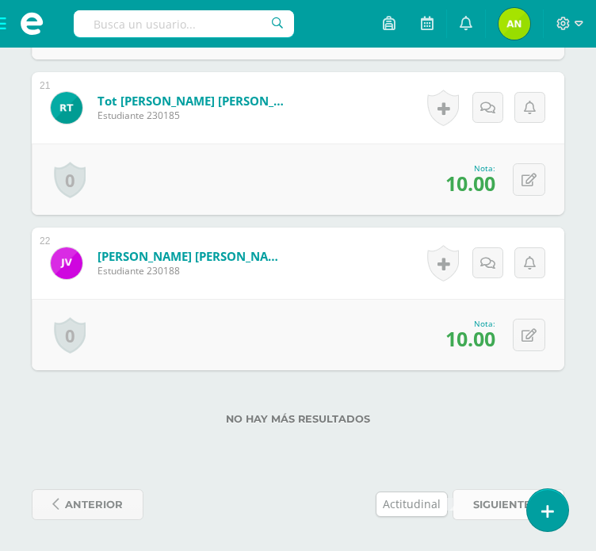
drag, startPoint x: 468, startPoint y: 501, endPoint x: 456, endPoint y: 500, distance: 12.0
click at [468, 501] on link "siguiente" at bounding box center [509, 504] width 112 height 31
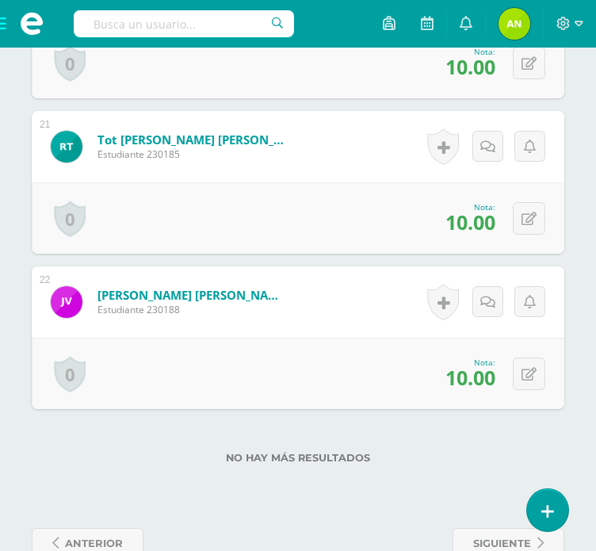
scroll to position [3650, 0]
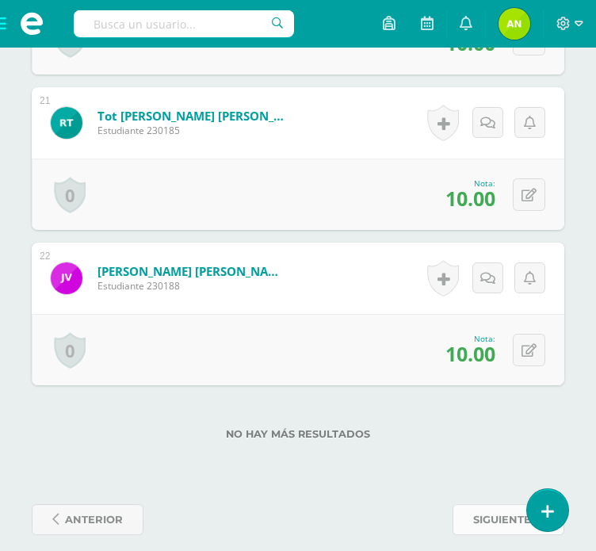
click at [490, 506] on span "siguiente" at bounding box center [502, 519] width 58 height 29
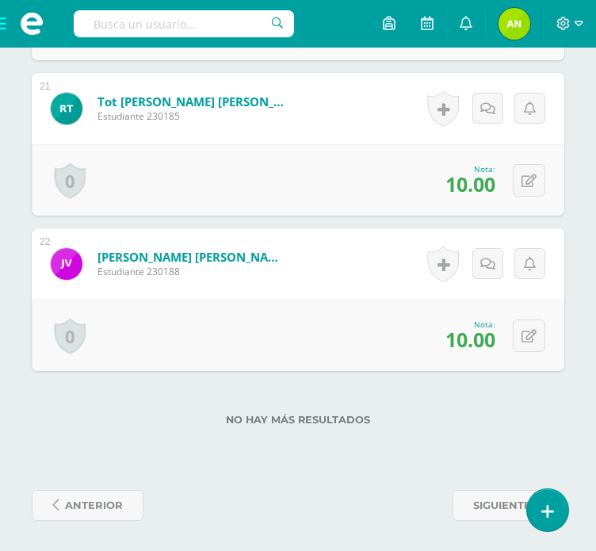
scroll to position [3650, 0]
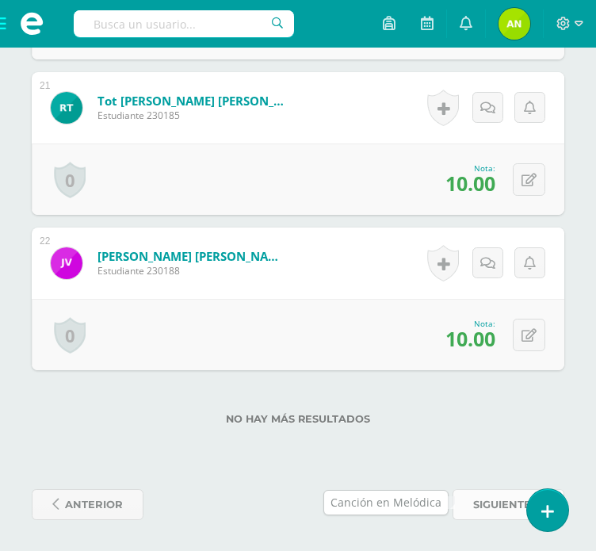
click at [500, 512] on span "siguiente" at bounding box center [502, 504] width 58 height 29
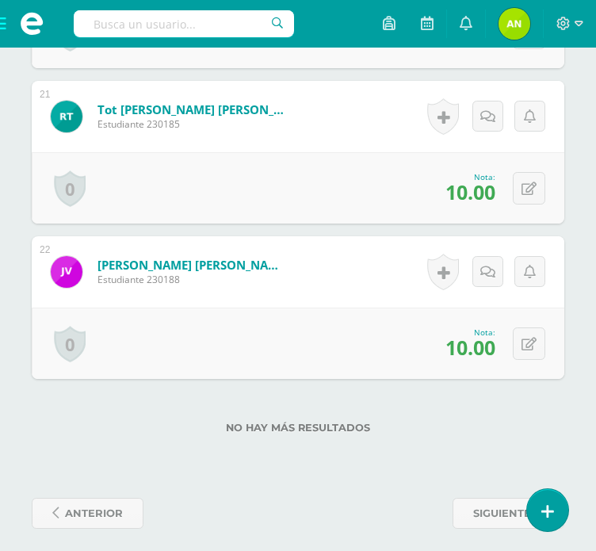
scroll to position [3665, 0]
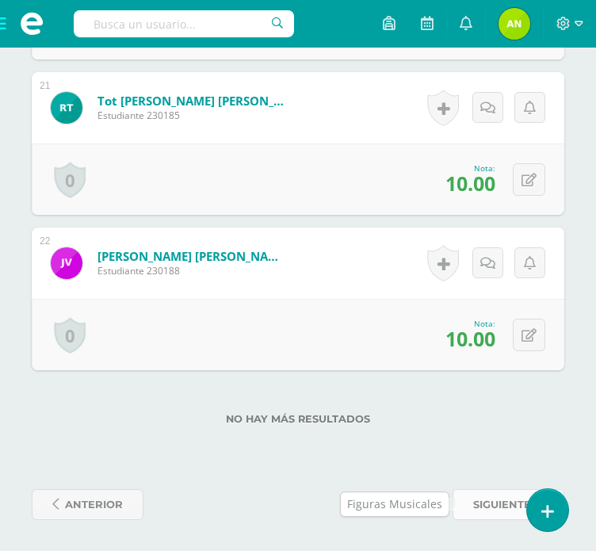
click at [505, 508] on span "siguiente" at bounding box center [502, 504] width 58 height 29
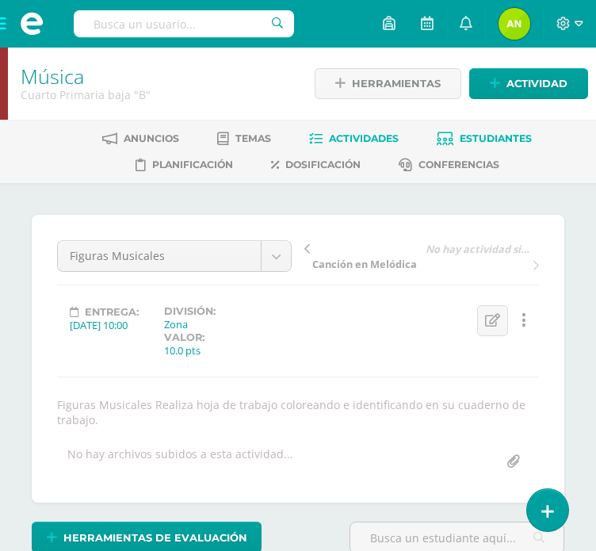
click at [474, 141] on span "Estudiantes" at bounding box center [496, 138] width 72 height 12
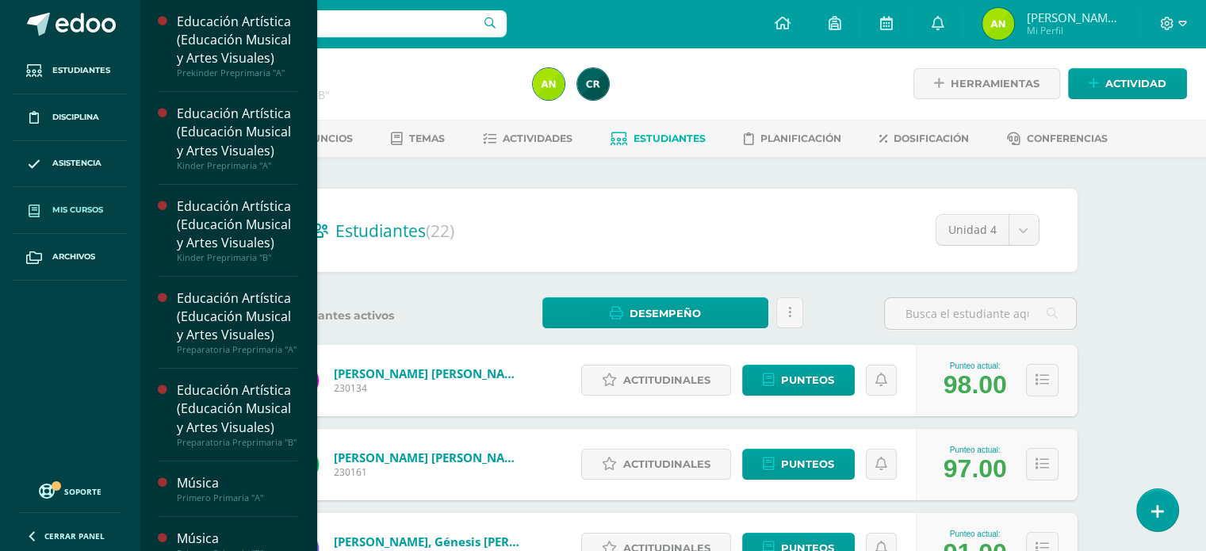
click at [102, 212] on span "Mis cursos" at bounding box center [77, 210] width 51 height 13
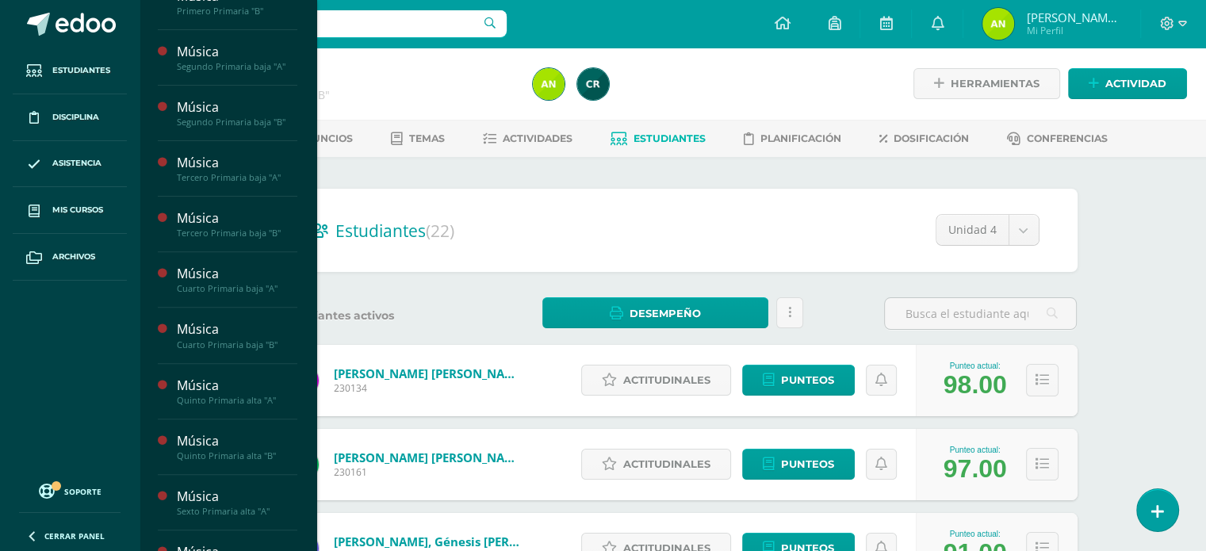
scroll to position [596, 0]
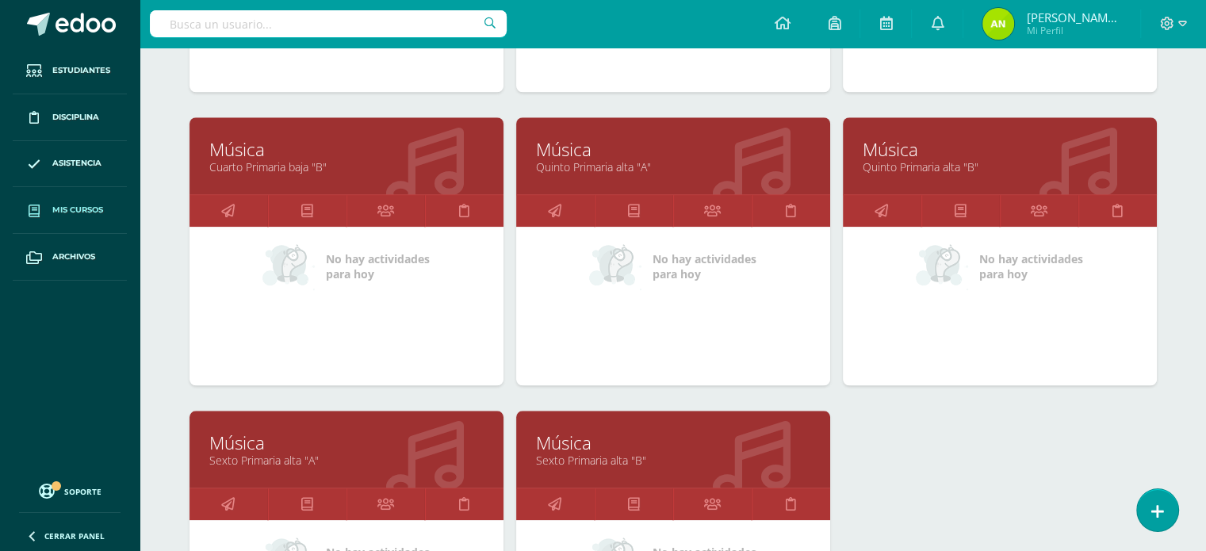
scroll to position [1357, 0]
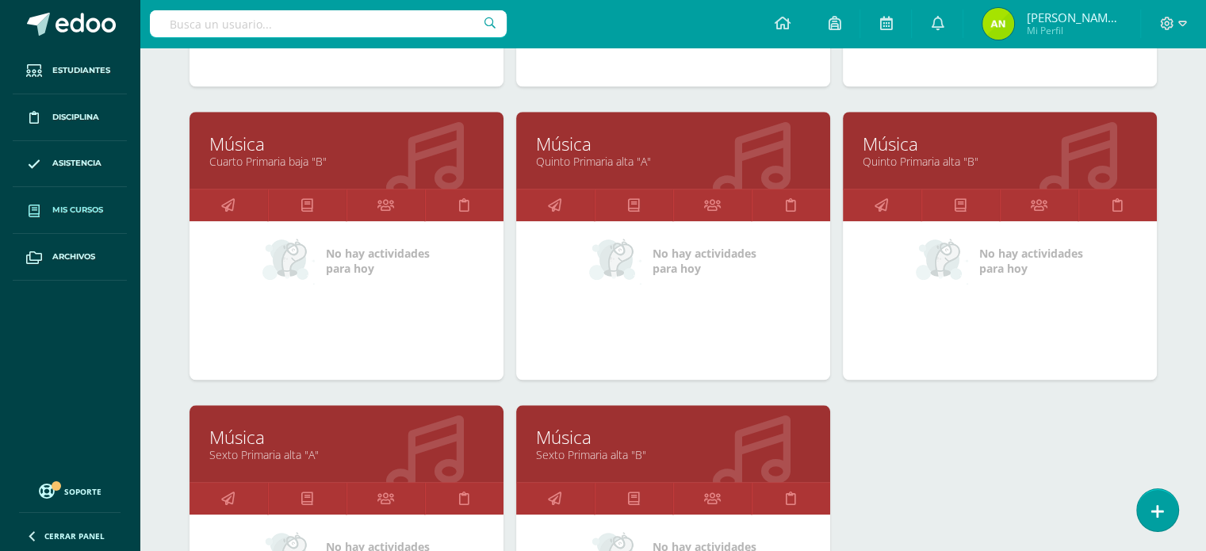
click at [577, 154] on link "Quinto Primaria alta "A"" at bounding box center [673, 161] width 274 height 15
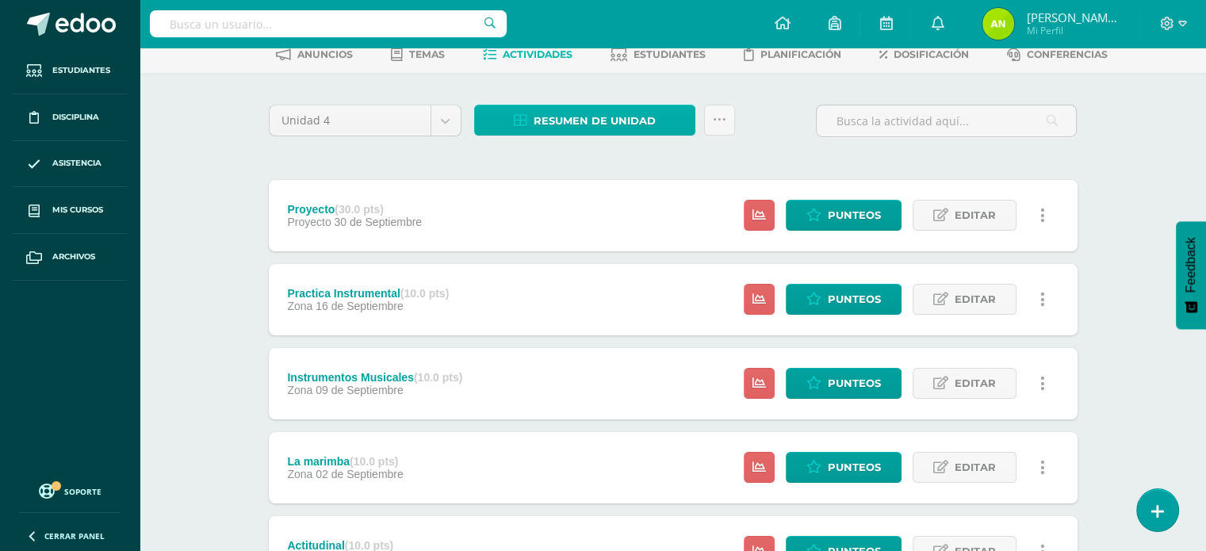
scroll to position [82, 0]
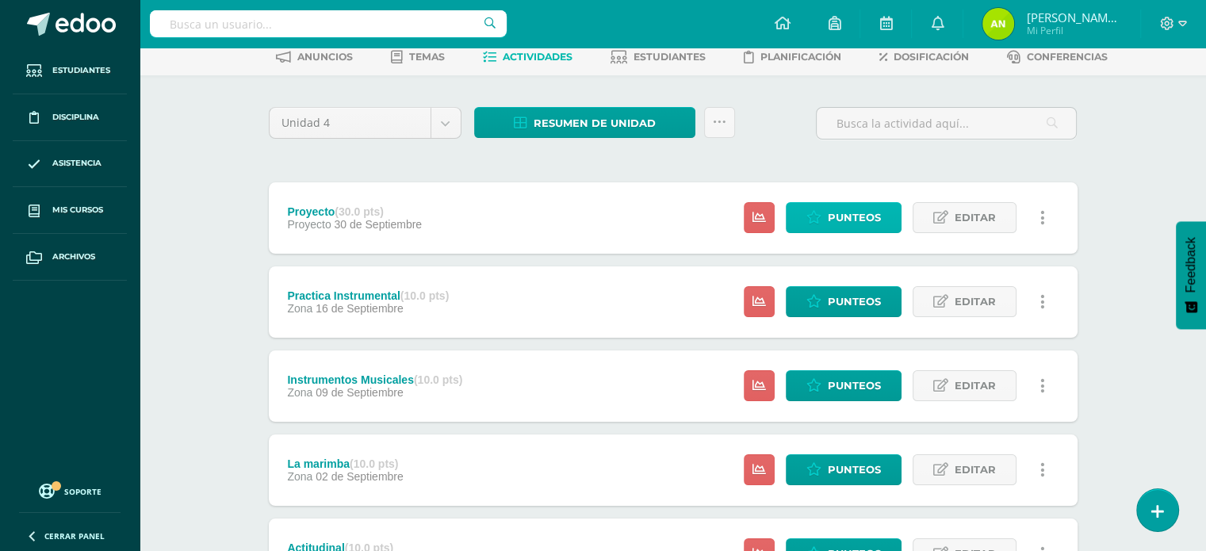
click at [850, 217] on span "Punteos" at bounding box center [854, 217] width 53 height 29
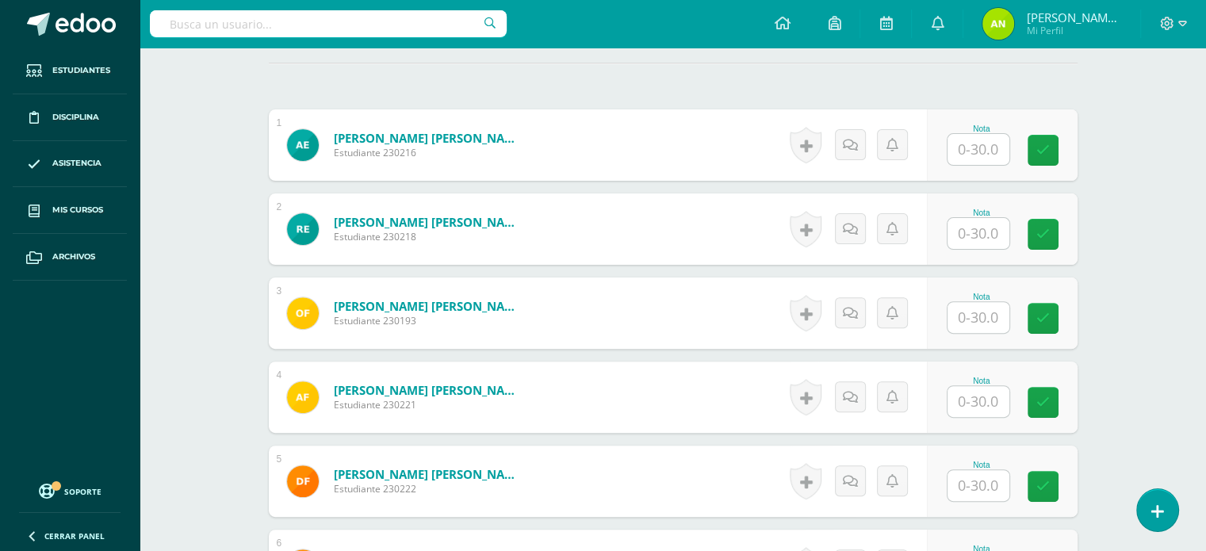
scroll to position [477, 0]
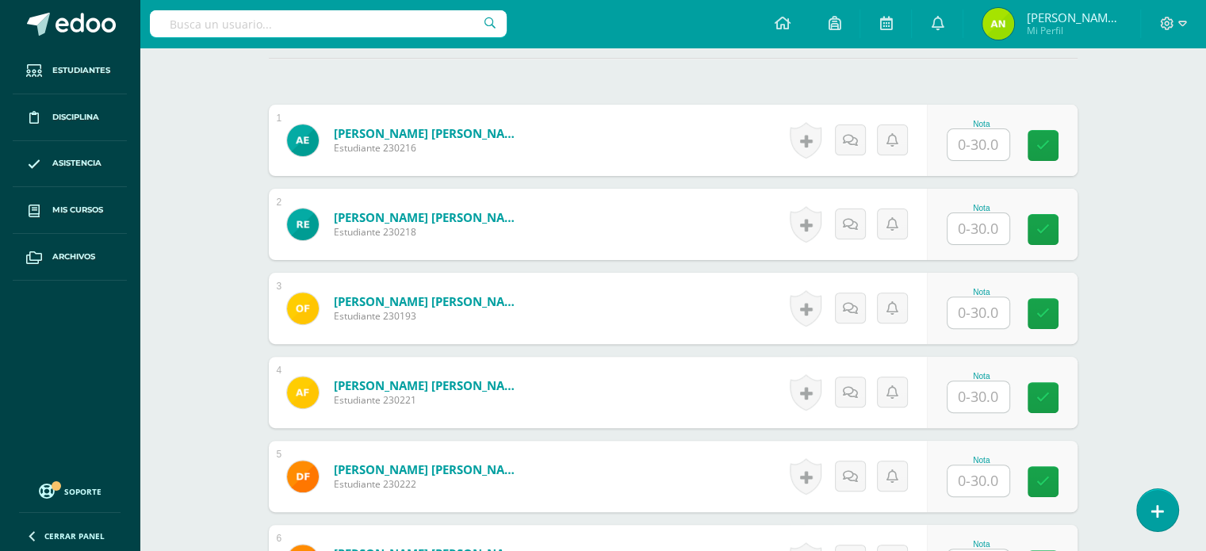
click at [964, 139] on input "text" at bounding box center [979, 144] width 62 height 31
type input "30"
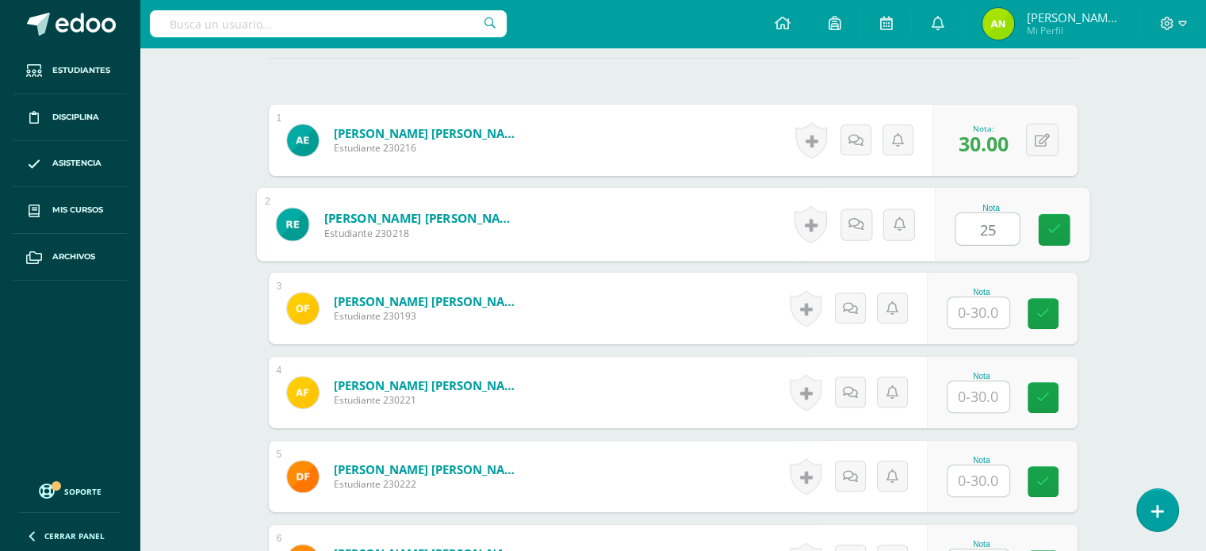
type input "25"
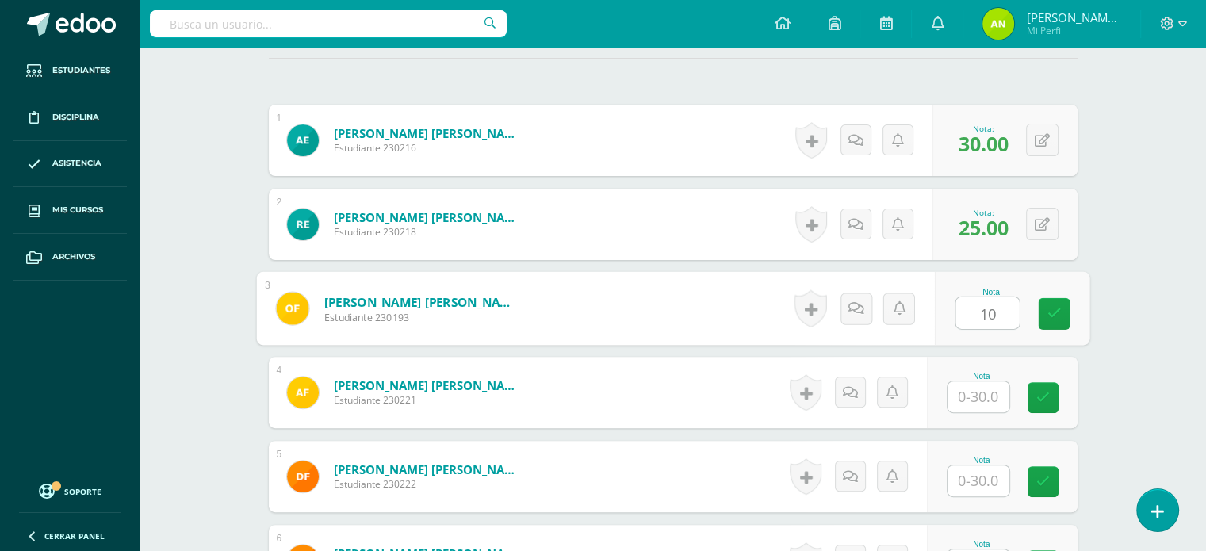
type input "10"
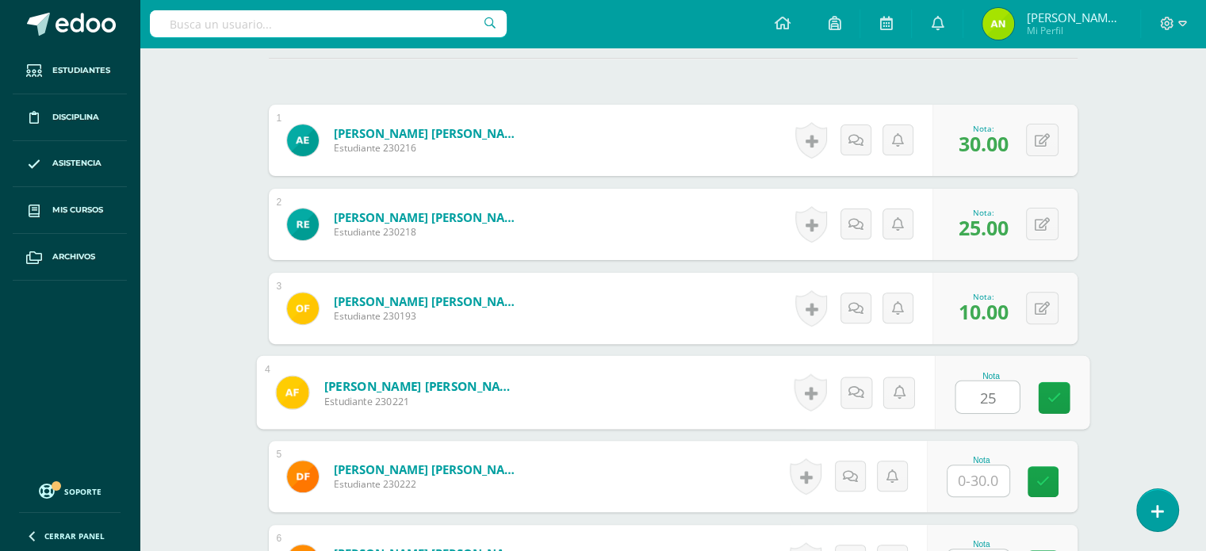
type input "25"
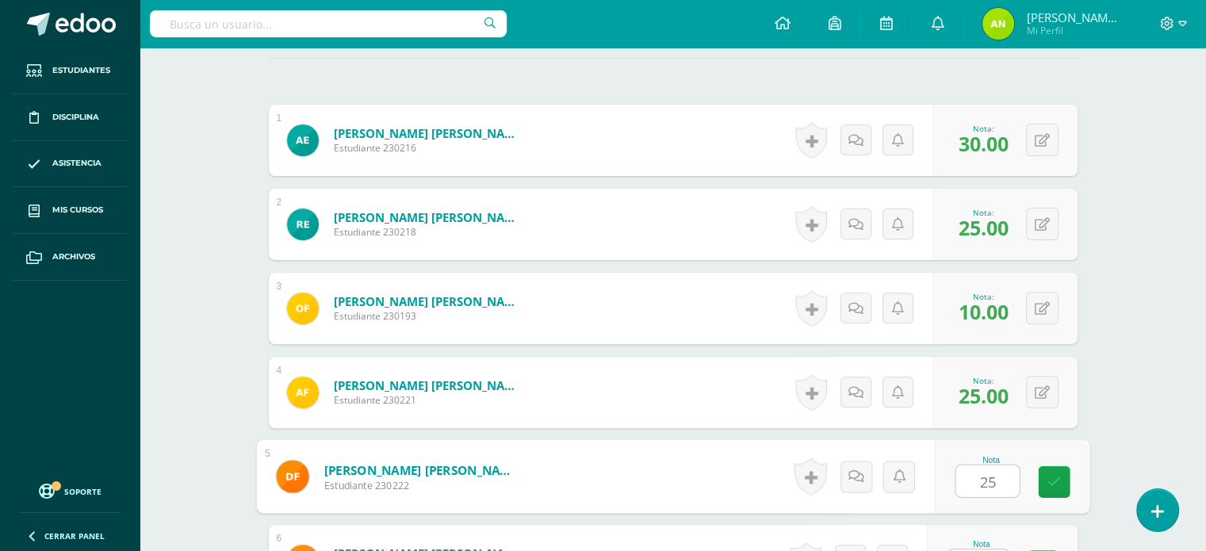
type input "25"
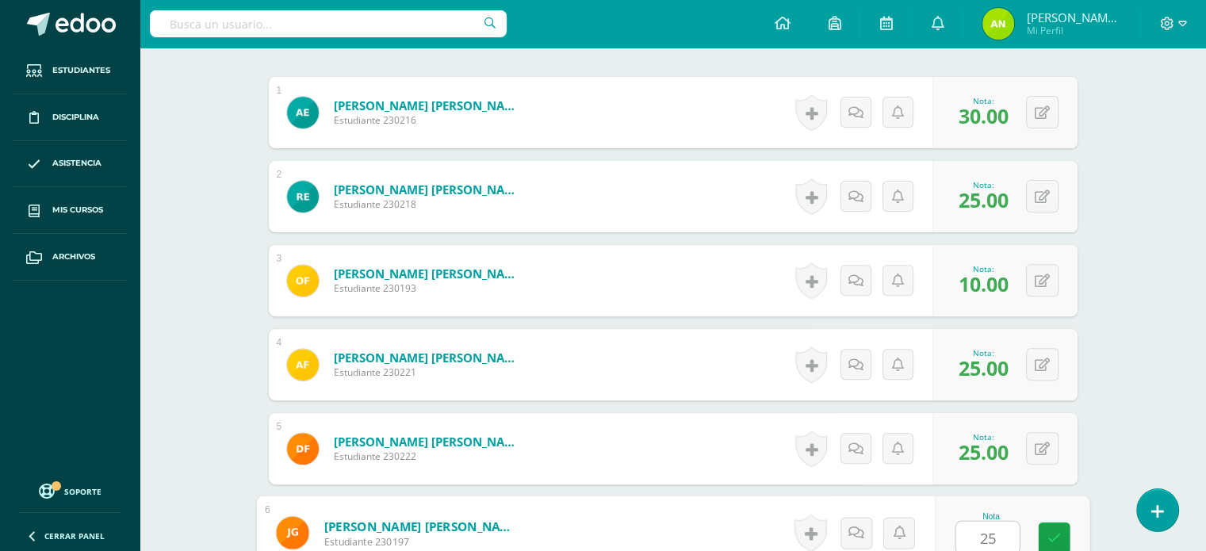
type input "25"
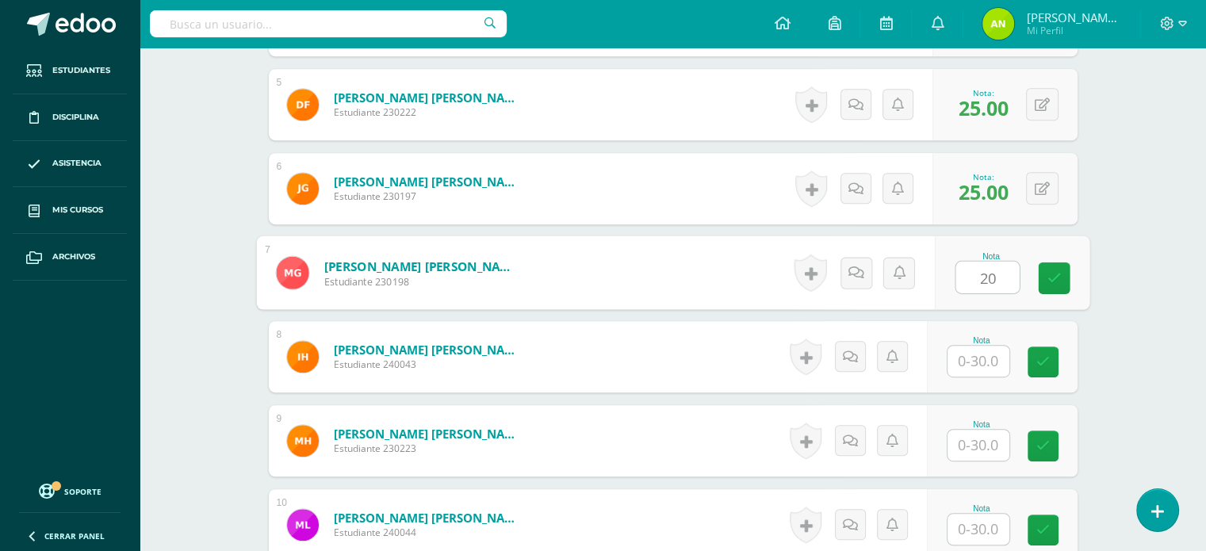
type input "20"
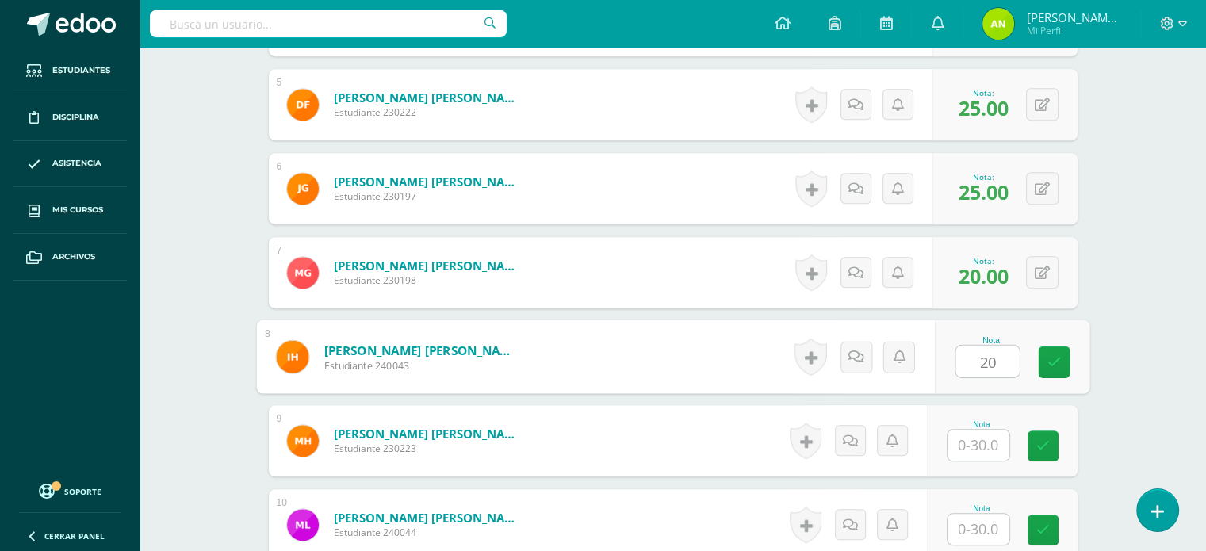
type input "20"
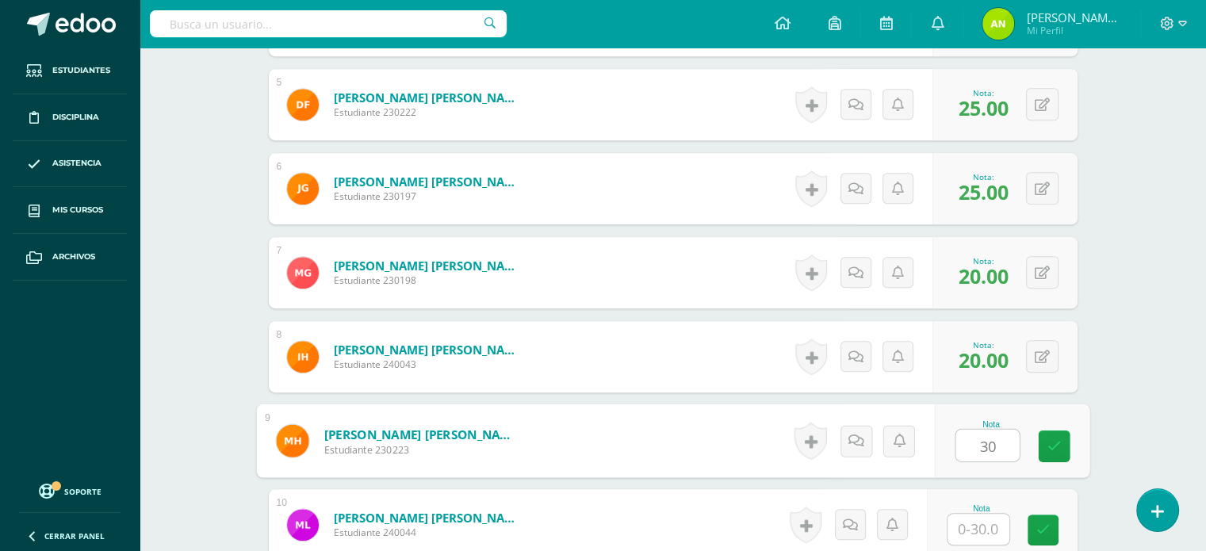
type input "30"
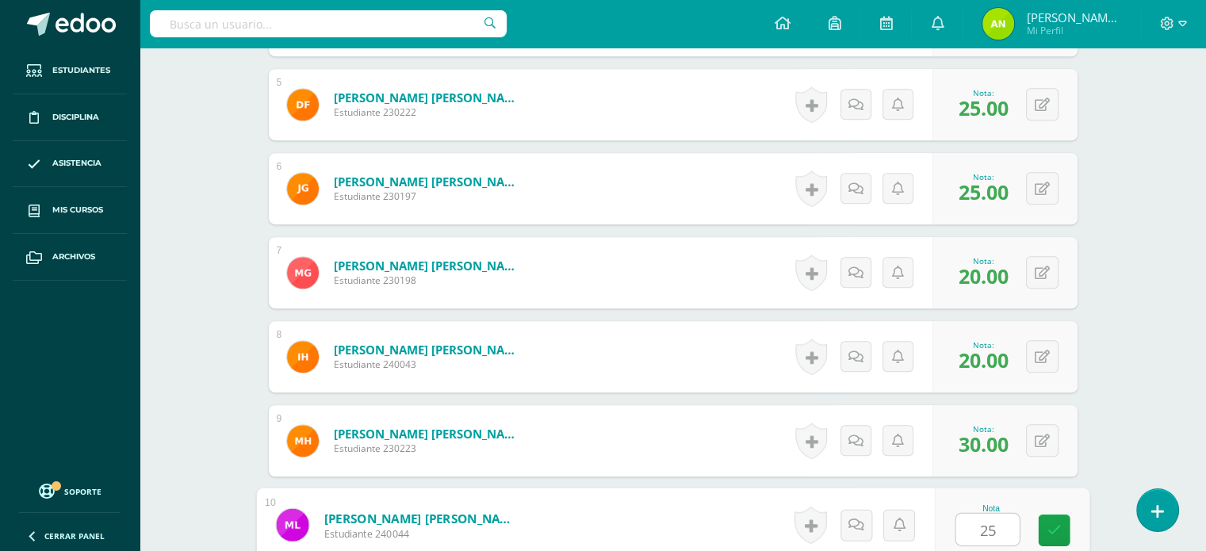
type input "25"
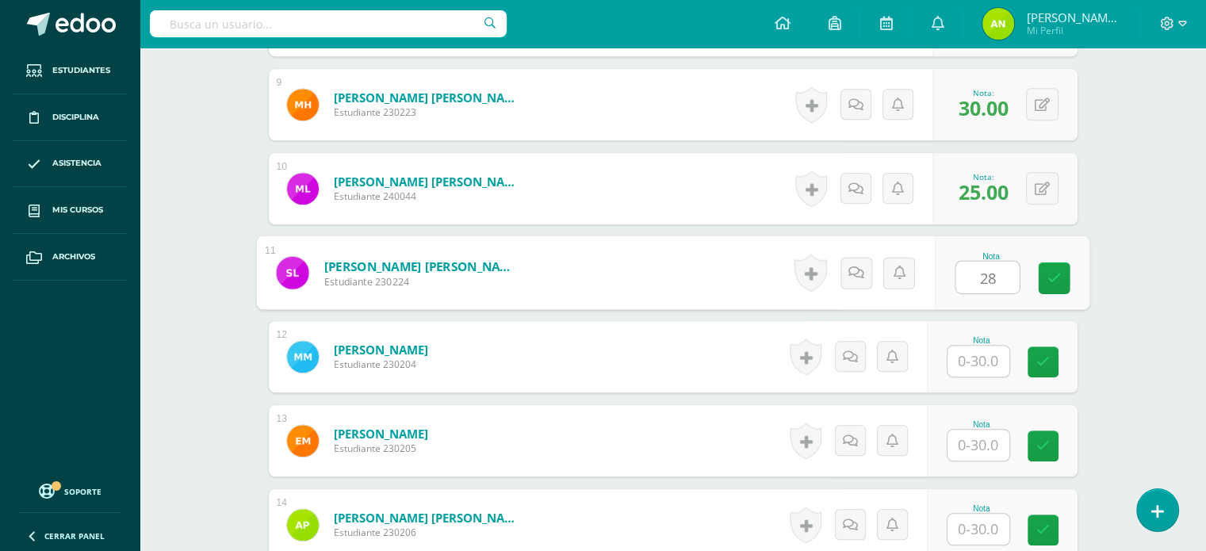
type input "28"
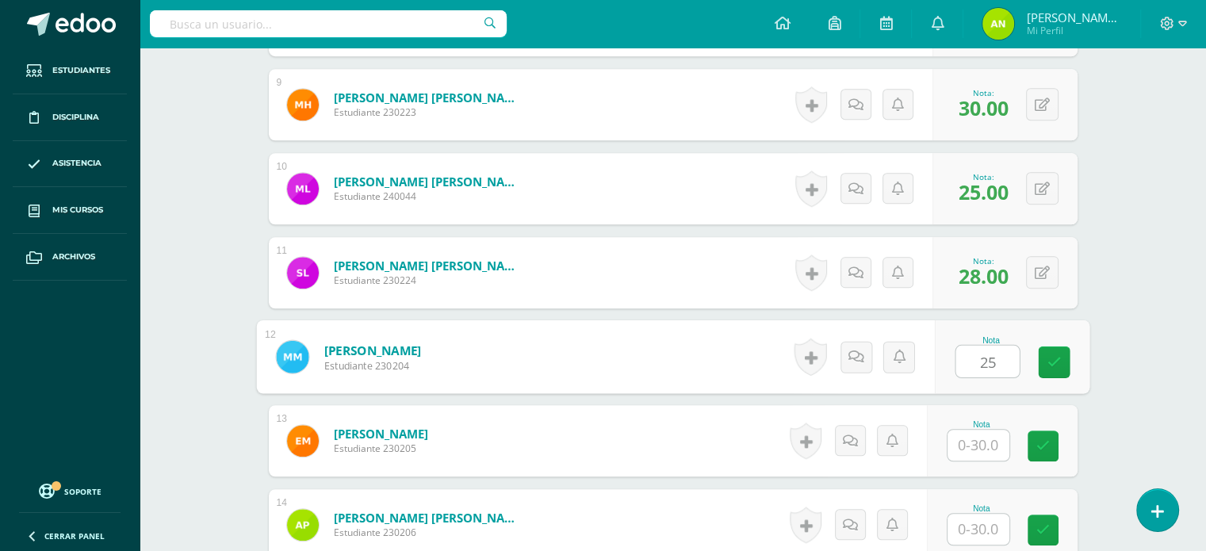
type input "25"
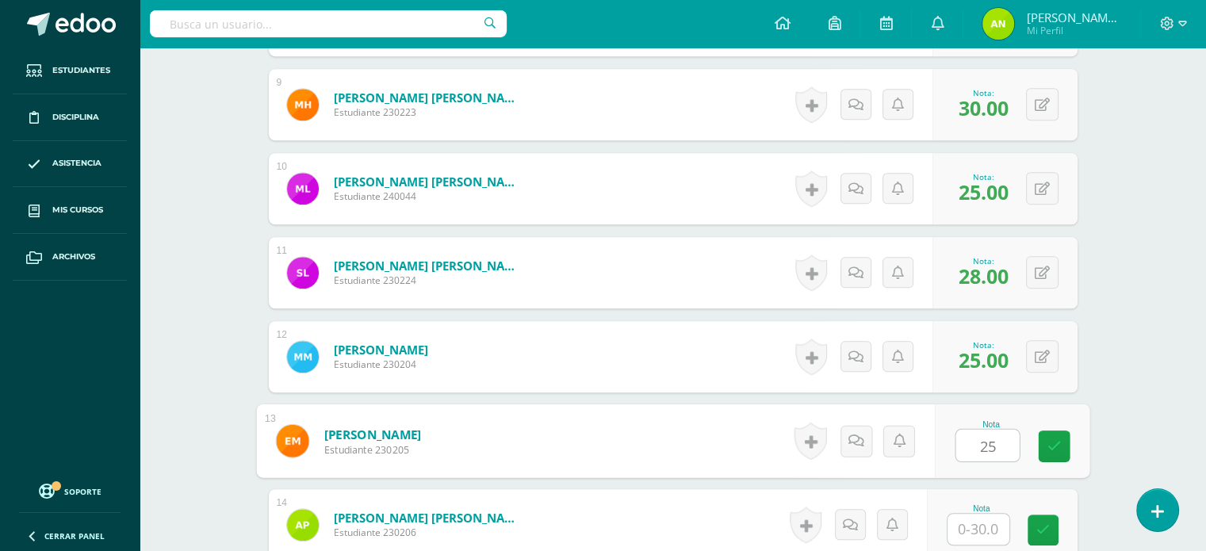
type input "25"
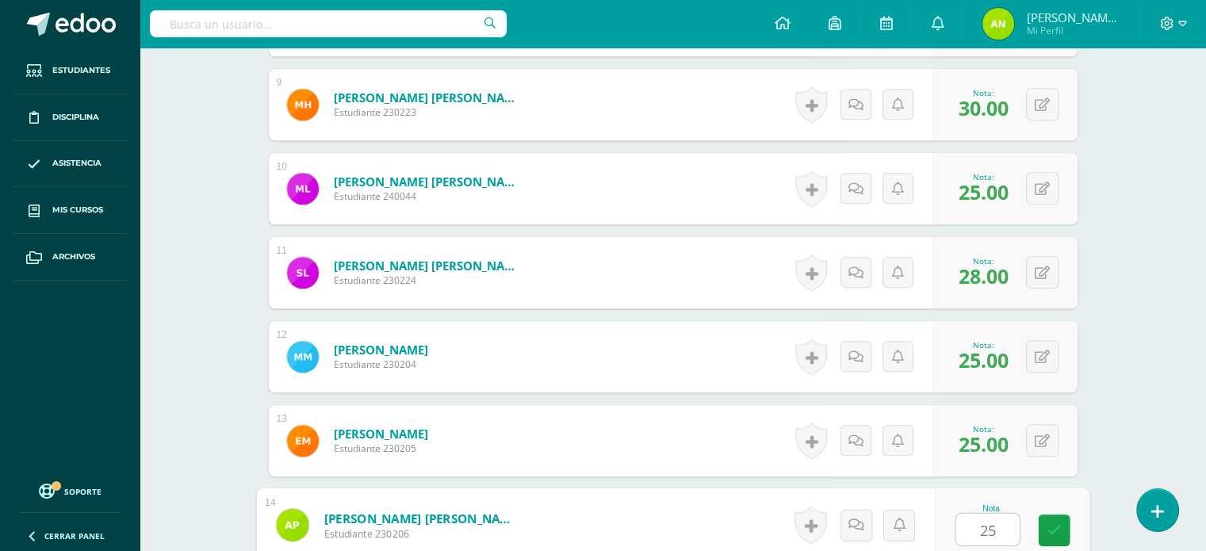
type input "25"
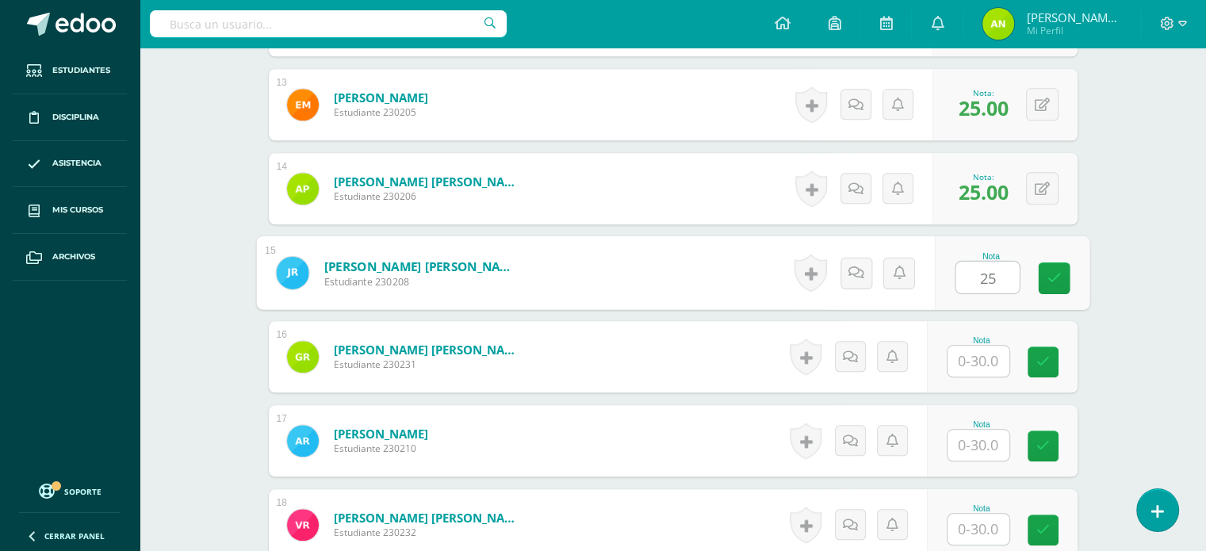
type input "25"
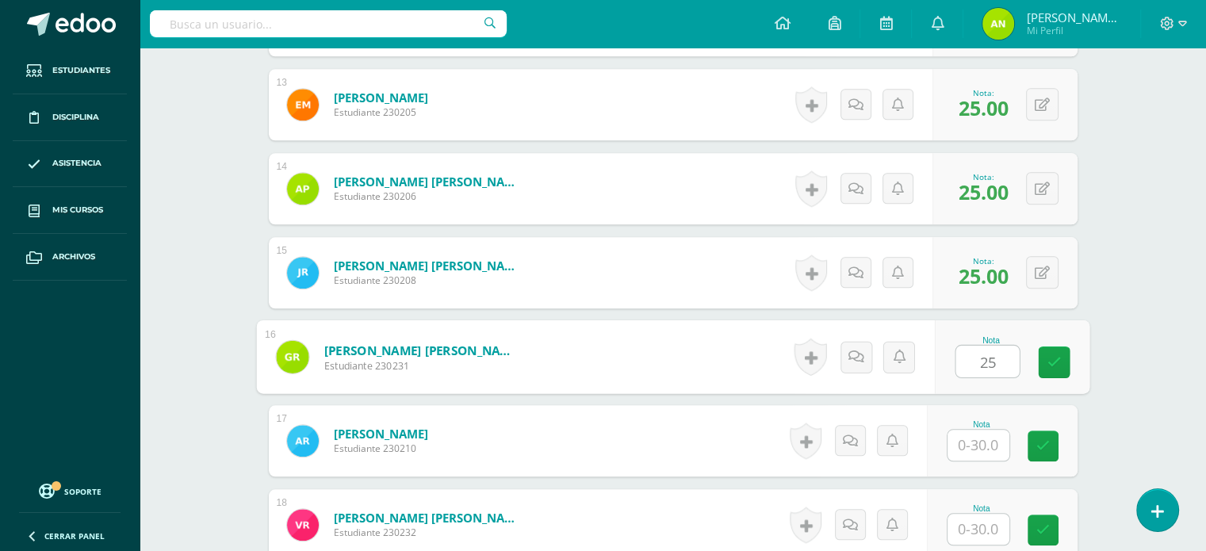
type input "25"
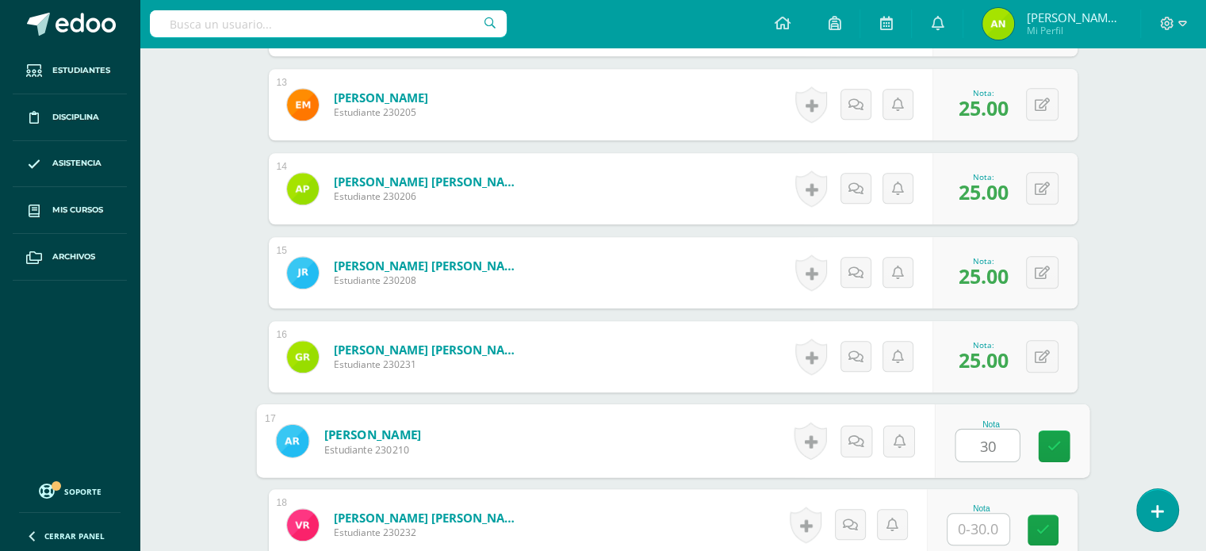
type input "30"
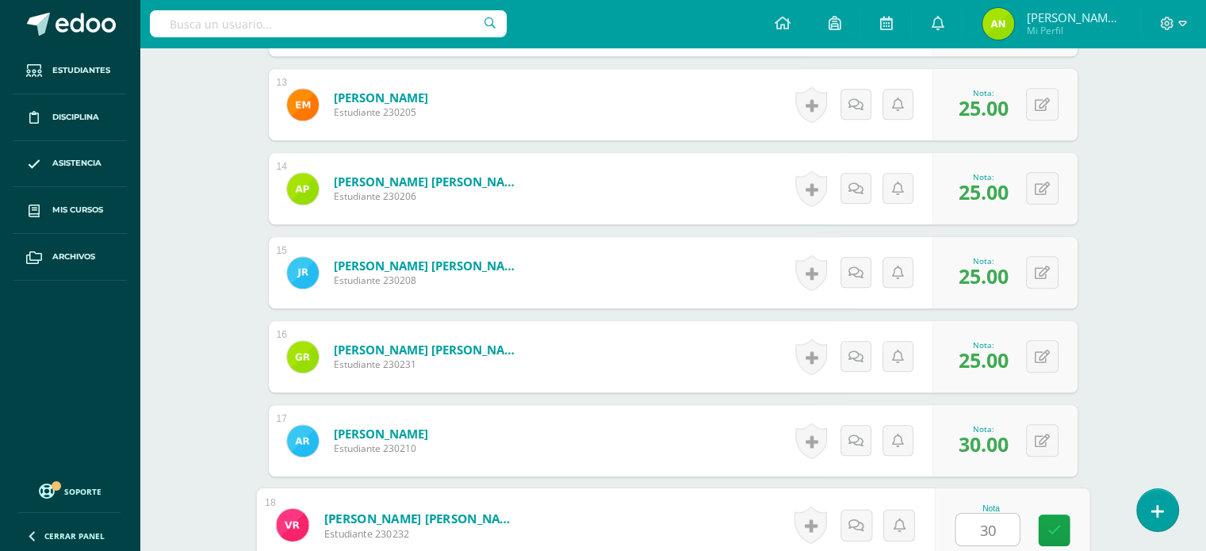
type input "30"
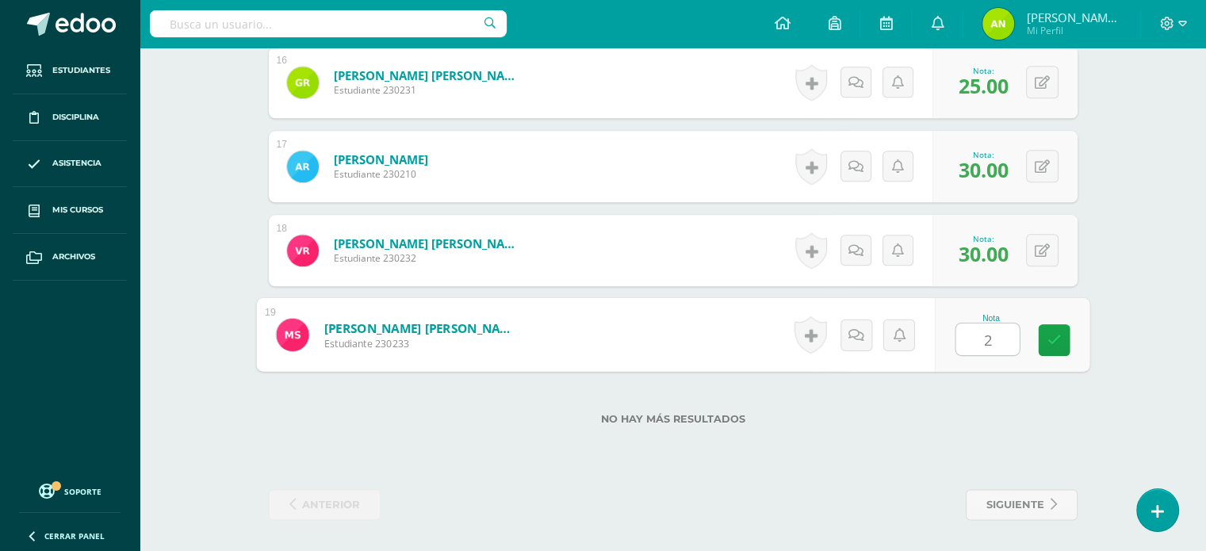
type input "20"
click at [1034, 508] on span "siguiente" at bounding box center [1016, 504] width 58 height 29
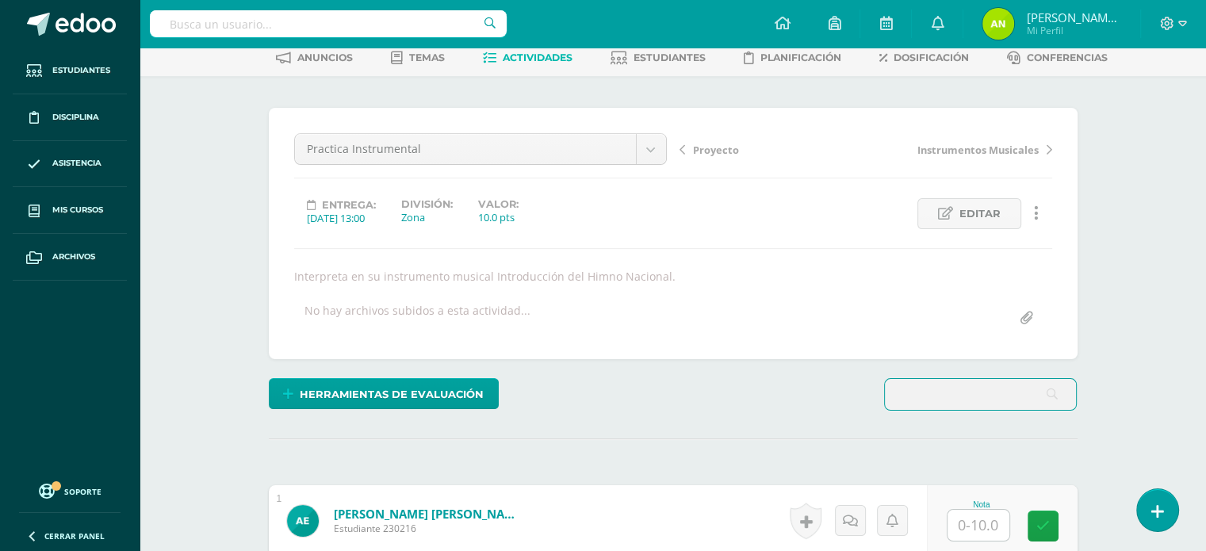
scroll to position [82, 0]
